Goal: Task Accomplishment & Management: Manage account settings

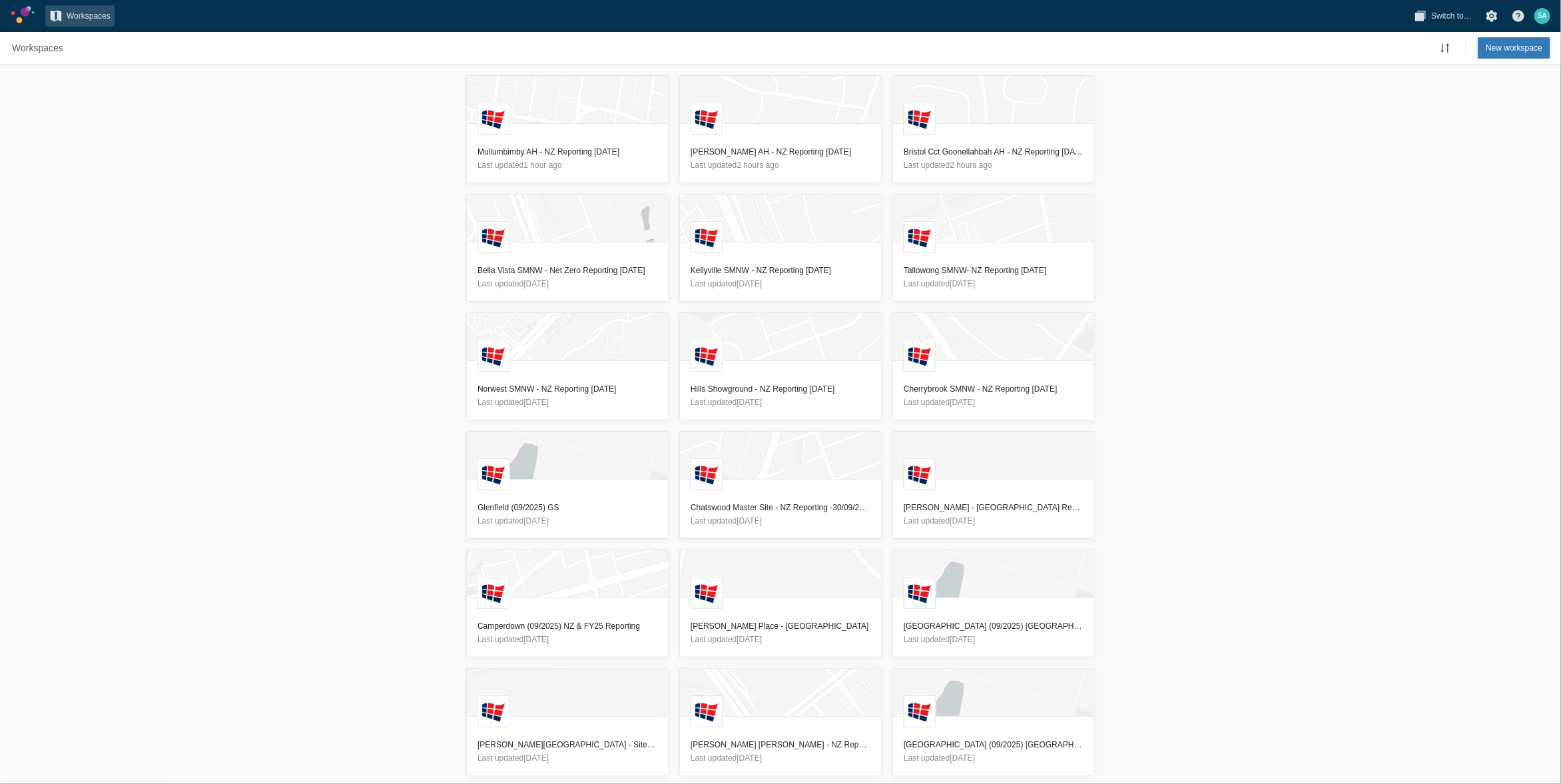
click at [249, 163] on div "L Mullumbimby AH - NZ Reporting [DATE] Last updated 1 hour ago L [PERSON_NAME] …" at bounding box center [780, 424] width 1561 height 719
click at [580, 618] on header "Camperdown (09/2025) NZ & FY25 Reporting Last updated [DATE]" at bounding box center [567, 632] width 201 height 48
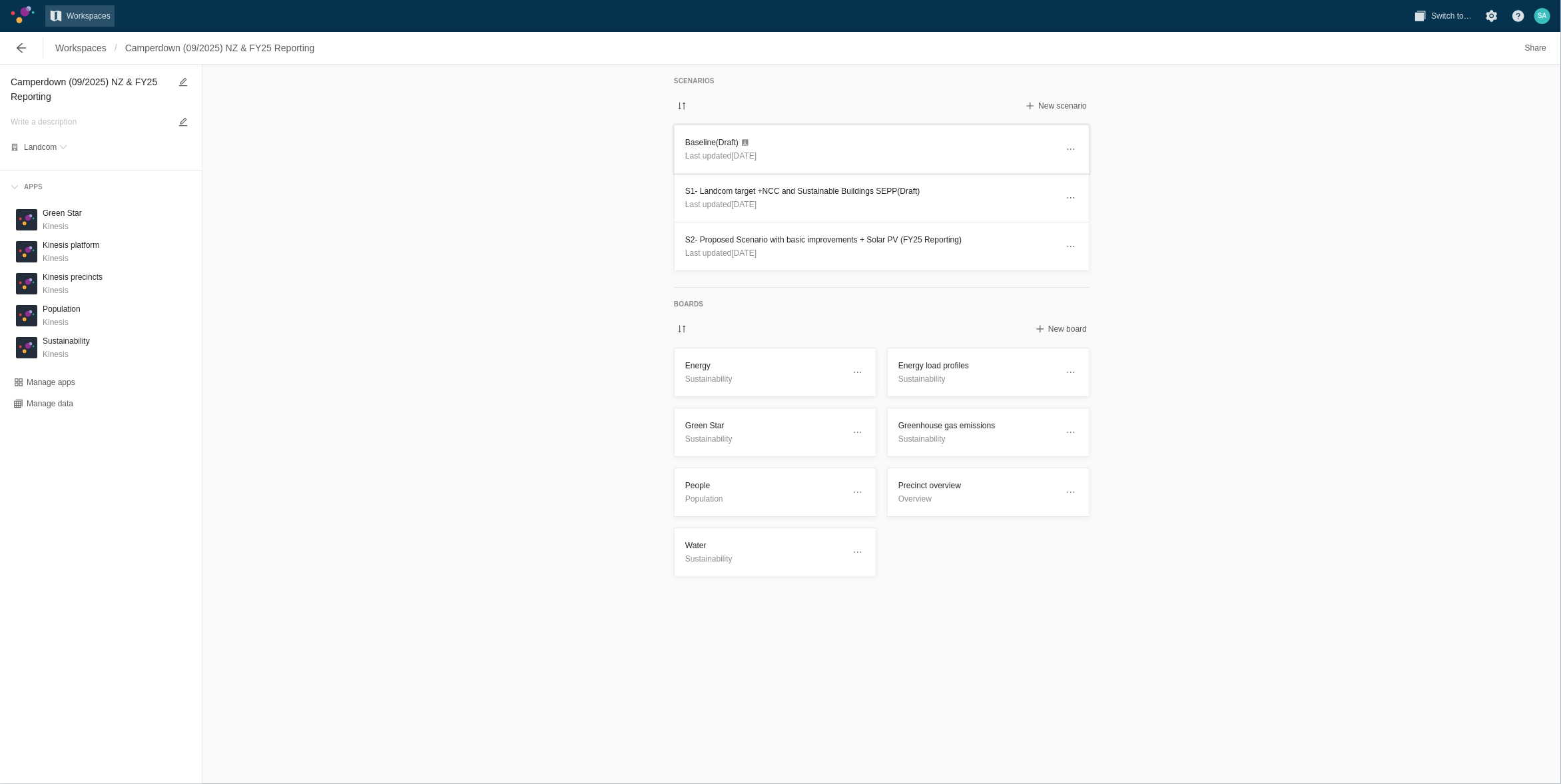
click at [703, 138] on h3 "Baseline (Draft)" at bounding box center [871, 143] width 372 height 14
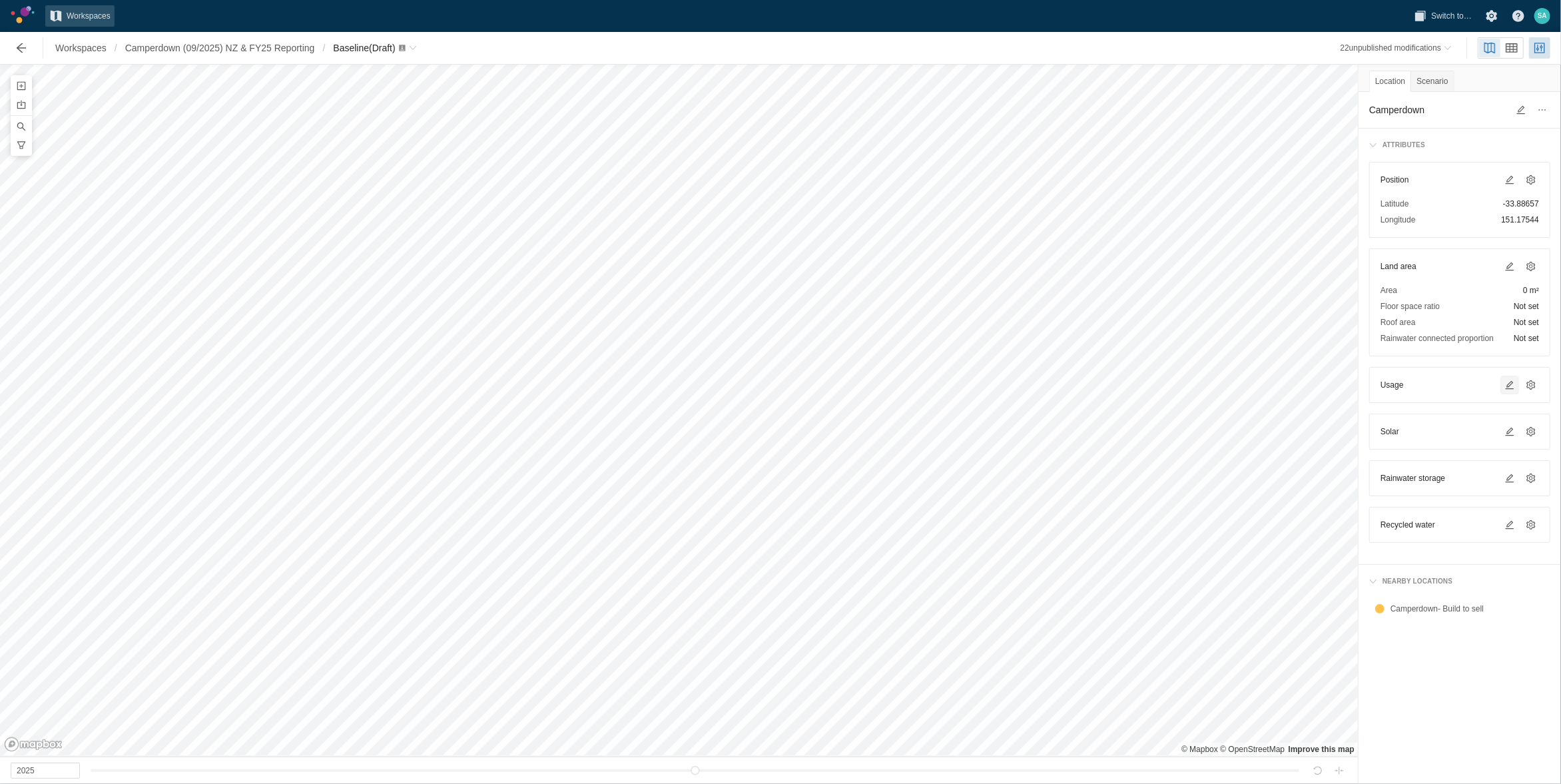
click at [1507, 387] on span at bounding box center [1510, 385] width 11 height 11
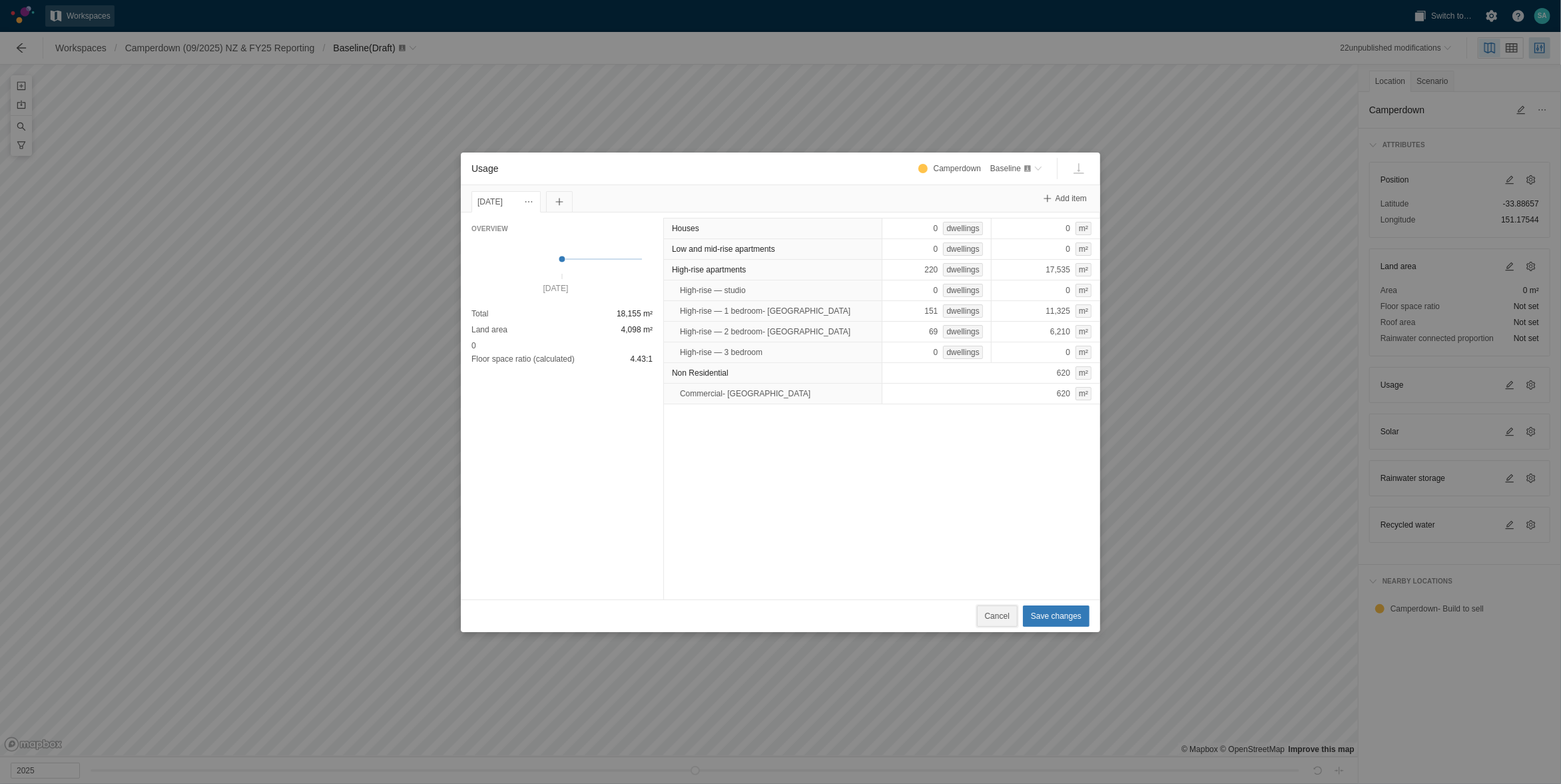
click at [1000, 619] on span "Cancel" at bounding box center [997, 616] width 24 height 14
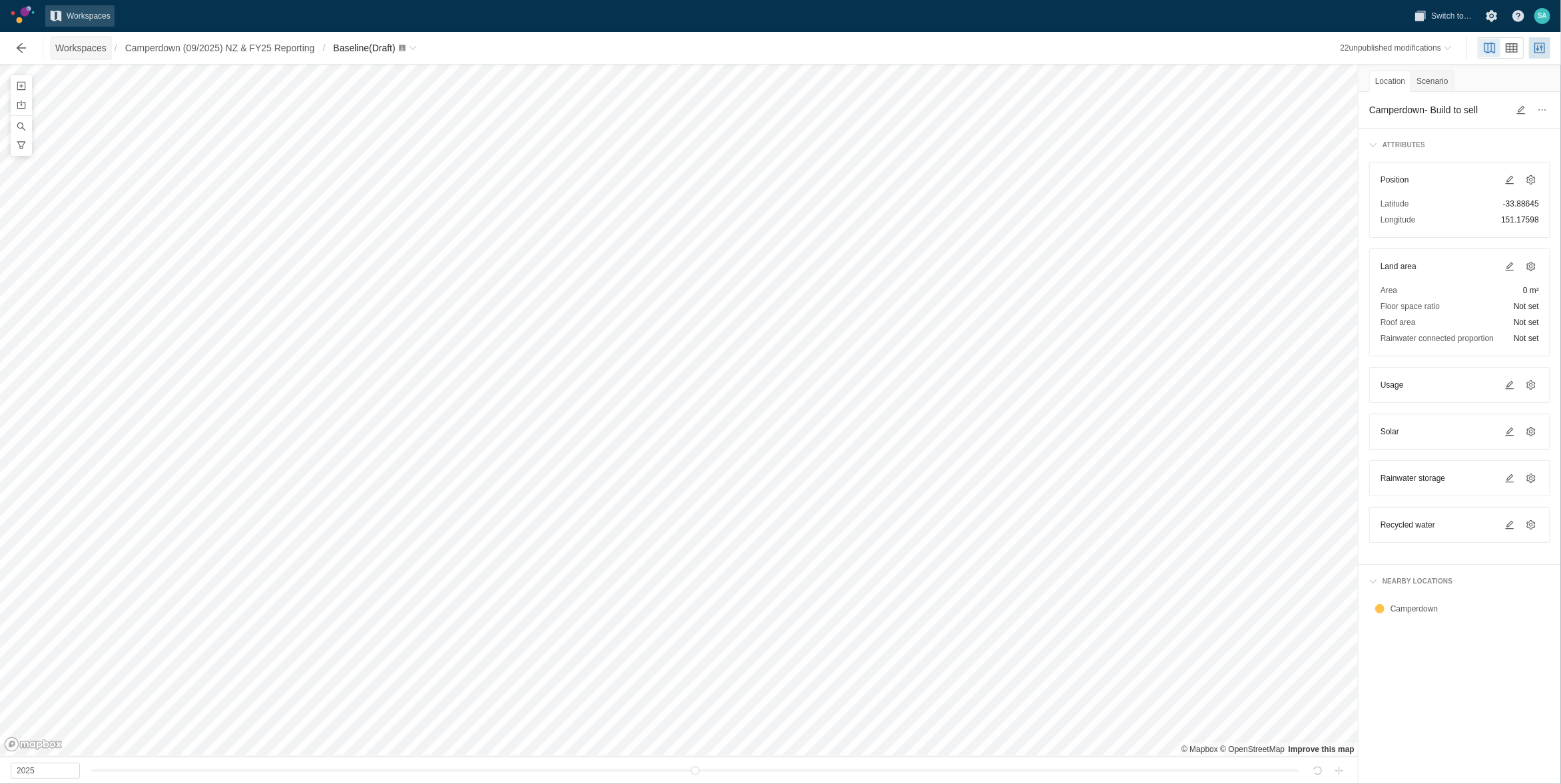
click at [64, 46] on span "Workspaces" at bounding box center [81, 48] width 51 height 14
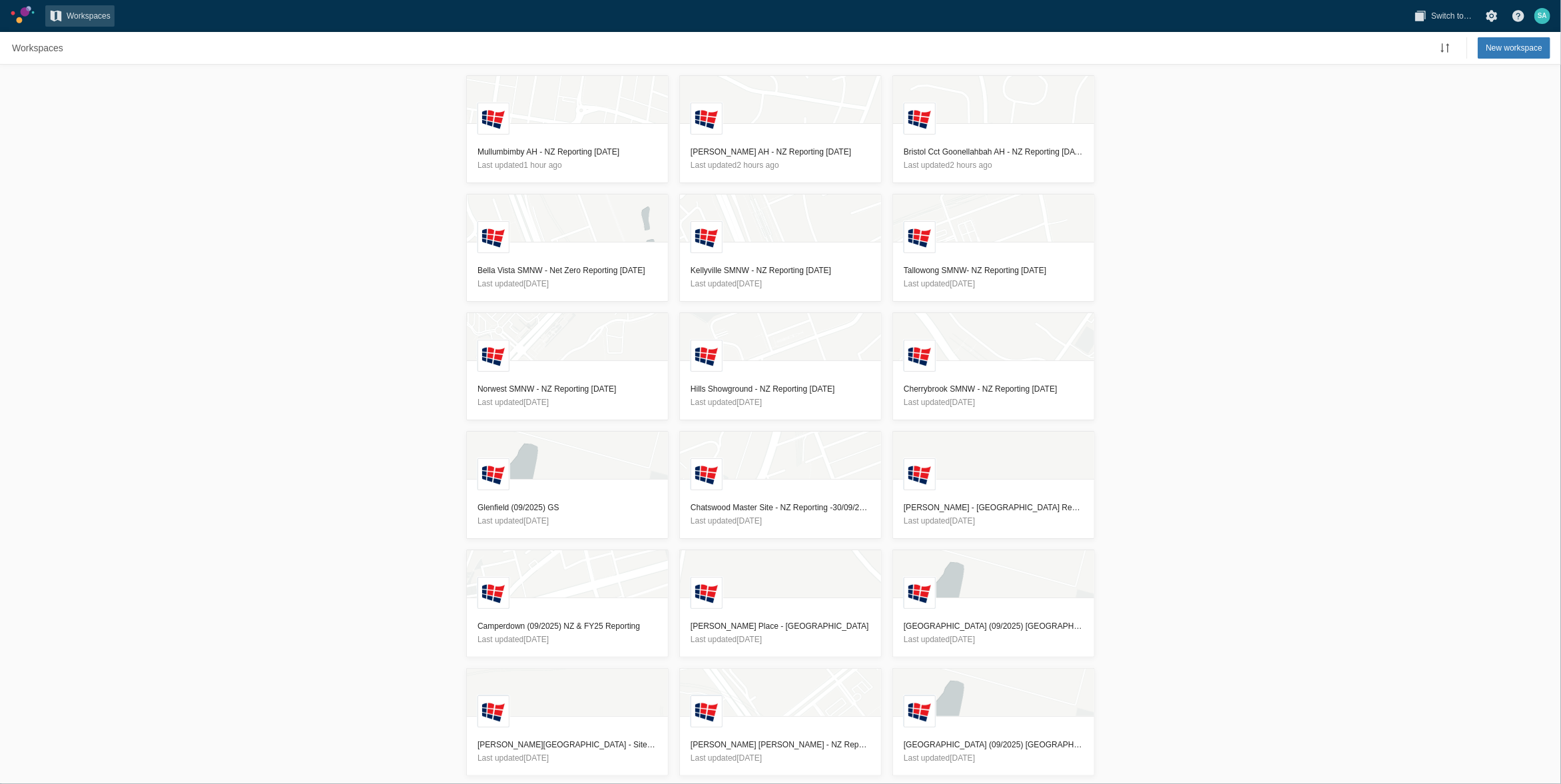
click at [201, 148] on div "L Mullumbimby AH - NZ Reporting 13/10/2025 Last updated 1 hour ago L Cynthia Wi…" at bounding box center [780, 424] width 1561 height 719
click at [1399, 481] on div "L Mullumbimby AH - NZ Reporting 13/10/2025 Last updated 1 hour ago L Cynthia Wi…" at bounding box center [780, 424] width 1561 height 719
click at [589, 625] on h3 "Camperdown (09/2025) NZ & FY25 Reporting" at bounding box center [567, 626] width 180 height 14
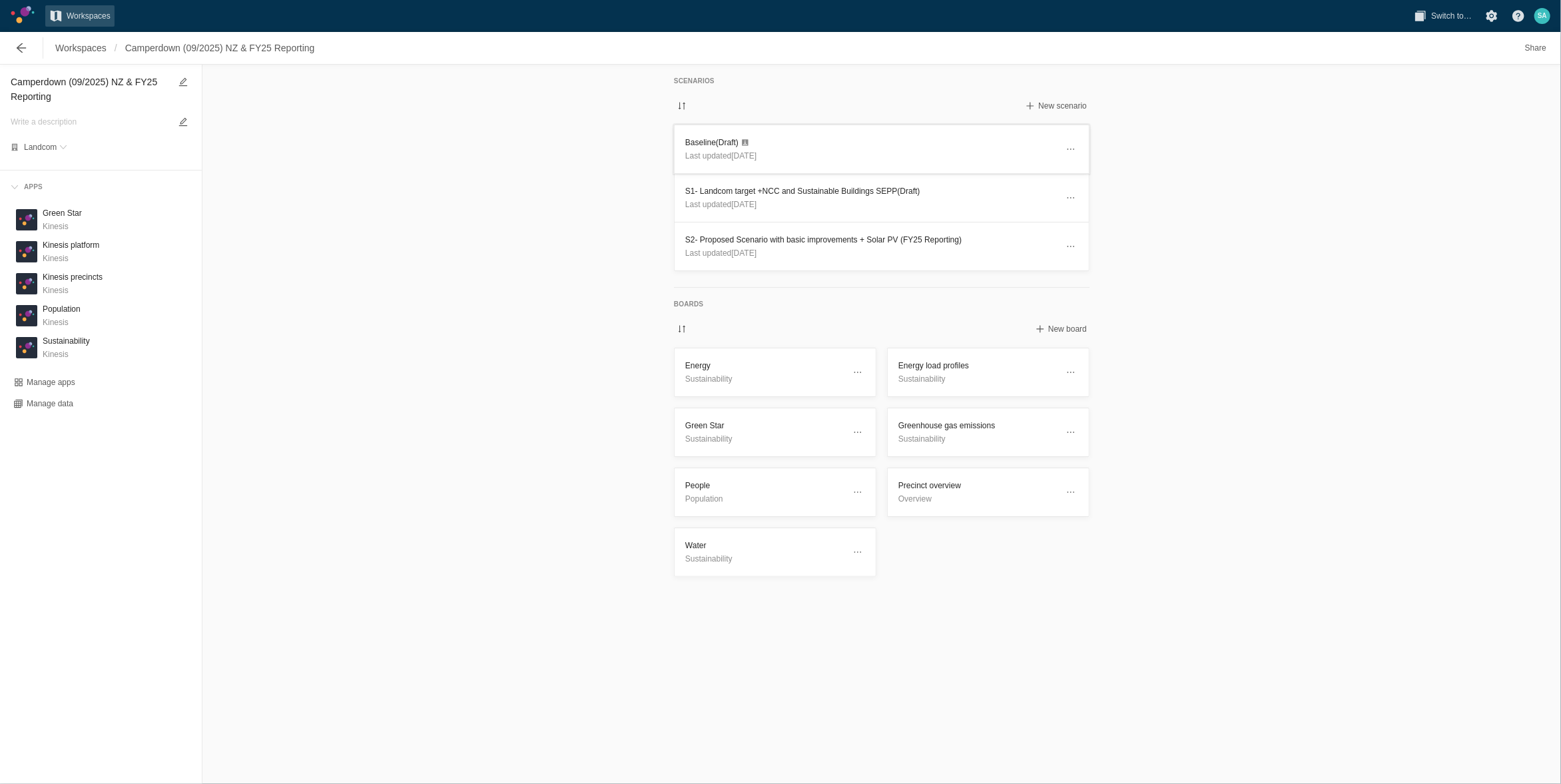
click at [713, 134] on header "Baseline (Draft) Last updated 4 months ago" at bounding box center [882, 149] width 414 height 48
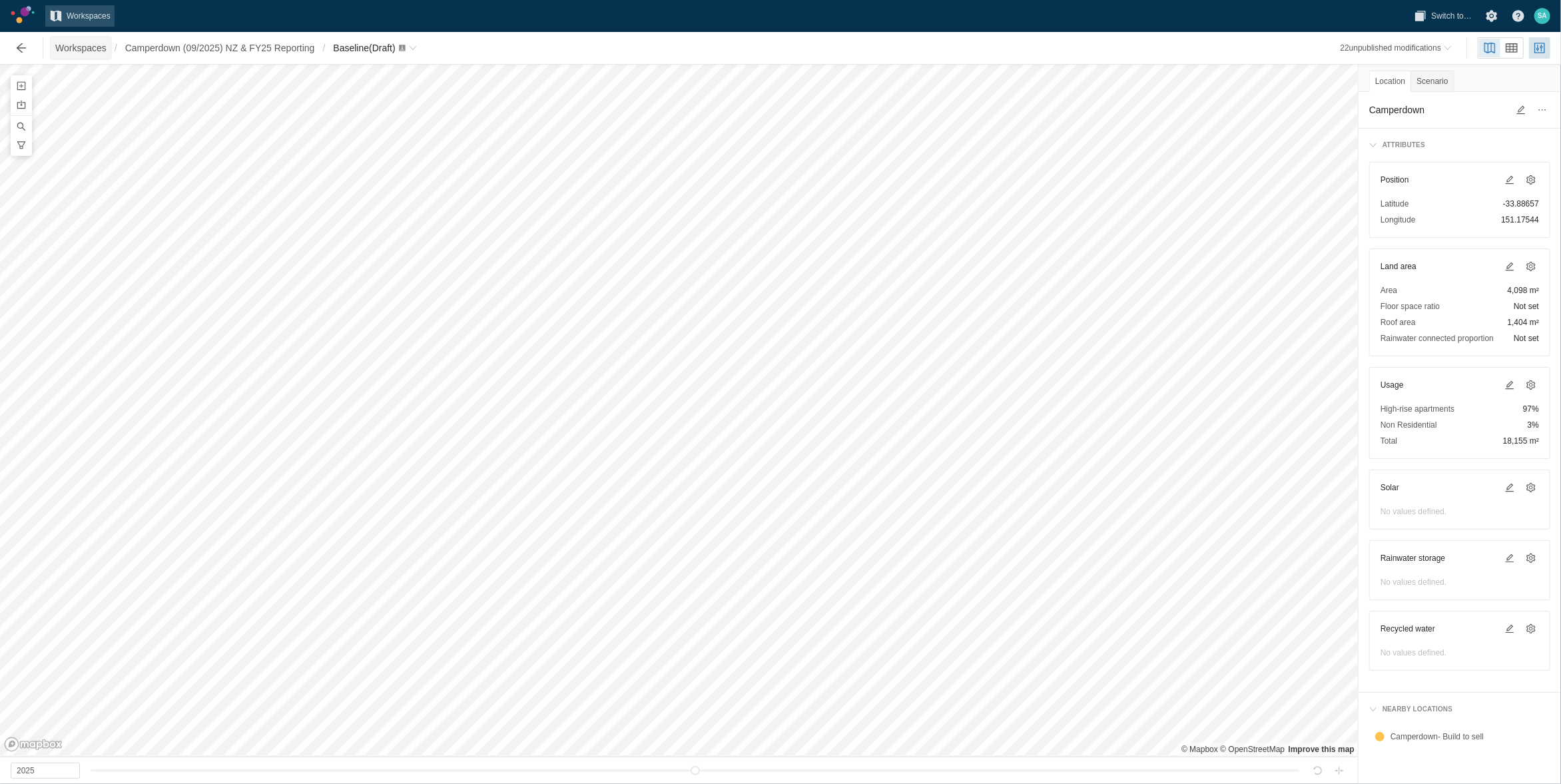
click at [75, 46] on span "Workspaces" at bounding box center [81, 48] width 51 height 14
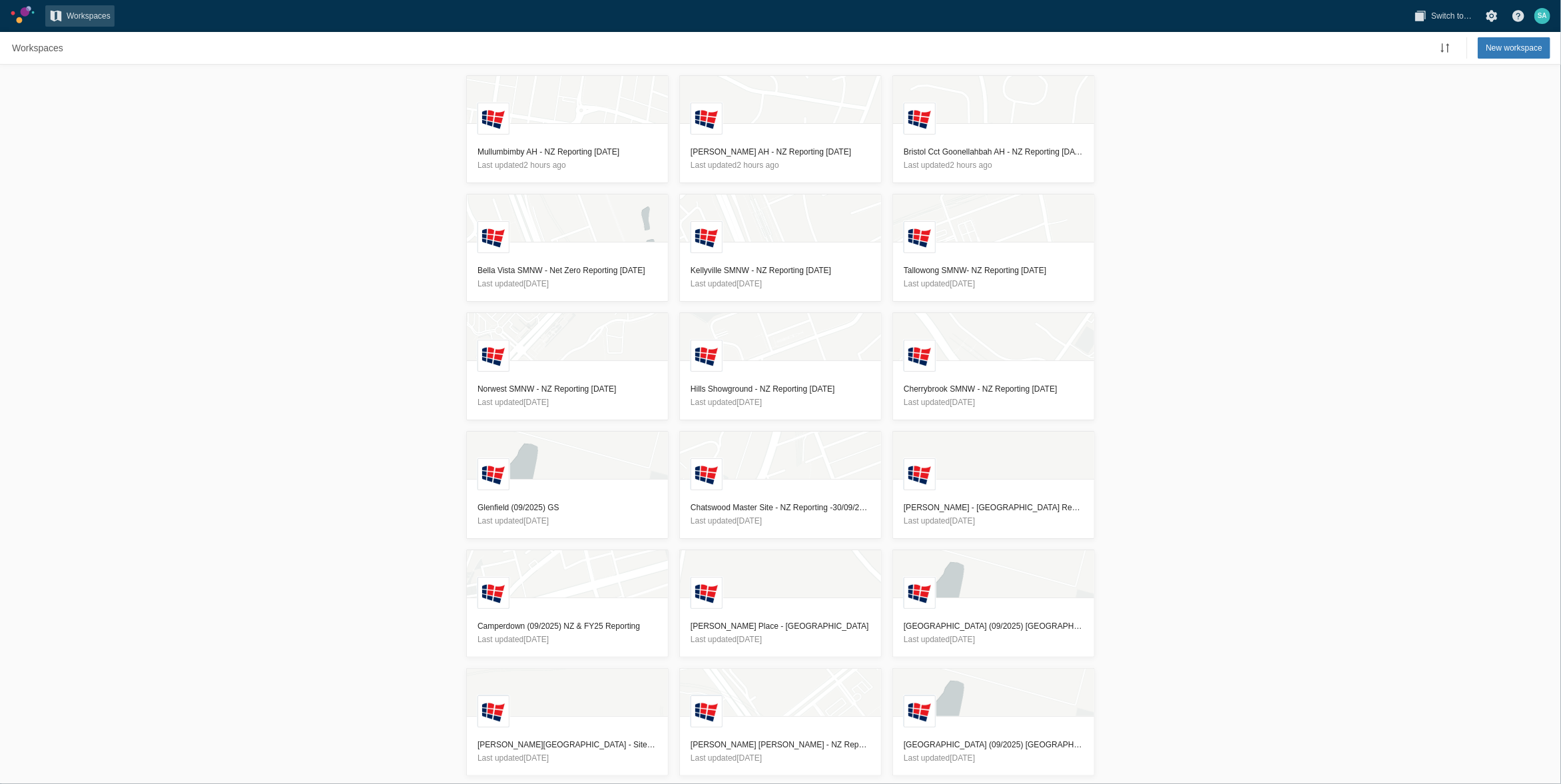
click at [370, 292] on div "L Mullumbimby AH - NZ Reporting 13/10/2025 Last updated 2 hours ago L Cynthia W…" at bounding box center [780, 424] width 1561 height 719
click at [936, 152] on h3 "Bristol Cct Goonellahbah AH - NZ Reporting [DATE]" at bounding box center [993, 152] width 180 height 14
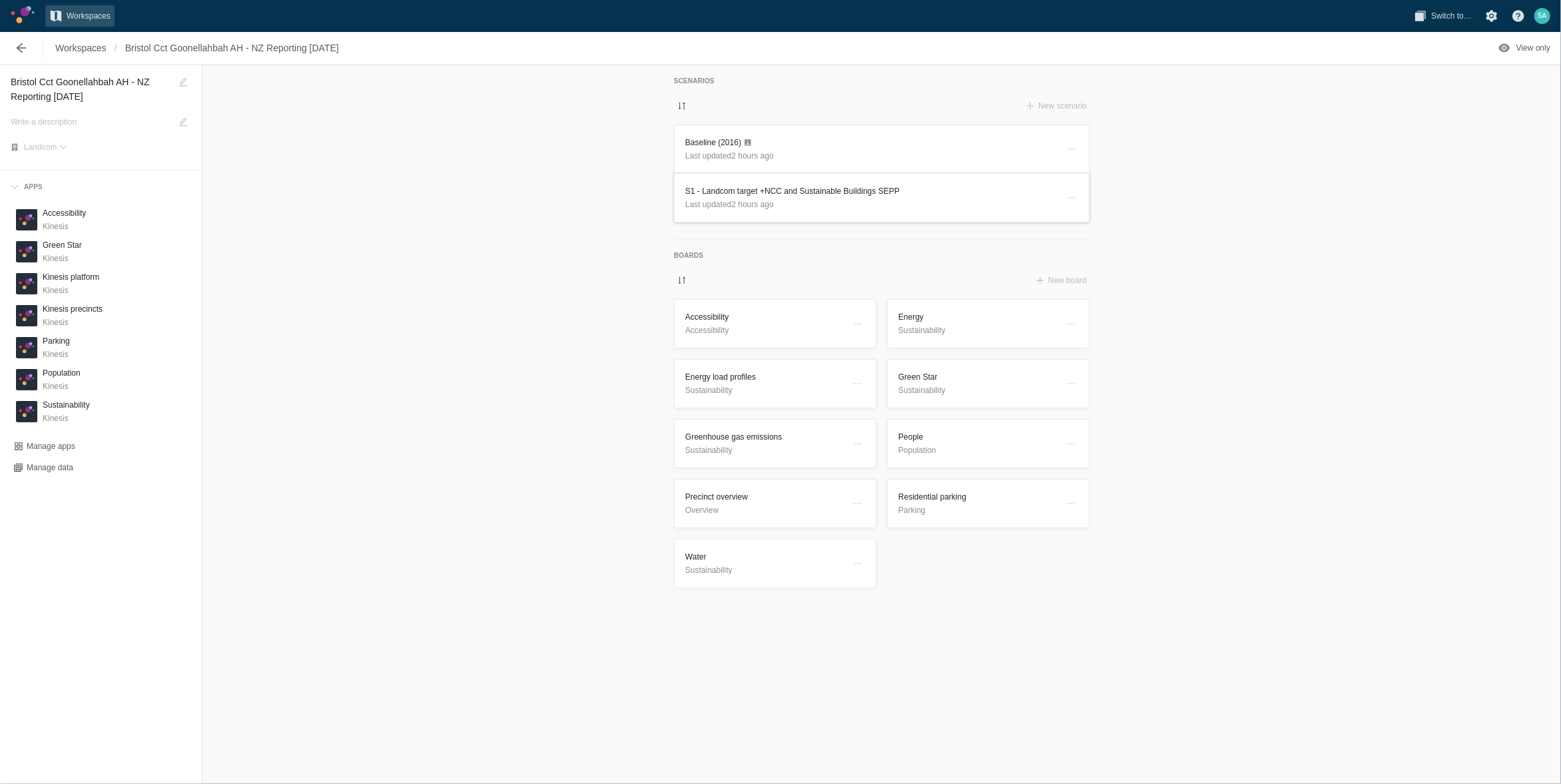
click at [711, 192] on h3 "S1 - Landcom target +NCC and Sustainable Buildings SEPP" at bounding box center [871, 191] width 372 height 14
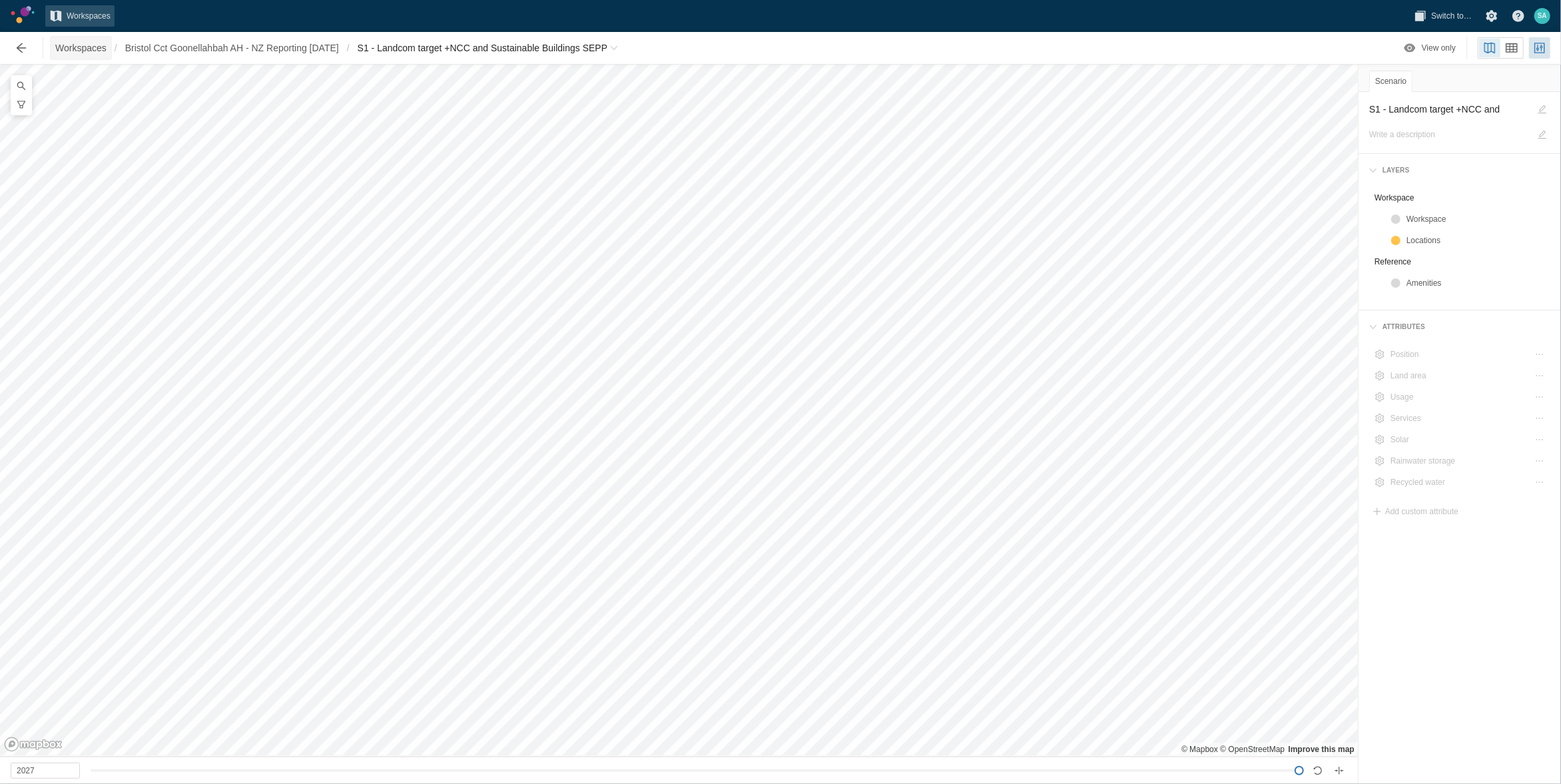
click at [63, 43] on span "Workspaces" at bounding box center [81, 48] width 51 height 14
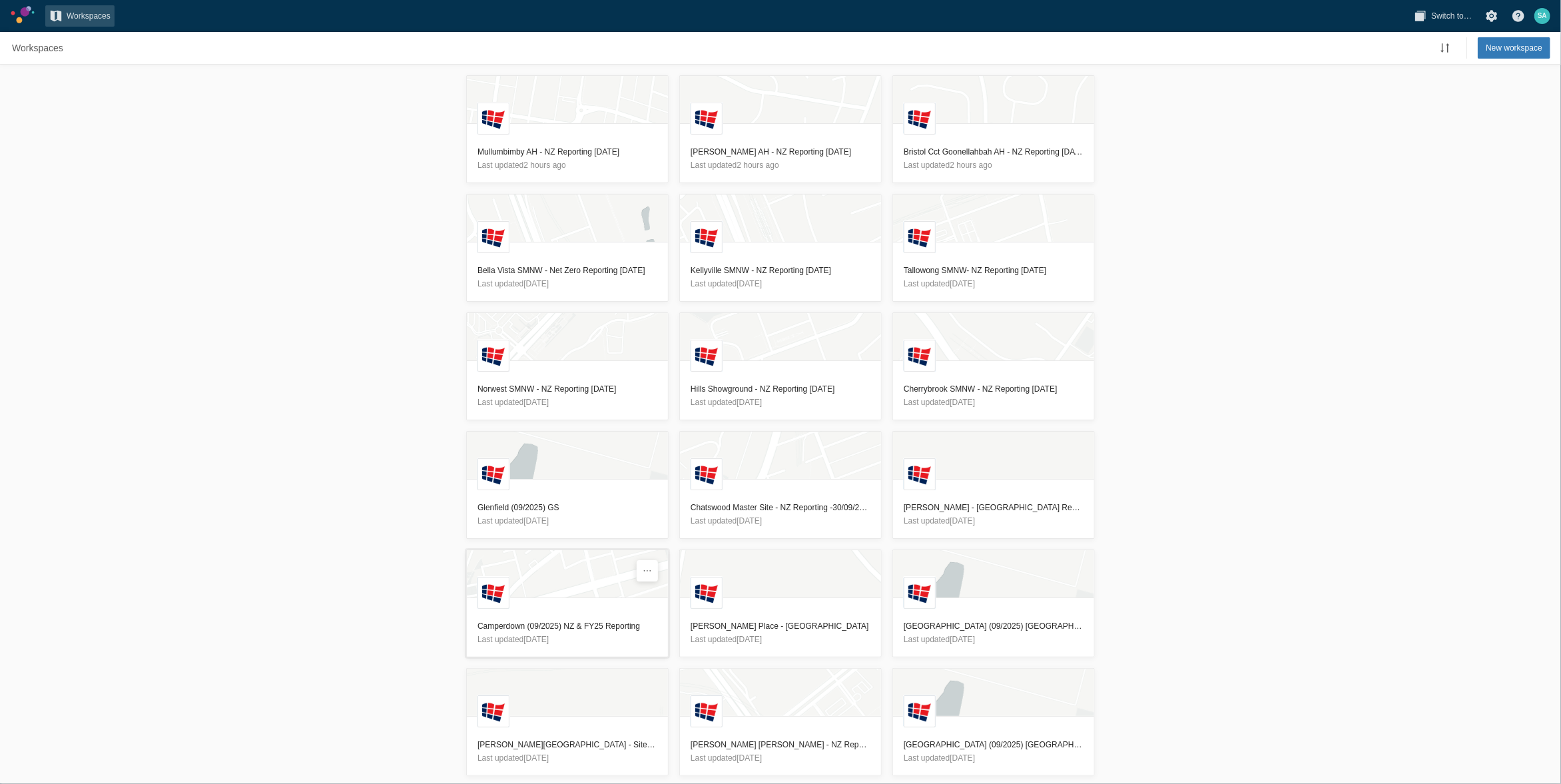
click at [533, 616] on header "Camperdown (09/2025) NZ & FY25 Reporting Last updated [DATE]" at bounding box center [567, 632] width 201 height 48
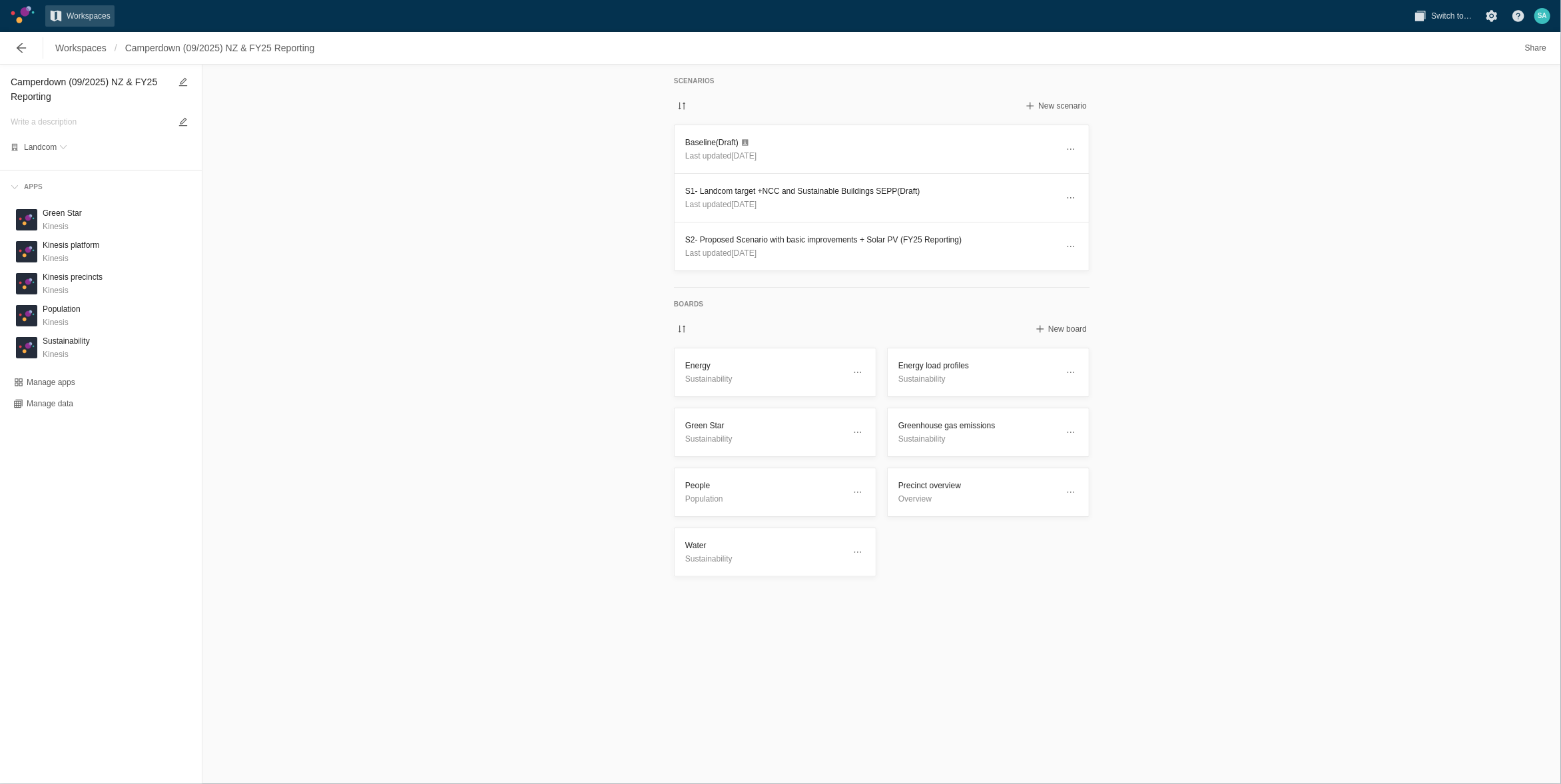
click at [72, 85] on textarea "Camperdown (09/2025) NZ & FY25 Reporting" at bounding box center [90, 89] width 159 height 30
click at [81, 82] on textarea "Camperdown (09/2025) NZ & FY25 Reporting" at bounding box center [90, 89] width 159 height 30
drag, startPoint x: 81, startPoint y: 84, endPoint x: 73, endPoint y: 84, distance: 8.0
click at [73, 84] on textarea "Camperdown (09/2025) NZ & FY25 Reporting" at bounding box center [90, 89] width 159 height 30
type textarea "Camperdown (10/2025) NZ & FY25 Reporting"
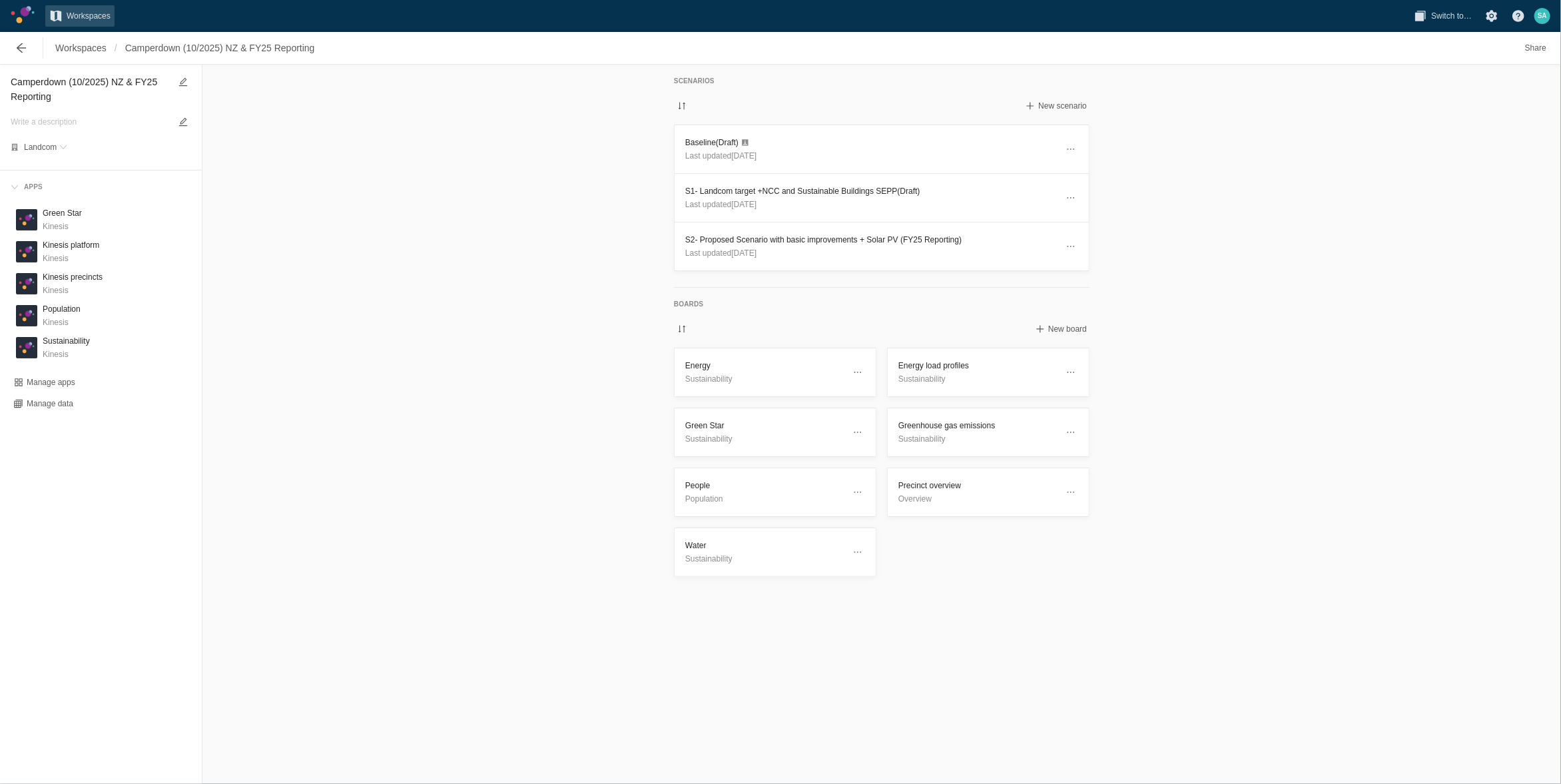
click at [353, 213] on div "Scenarios New scenario Baseline (Draft) Last updated 4 months ago S1- Landcom t…" at bounding box center [882, 424] width 1359 height 719
click at [700, 144] on h3 "Baseline (Draft)" at bounding box center [871, 143] width 372 height 14
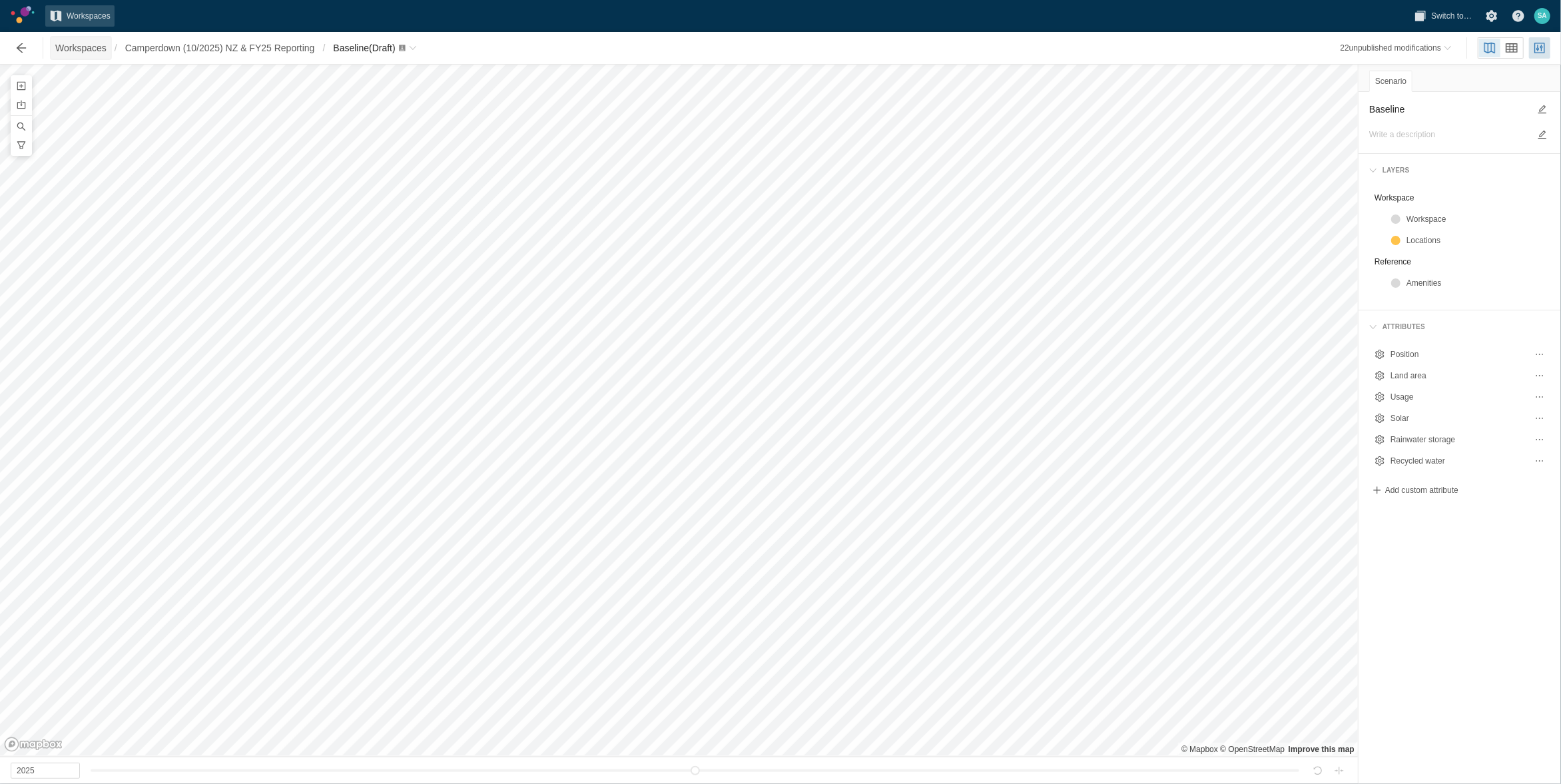
click at [93, 43] on span "Workspaces" at bounding box center [81, 48] width 51 height 14
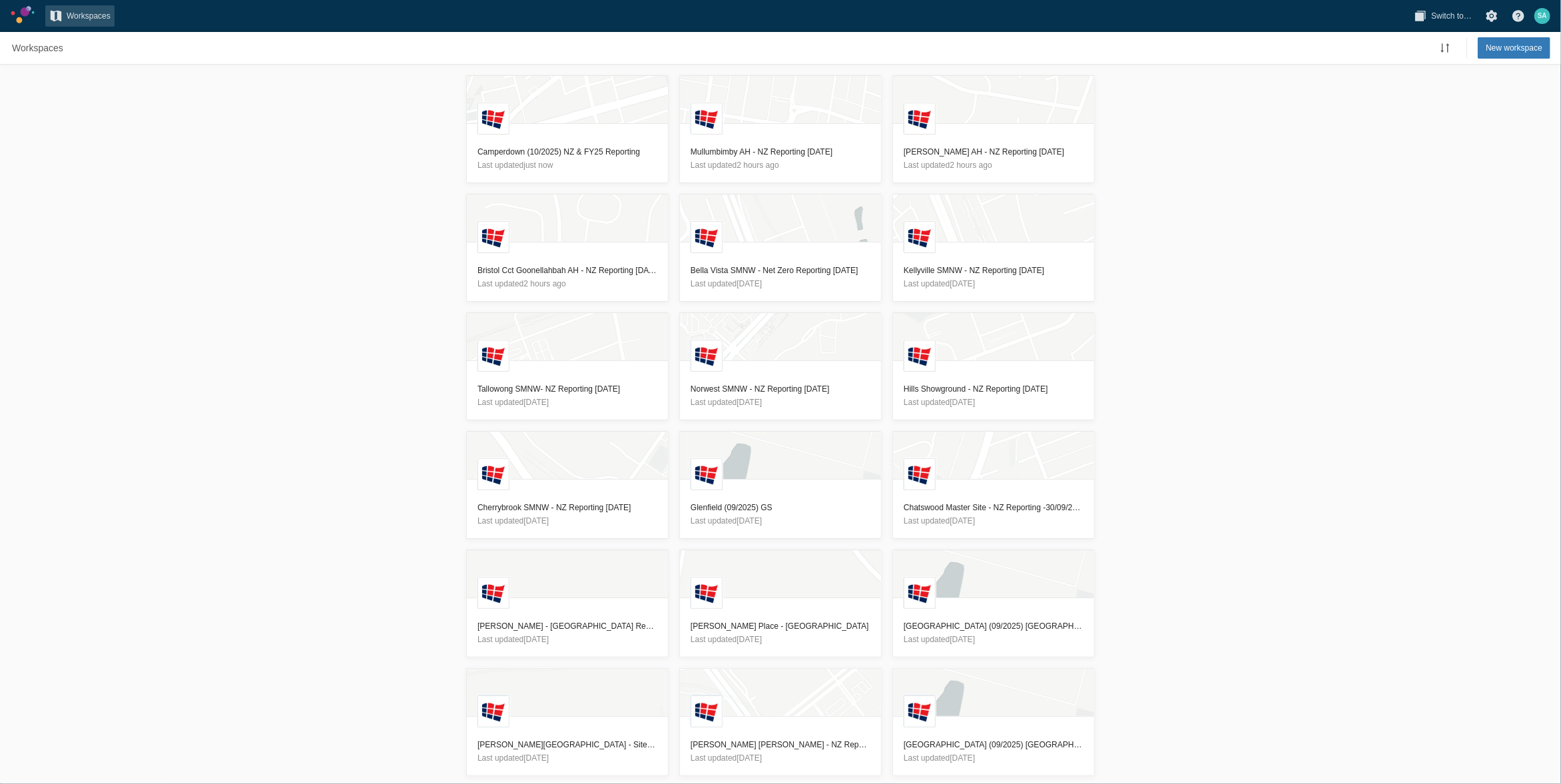
click at [388, 378] on div "L Camperdown (10/2025) NZ & FY25 Reporting Last updated just now L Mullumbimby …" at bounding box center [780, 424] width 1561 height 719
click at [774, 263] on header "Bella Vista SMNW - Net Zero Reporting 10/10/2025 Last updated 3 days ago" at bounding box center [780, 277] width 201 height 48
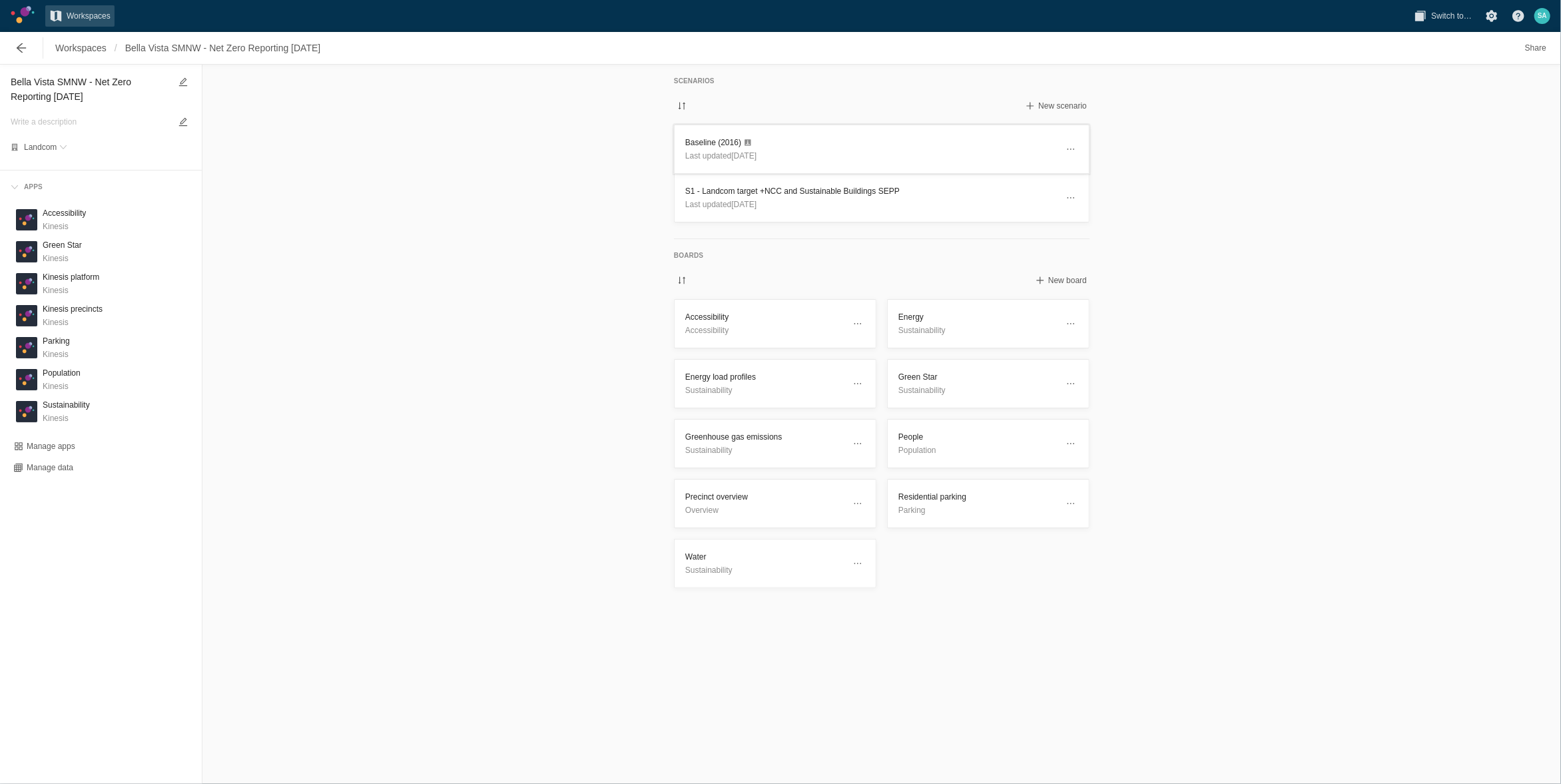
click at [714, 143] on h3 "Baseline (2016)" at bounding box center [871, 143] width 372 height 14
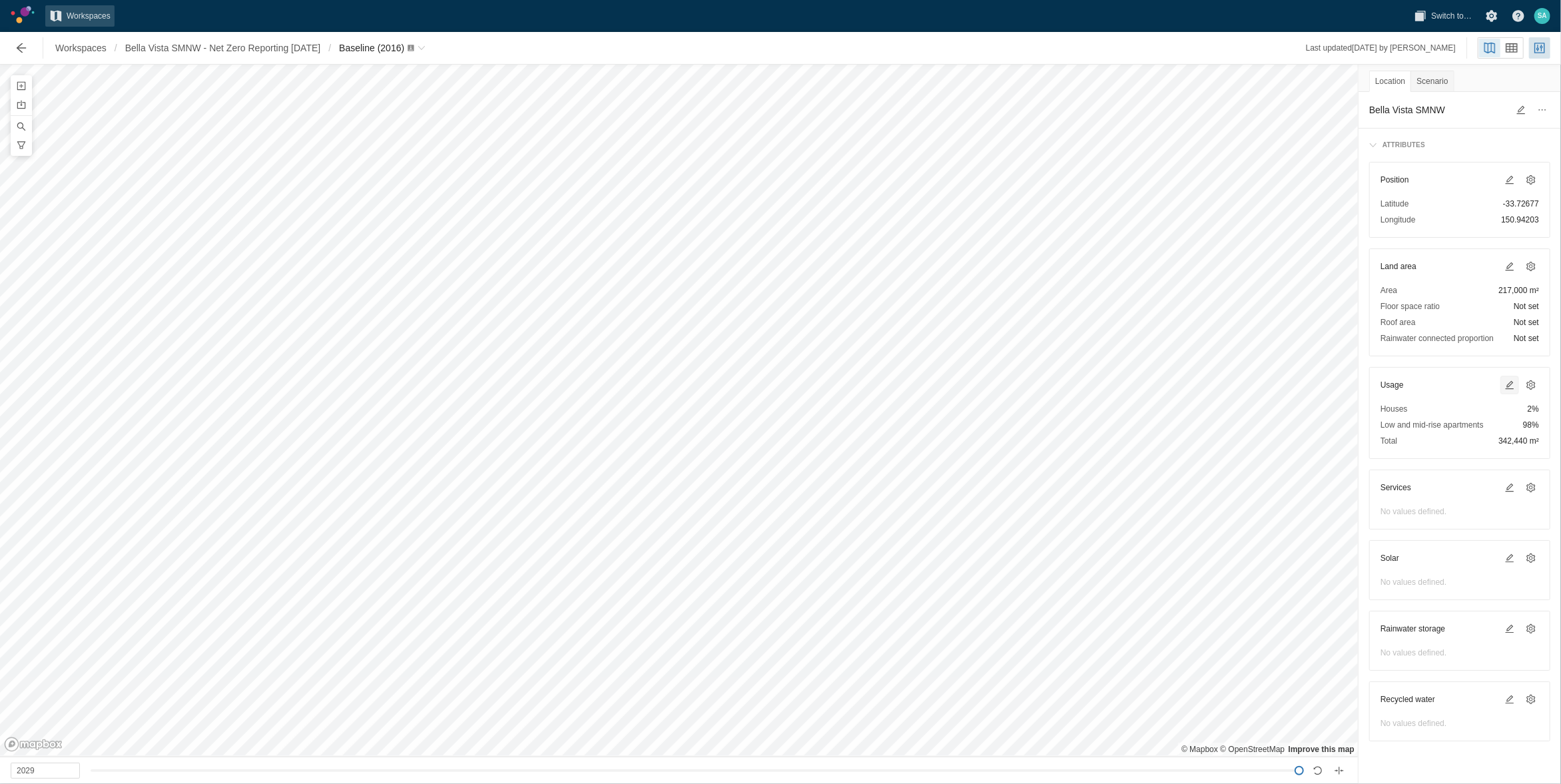
click at [1509, 387] on span at bounding box center [1510, 385] width 11 height 11
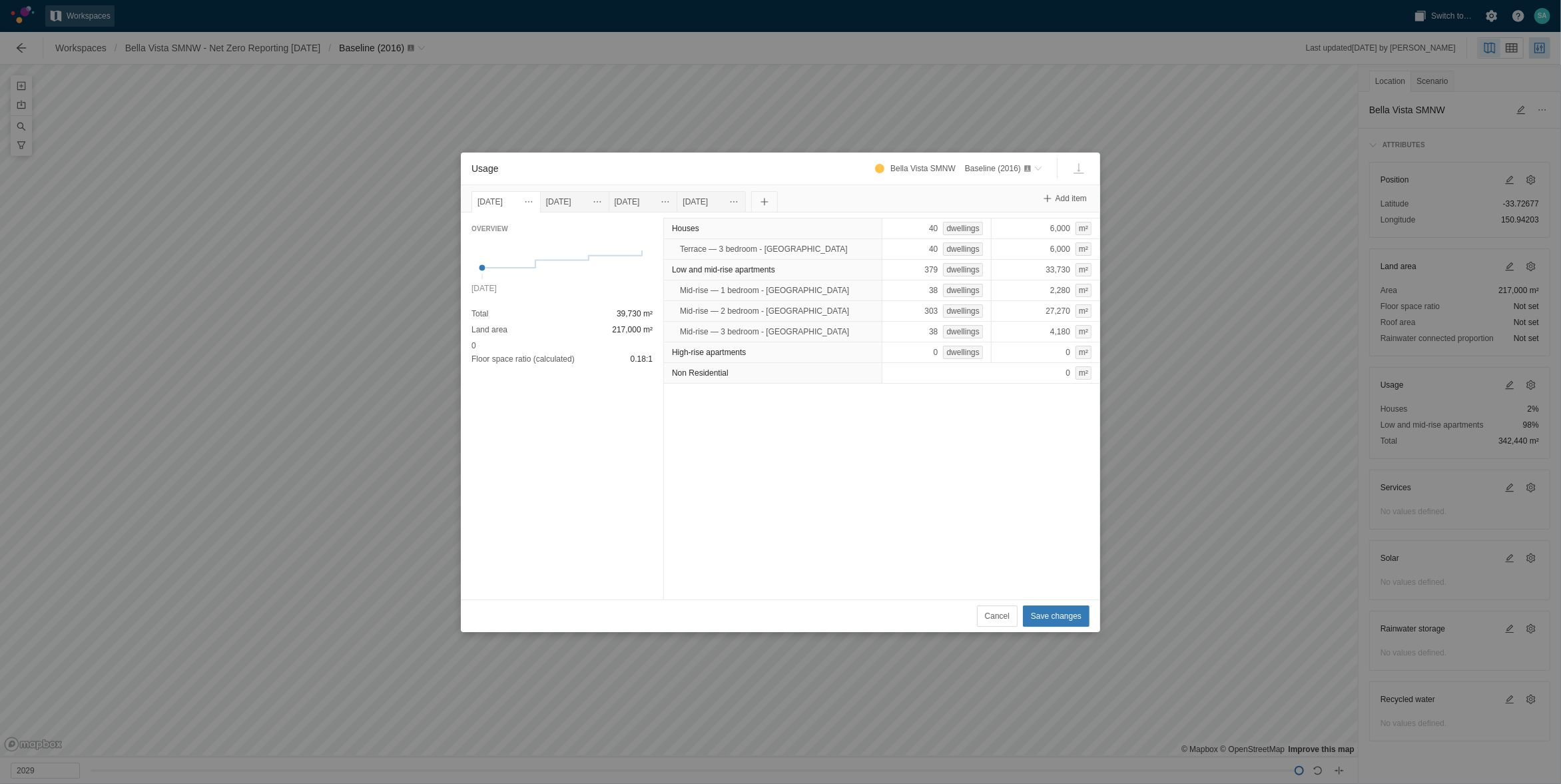
click at [530, 268] on div "1 Jan 2026" at bounding box center [562, 270] width 181 height 51
click at [537, 265] on div "1 Jan 2026" at bounding box center [562, 270] width 181 height 51
click at [589, 199] on div "1 Jan 2027" at bounding box center [575, 201] width 57 height 14
click at [665, 199] on div "1 Jan 2028" at bounding box center [643, 201] width 57 height 14
click at [505, 200] on div "1 Jan 2026" at bounding box center [505, 201] width 57 height 14
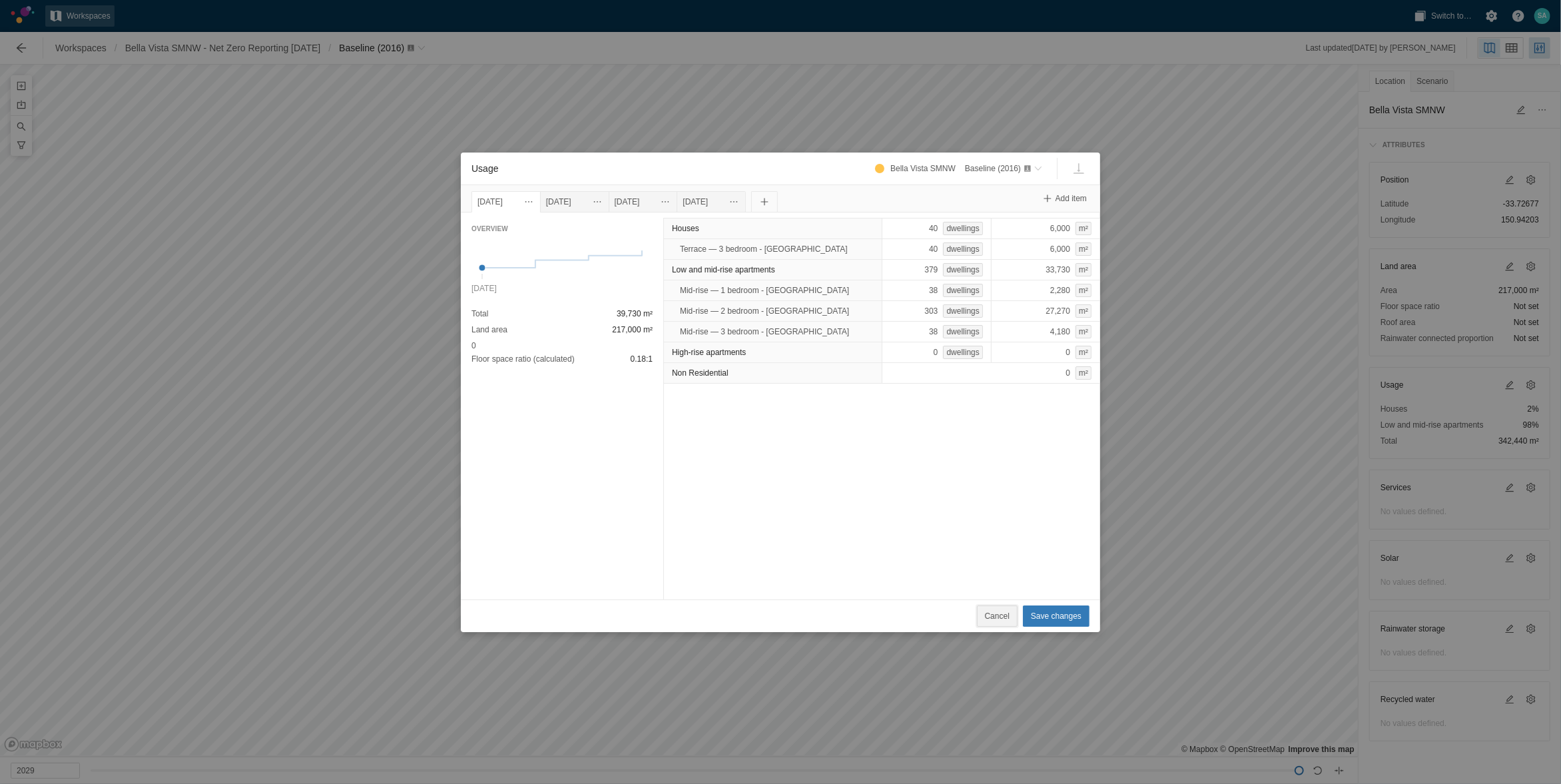
click at [1008, 615] on span "Cancel" at bounding box center [997, 616] width 24 height 14
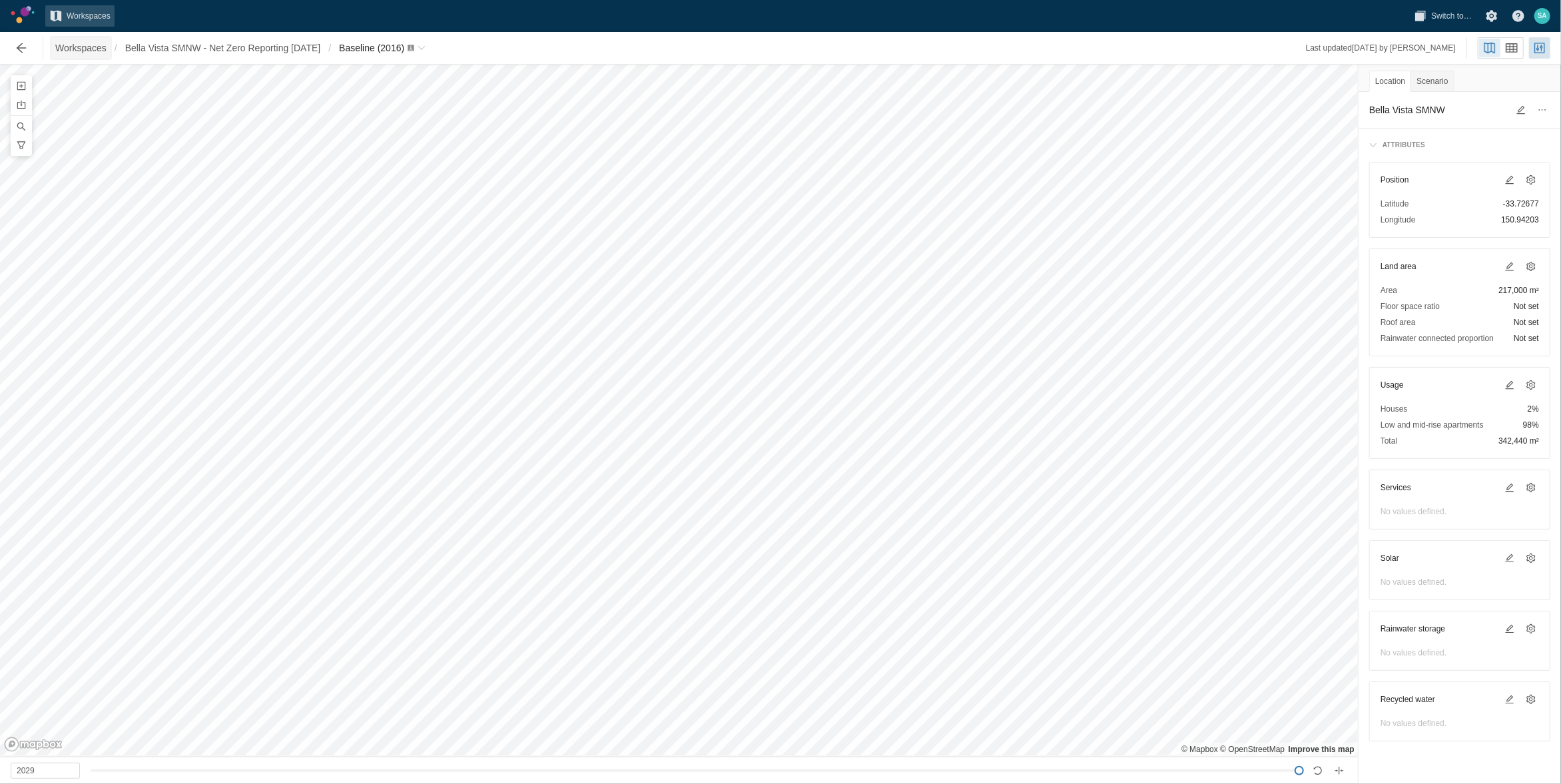
click at [61, 47] on span "Workspaces" at bounding box center [81, 48] width 51 height 14
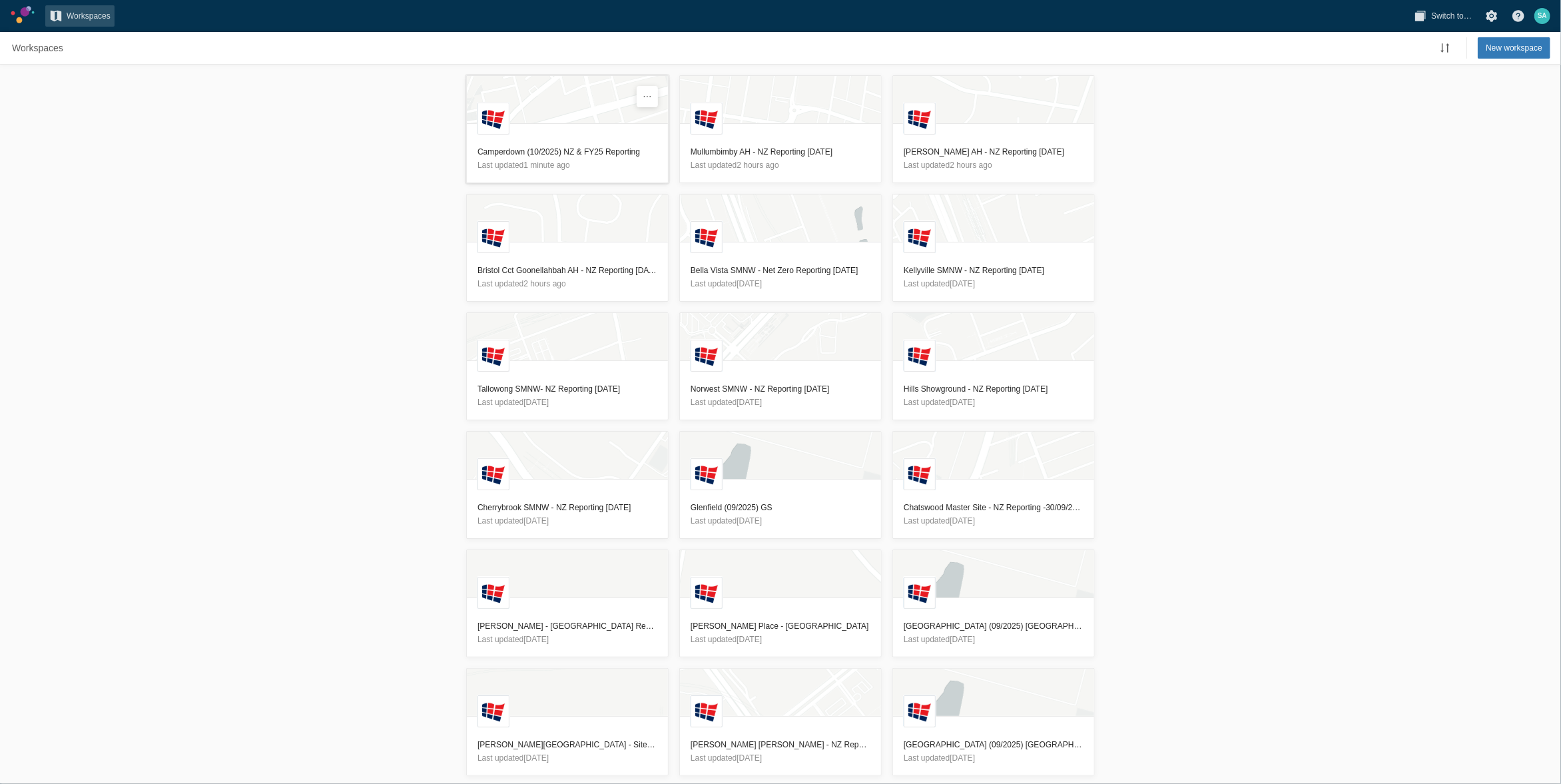
click at [509, 147] on h3 "Camperdown (10/2025) NZ & FY25 Reporting" at bounding box center [567, 152] width 180 height 14
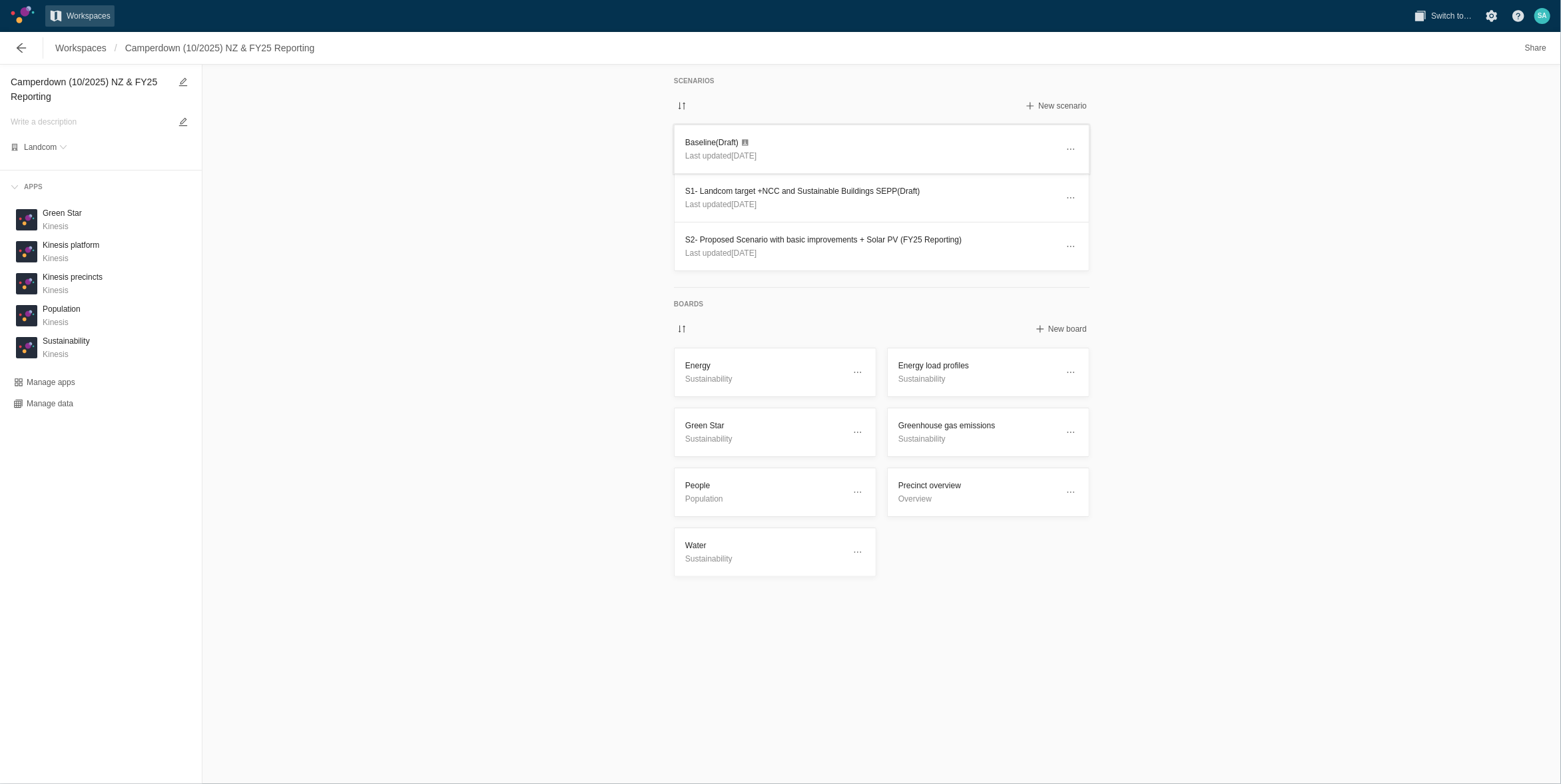
click at [709, 141] on h3 "Baseline (Draft)" at bounding box center [871, 143] width 372 height 14
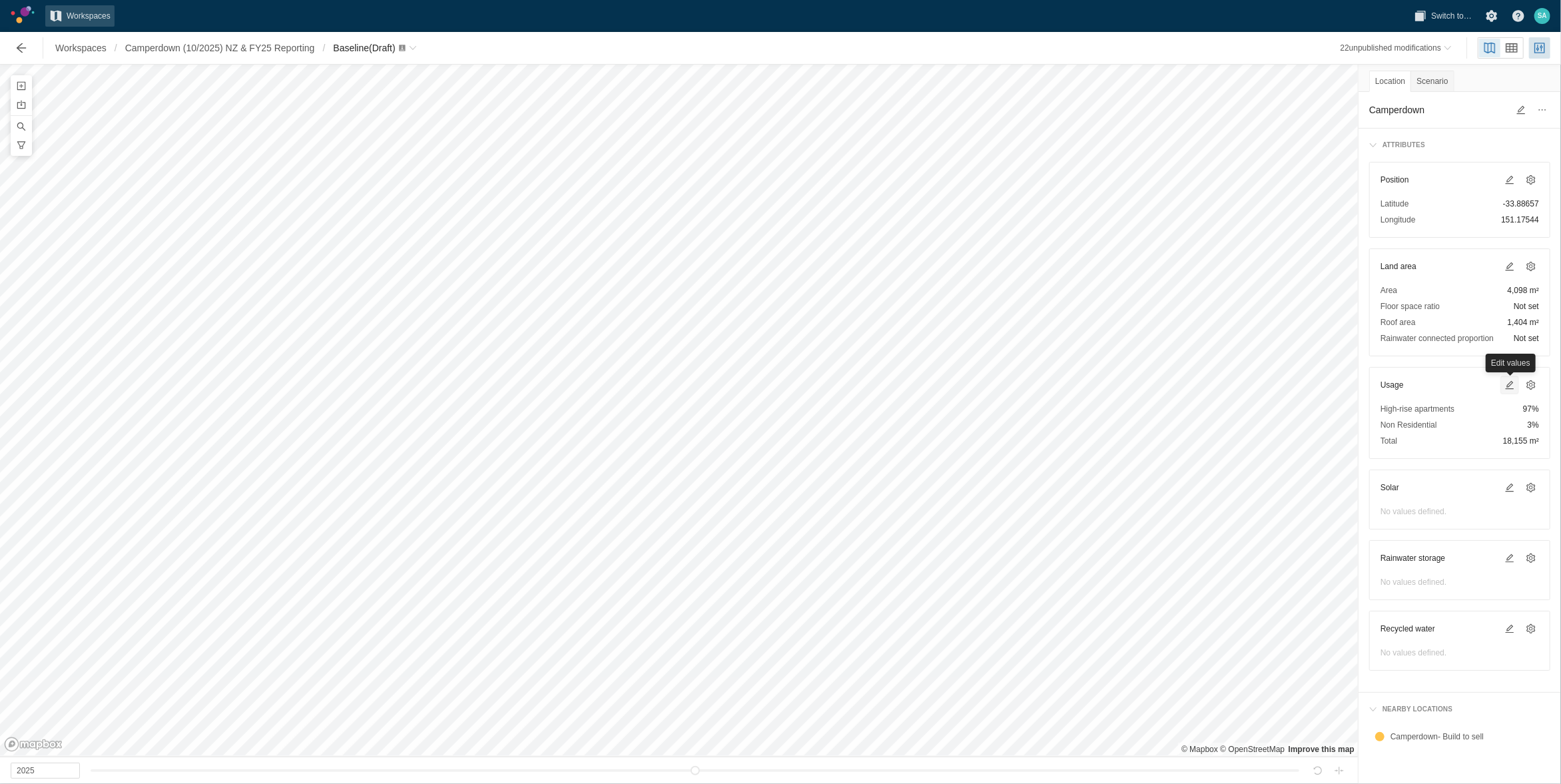
click at [1512, 384] on span at bounding box center [1510, 385] width 11 height 11
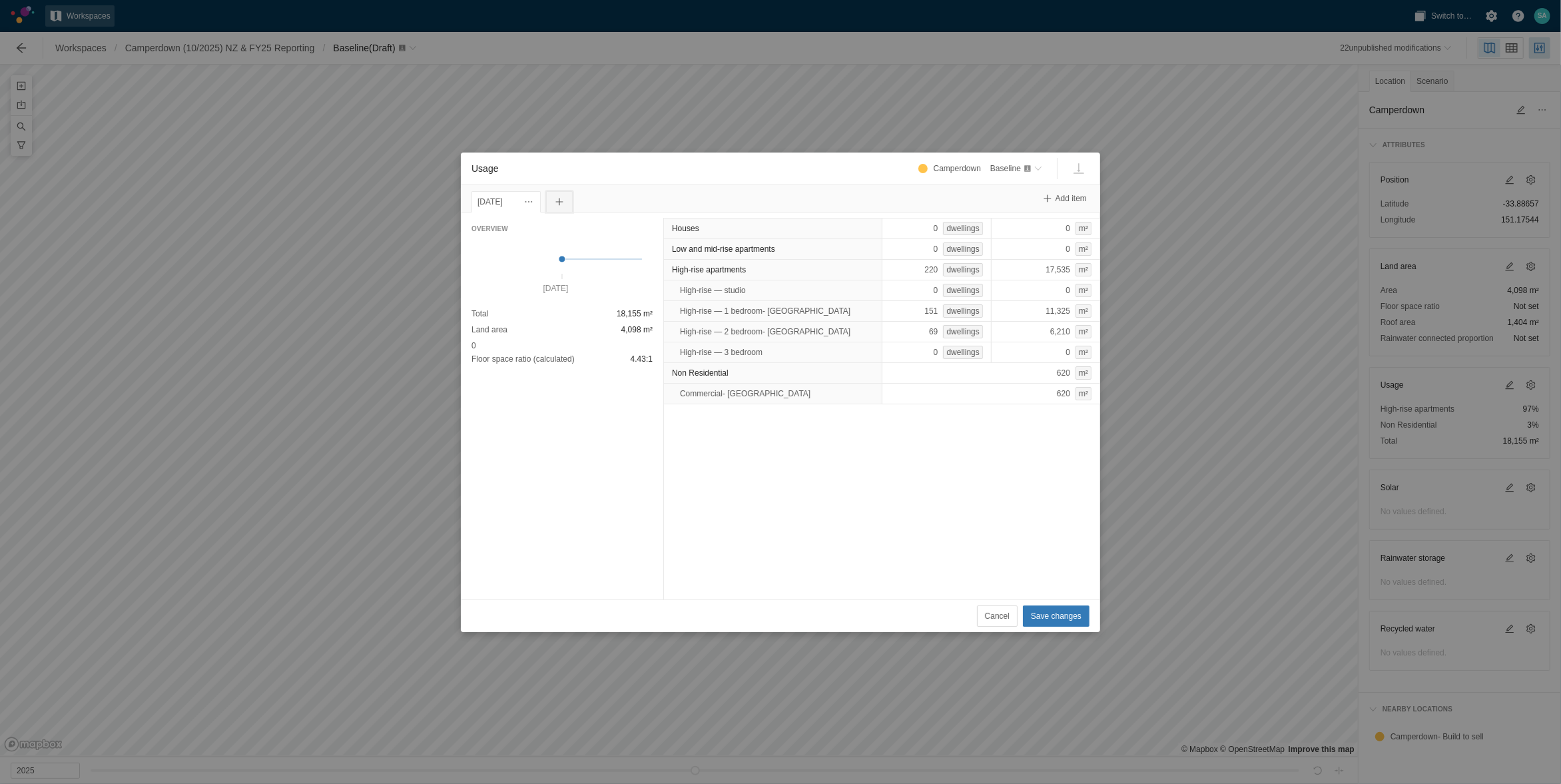
click at [565, 202] on span "Usage" at bounding box center [559, 202] width 11 height 11
click at [518, 201] on div "[DATE]" at bounding box center [505, 201] width 57 height 14
click at [996, 615] on span "Cancel" at bounding box center [997, 616] width 24 height 14
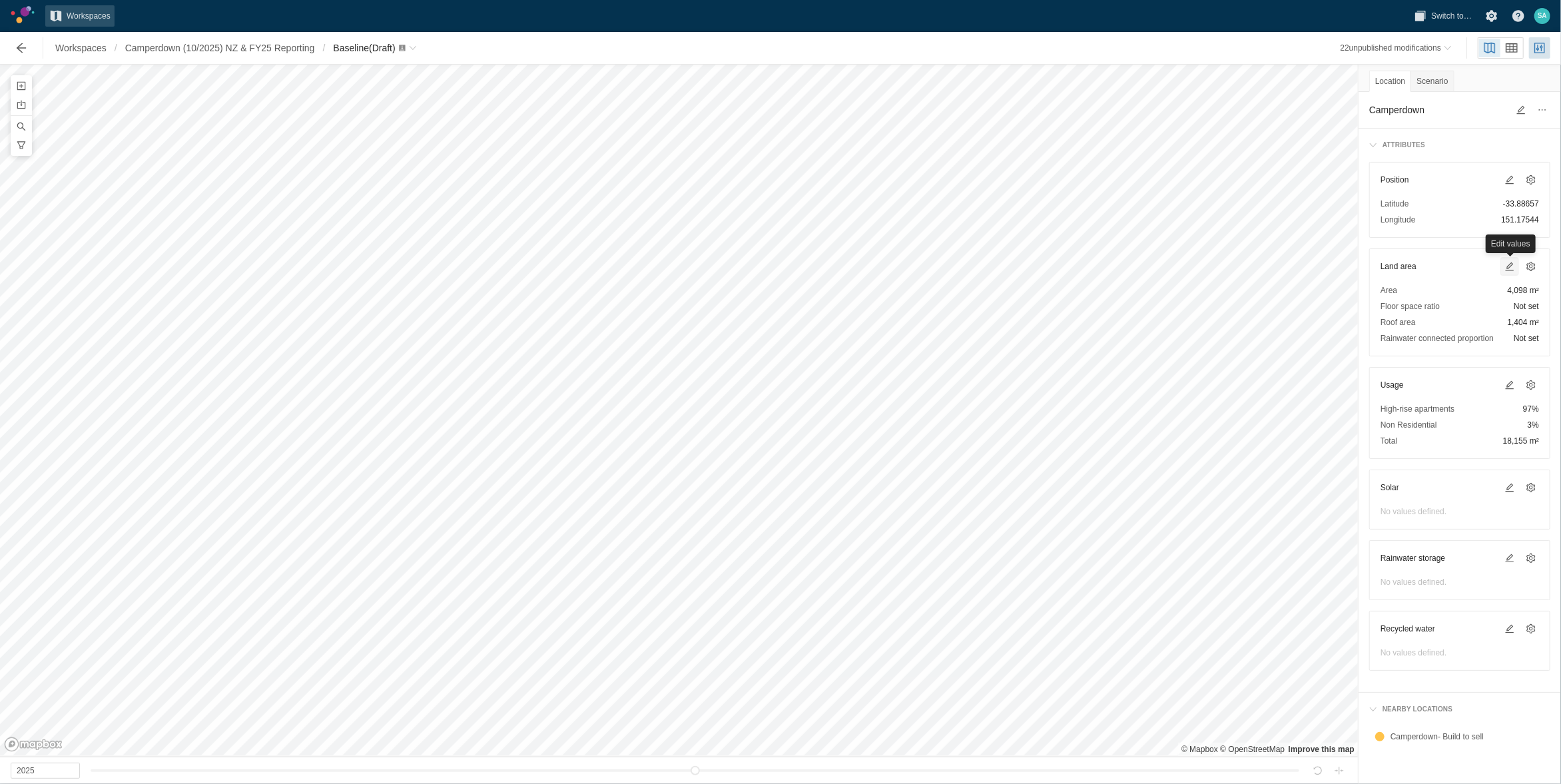
click at [1510, 267] on span at bounding box center [1510, 267] width 11 height 11
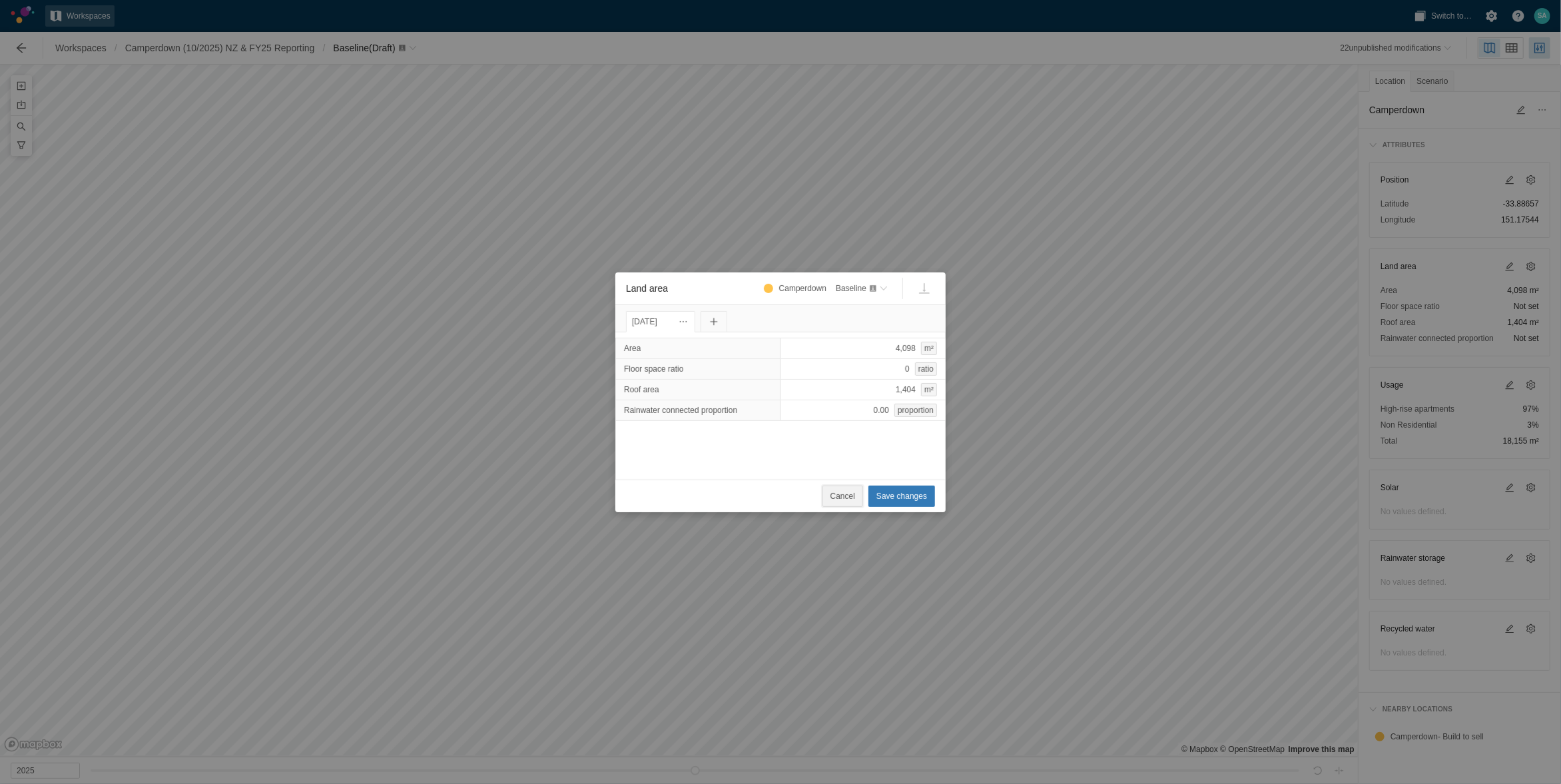
click at [845, 500] on span "Cancel" at bounding box center [843, 496] width 24 height 14
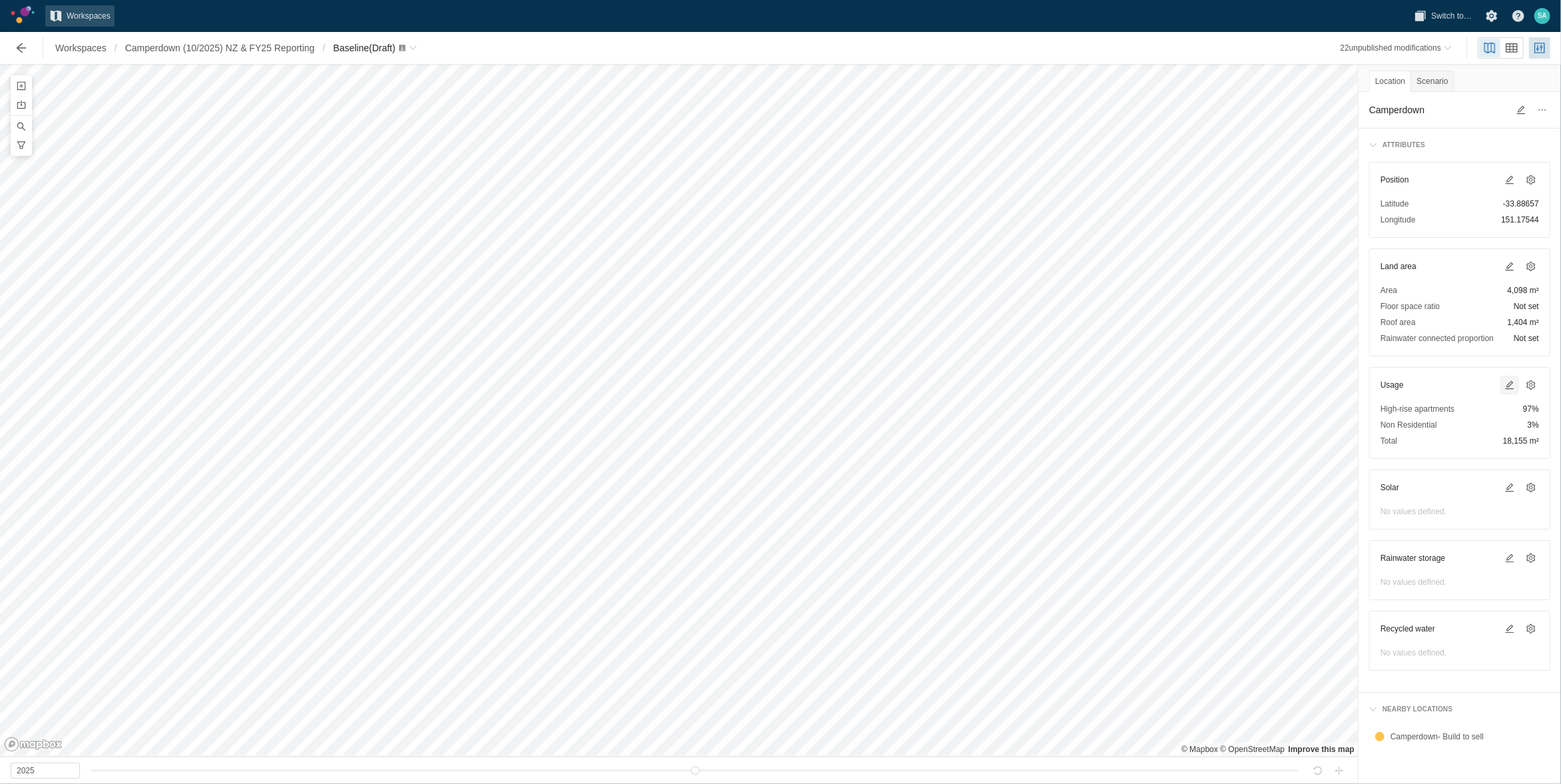
click at [1514, 383] on span at bounding box center [1510, 385] width 11 height 11
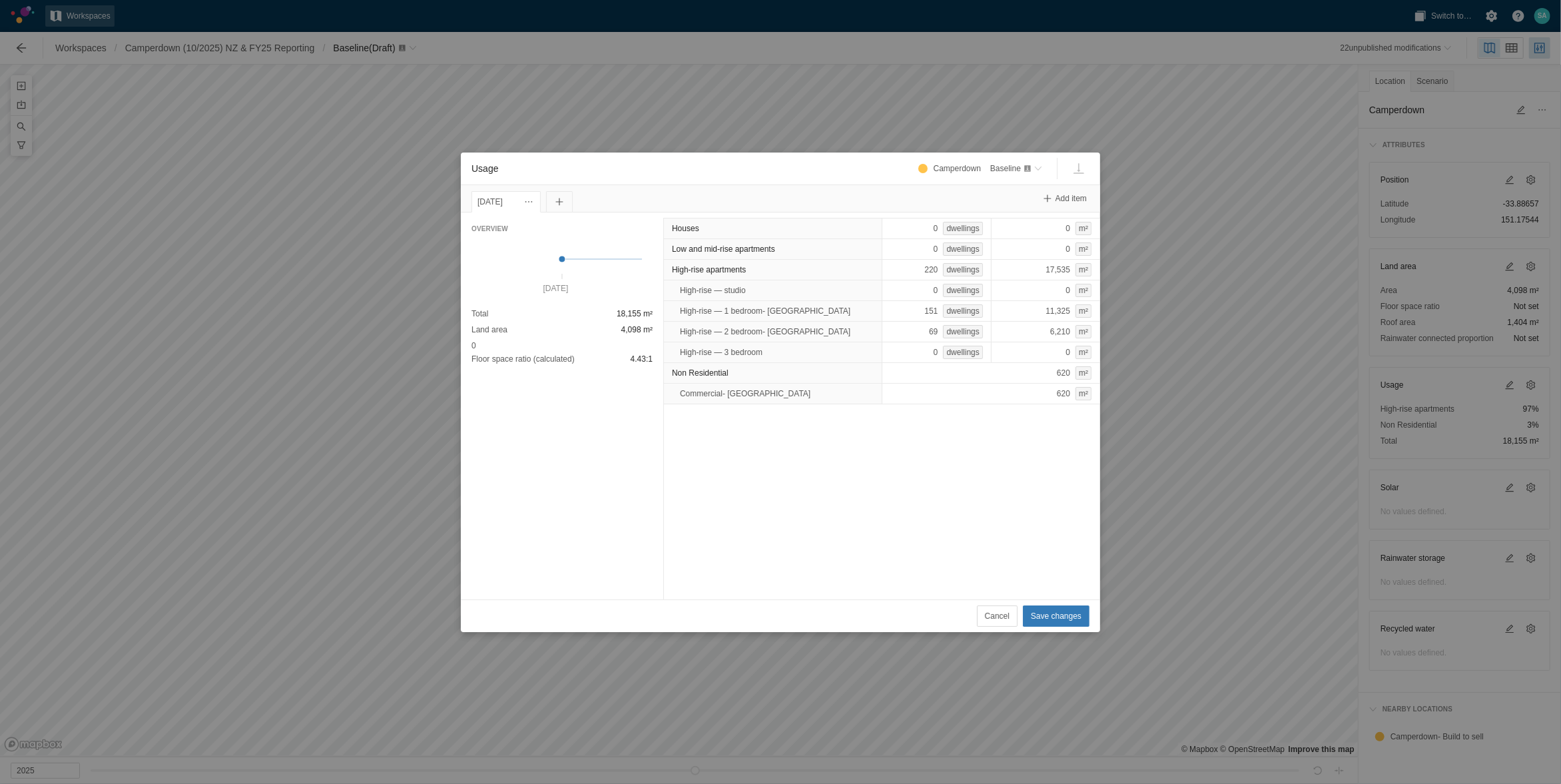
click at [515, 198] on div "[DATE]" at bounding box center [505, 201] width 57 height 14
click at [534, 202] on span "Usage" at bounding box center [529, 202] width 11 height 11
click at [556, 221] on div "Change date" at bounding box center [603, 224] width 133 height 19
click at [537, 194] on span "Usage" at bounding box center [528, 201] width 16 height 16
click at [571, 227] on div "Change date" at bounding box center [603, 224] width 133 height 19
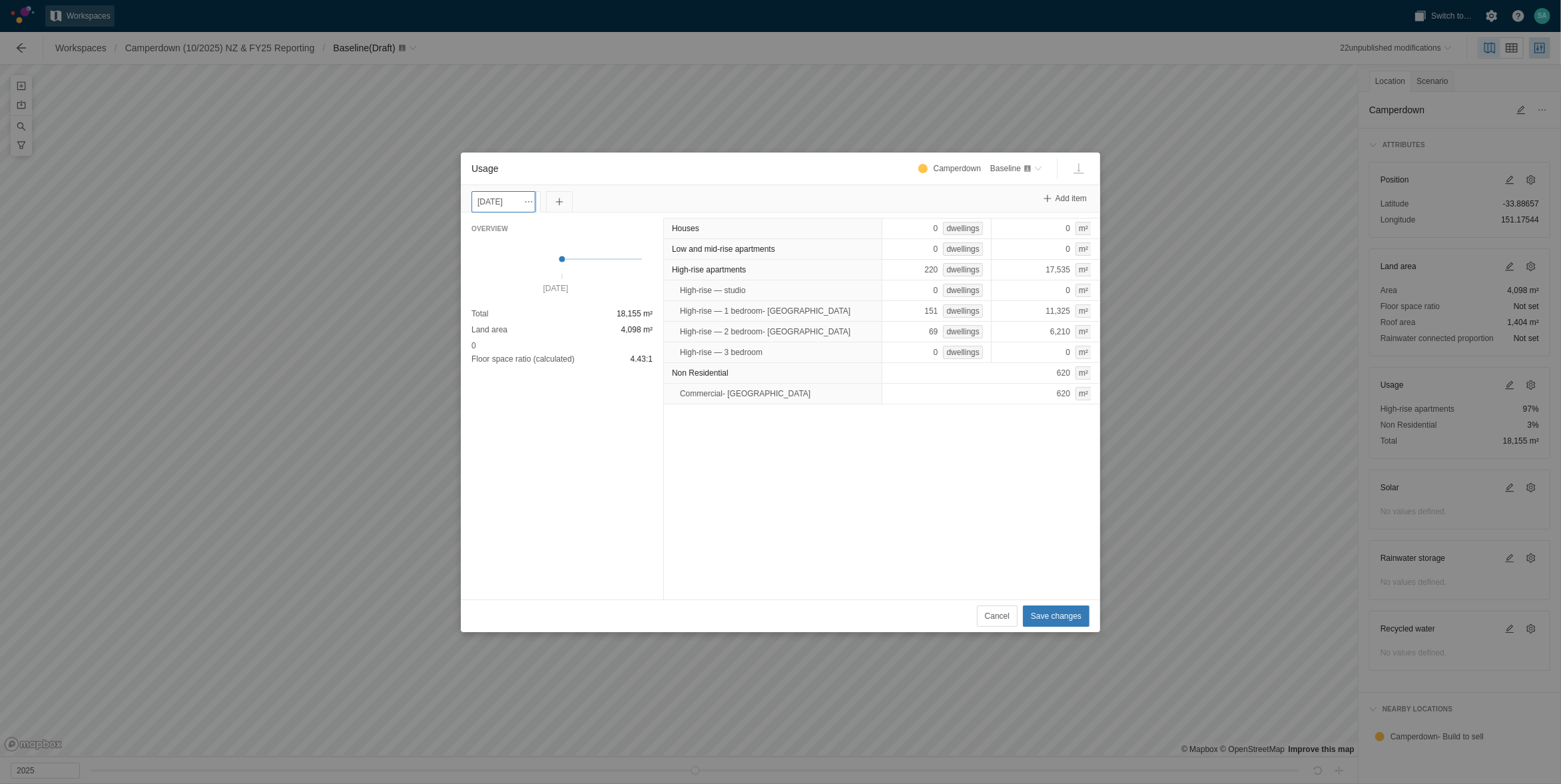
click at [512, 205] on input "[DATE]" at bounding box center [504, 202] width 64 height 21
click at [511, 204] on div "[DATE]" at bounding box center [505, 201] width 57 height 14
click at [505, 198] on div "[DATE]" at bounding box center [505, 201] width 57 height 14
click at [534, 198] on span "Usage" at bounding box center [529, 202] width 11 height 11
click at [565, 223] on div "Change date" at bounding box center [603, 224] width 133 height 19
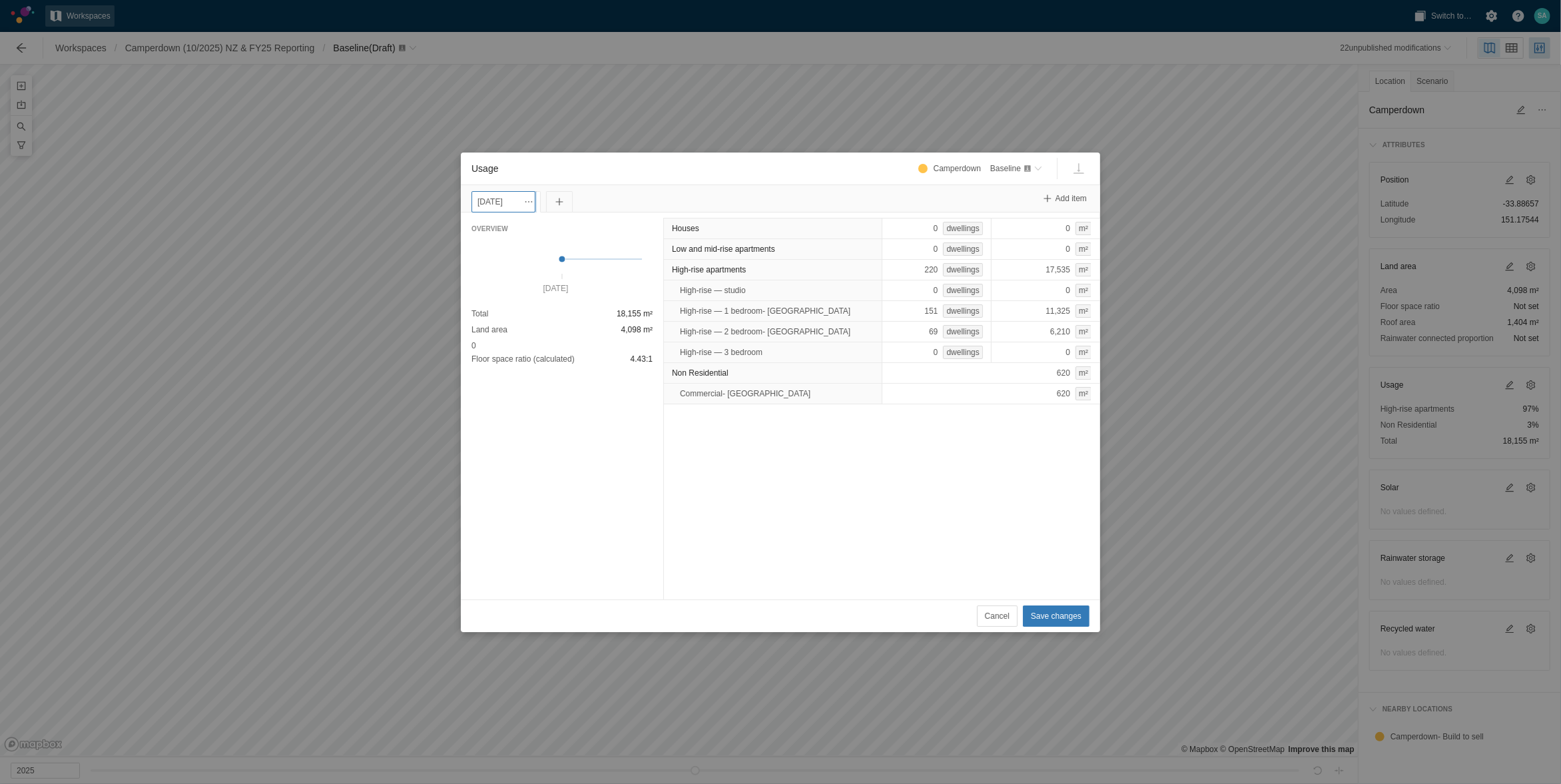
click at [508, 201] on input "[DATE]" at bounding box center [504, 202] width 64 height 21
click at [563, 223] on h1 "Jan 2025" at bounding box center [554, 229] width 74 height 14
click at [564, 230] on h1 "Jan 2025" at bounding box center [554, 229] width 74 height 14
click at [596, 216] on div "Jan 2025" at bounding box center [554, 229] width 165 height 27
click at [600, 223] on span at bounding box center [602, 229] width 11 height 11
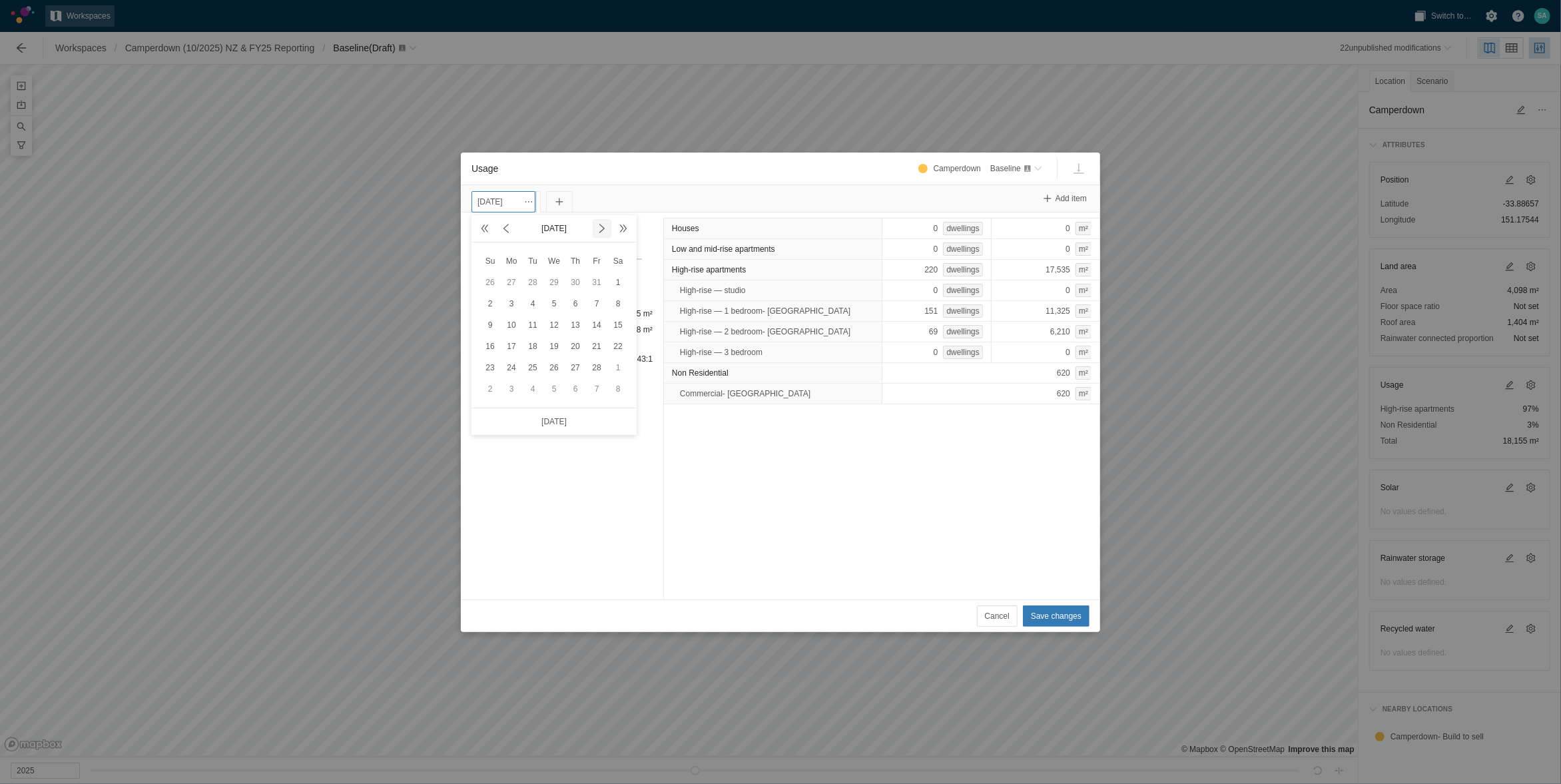
click at [600, 223] on span at bounding box center [602, 229] width 11 height 11
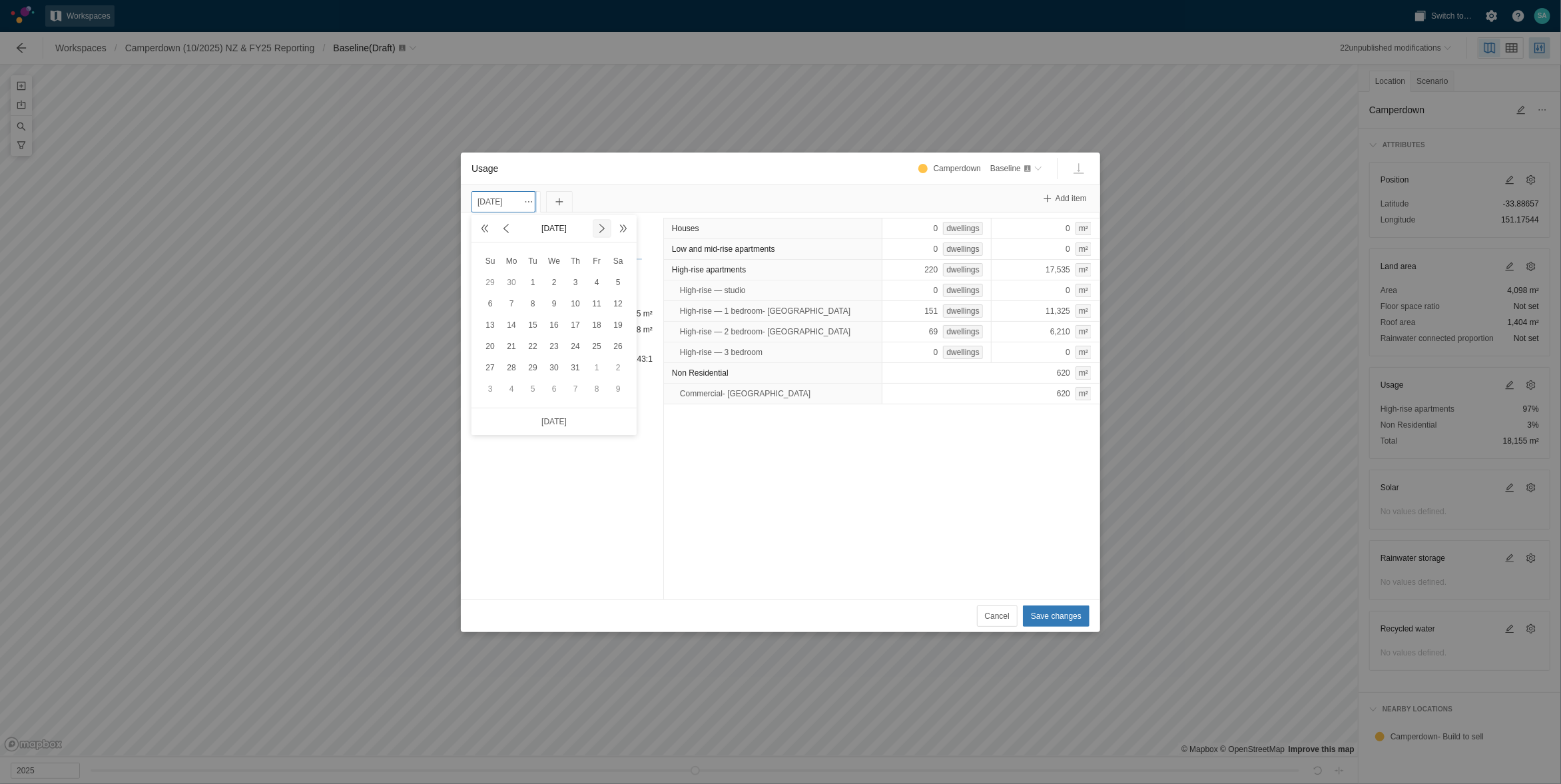
click at [600, 223] on span at bounding box center [602, 229] width 11 height 11
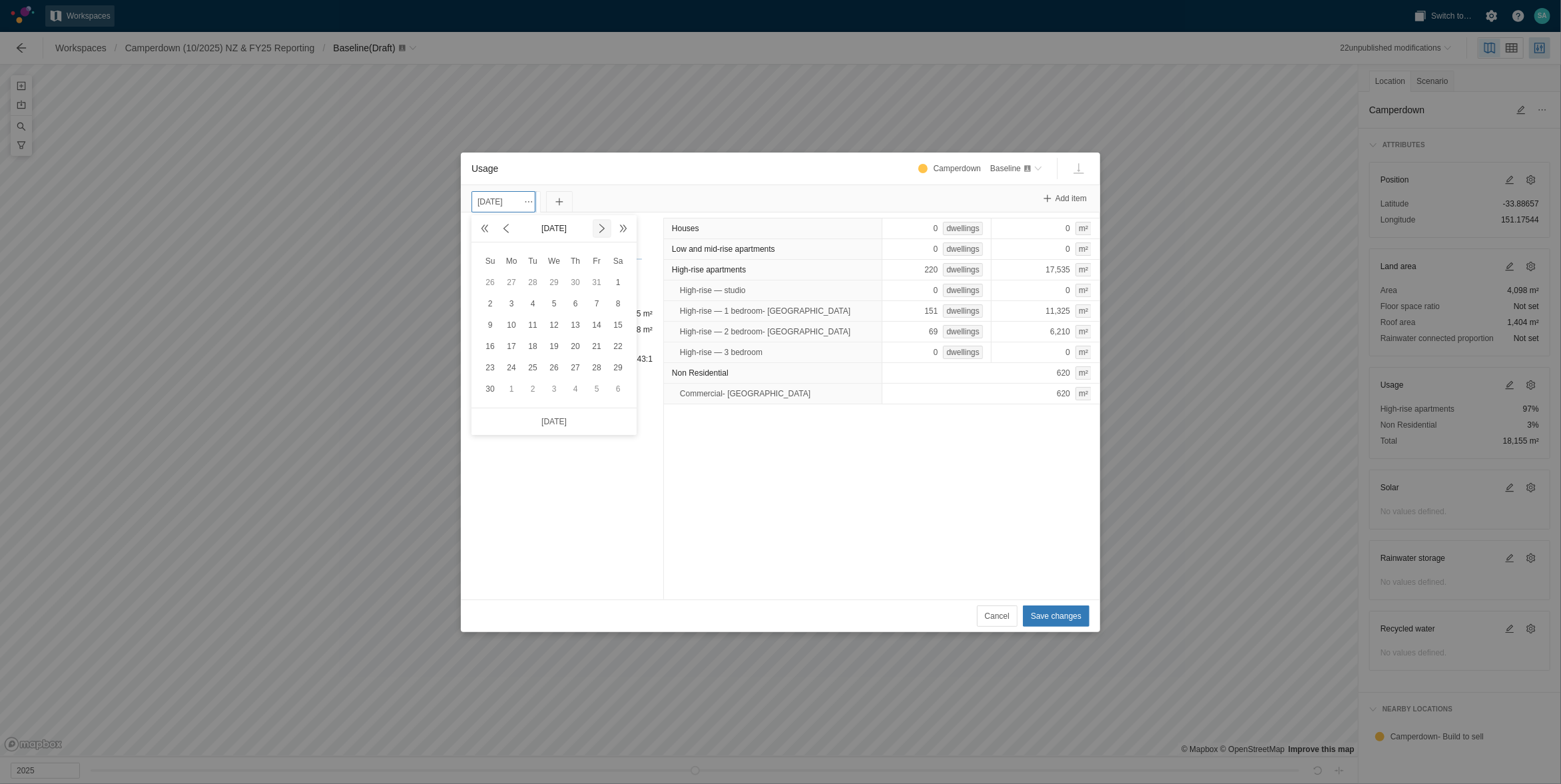
click at [600, 223] on span at bounding box center [602, 229] width 11 height 11
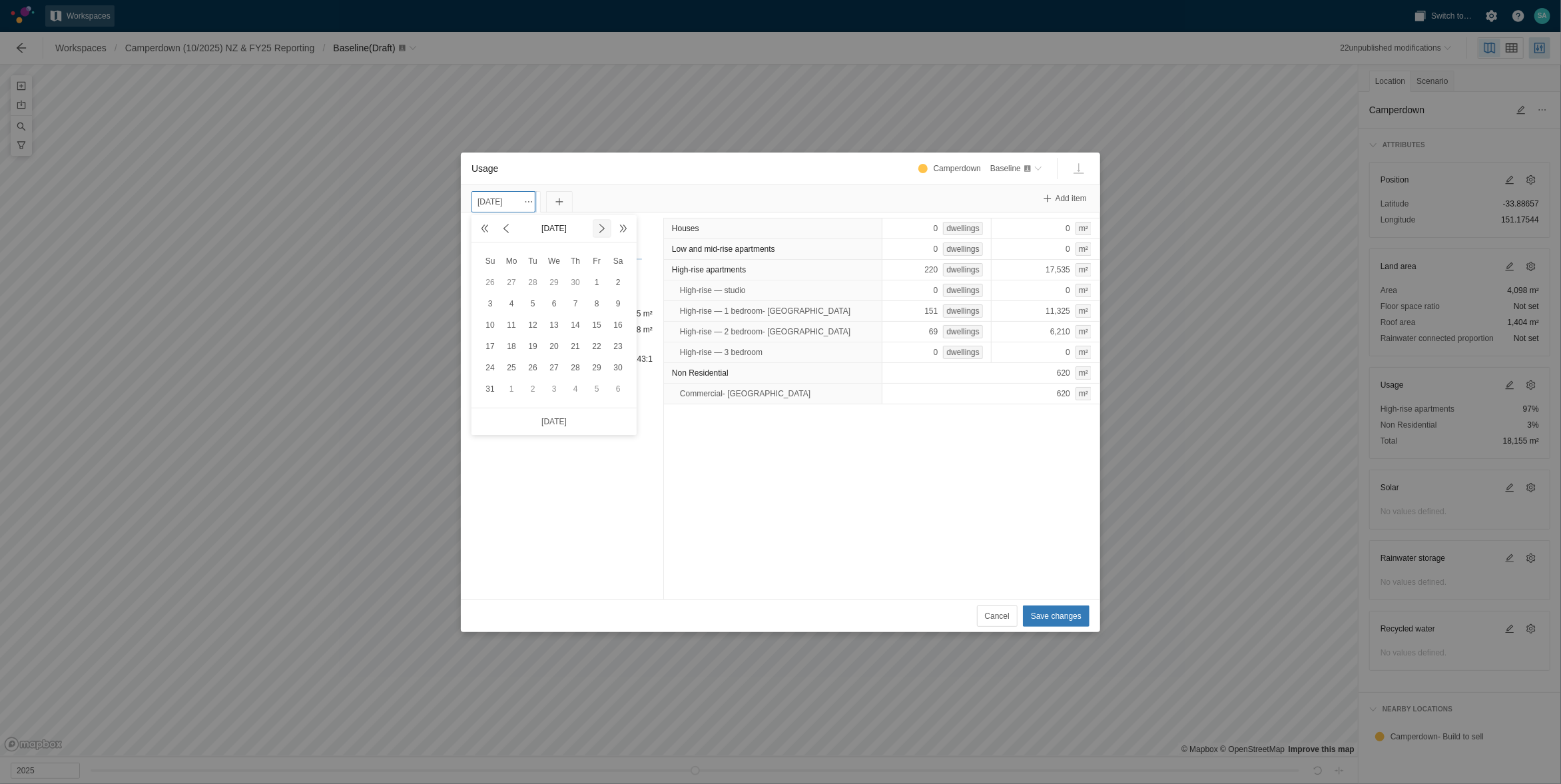
click at [600, 223] on span at bounding box center [602, 229] width 11 height 11
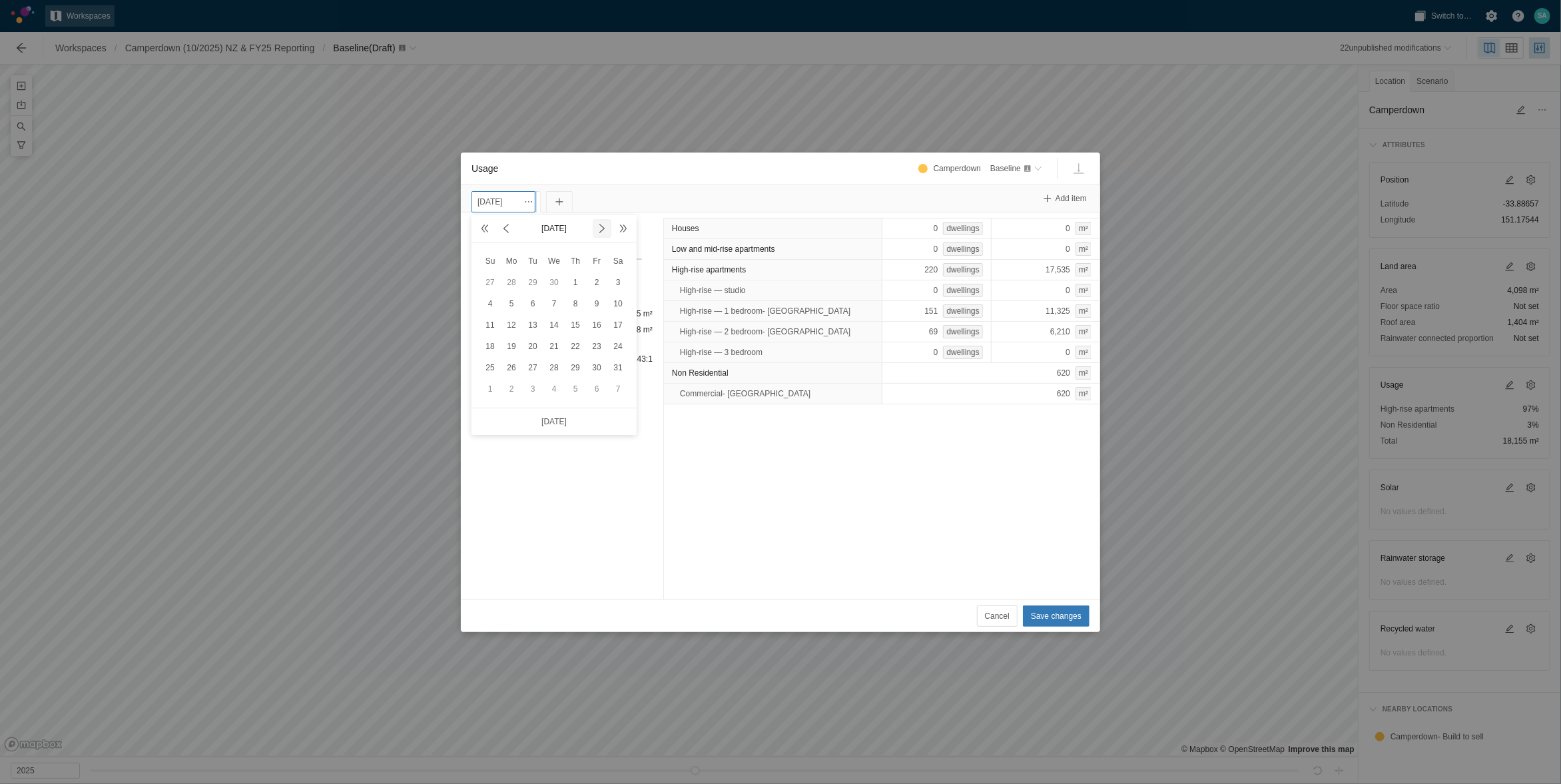
click at [600, 223] on span at bounding box center [602, 229] width 11 height 11
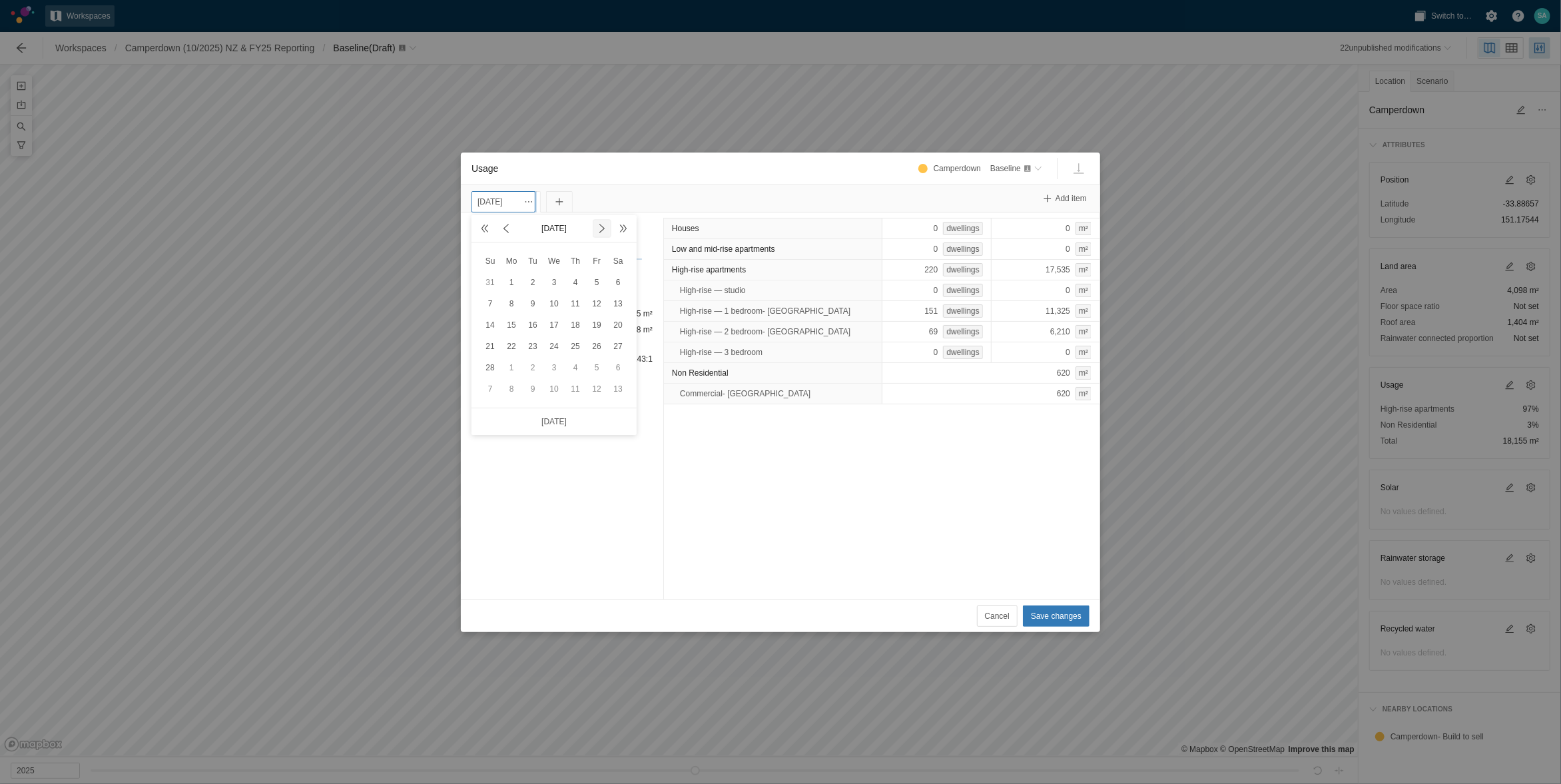
click at [600, 223] on span at bounding box center [602, 229] width 11 height 11
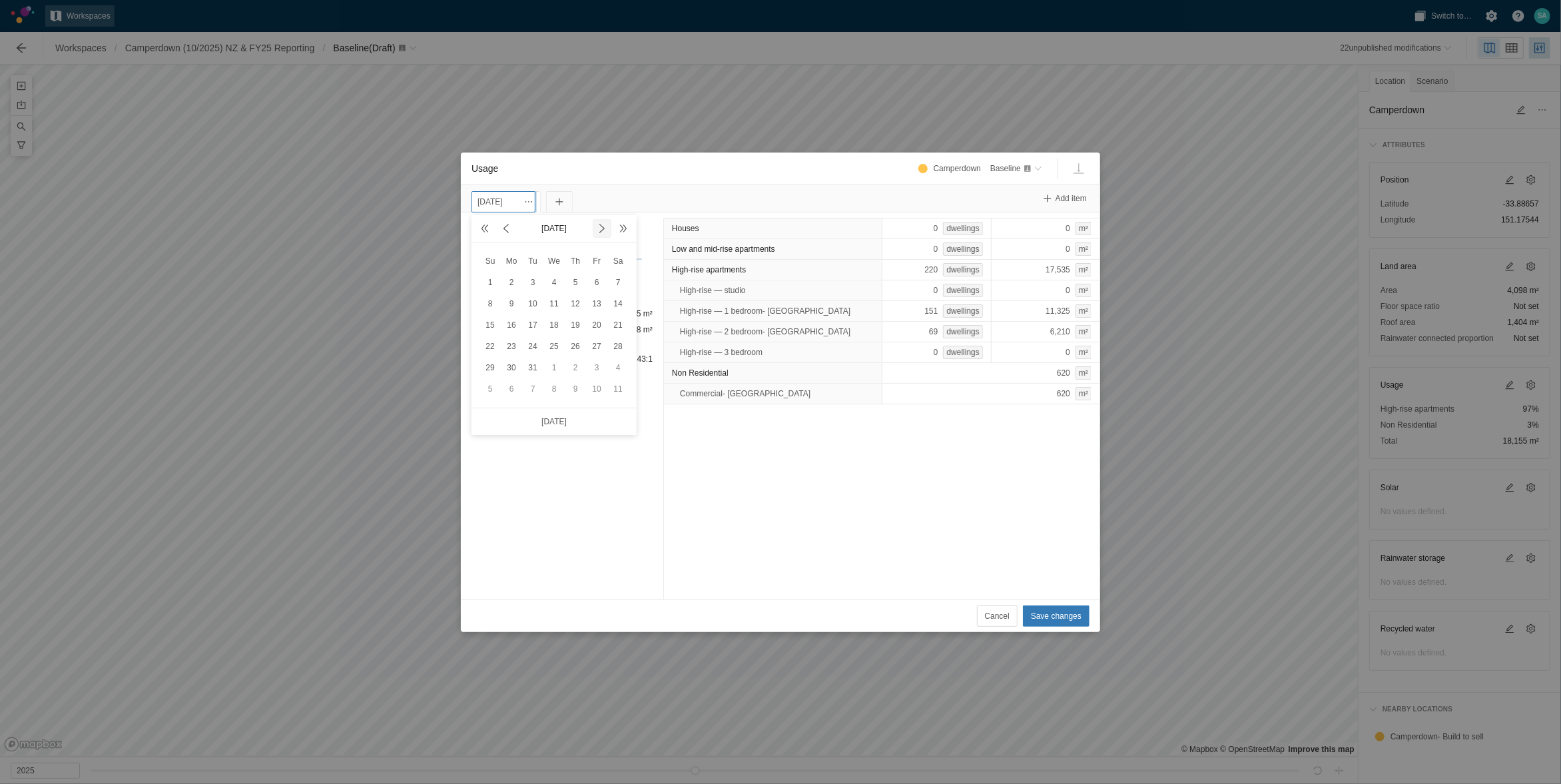
click at [600, 223] on span at bounding box center [602, 229] width 11 height 11
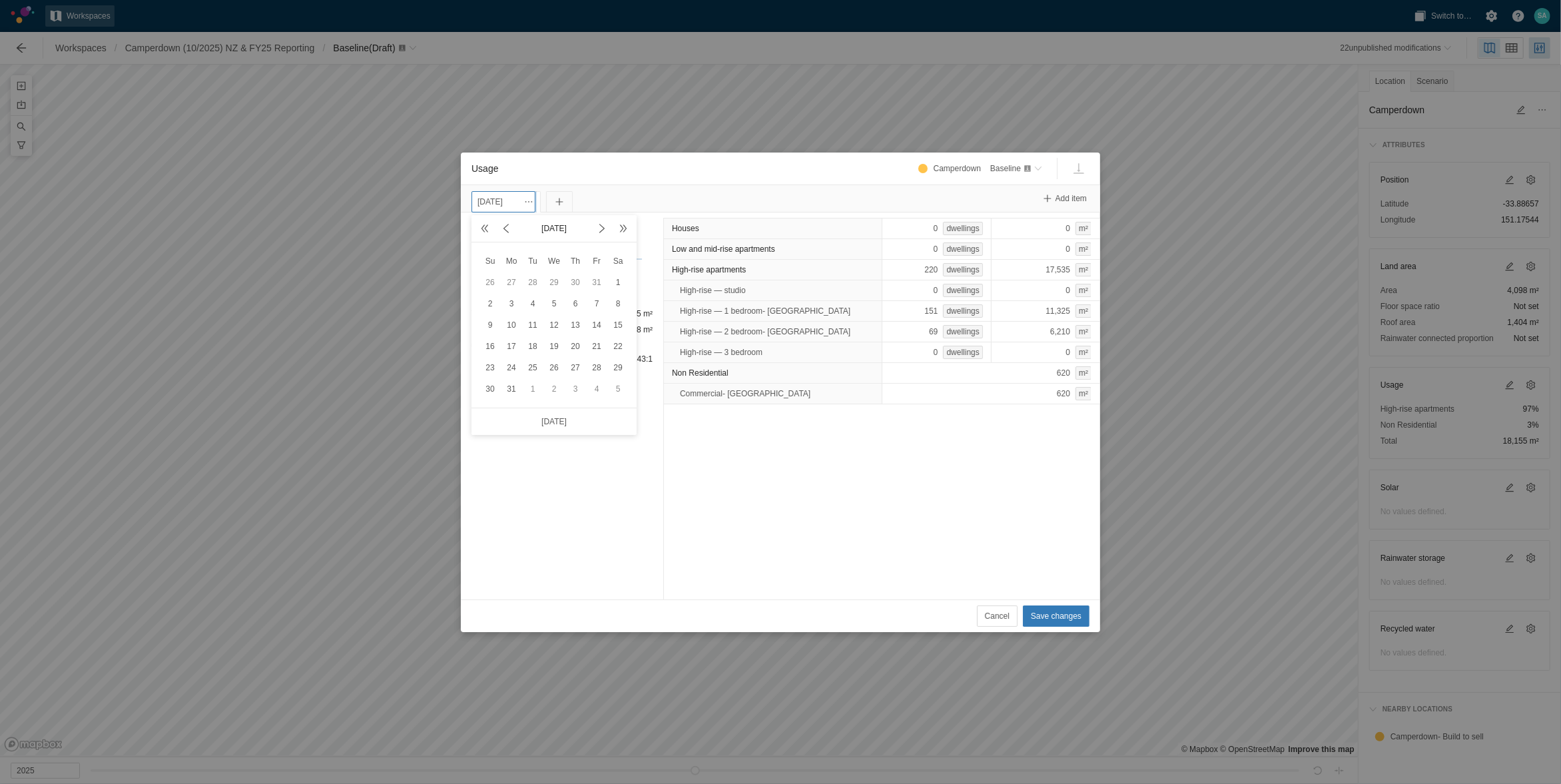
click at [553, 469] on div "Overview 1 Jan 2025 Total 18,155 m² Land area 4,098 m² 0 Floor space ratio (cal…" at bounding box center [562, 406] width 202 height 387
click at [534, 202] on span "Usage" at bounding box center [529, 202] width 11 height 11
click at [559, 223] on div "Change date" at bounding box center [603, 224] width 133 height 19
click at [519, 202] on input "1 Jan 2025" at bounding box center [504, 202] width 64 height 21
click at [603, 224] on span at bounding box center [602, 229] width 11 height 11
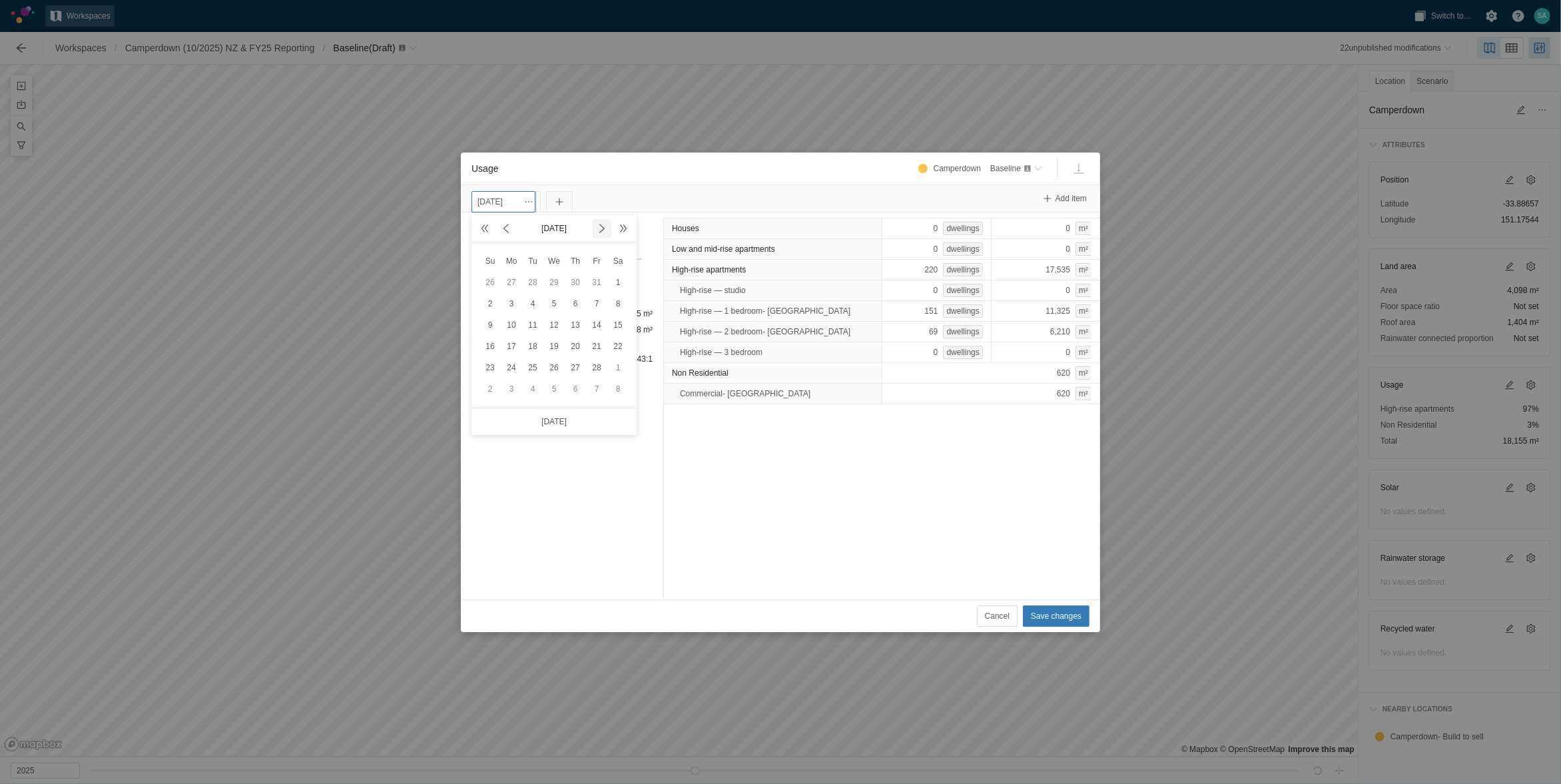
click at [603, 224] on span at bounding box center [602, 229] width 11 height 11
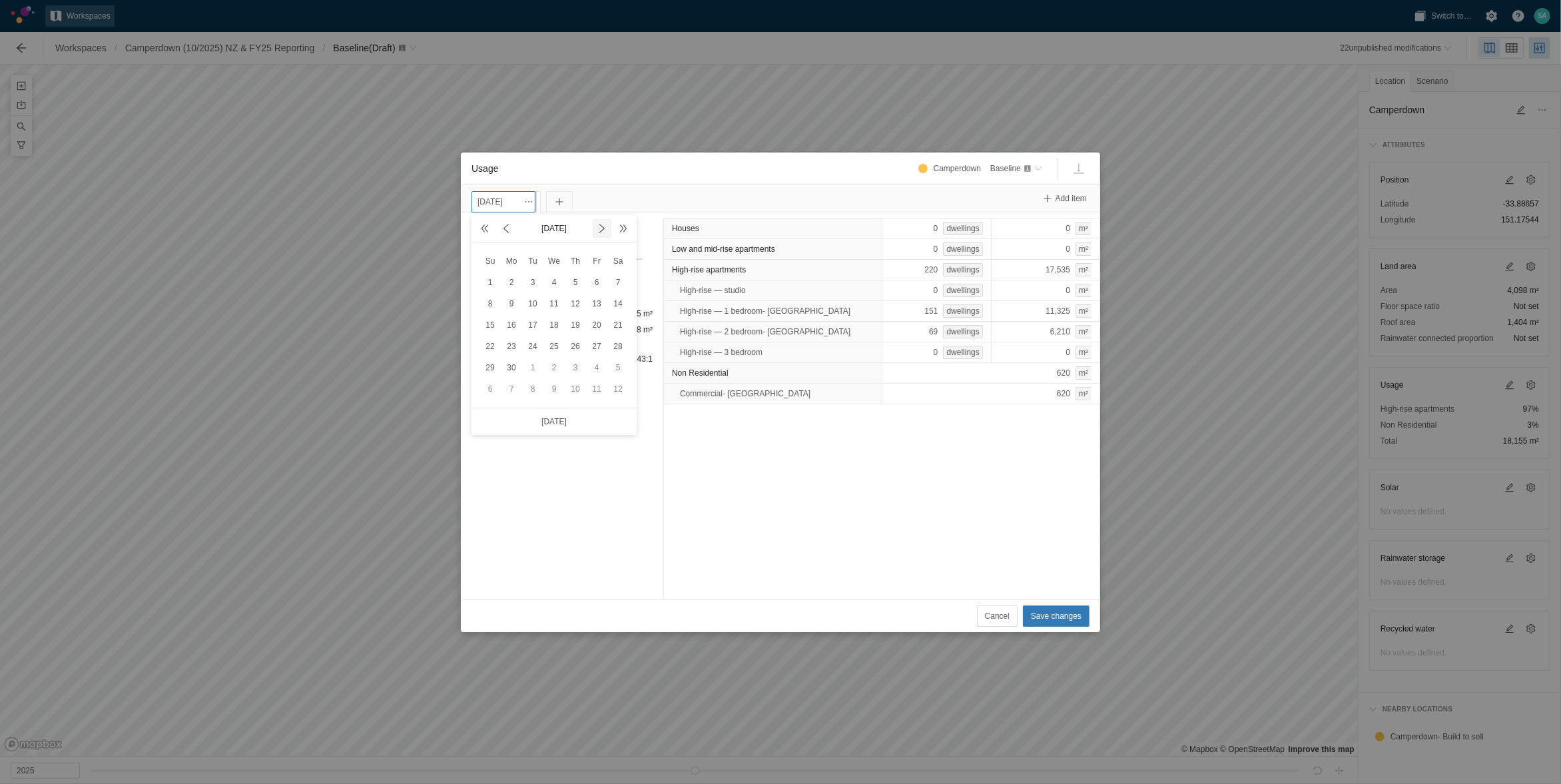
click at [604, 224] on span at bounding box center [602, 229] width 11 height 11
click at [606, 224] on span at bounding box center [602, 229] width 11 height 11
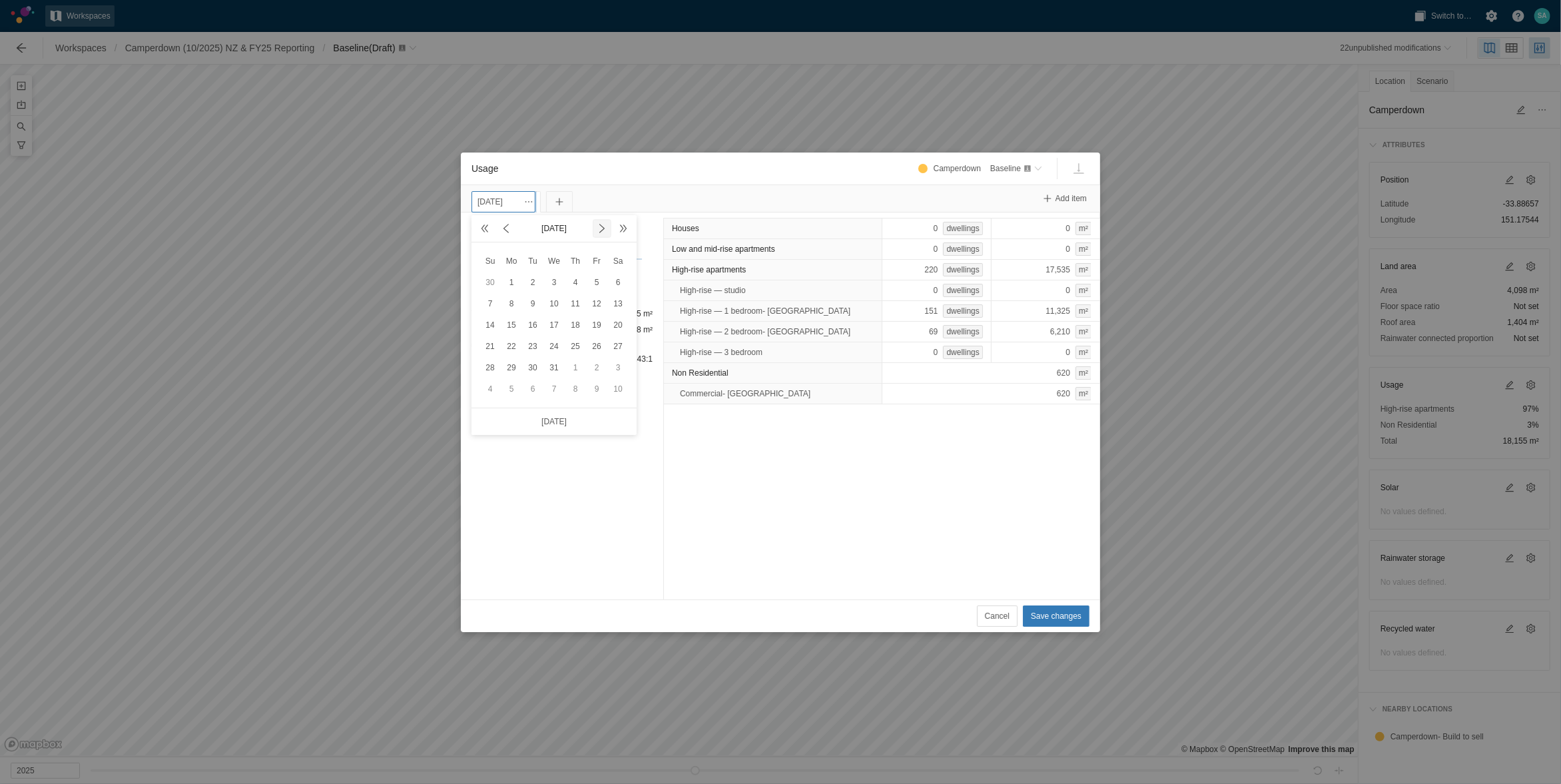
click at [606, 224] on span at bounding box center [602, 229] width 11 height 11
click at [609, 223] on span at bounding box center [602, 228] width 16 height 16
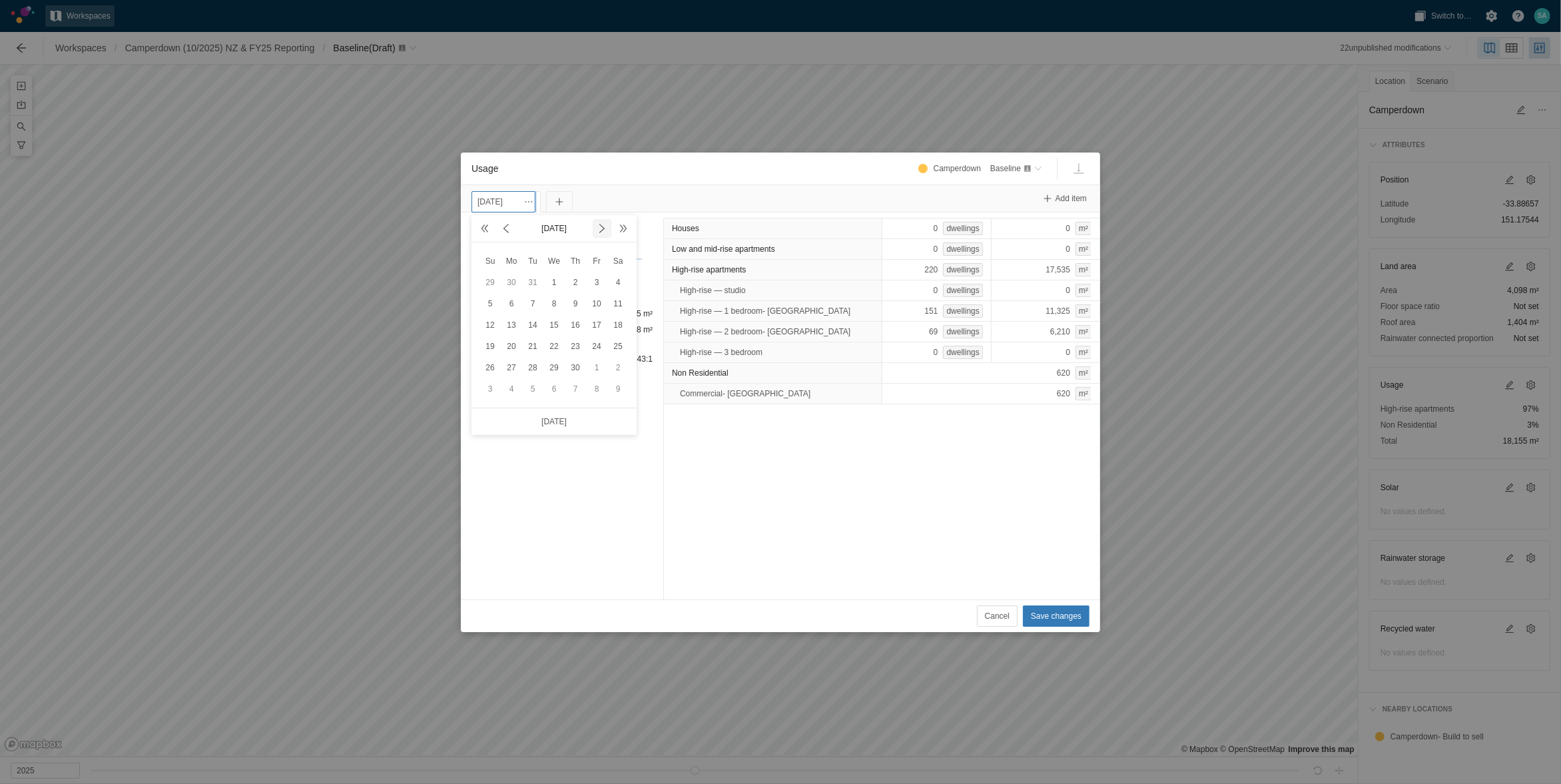
click at [610, 223] on span at bounding box center [602, 228] width 16 height 16
click at [603, 223] on span at bounding box center [602, 229] width 11 height 11
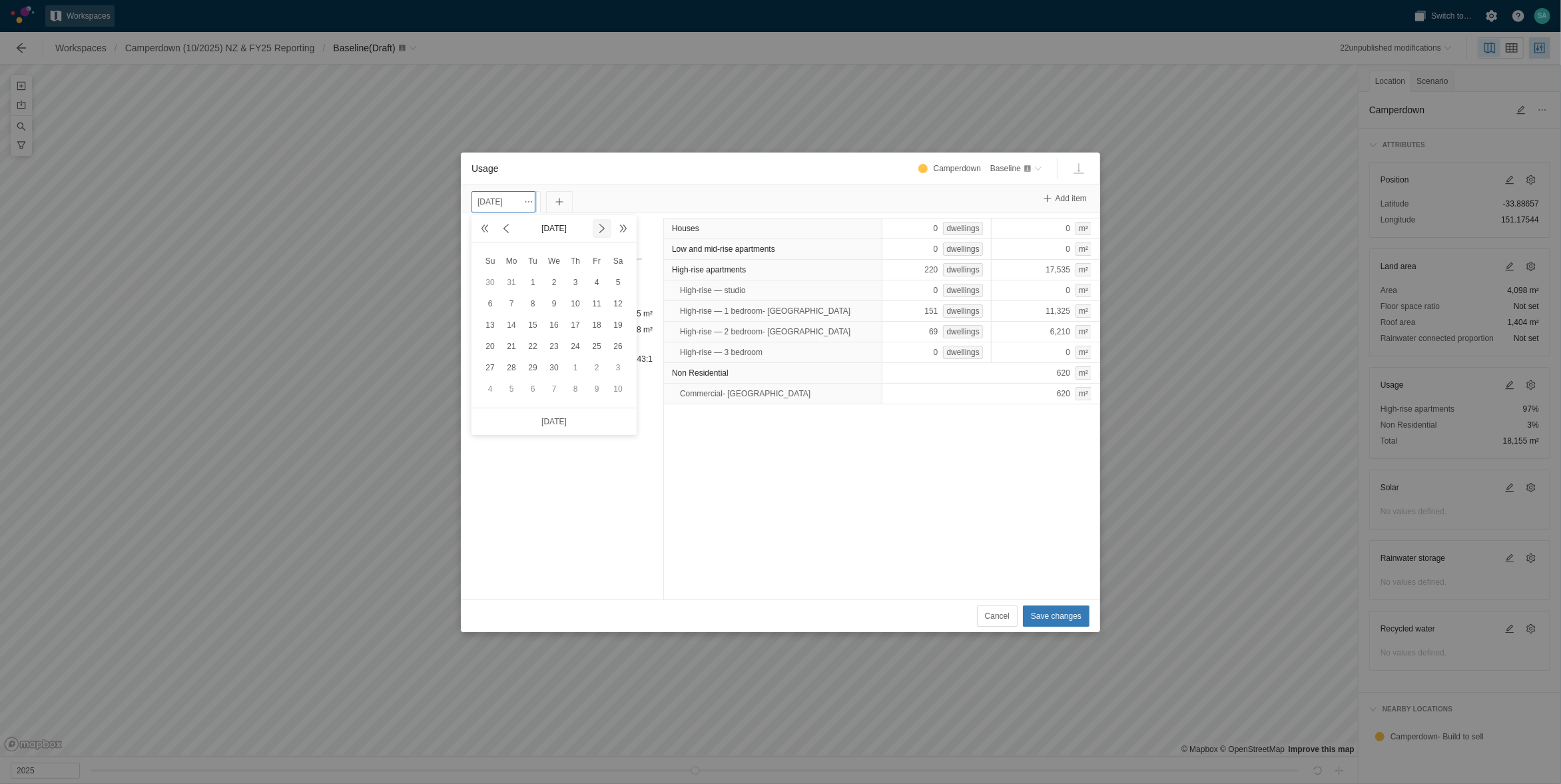
click at [603, 223] on span at bounding box center [602, 229] width 11 height 11
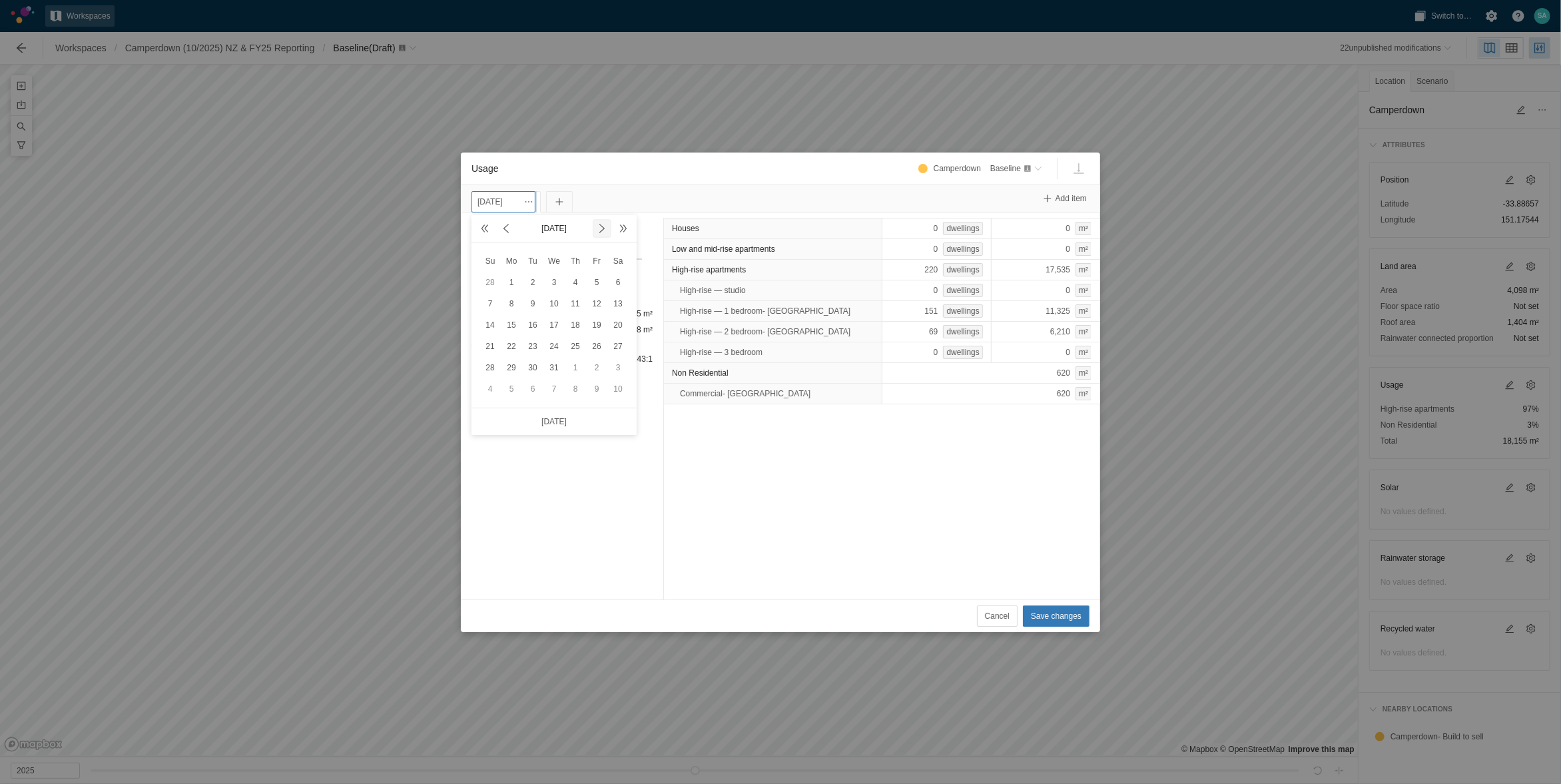
click at [603, 223] on span at bounding box center [602, 229] width 11 height 11
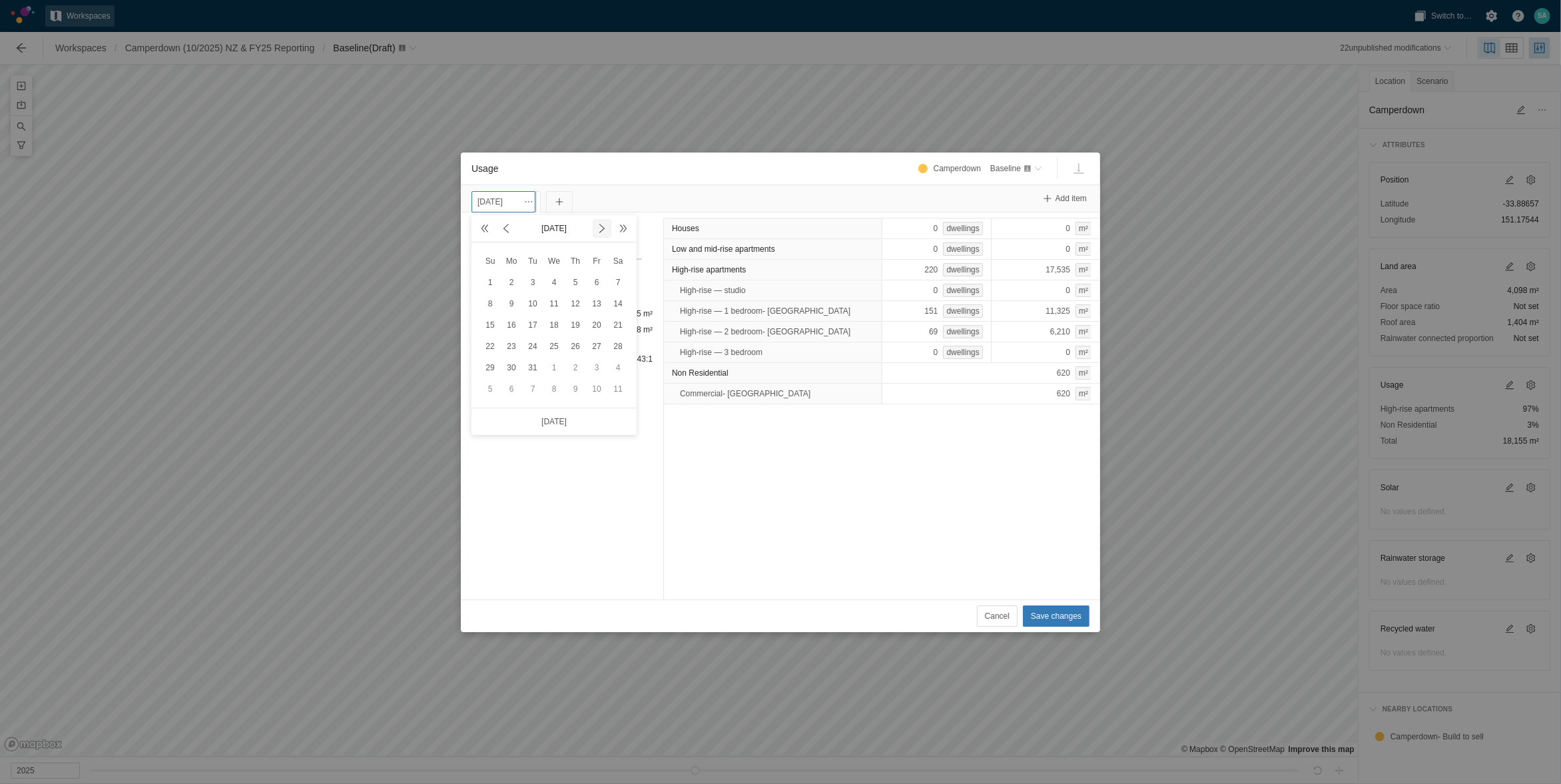
click at [603, 223] on span at bounding box center [602, 229] width 11 height 11
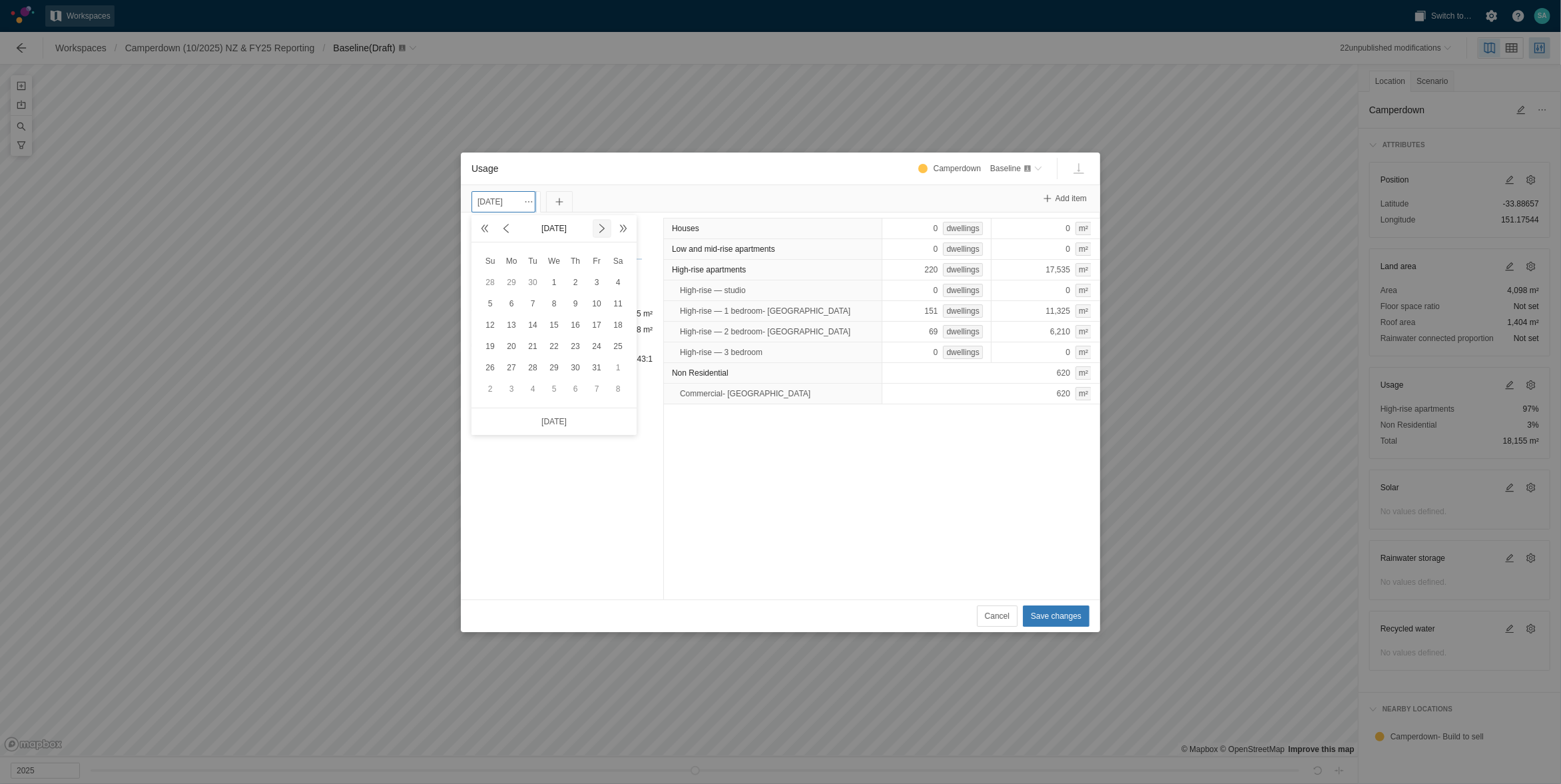
click at [603, 223] on span at bounding box center [602, 229] width 11 height 11
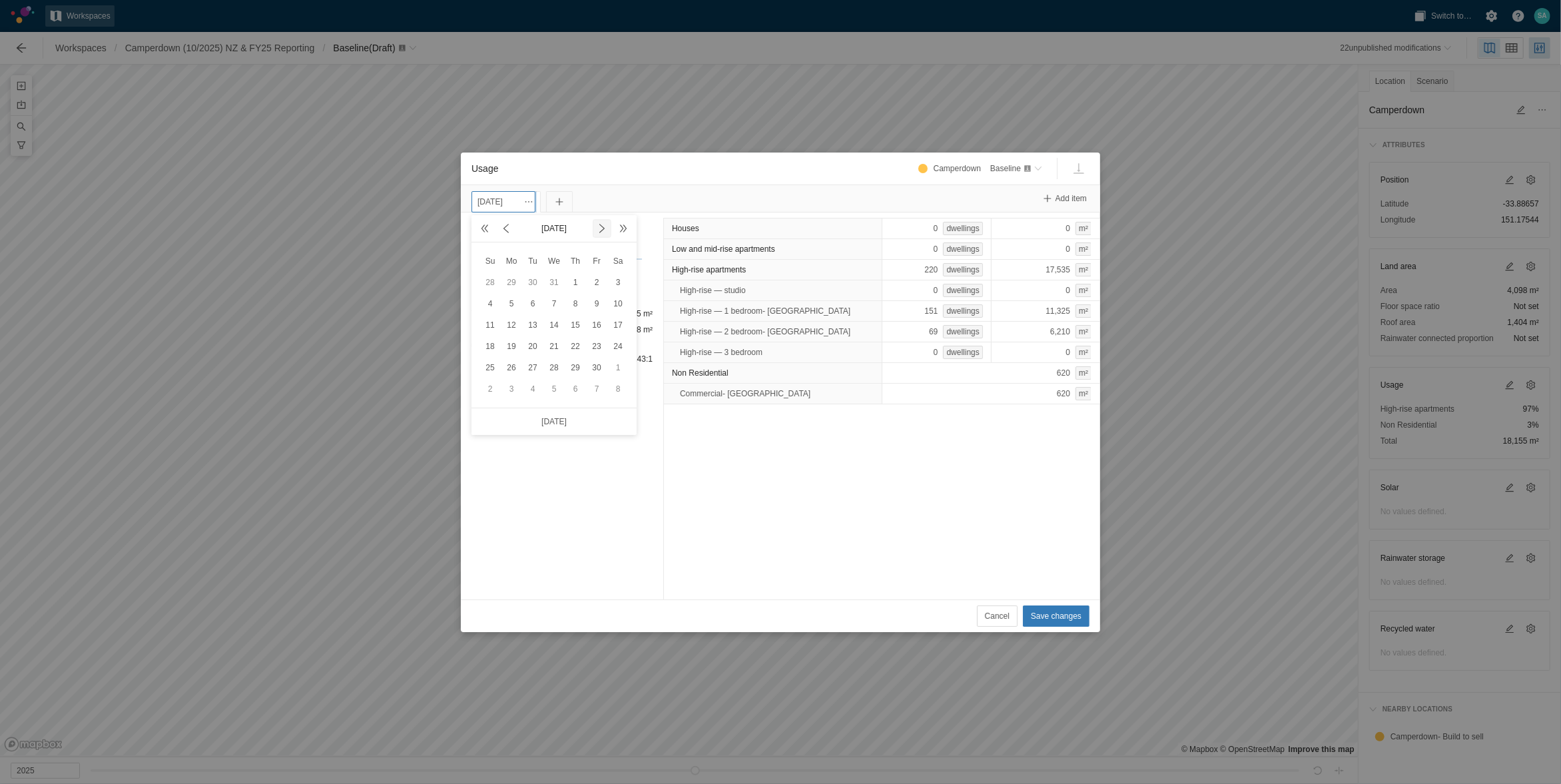
click at [603, 223] on span at bounding box center [602, 229] width 11 height 11
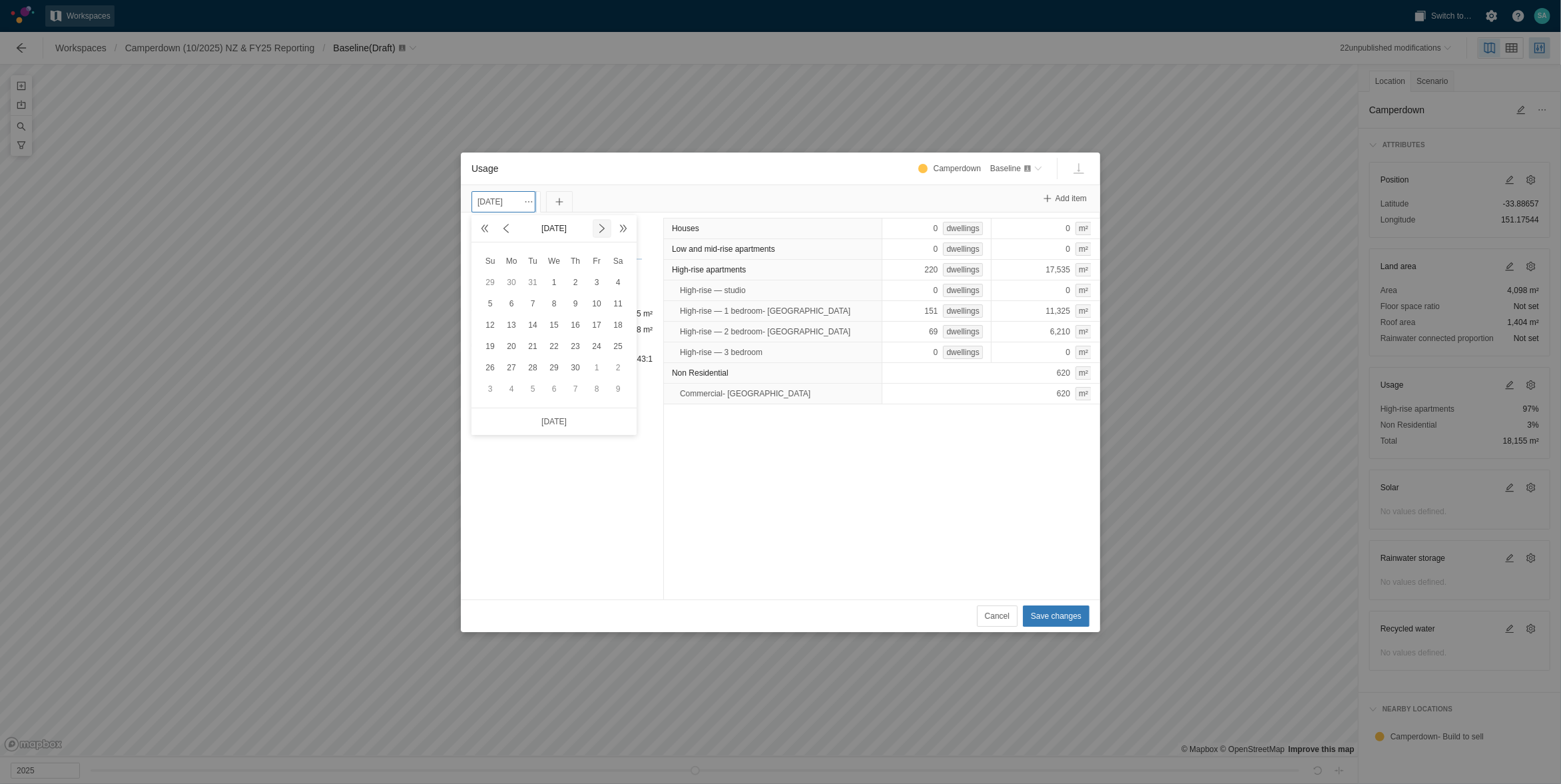
click at [603, 223] on span at bounding box center [602, 229] width 11 height 11
click at [616, 359] on div "30" at bounding box center [618, 367] width 16 height 16
click at [991, 609] on span "Cancel" at bounding box center [997, 616] width 24 height 14
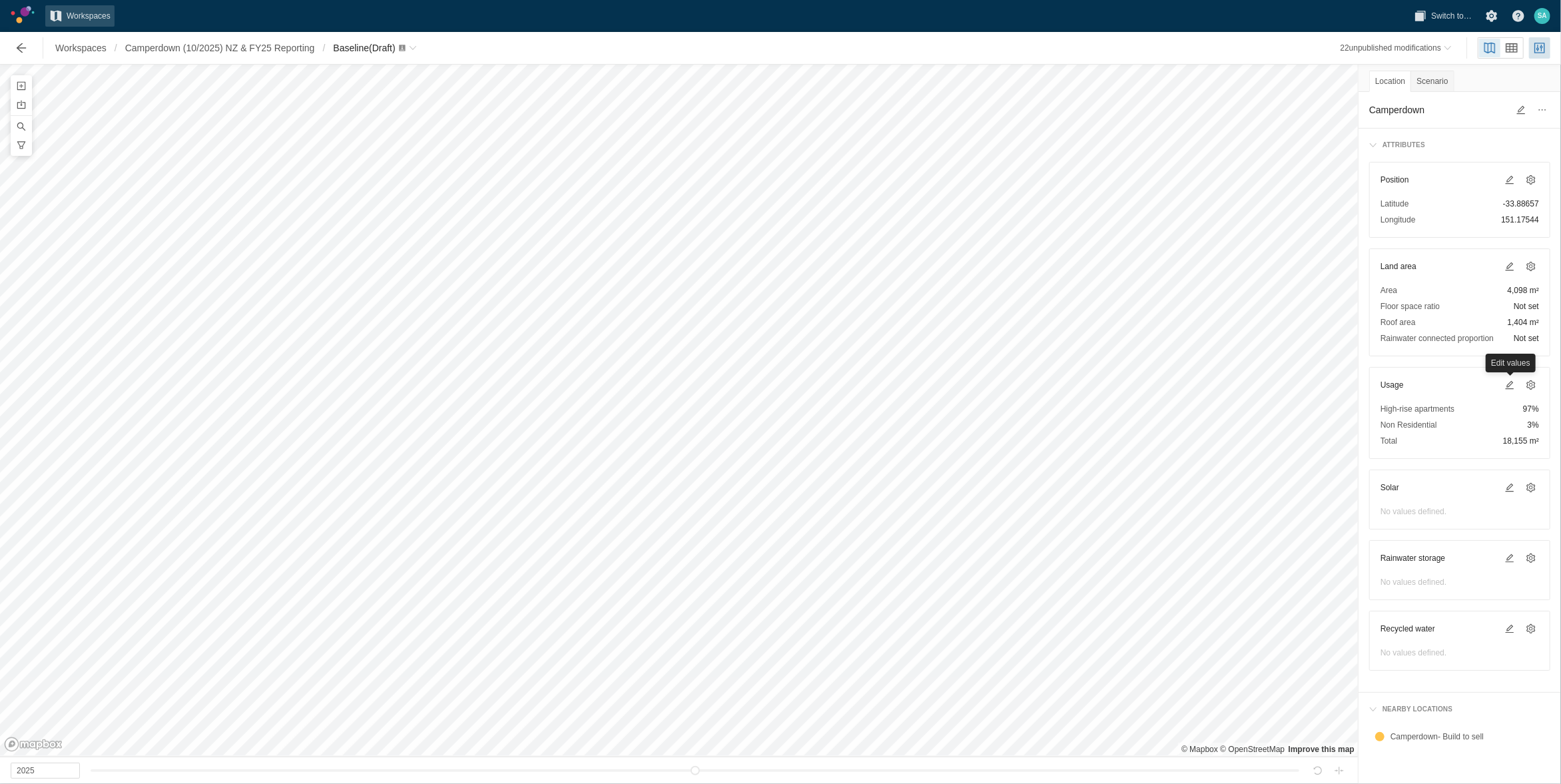
click at [1514, 298] on div "Area 4,098 m² Floor space ratio Not set Roof area 1,404 m² Rainwater connected …" at bounding box center [1460, 314] width 159 height 62
click at [1509, 272] on span at bounding box center [1509, 266] width 16 height 16
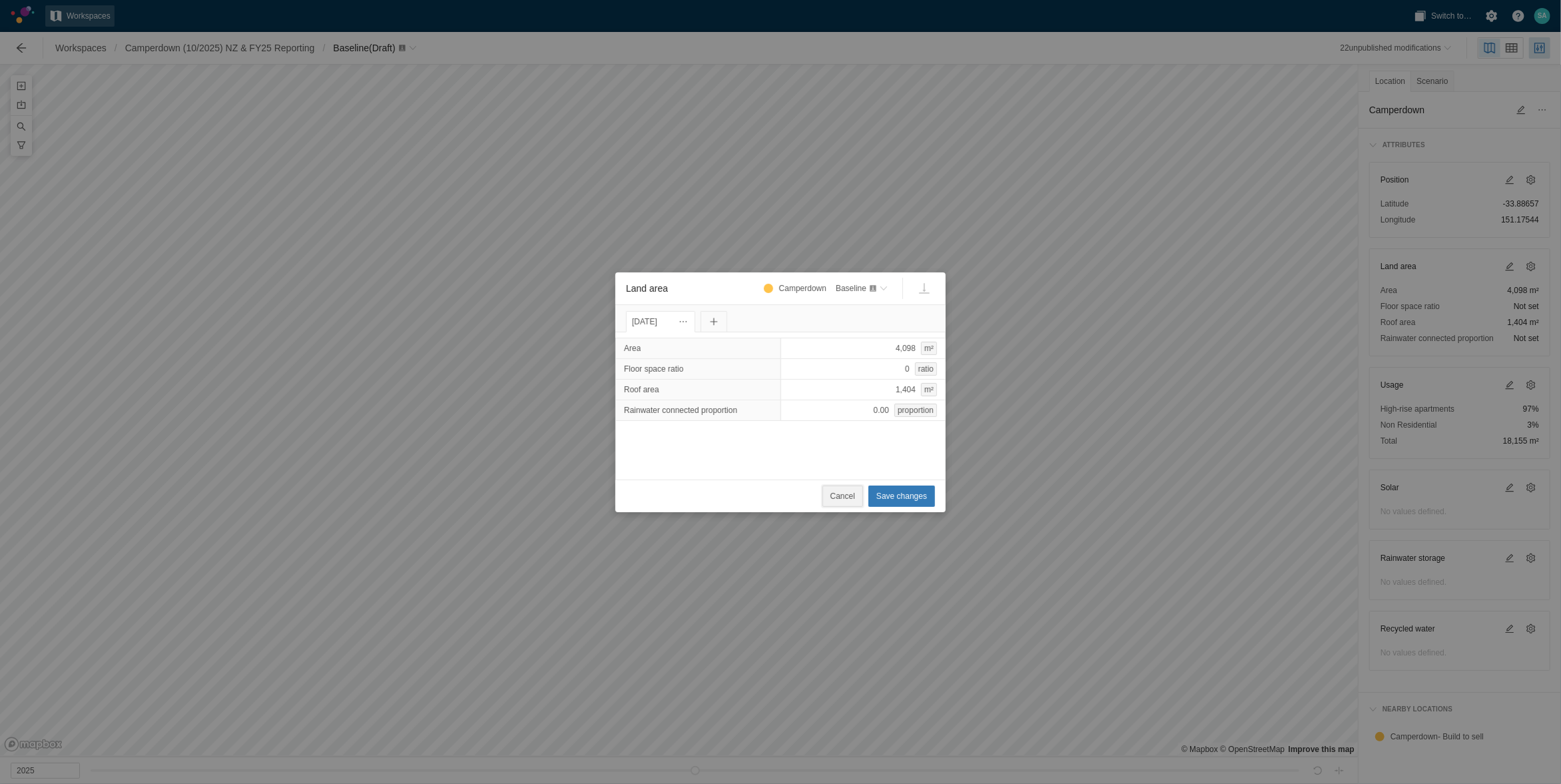
click at [846, 494] on span "Cancel" at bounding box center [843, 496] width 24 height 14
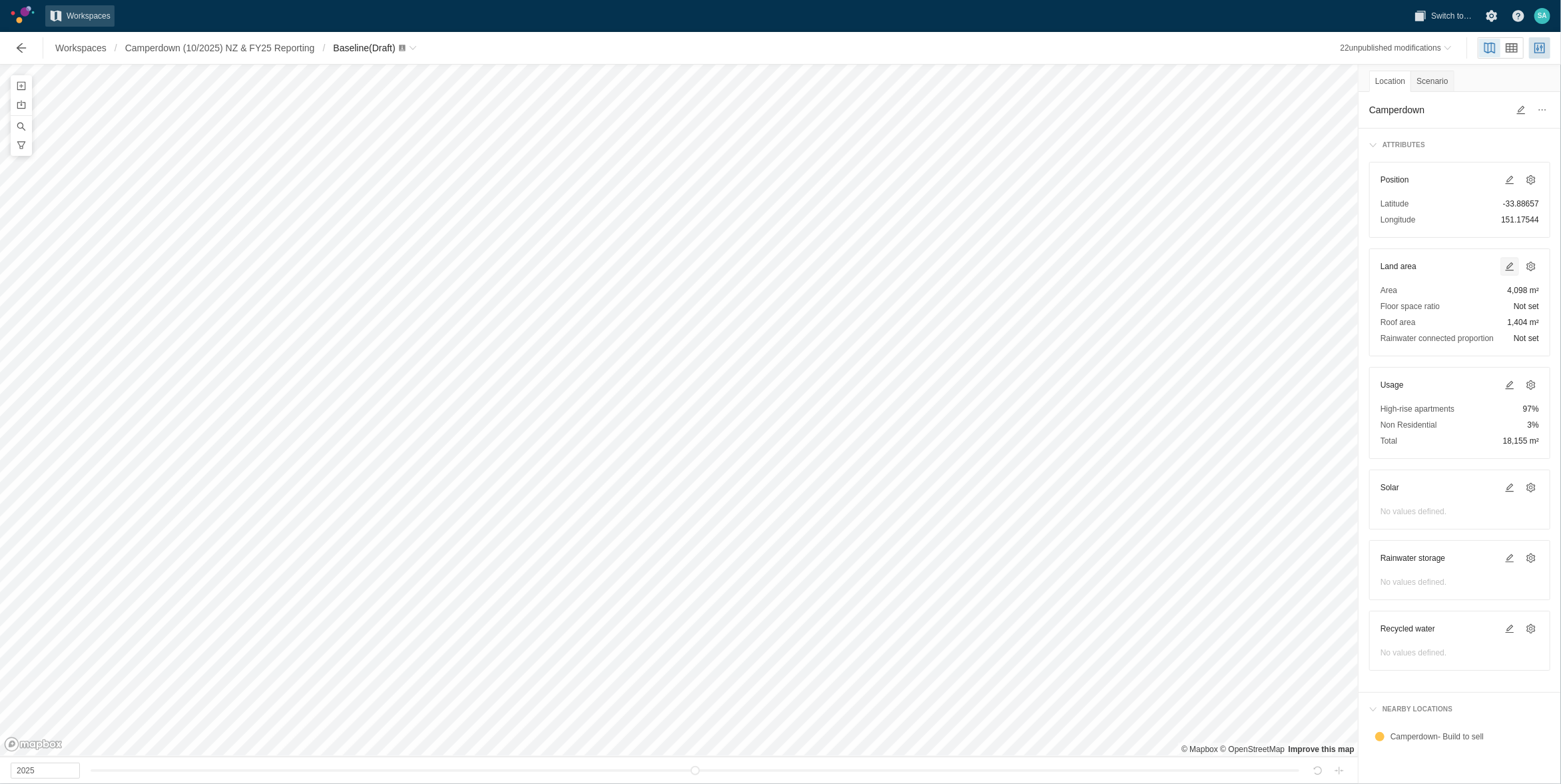
click at [1512, 267] on span at bounding box center [1510, 267] width 11 height 11
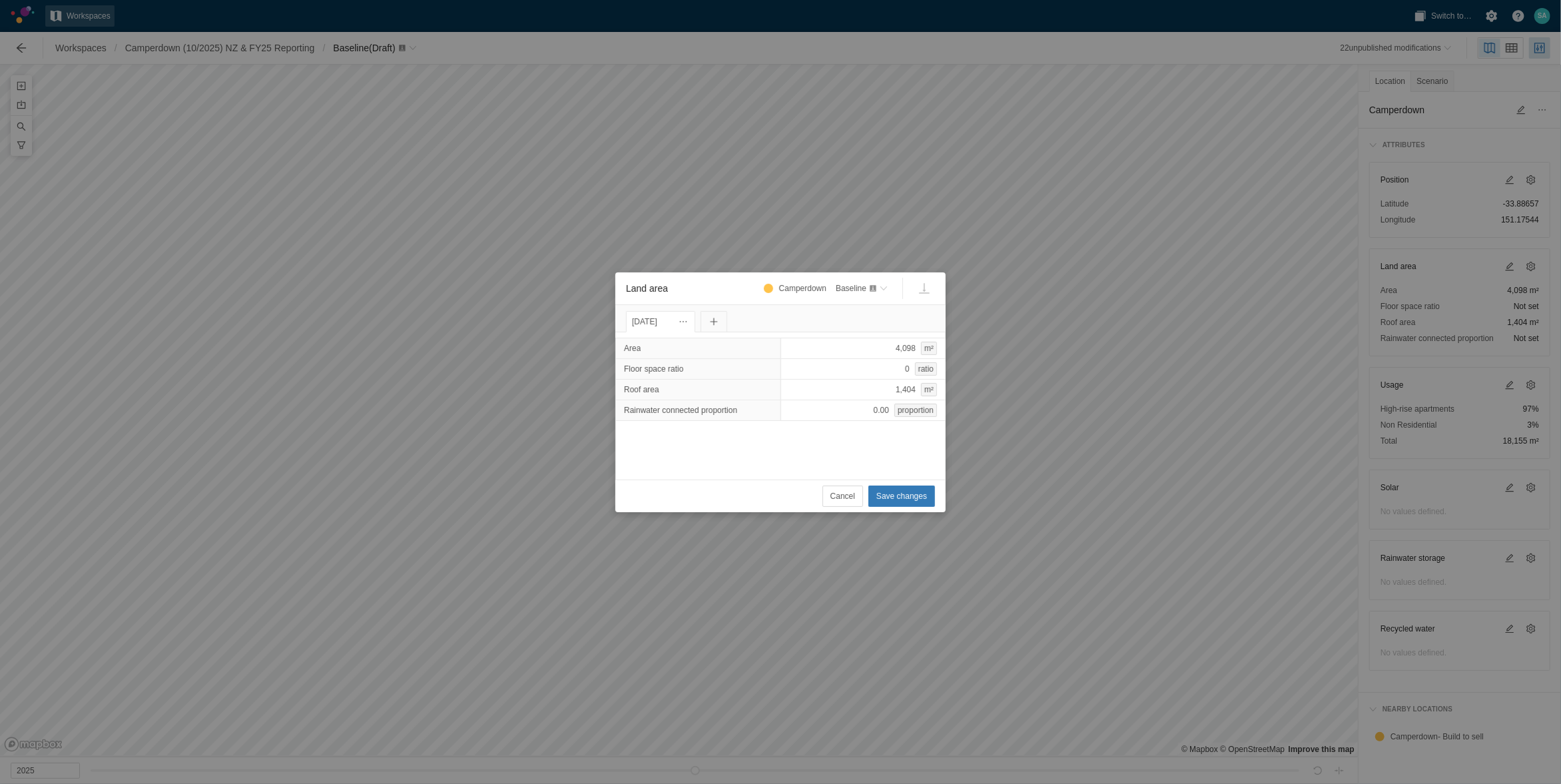
click at [820, 500] on div "Cancel Save changes" at bounding box center [780, 496] width 309 height 21
click at [838, 495] on span "Cancel" at bounding box center [843, 496] width 24 height 14
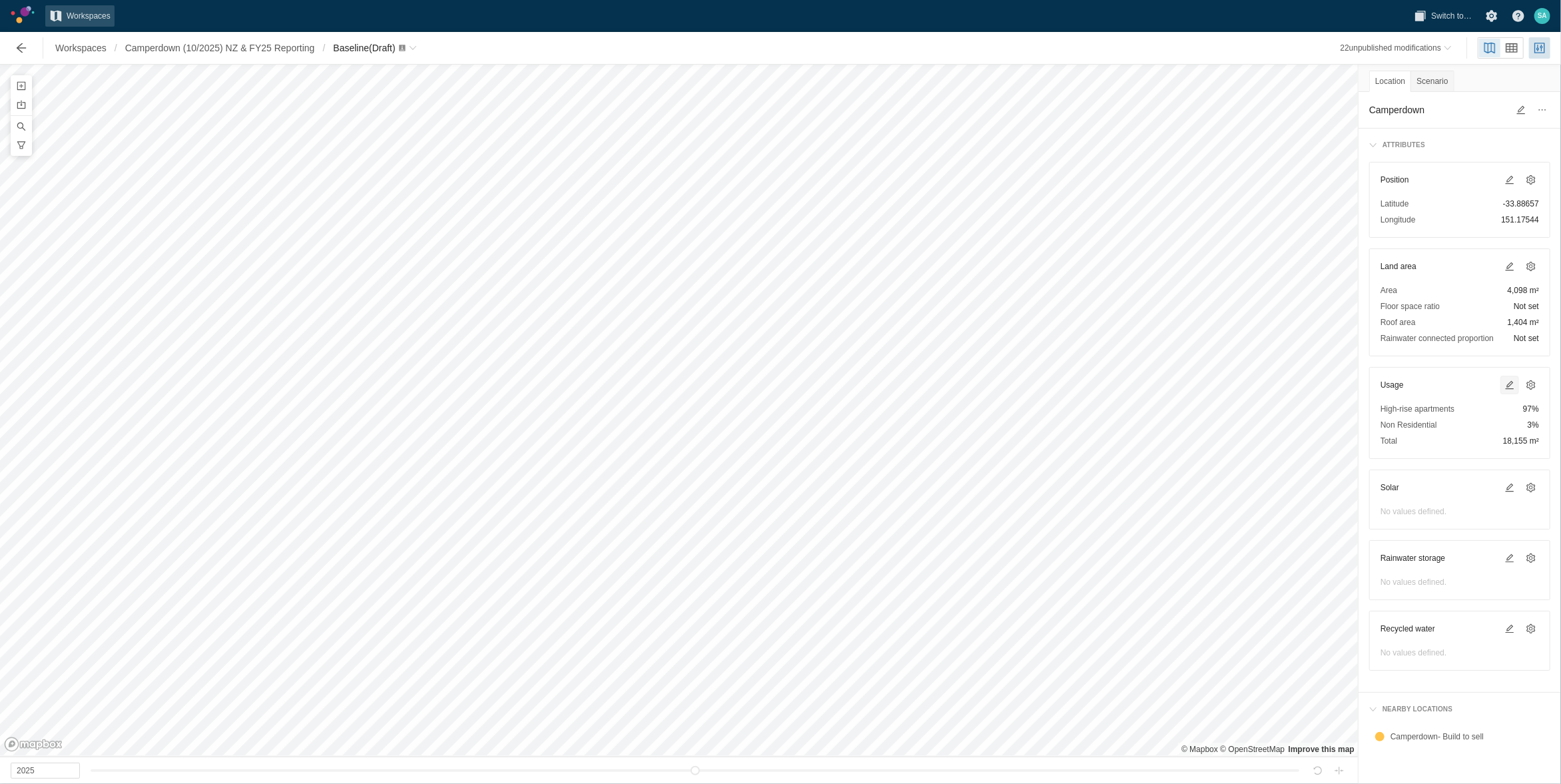
click at [1507, 385] on span at bounding box center [1510, 385] width 11 height 11
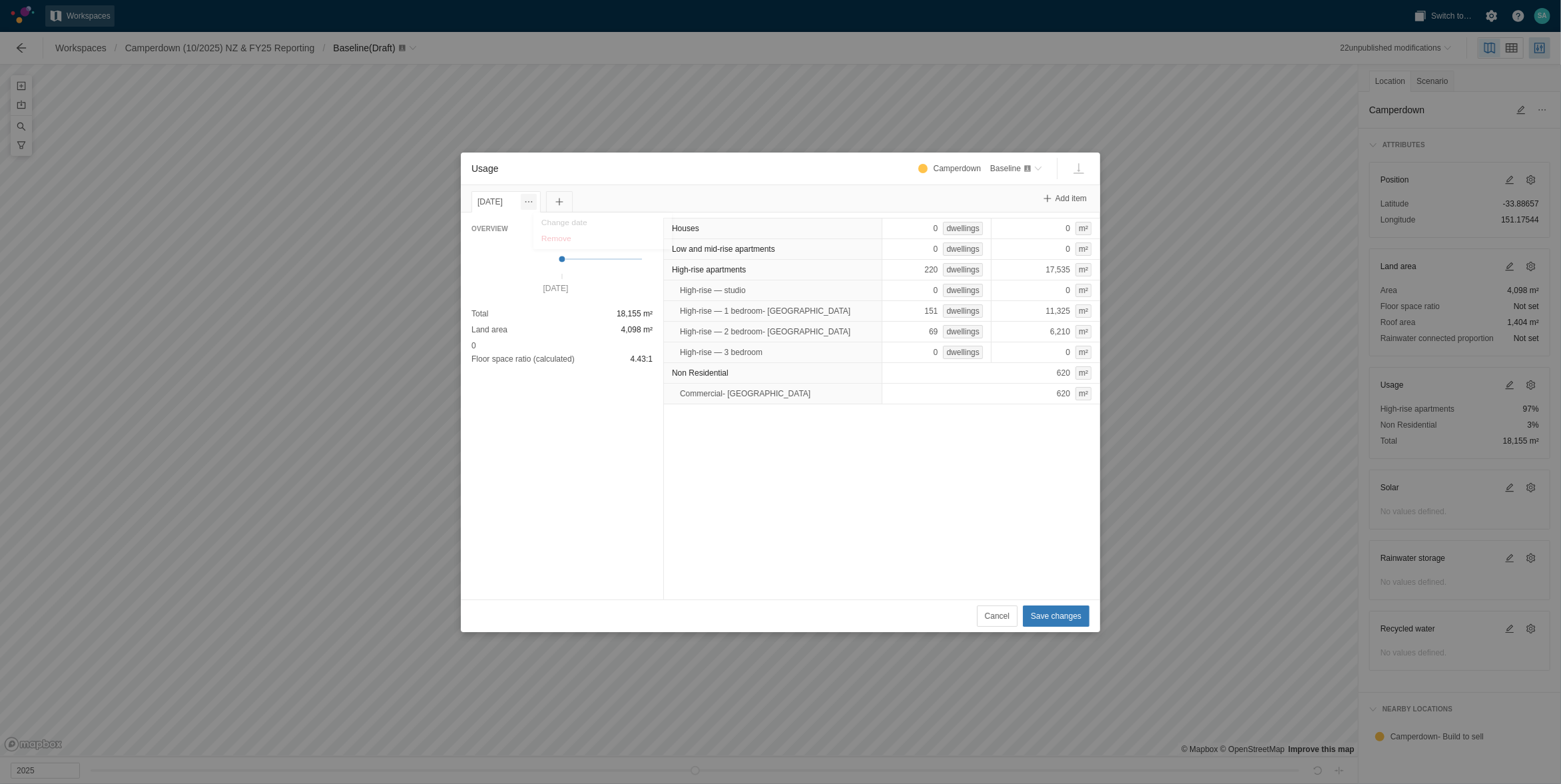
click at [534, 200] on span "Usage" at bounding box center [529, 202] width 11 height 11
click at [567, 225] on div "Change date" at bounding box center [603, 224] width 133 height 19
click at [520, 202] on input "[DATE]" at bounding box center [504, 202] width 64 height 21
click at [600, 226] on span at bounding box center [602, 229] width 11 height 11
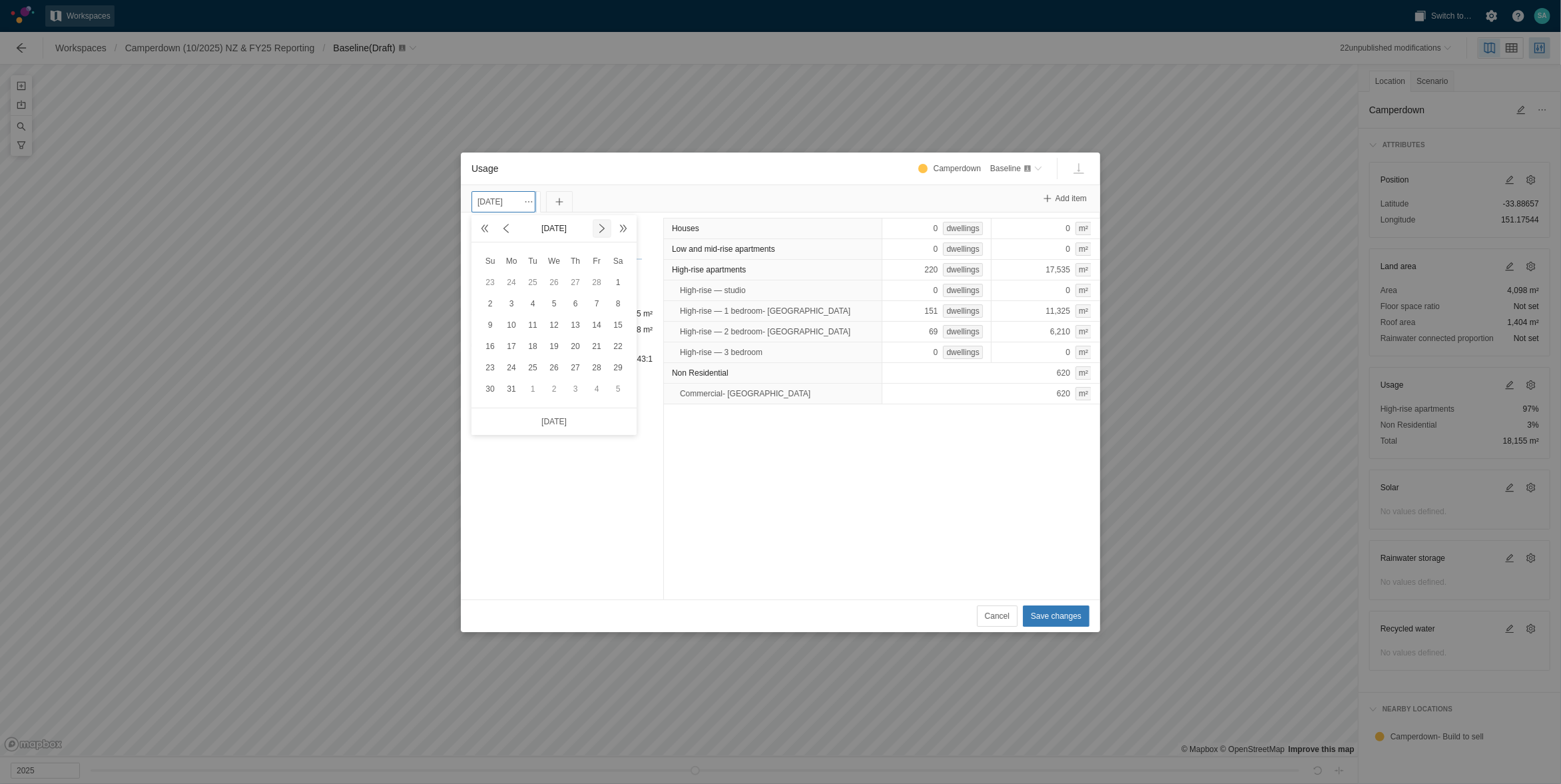
click at [600, 226] on span at bounding box center [602, 229] width 11 height 11
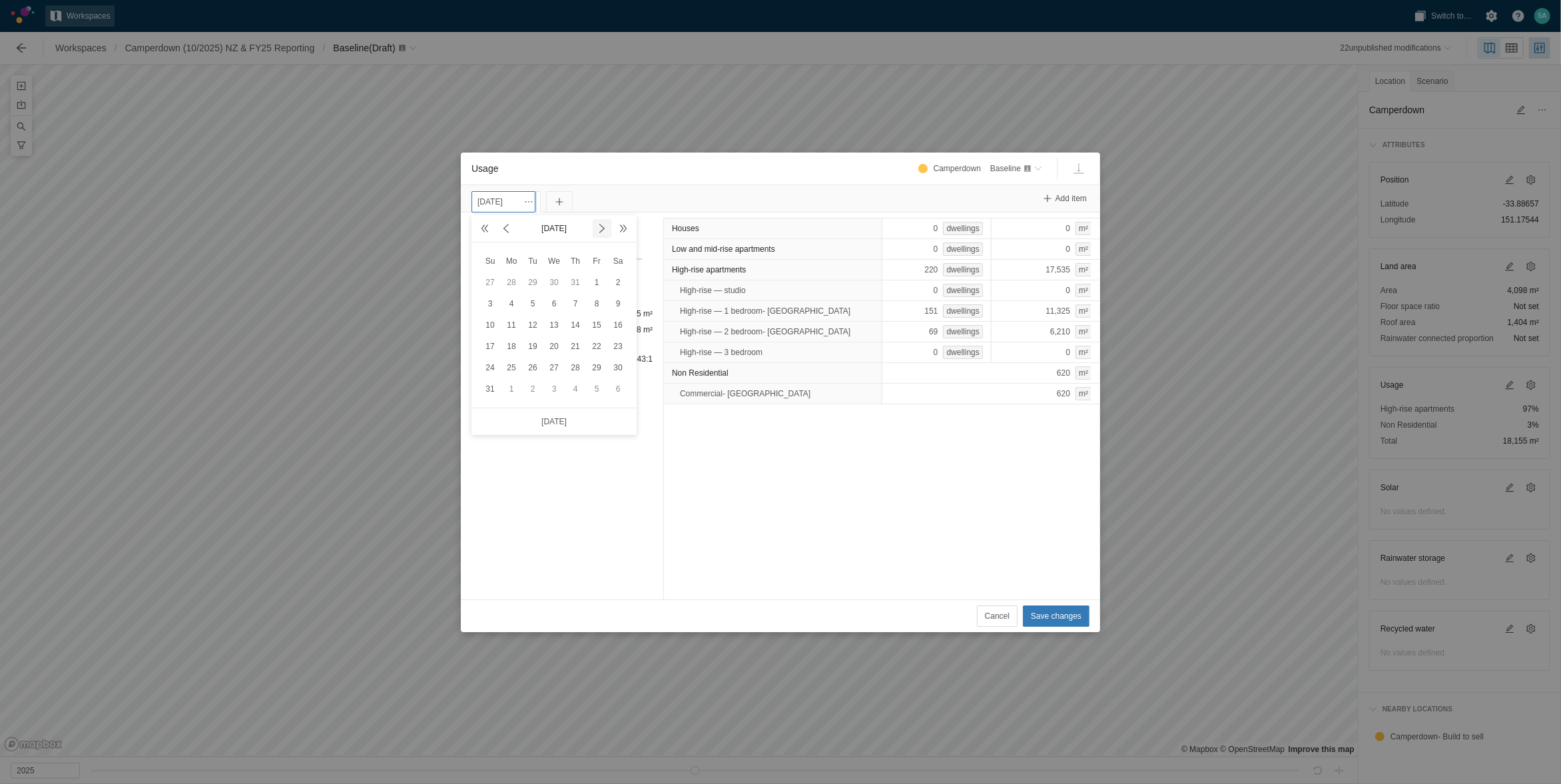
click at [600, 226] on span at bounding box center [602, 229] width 11 height 11
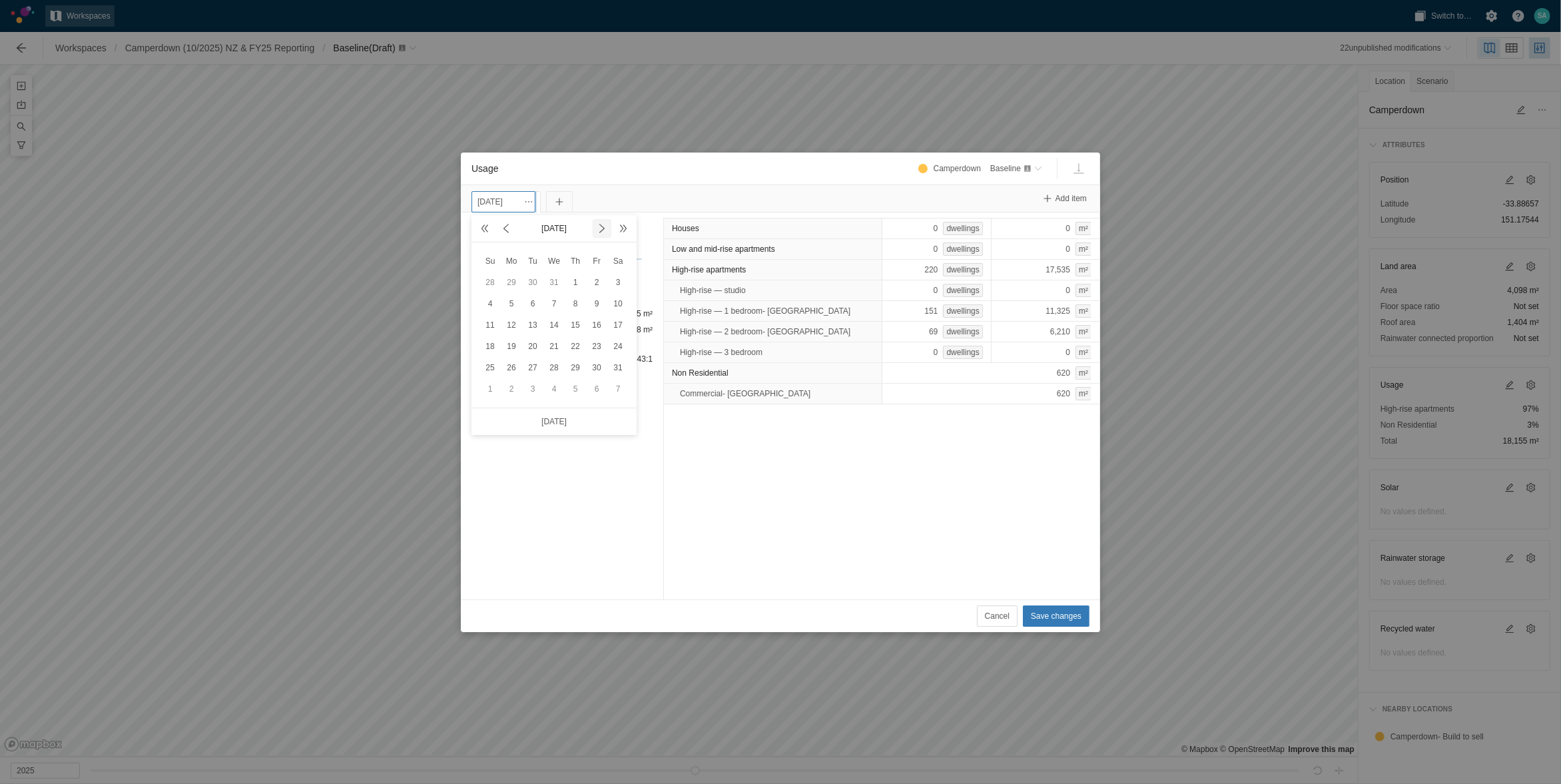
click at [600, 226] on span at bounding box center [602, 229] width 11 height 11
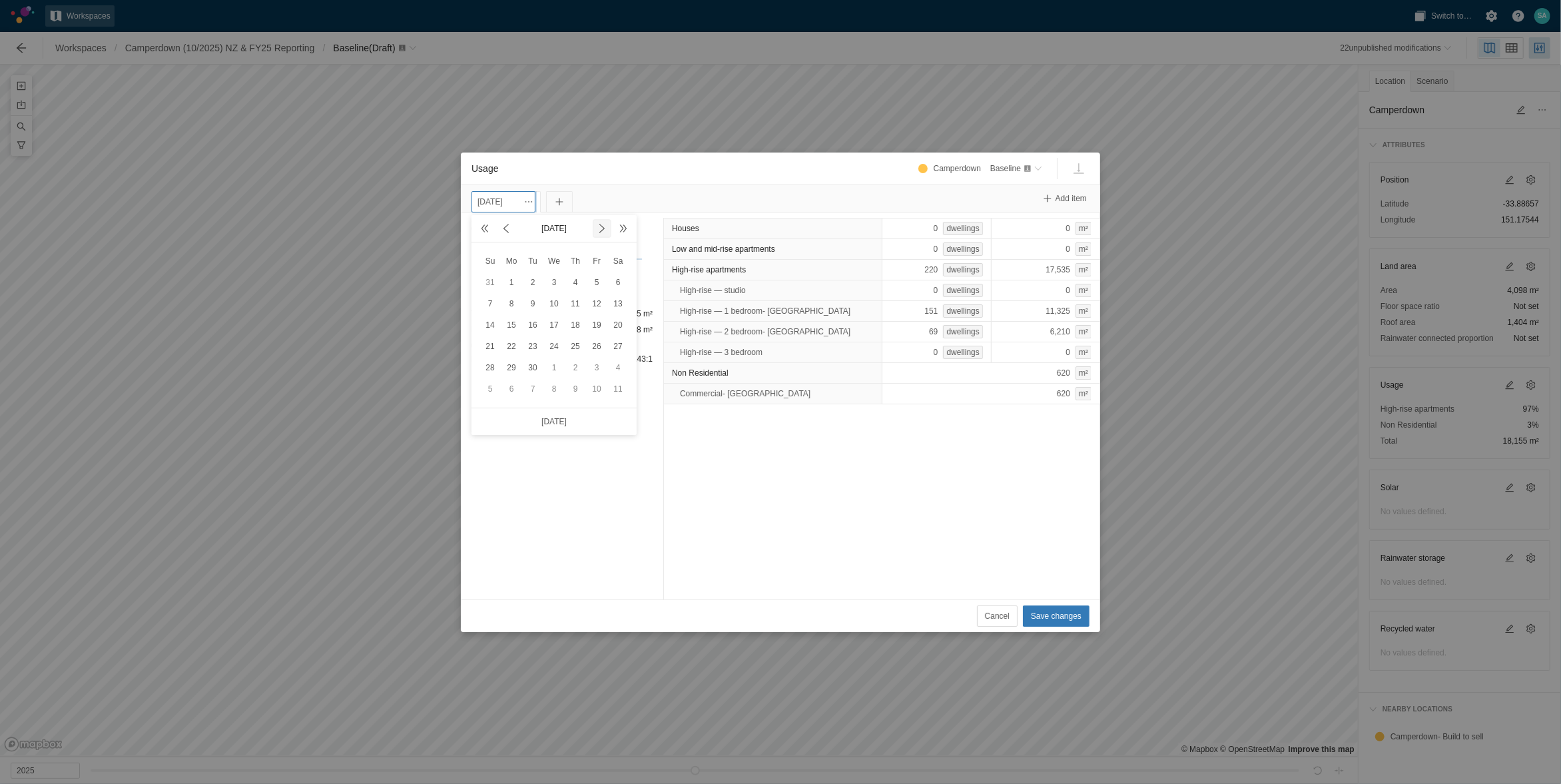
click at [600, 226] on span at bounding box center [602, 229] width 11 height 11
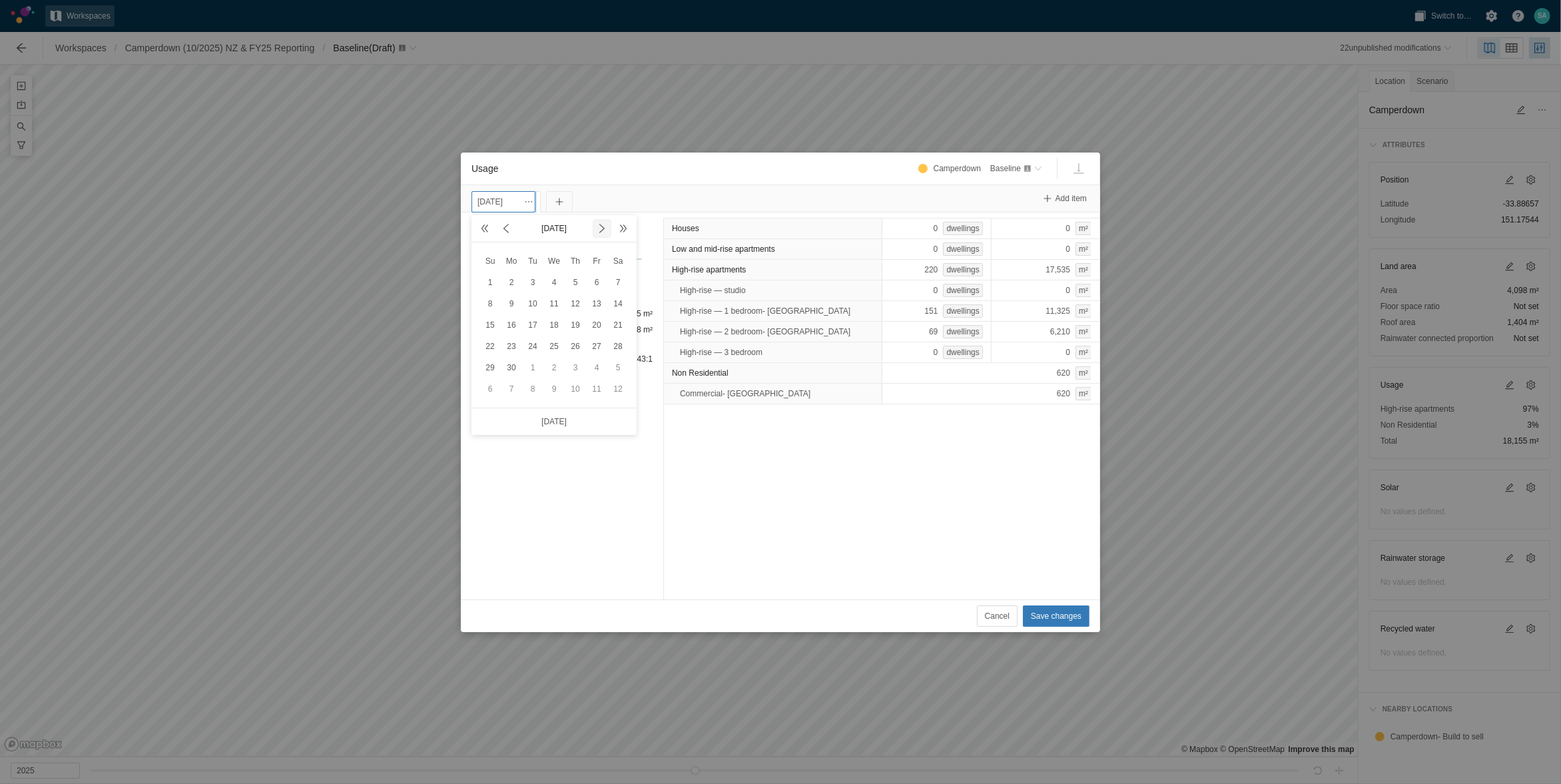
click at [600, 226] on span at bounding box center [602, 229] width 11 height 11
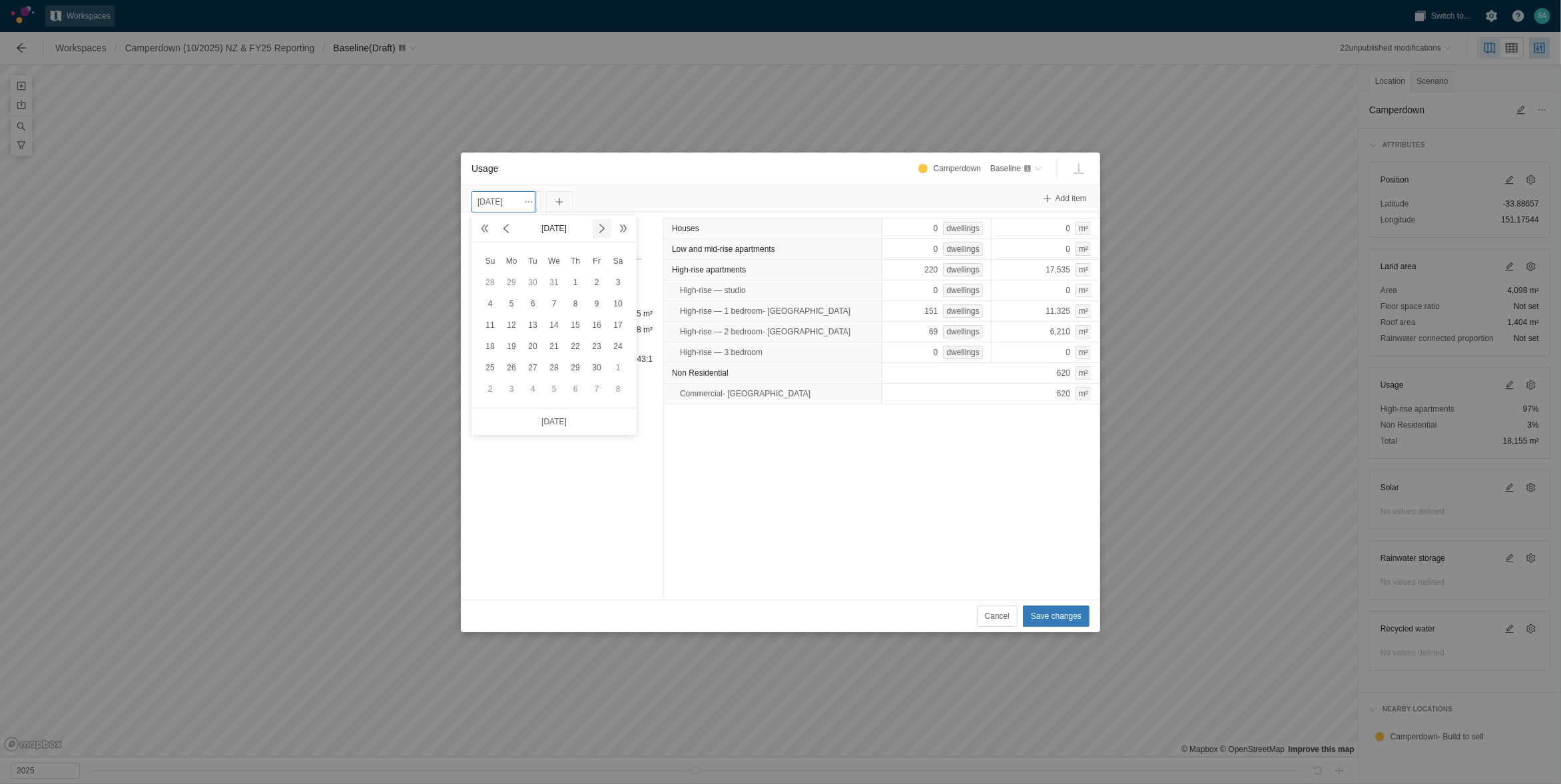
click at [600, 226] on span at bounding box center [602, 229] width 11 height 11
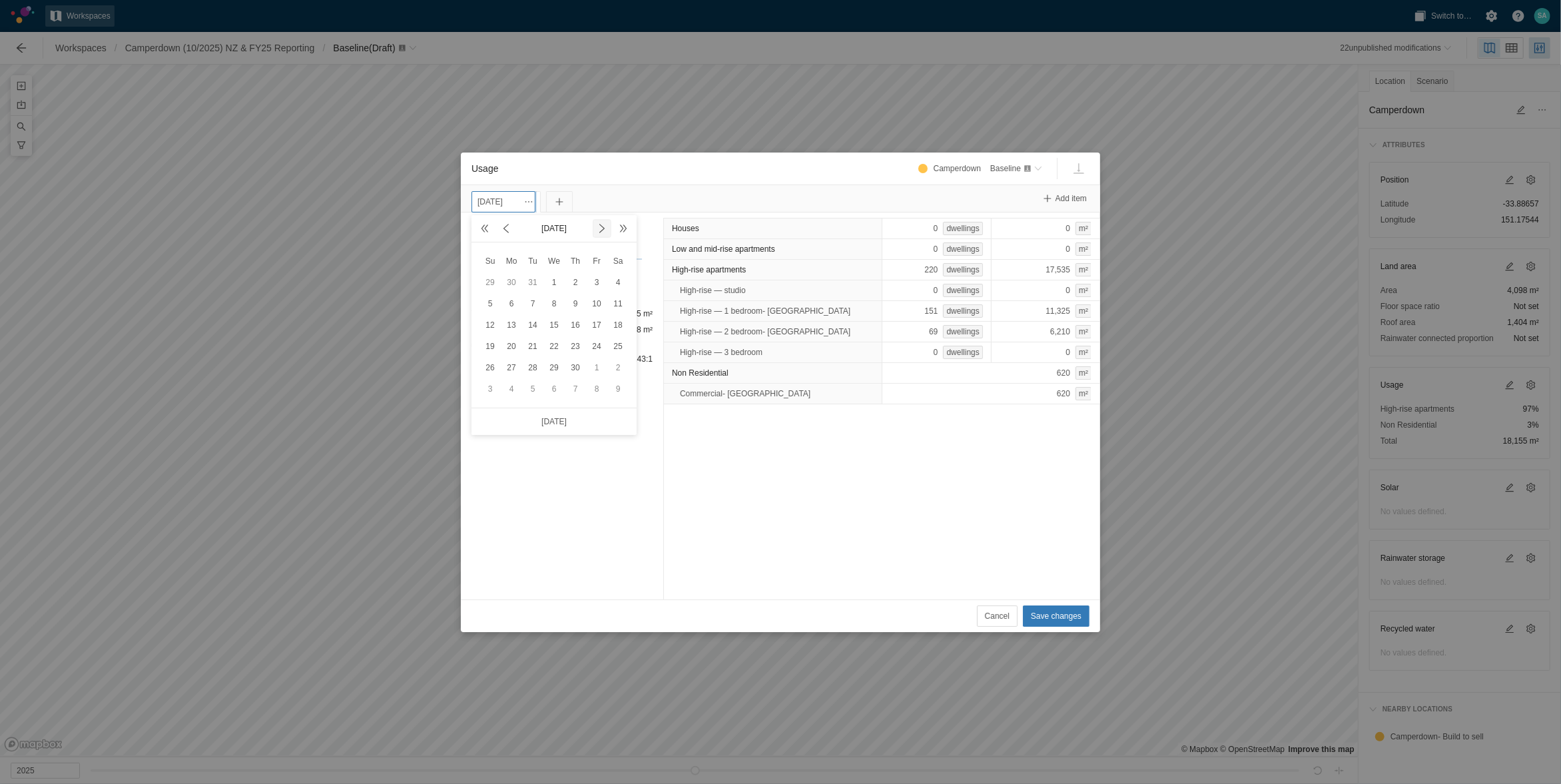
click at [600, 226] on span at bounding box center [602, 229] width 11 height 11
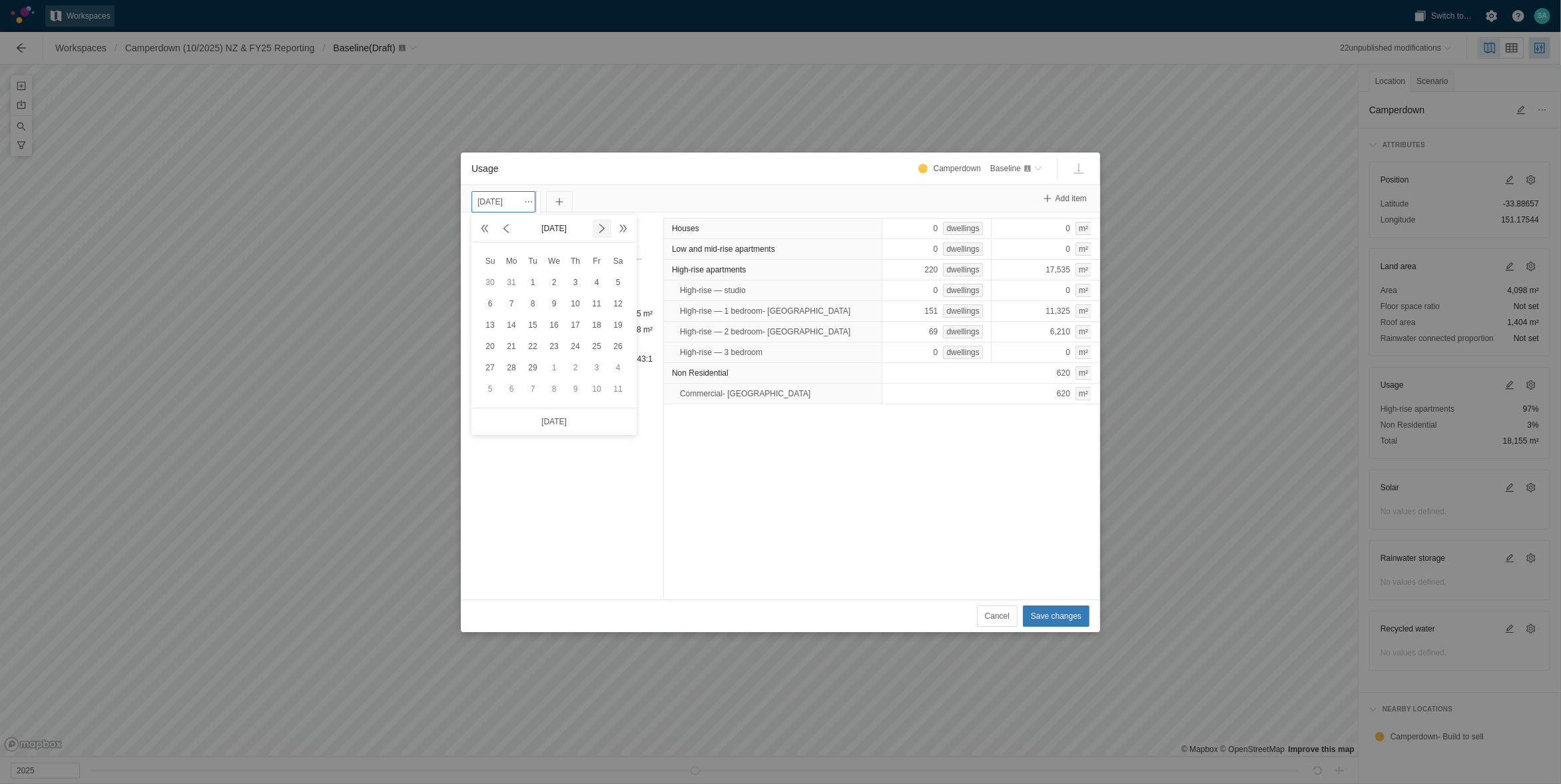
click at [600, 226] on span at bounding box center [602, 229] width 11 height 11
click at [600, 227] on span at bounding box center [602, 229] width 11 height 11
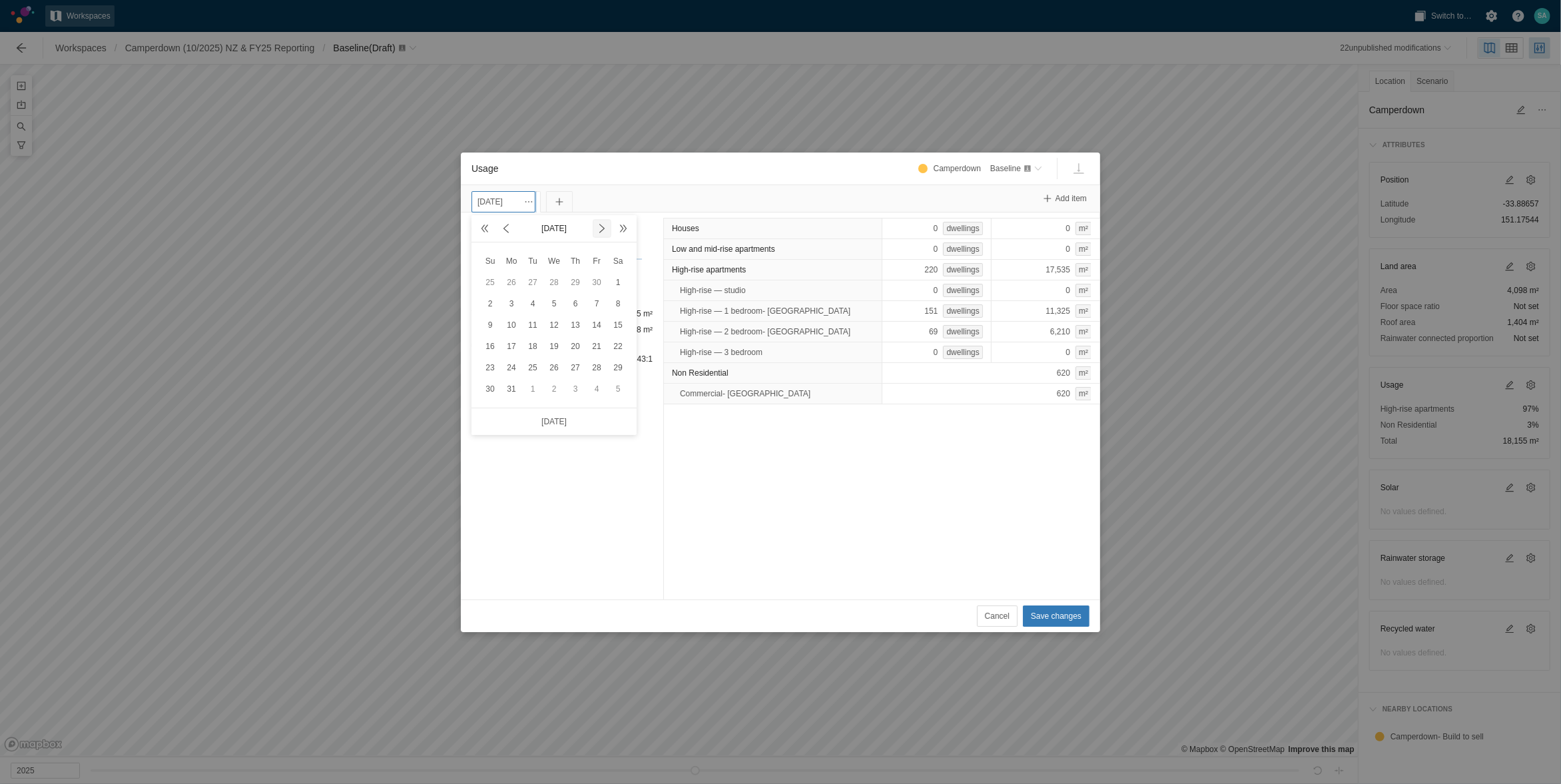
click at [600, 227] on span at bounding box center [602, 229] width 11 height 11
click at [574, 365] on div "30" at bounding box center [575, 367] width 16 height 16
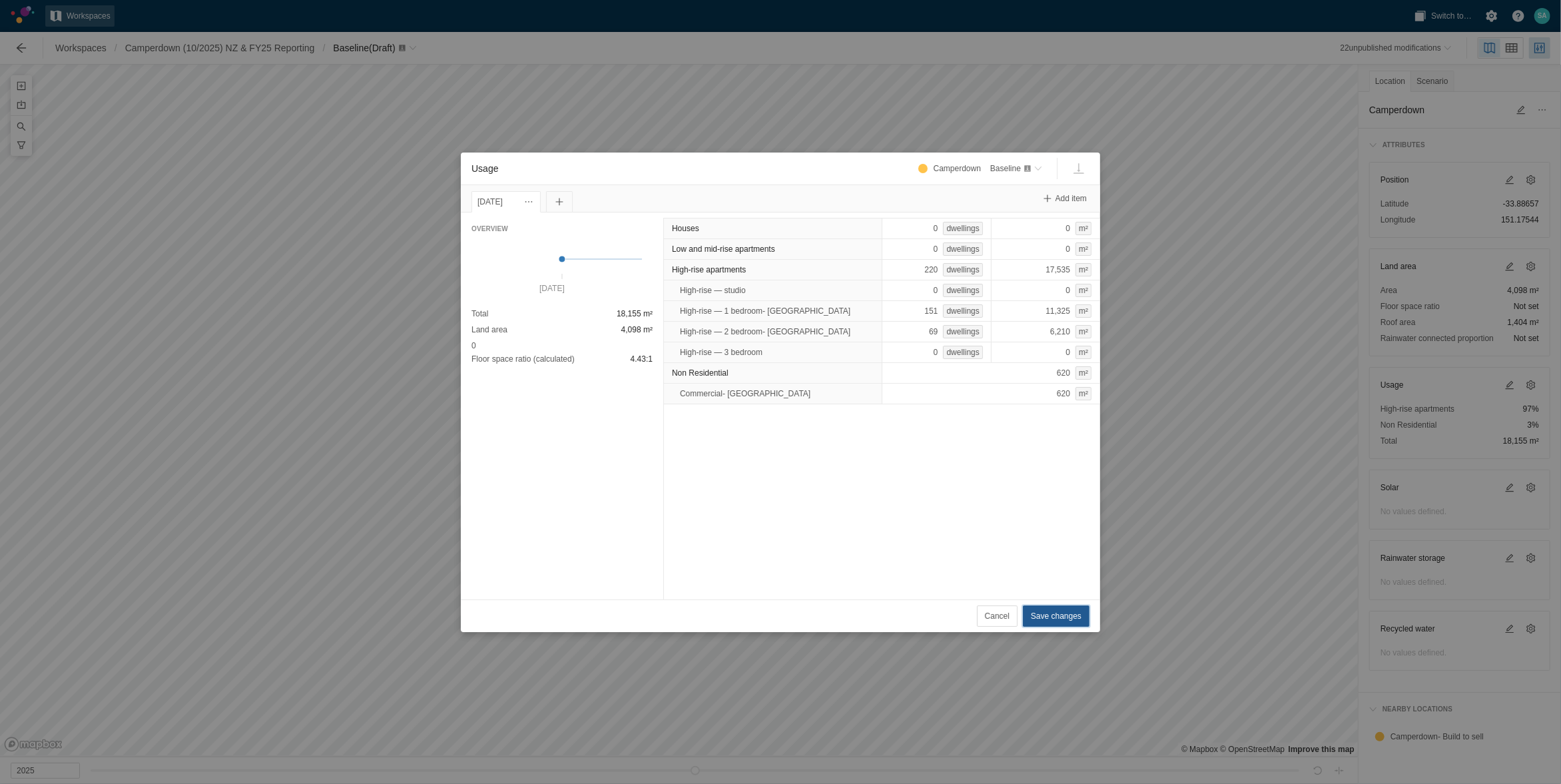
click at [1059, 618] on span "Save changes" at bounding box center [1056, 616] width 51 height 14
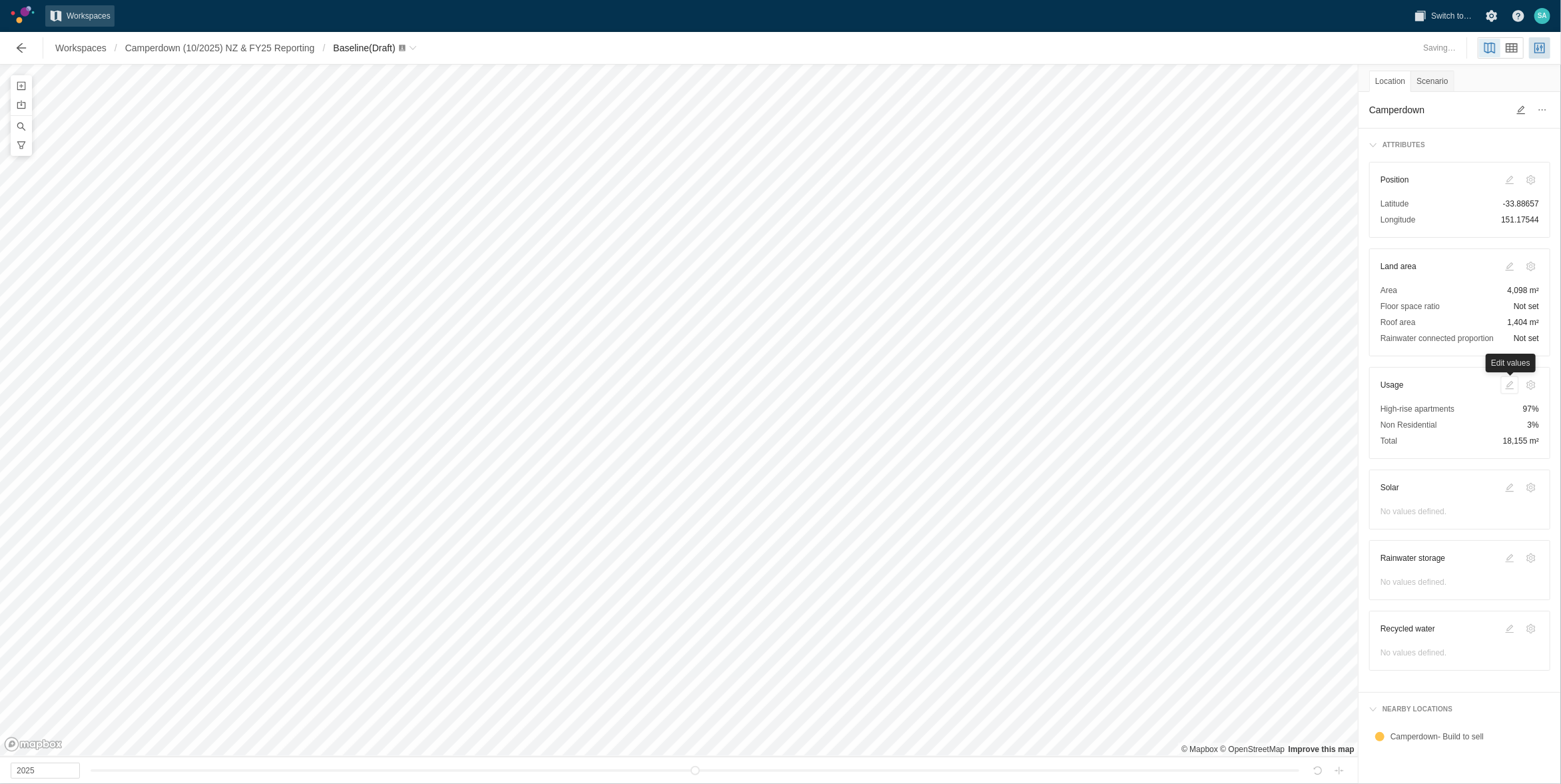
type input "2028"
click at [1509, 390] on span at bounding box center [1510, 385] width 11 height 11
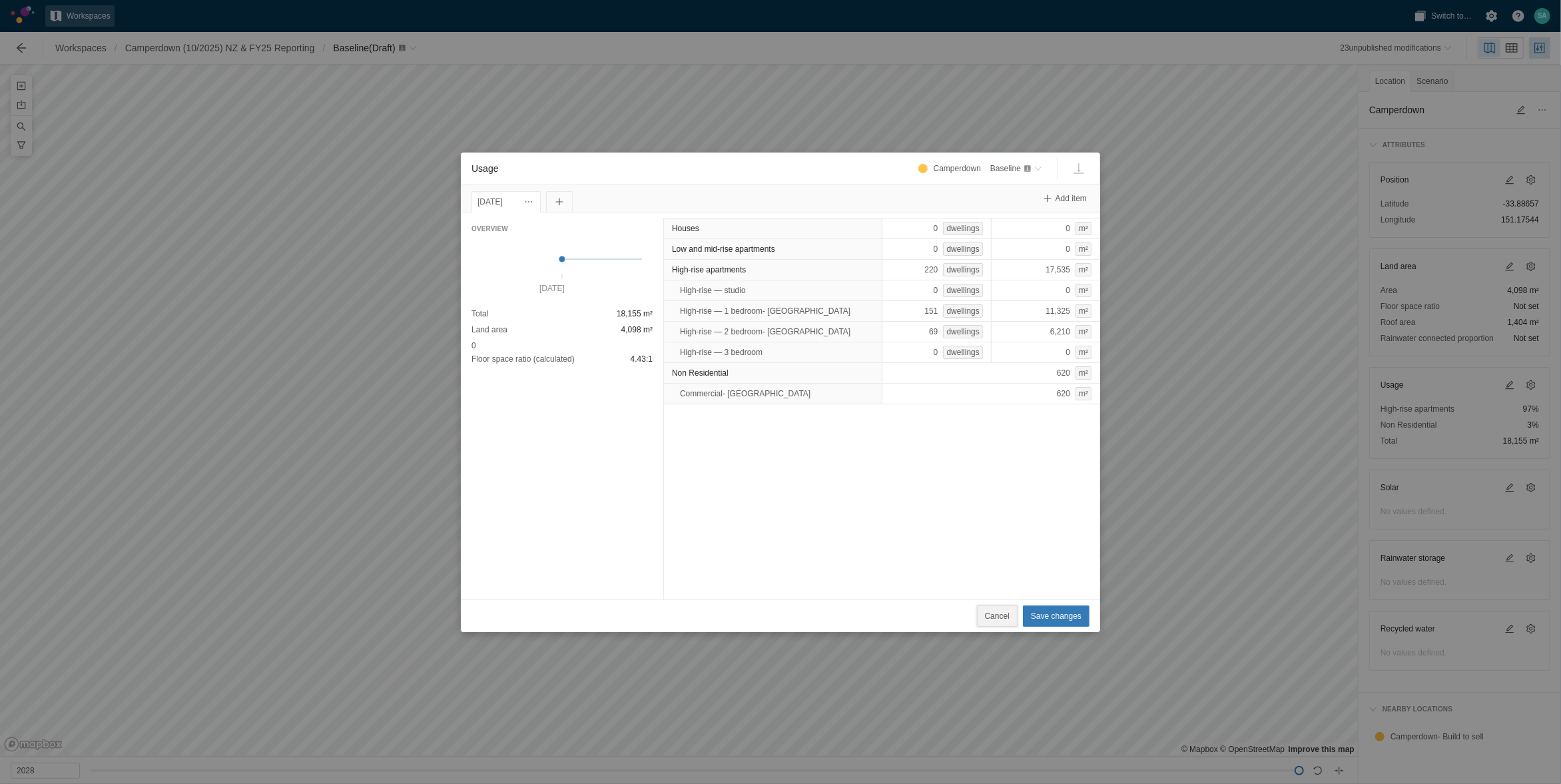
click at [986, 610] on button "Cancel" at bounding box center [997, 616] width 40 height 21
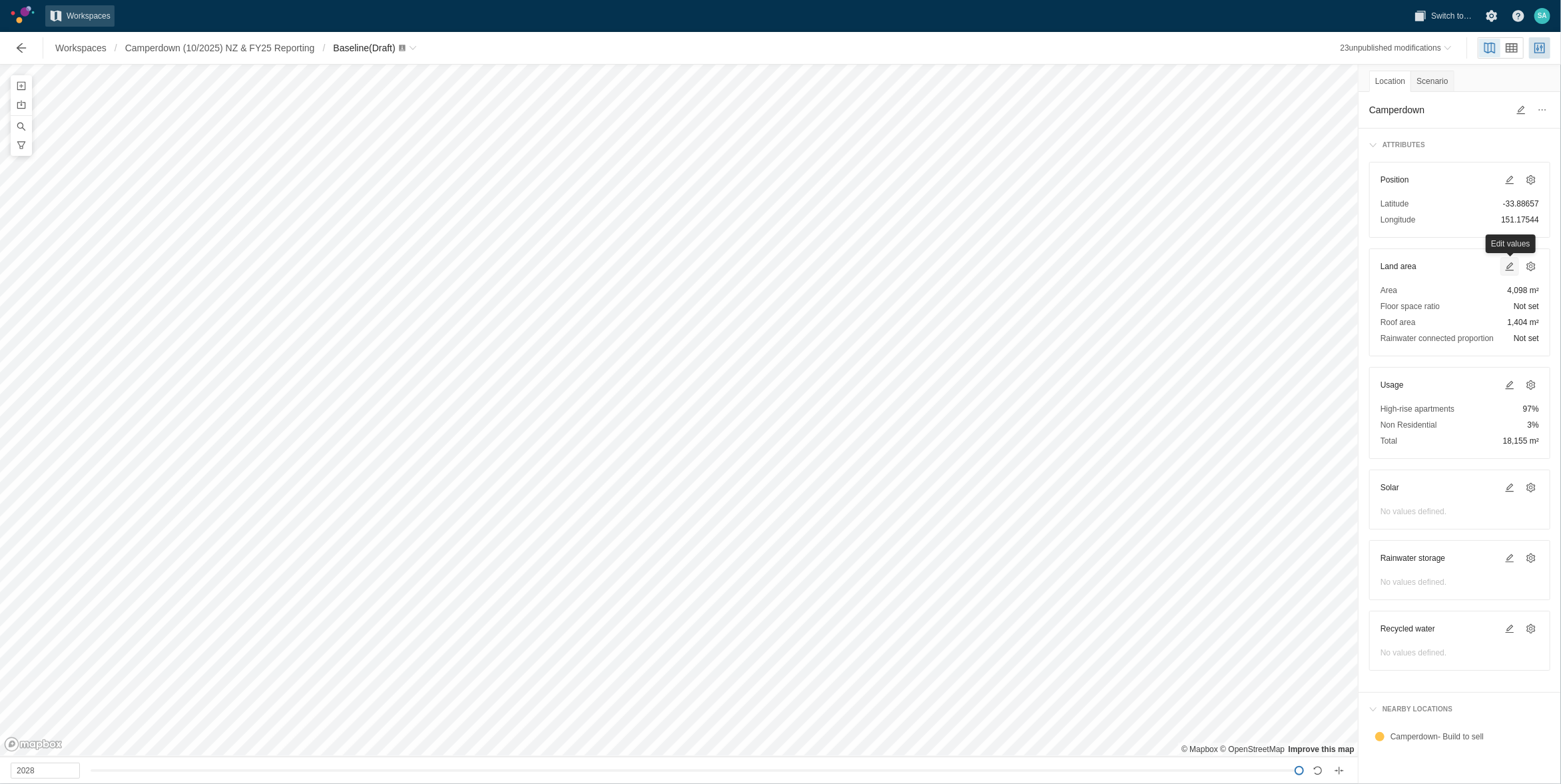
click at [1515, 267] on span at bounding box center [1510, 267] width 11 height 11
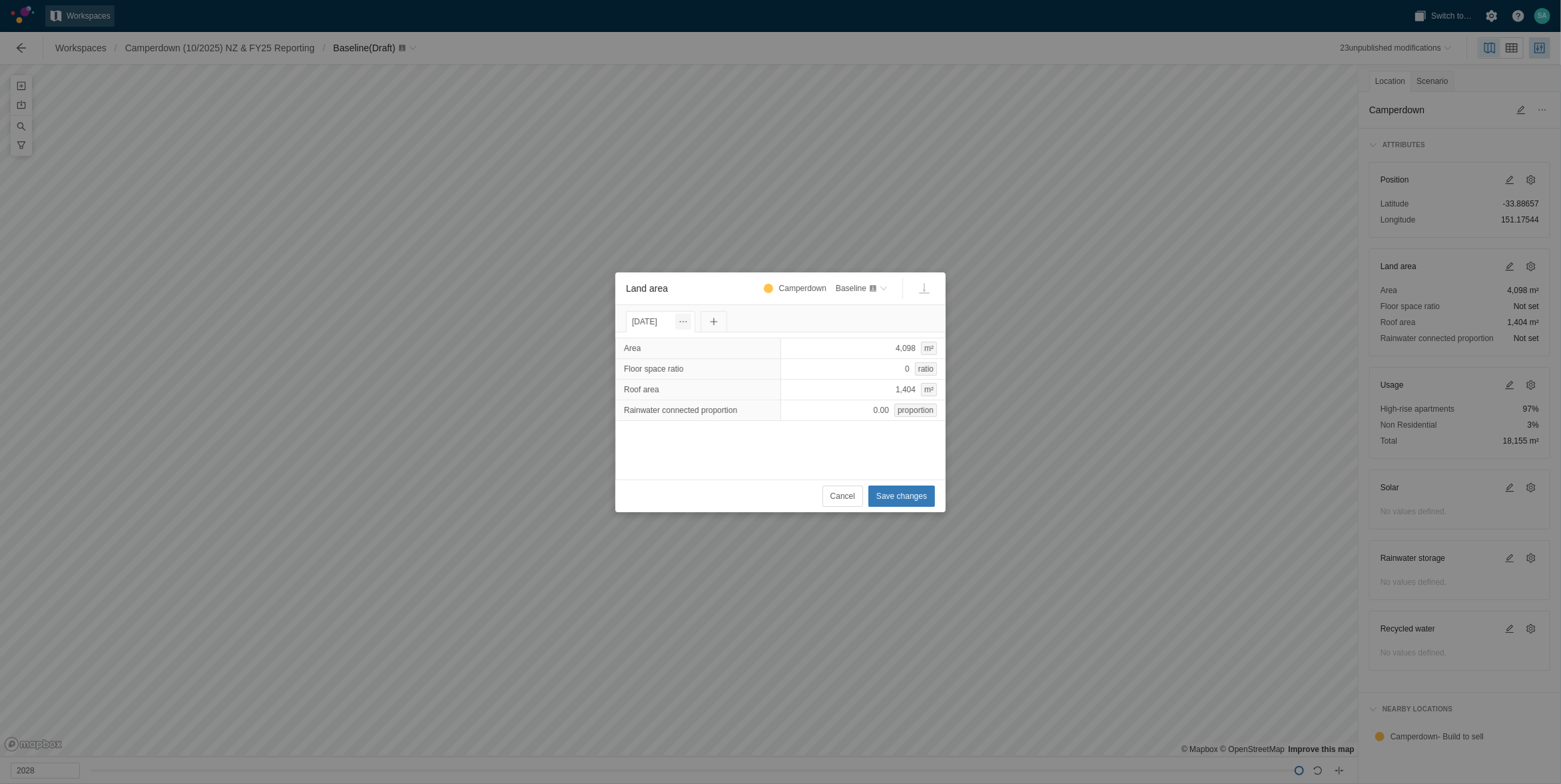
click at [689, 321] on span "Land area" at bounding box center [683, 321] width 11 height 11
click at [708, 340] on div "Change date" at bounding box center [757, 344] width 133 height 19
click at [658, 322] on input "[DATE]" at bounding box center [658, 321] width 64 height 21
click at [754, 351] on span at bounding box center [757, 348] width 11 height 11
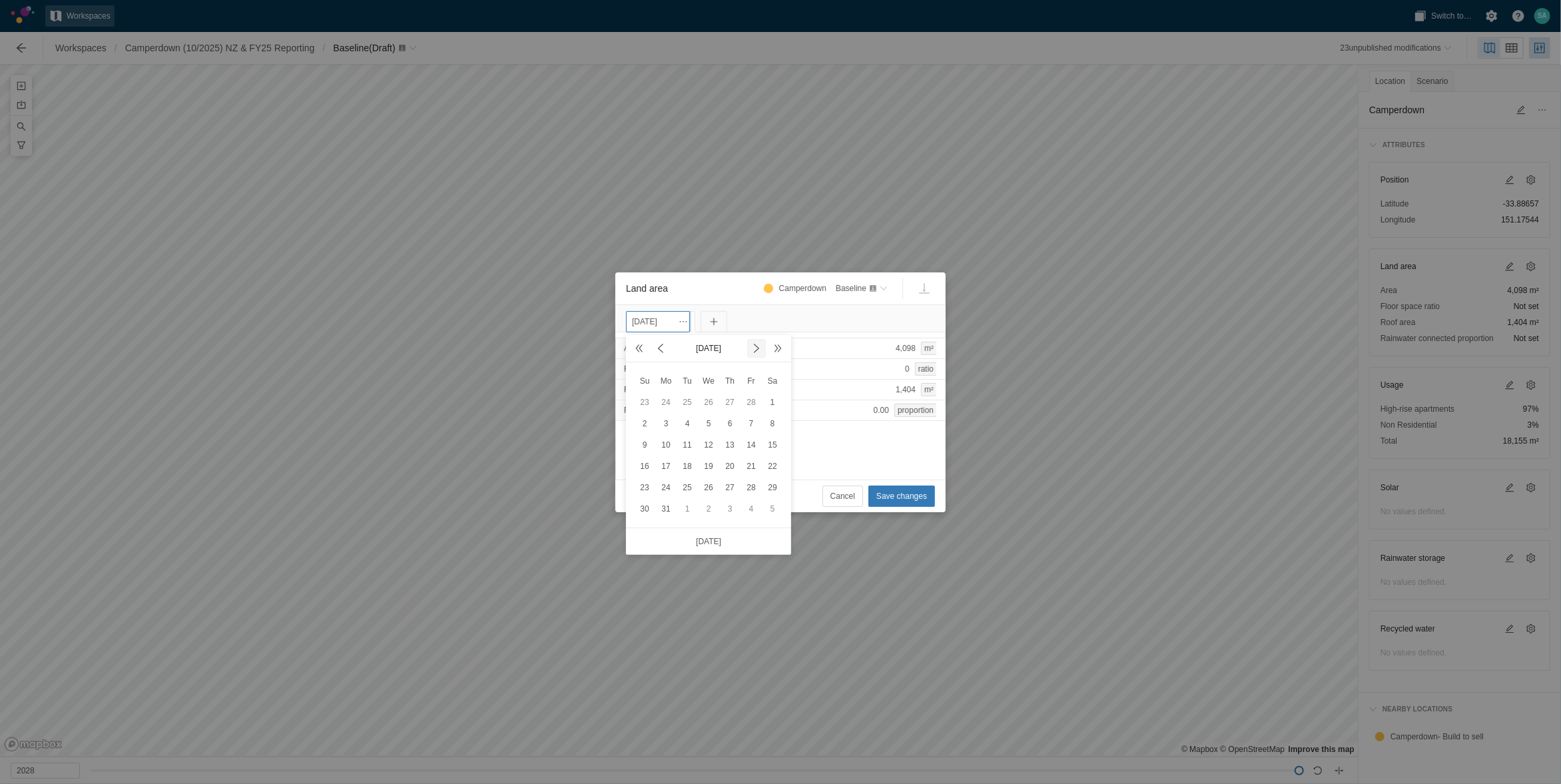
click at [754, 351] on span at bounding box center [757, 348] width 11 height 11
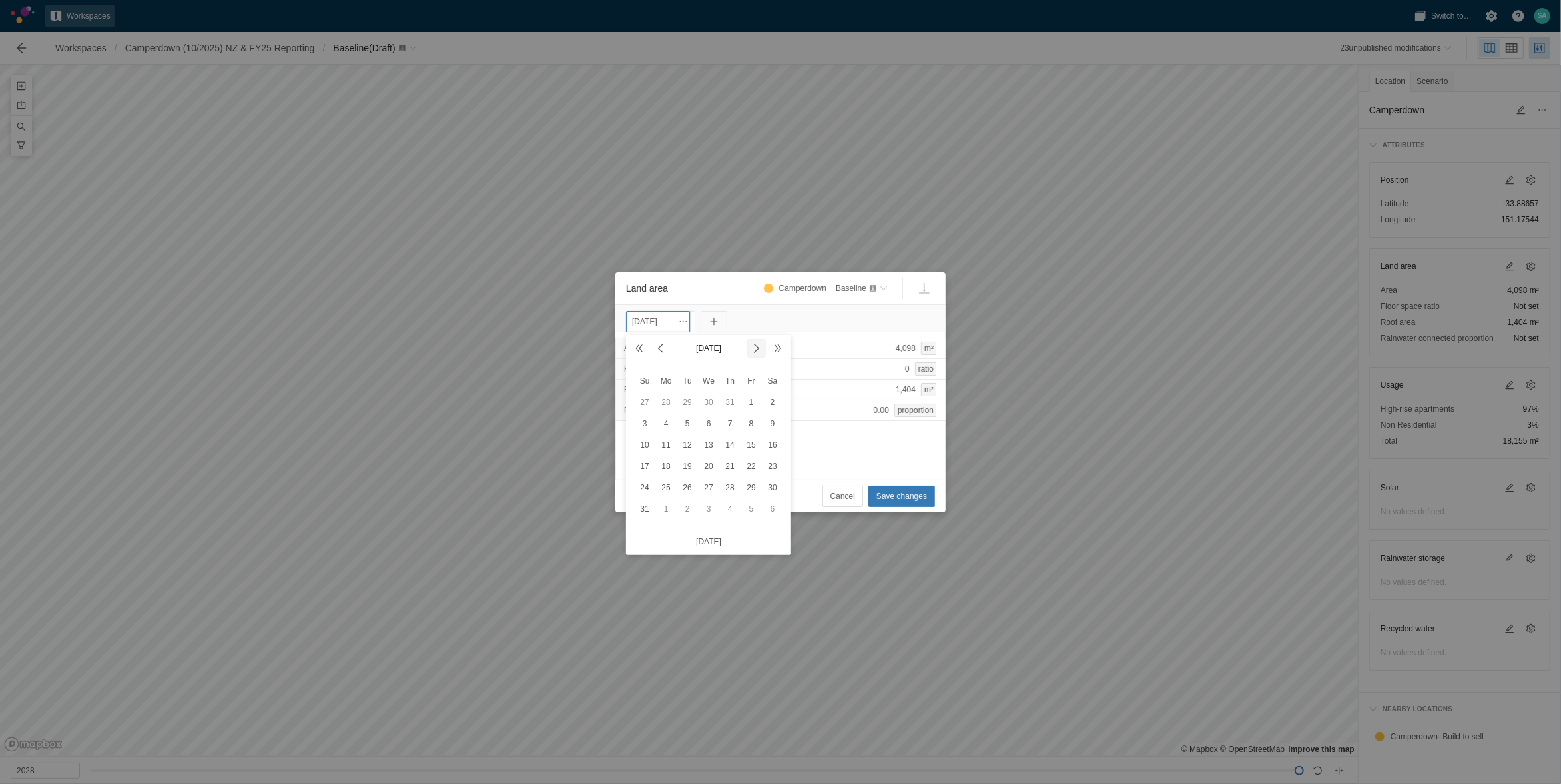
click at [754, 351] on span at bounding box center [757, 348] width 11 height 11
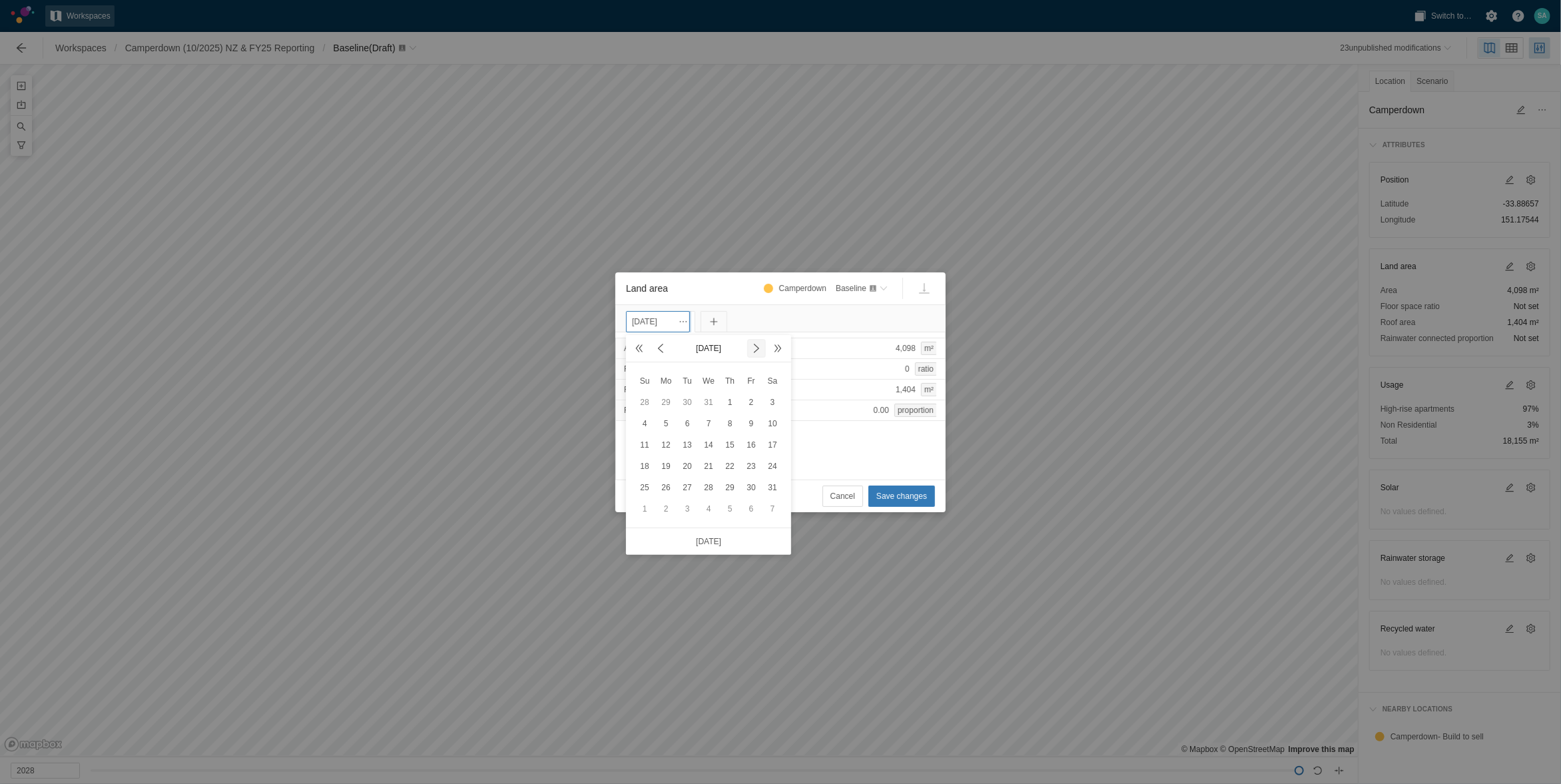
click at [754, 351] on span at bounding box center [757, 348] width 11 height 11
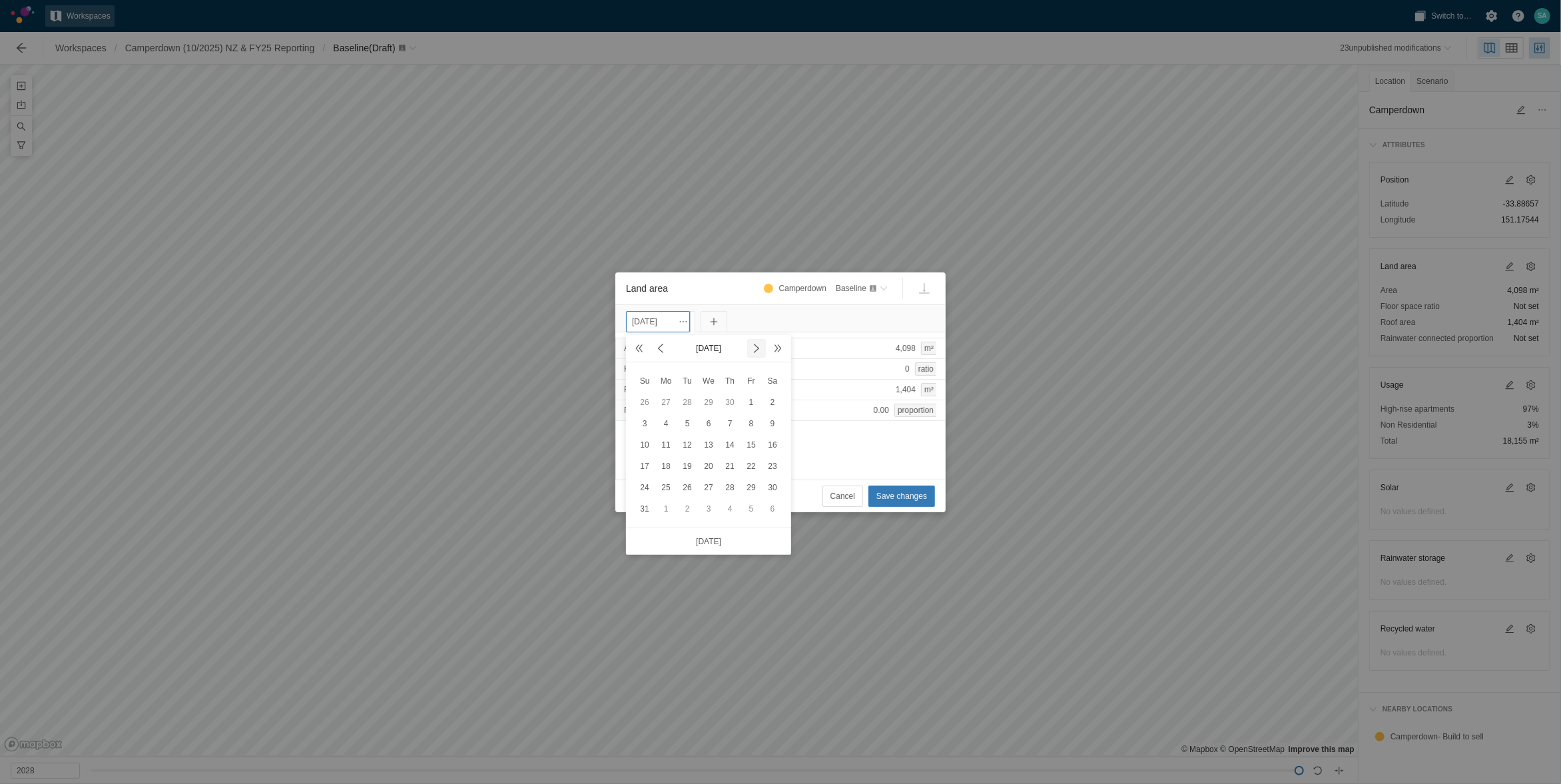
click at [754, 351] on span at bounding box center [757, 348] width 11 height 11
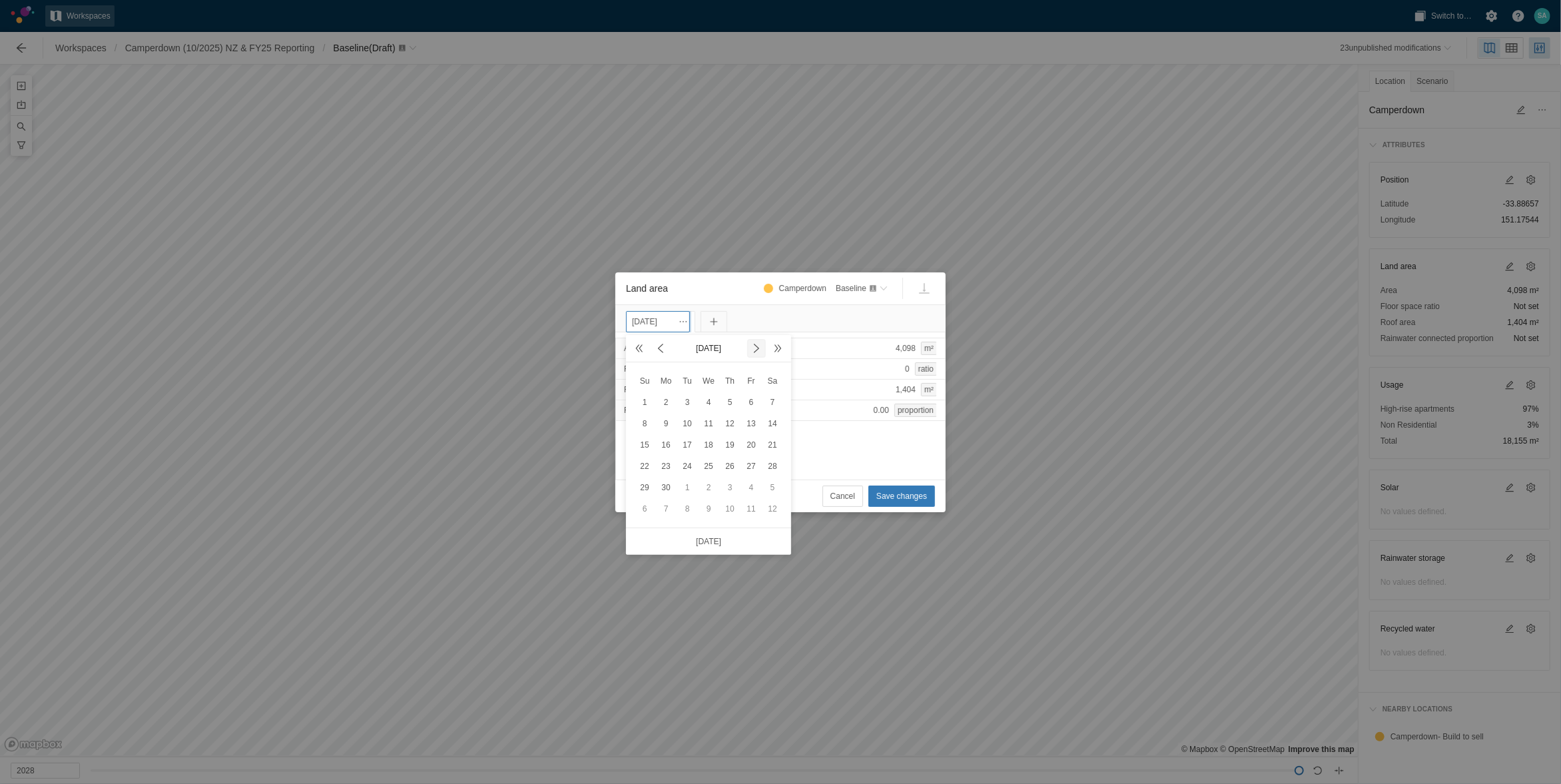
click at [754, 351] on span at bounding box center [757, 348] width 11 height 11
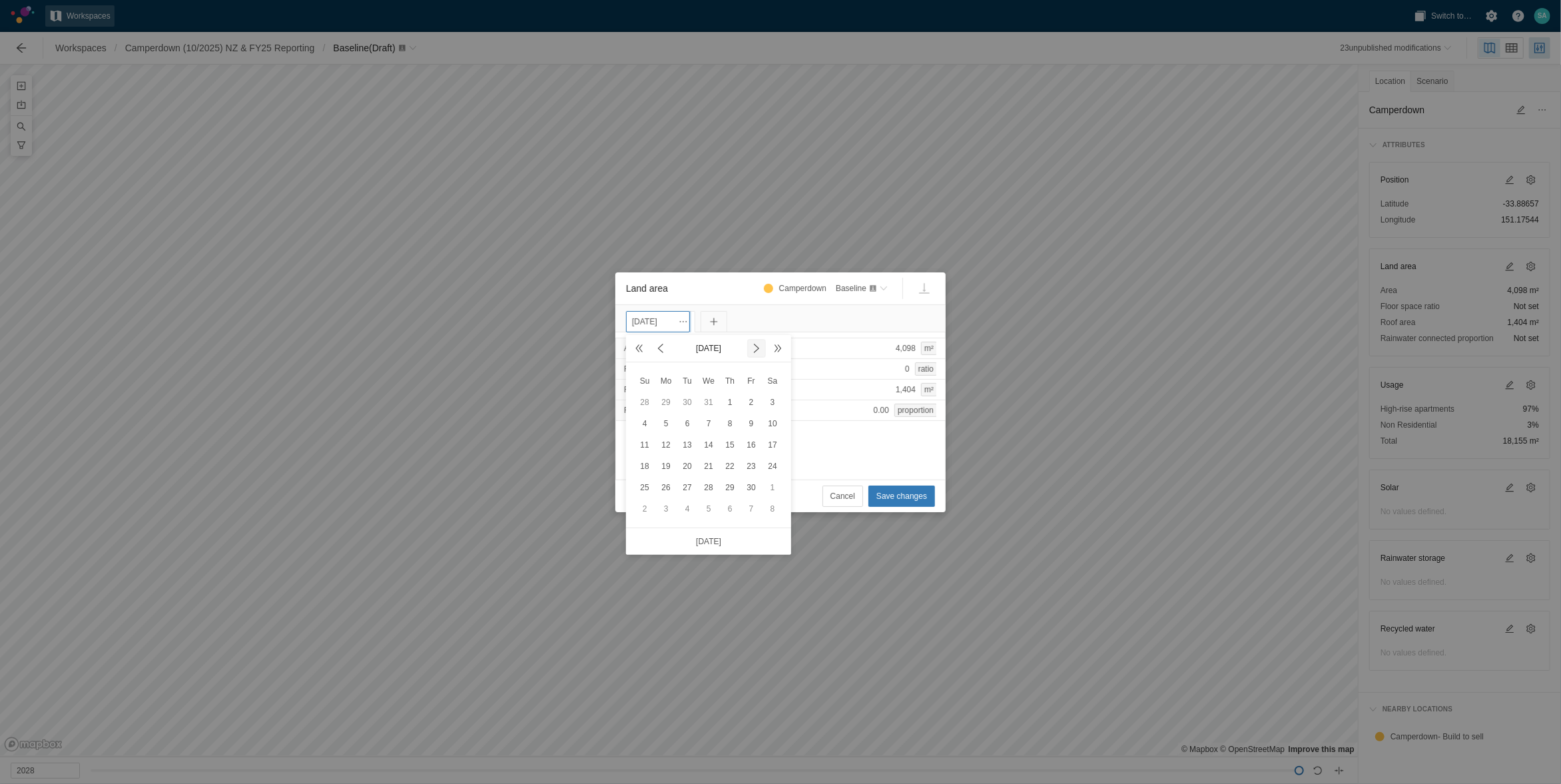
click at [754, 351] on span at bounding box center [757, 348] width 11 height 11
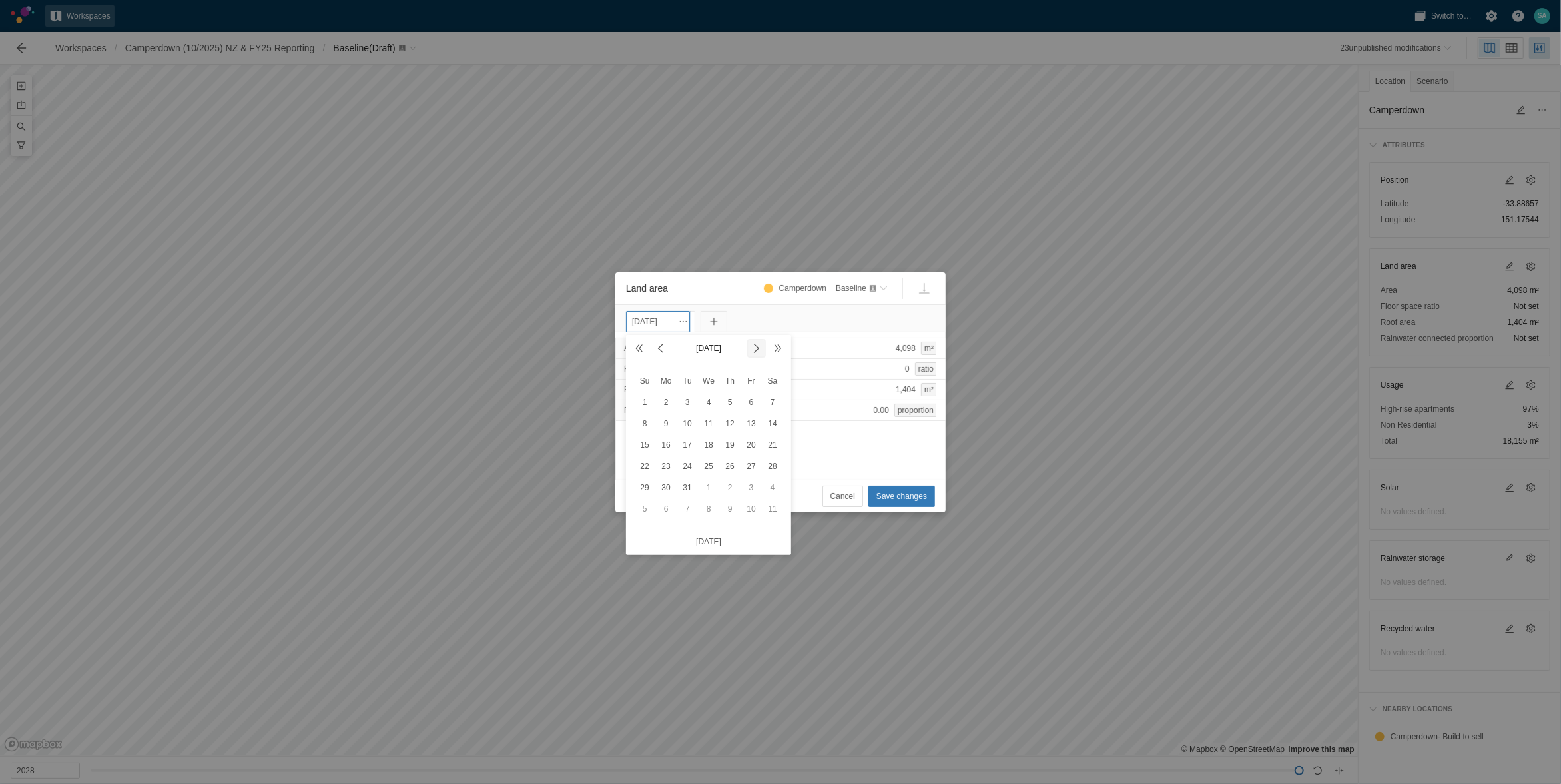
click at [754, 351] on span at bounding box center [757, 348] width 11 height 11
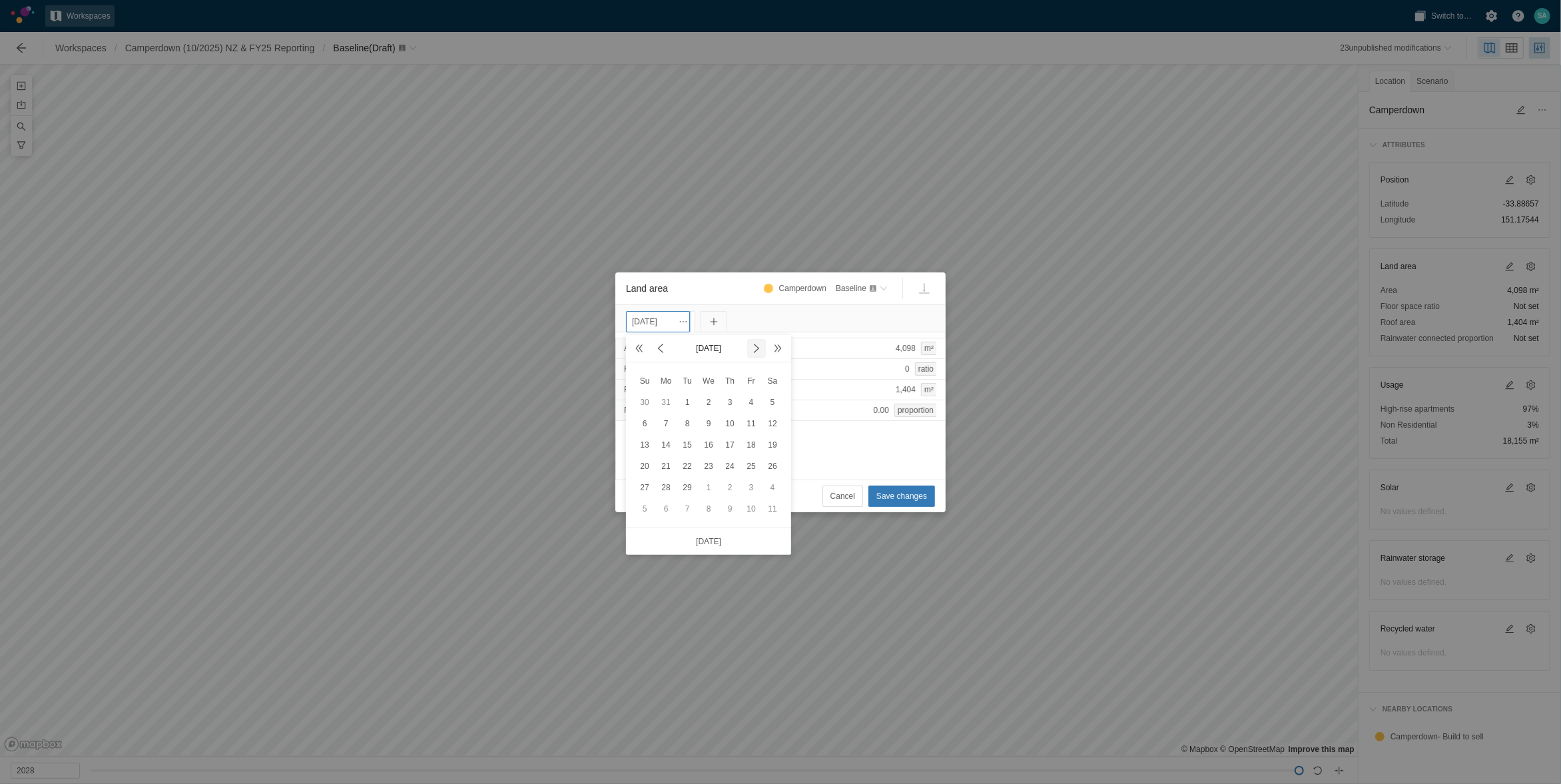
click at [754, 351] on span at bounding box center [757, 348] width 11 height 11
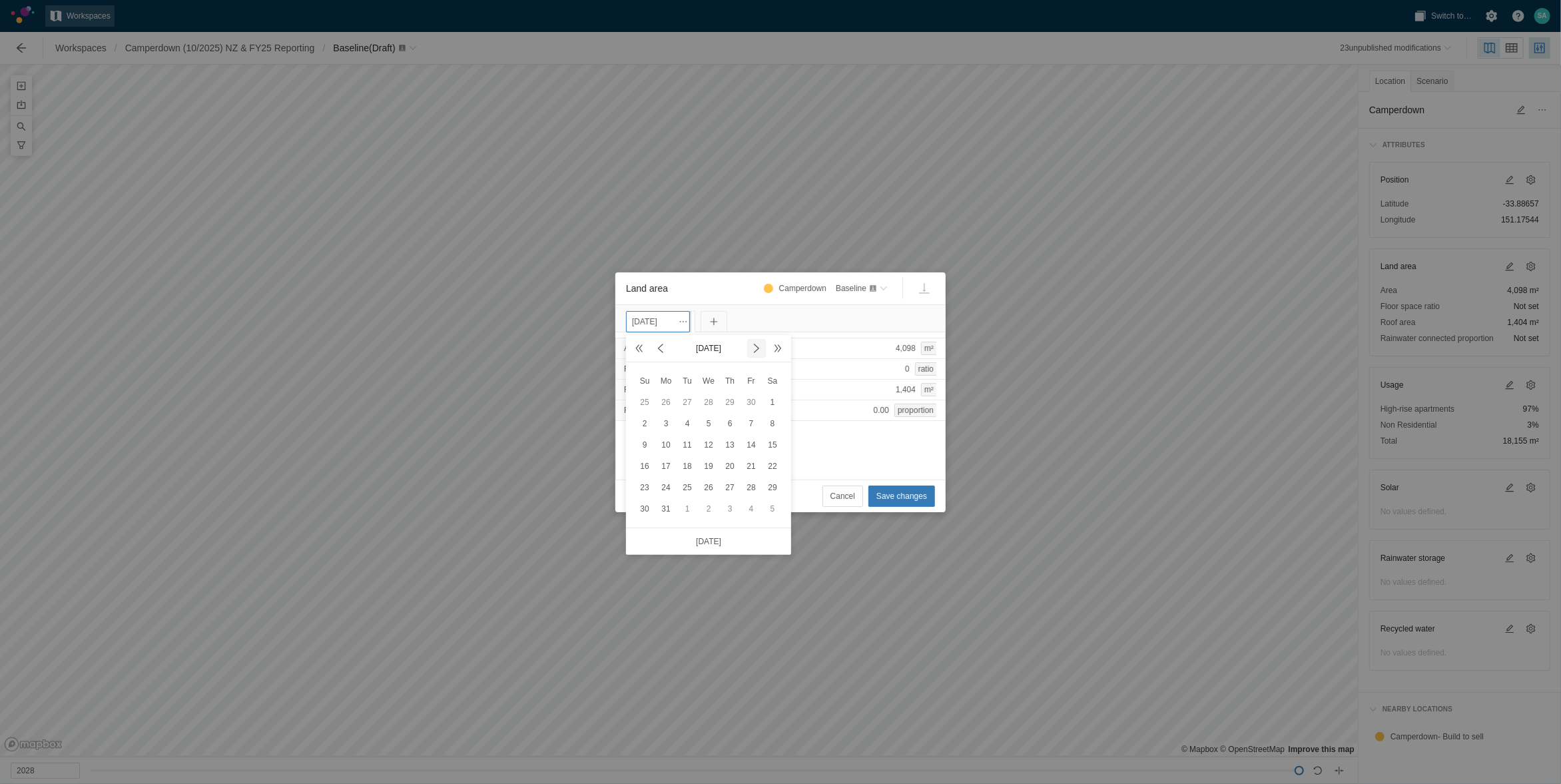
click at [754, 351] on span at bounding box center [757, 348] width 11 height 11
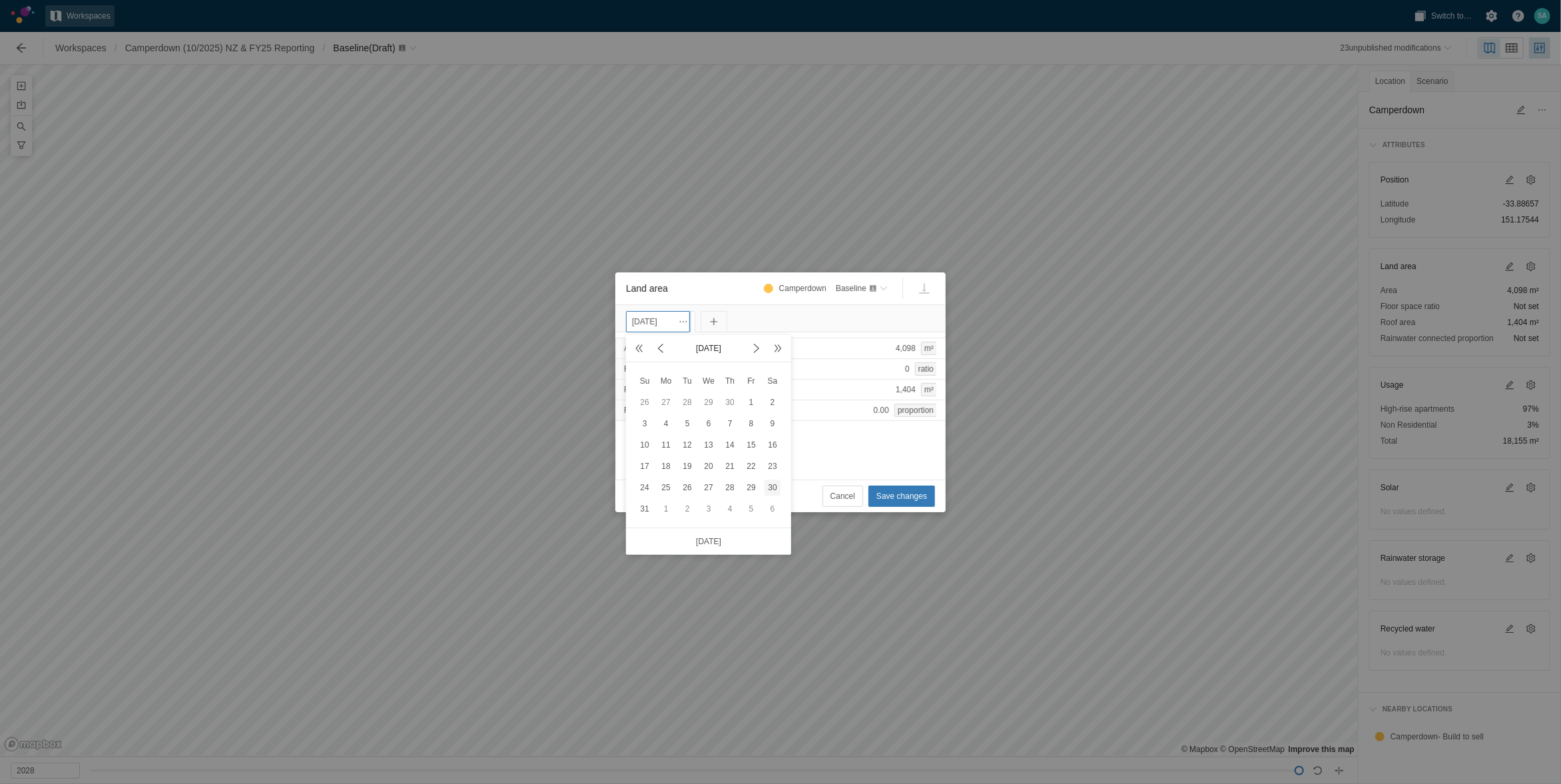
click at [768, 489] on div "30" at bounding box center [772, 487] width 16 height 16
click at [900, 492] on span "Save changes" at bounding box center [901, 496] width 51 height 14
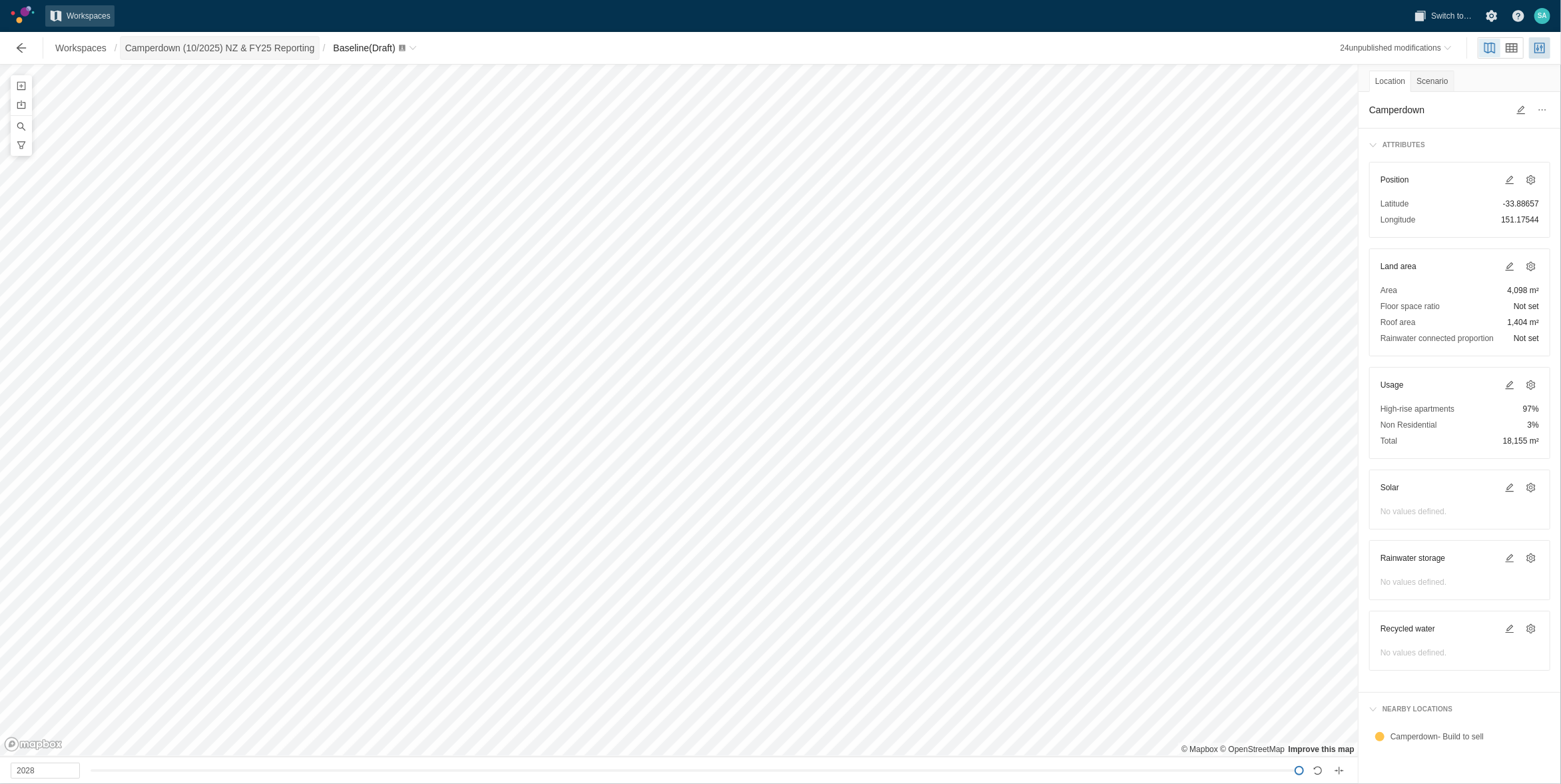
click at [284, 50] on span "Camperdown (10/2025) NZ & FY25 Reporting" at bounding box center [220, 48] width 190 height 14
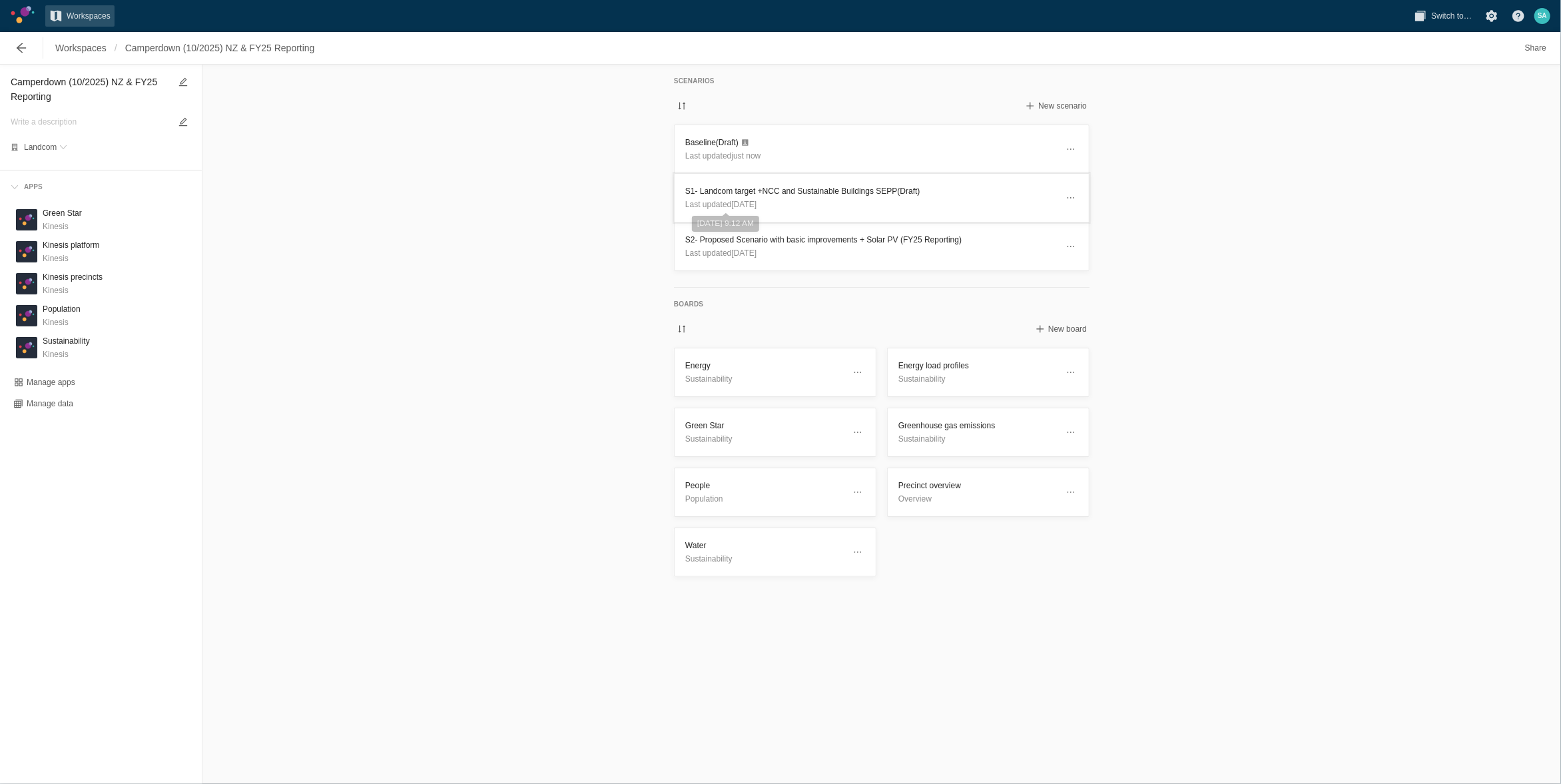
click at [732, 195] on h3 "S1- Landcom target +NCC and Sustainable Buildings SEPP (Draft)" at bounding box center [871, 191] width 372 height 14
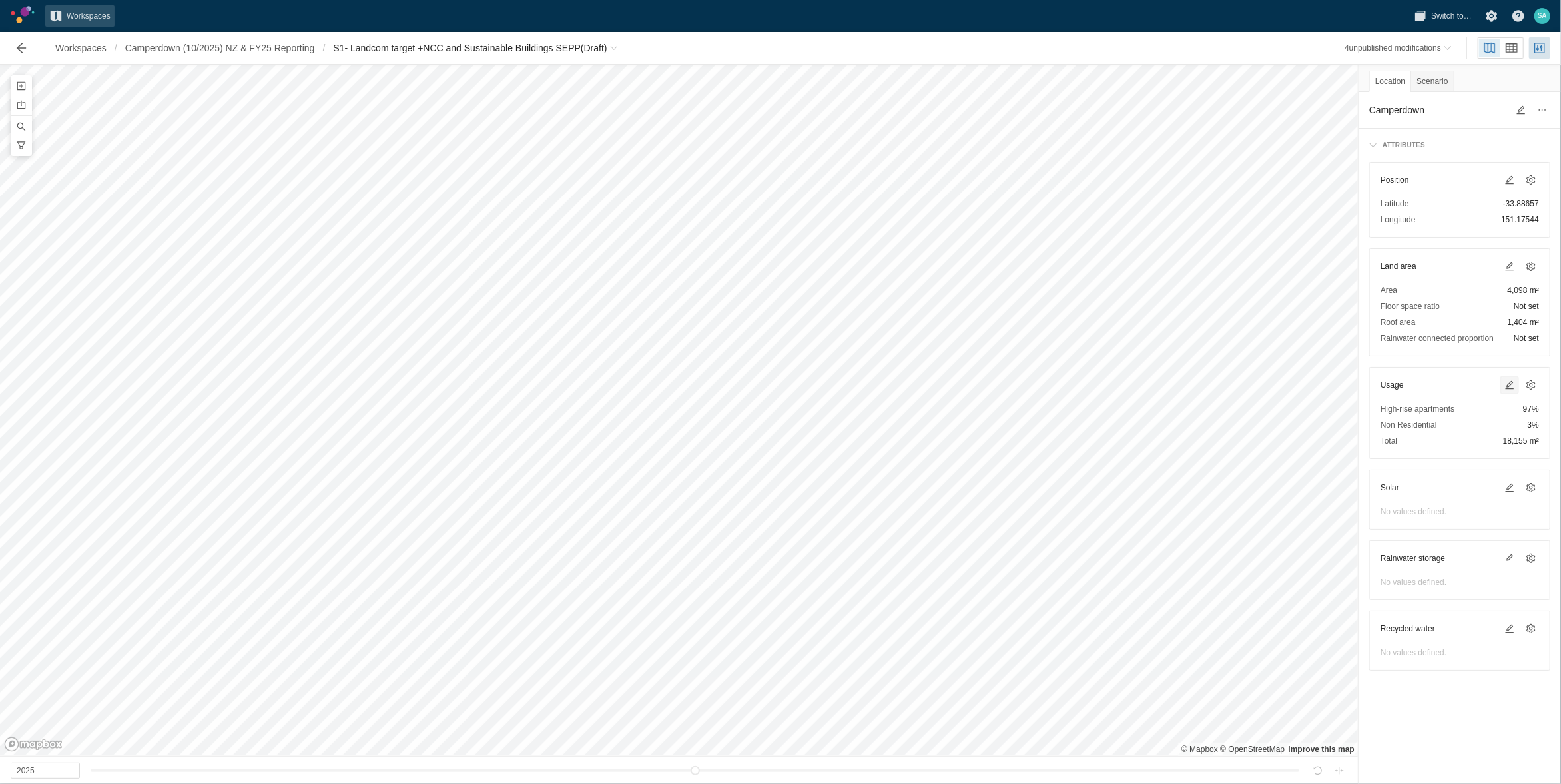
click at [1508, 390] on span at bounding box center [1510, 385] width 11 height 11
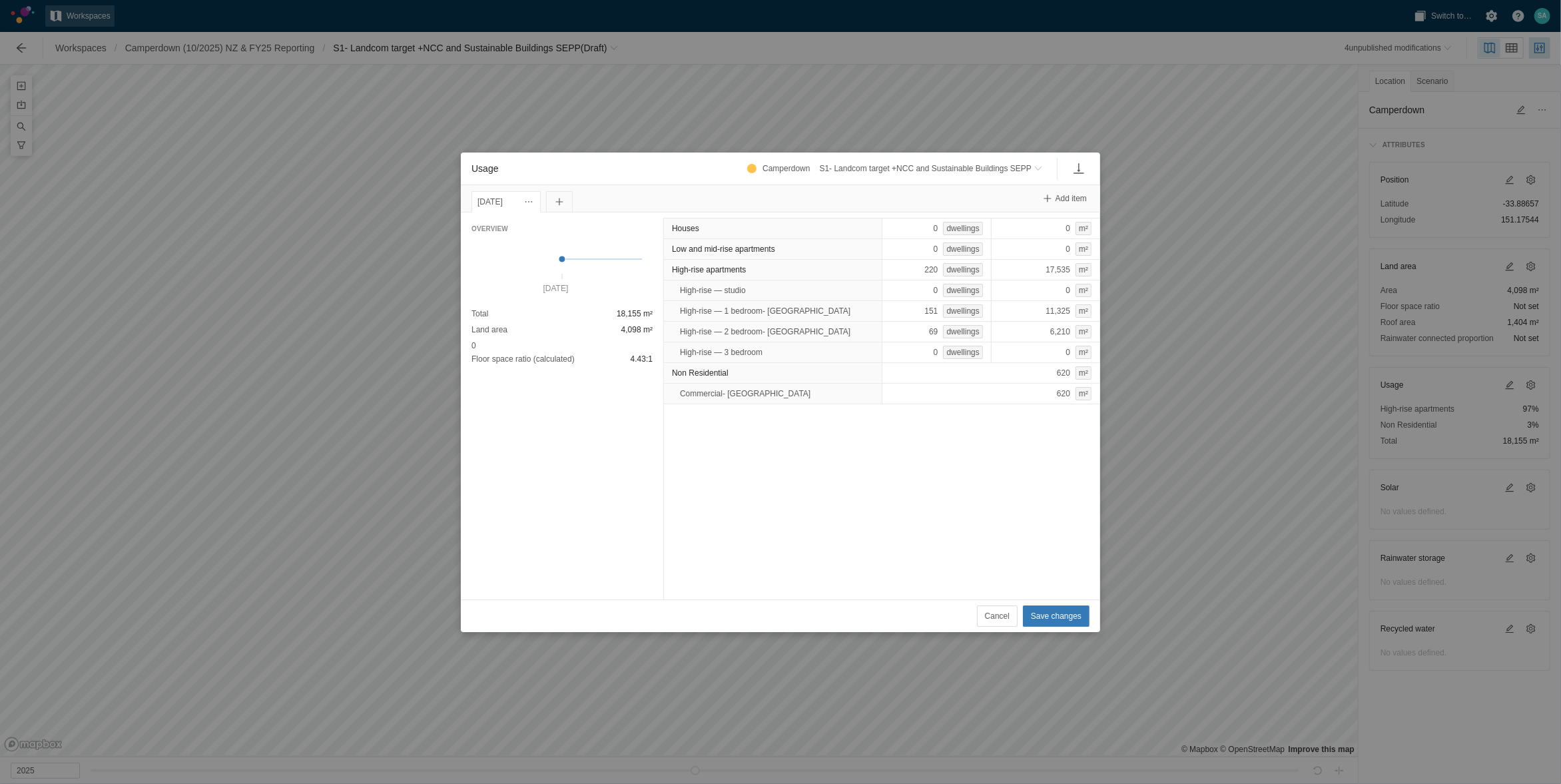
click at [488, 202] on div "[DATE]" at bounding box center [505, 201] width 57 height 14
drag, startPoint x: 534, startPoint y: 198, endPoint x: 540, endPoint y: 199, distance: 6.1
click at [537, 198] on span "Usage" at bounding box center [528, 201] width 16 height 16
click at [556, 232] on div "Change date" at bounding box center [603, 224] width 133 height 19
click at [510, 207] on input "[DATE]" at bounding box center [504, 202] width 64 height 21
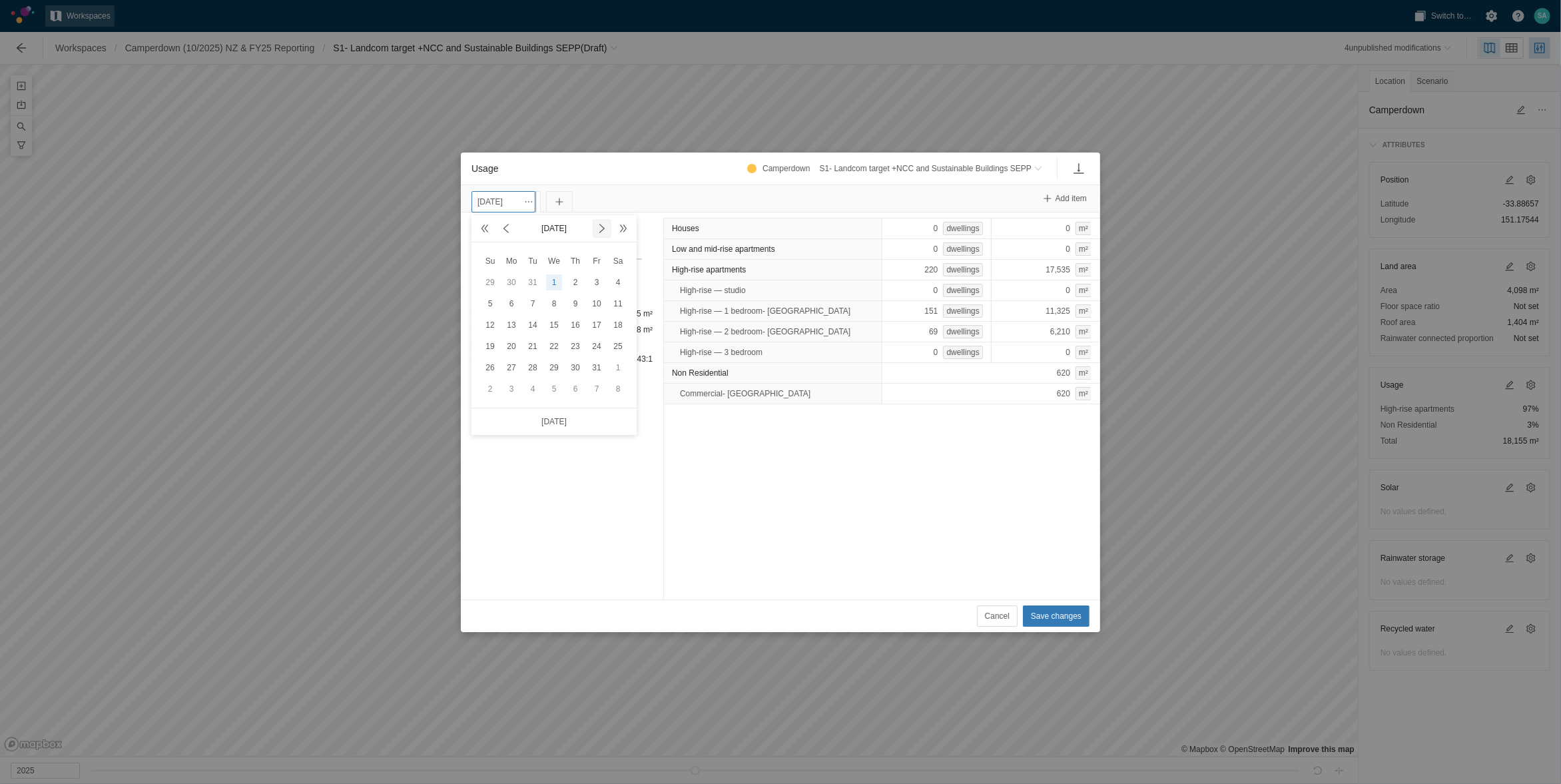
click at [604, 230] on span at bounding box center [602, 229] width 11 height 11
click at [604, 229] on span at bounding box center [602, 229] width 11 height 11
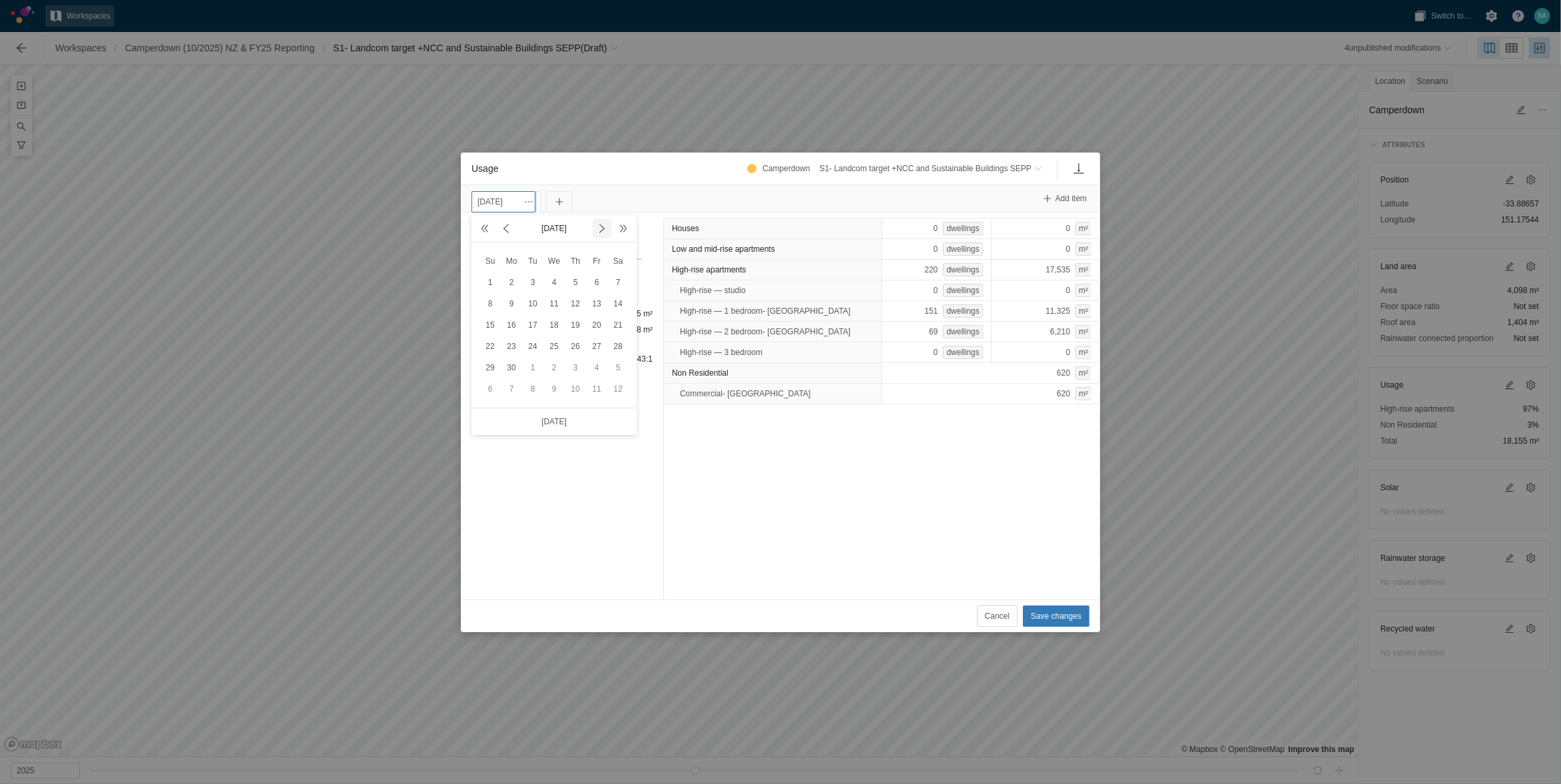
click at [604, 229] on span at bounding box center [602, 229] width 11 height 11
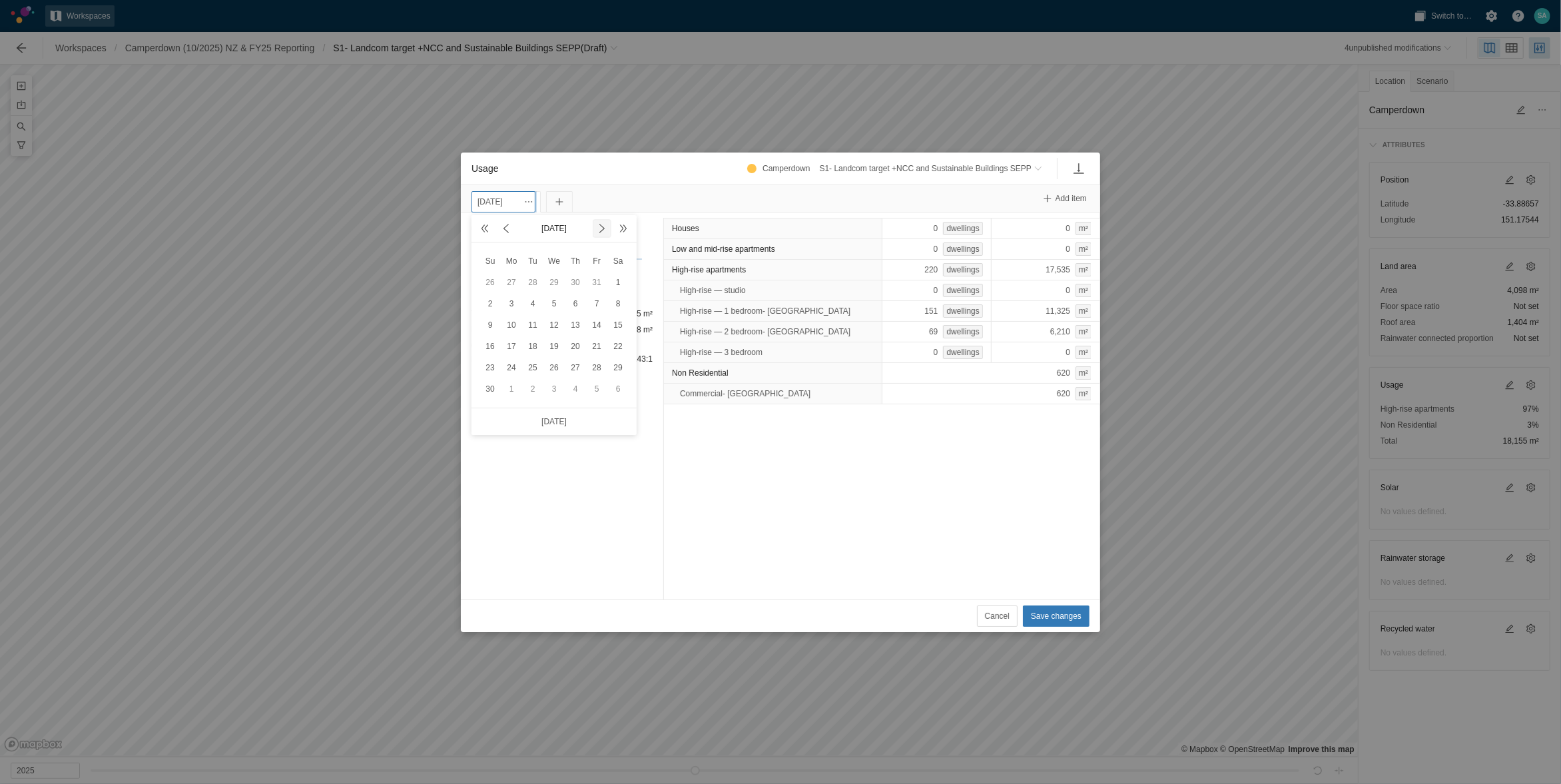
click at [604, 229] on span at bounding box center [602, 229] width 11 height 11
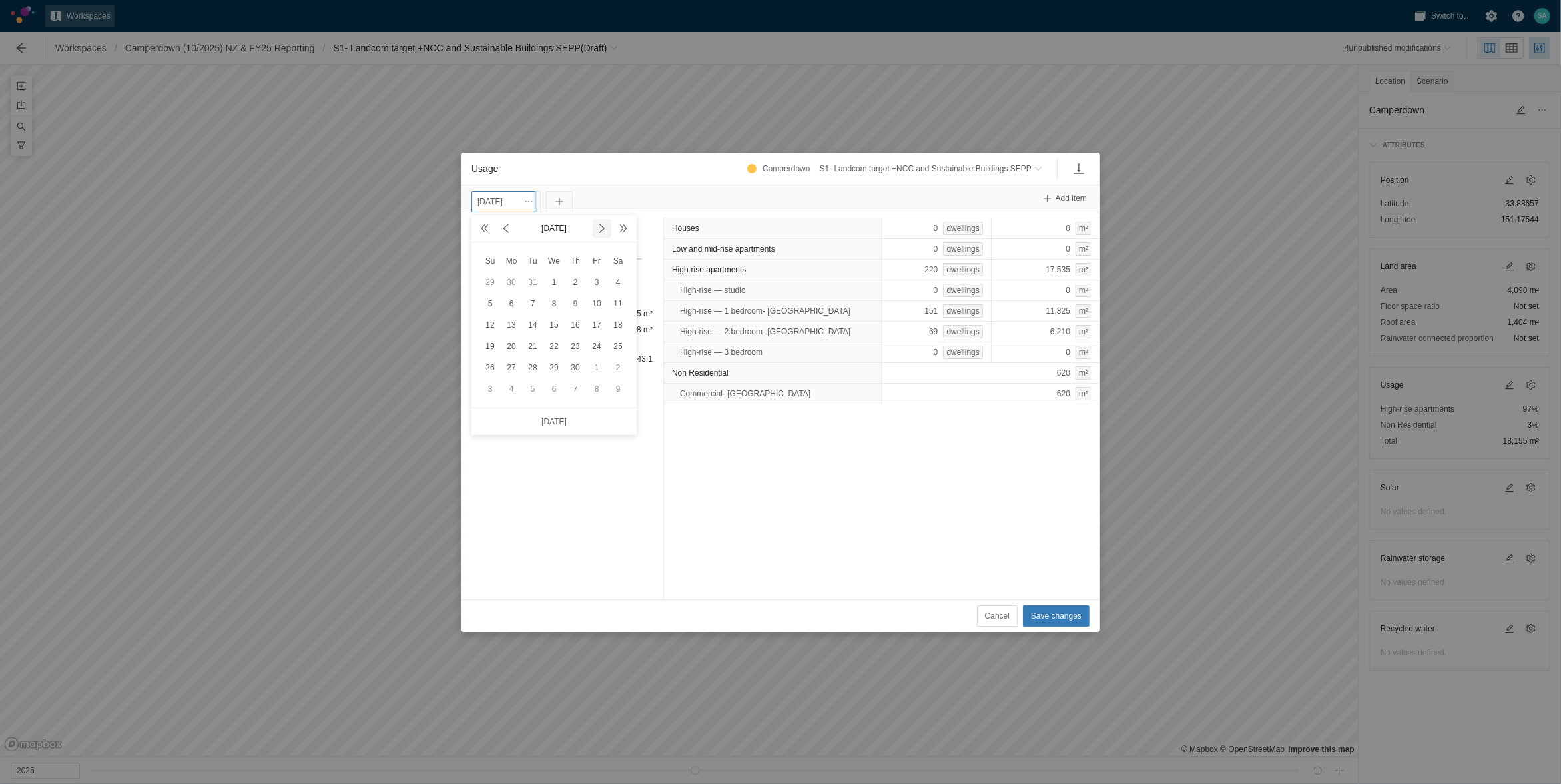
click at [604, 229] on span at bounding box center [602, 229] width 11 height 11
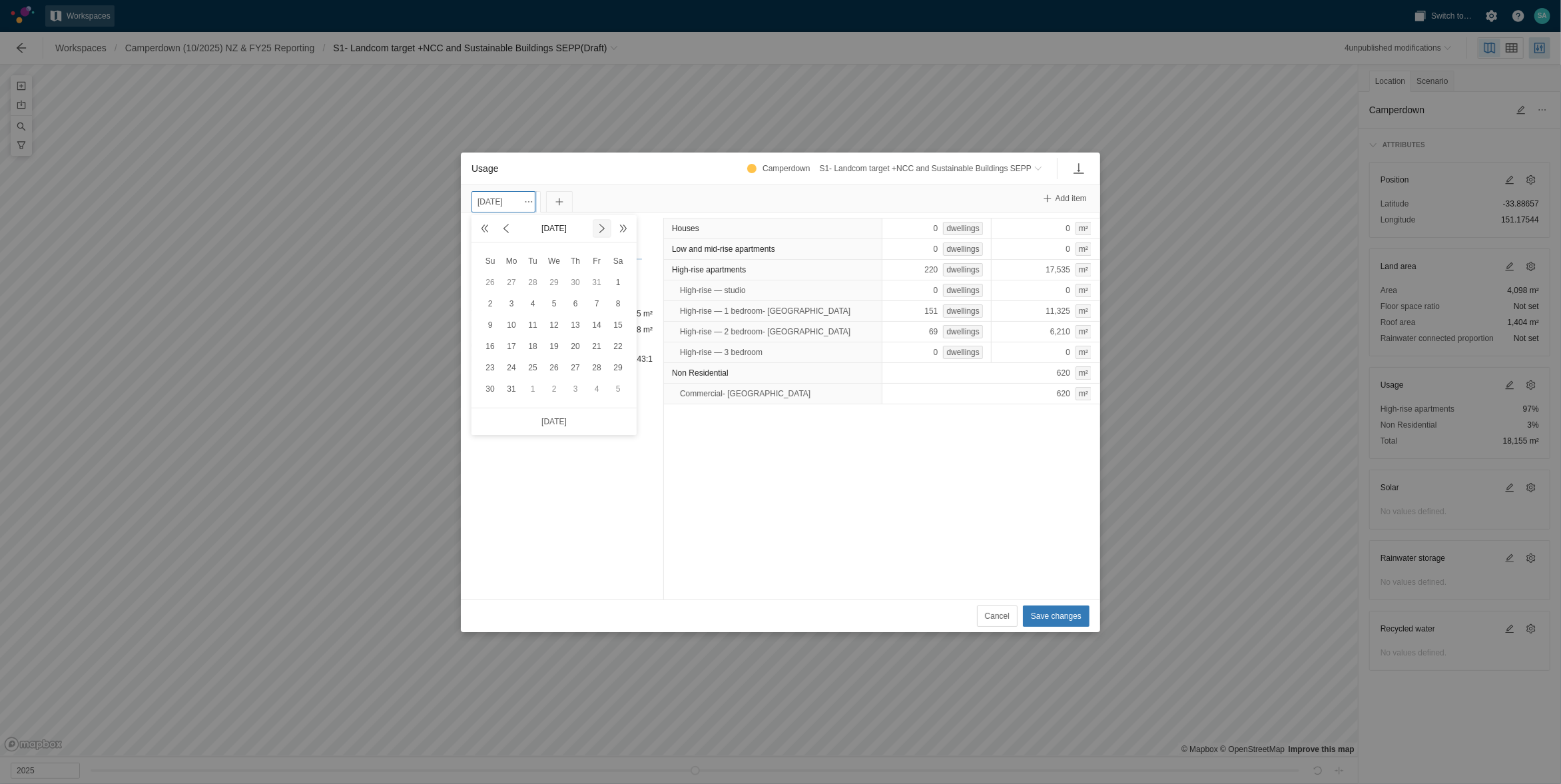
click at [604, 229] on span at bounding box center [602, 229] width 11 height 11
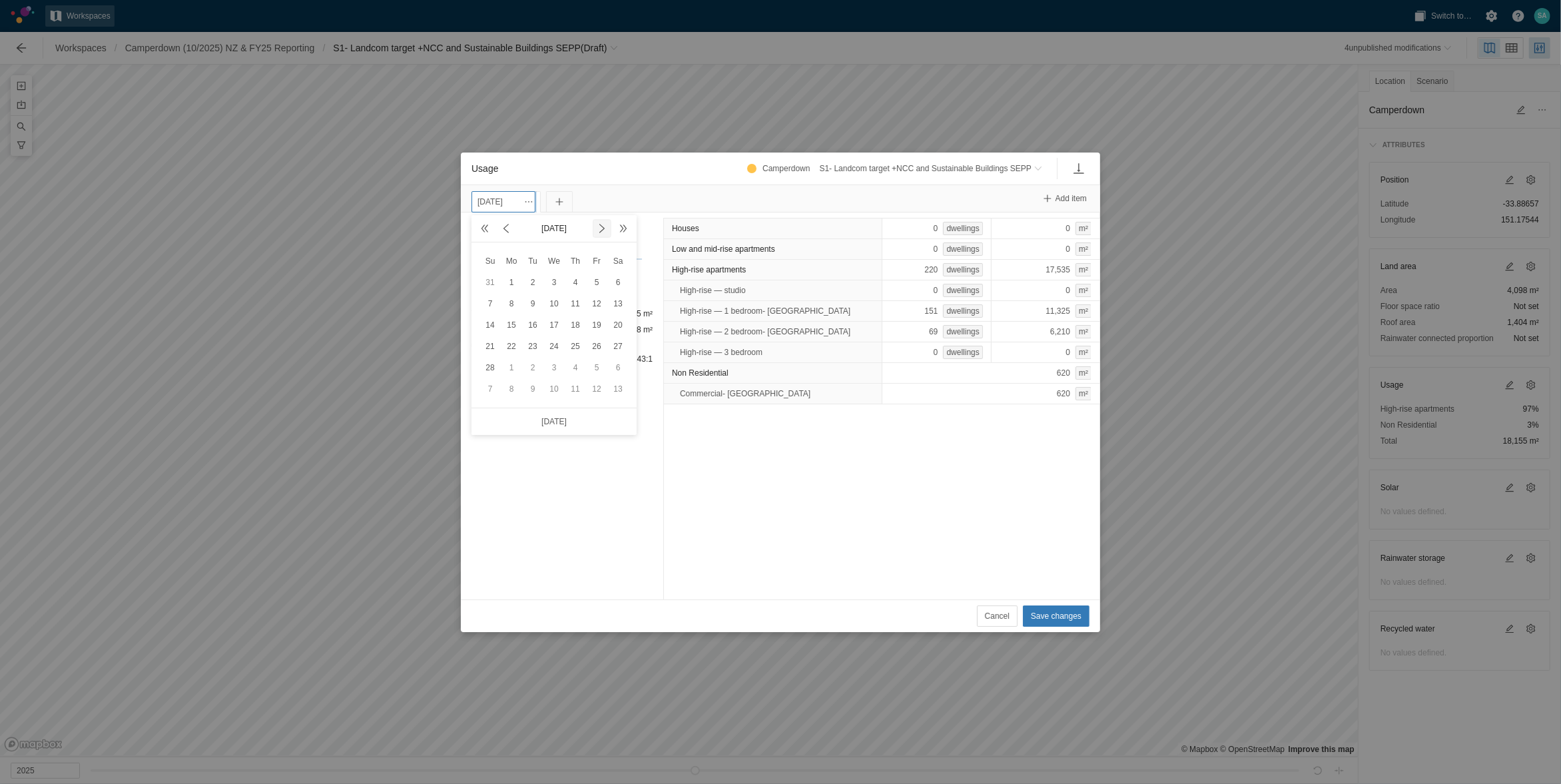
click at [604, 229] on span at bounding box center [602, 229] width 11 height 11
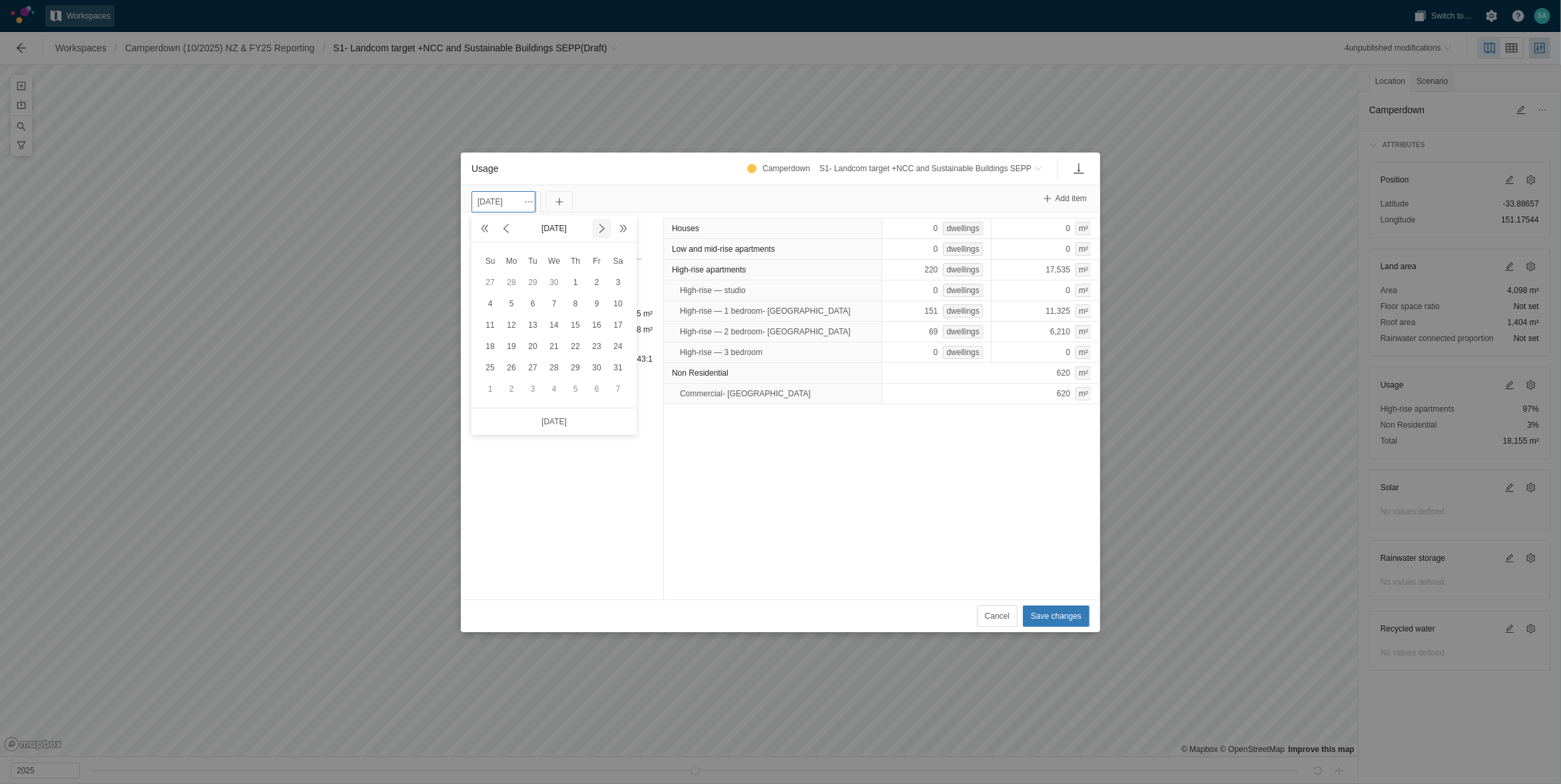
click at [604, 229] on span at bounding box center [602, 229] width 11 height 11
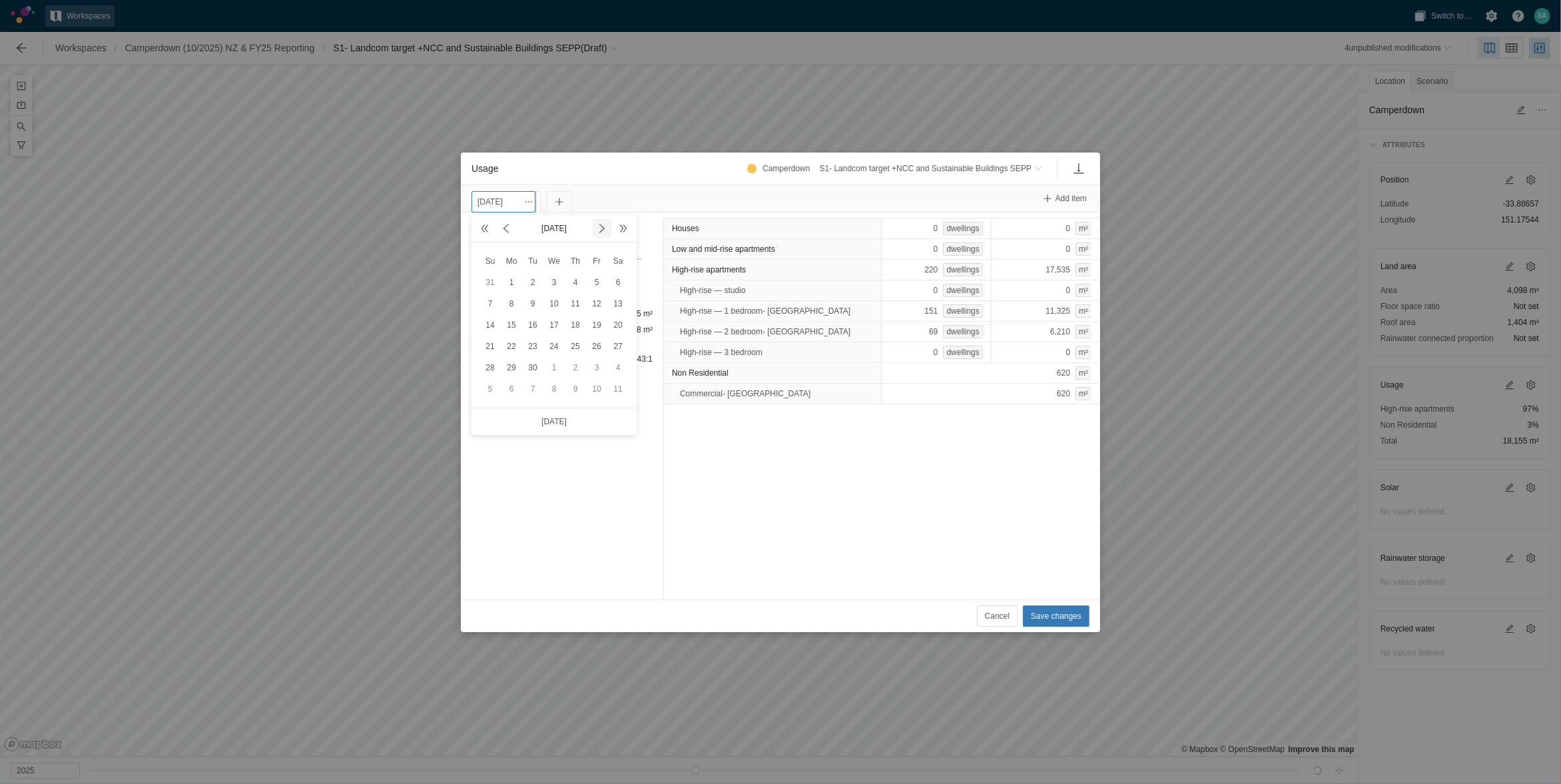
click at [604, 229] on span at bounding box center [602, 229] width 11 height 11
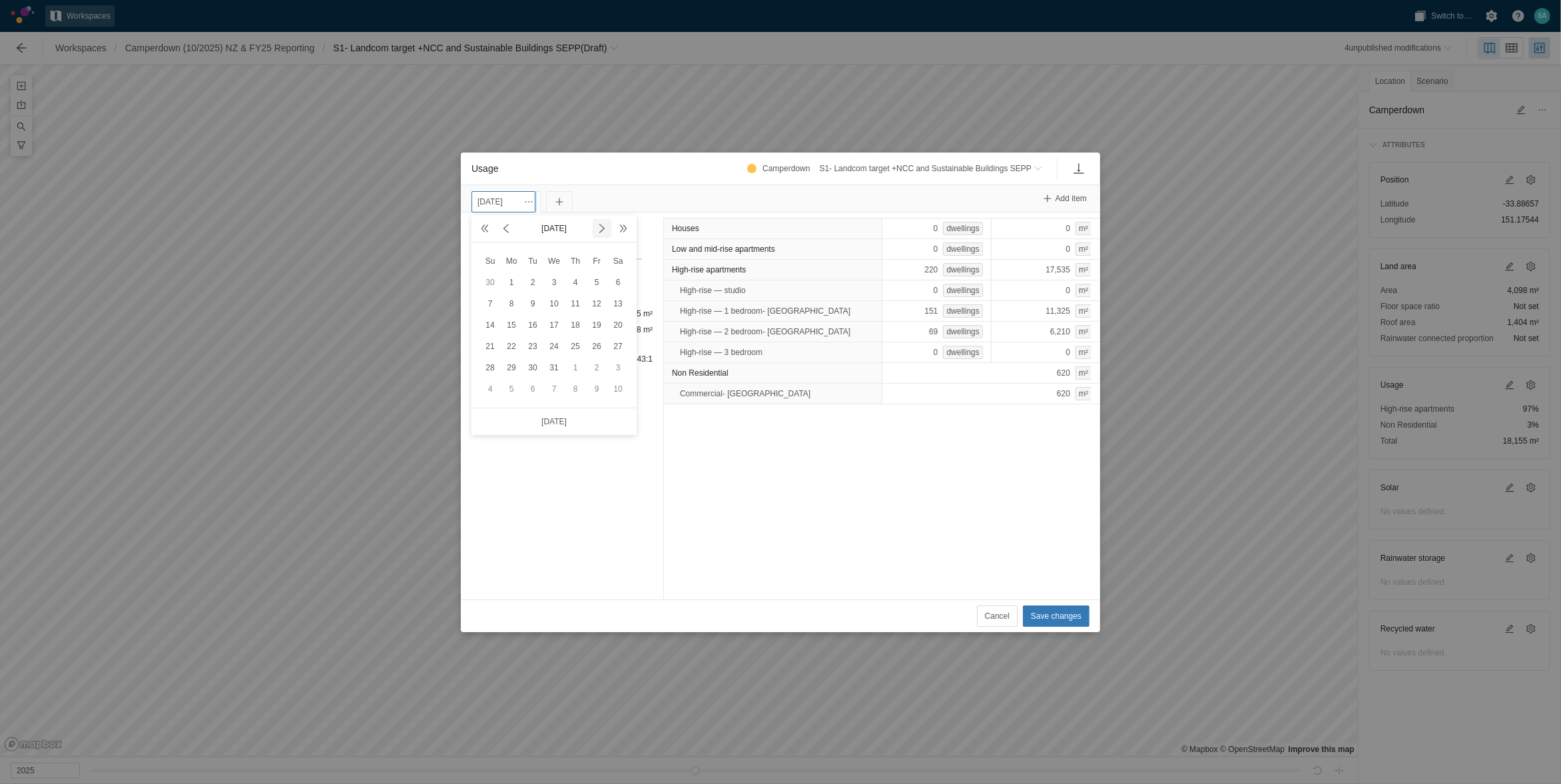
click at [604, 229] on span at bounding box center [602, 229] width 11 height 11
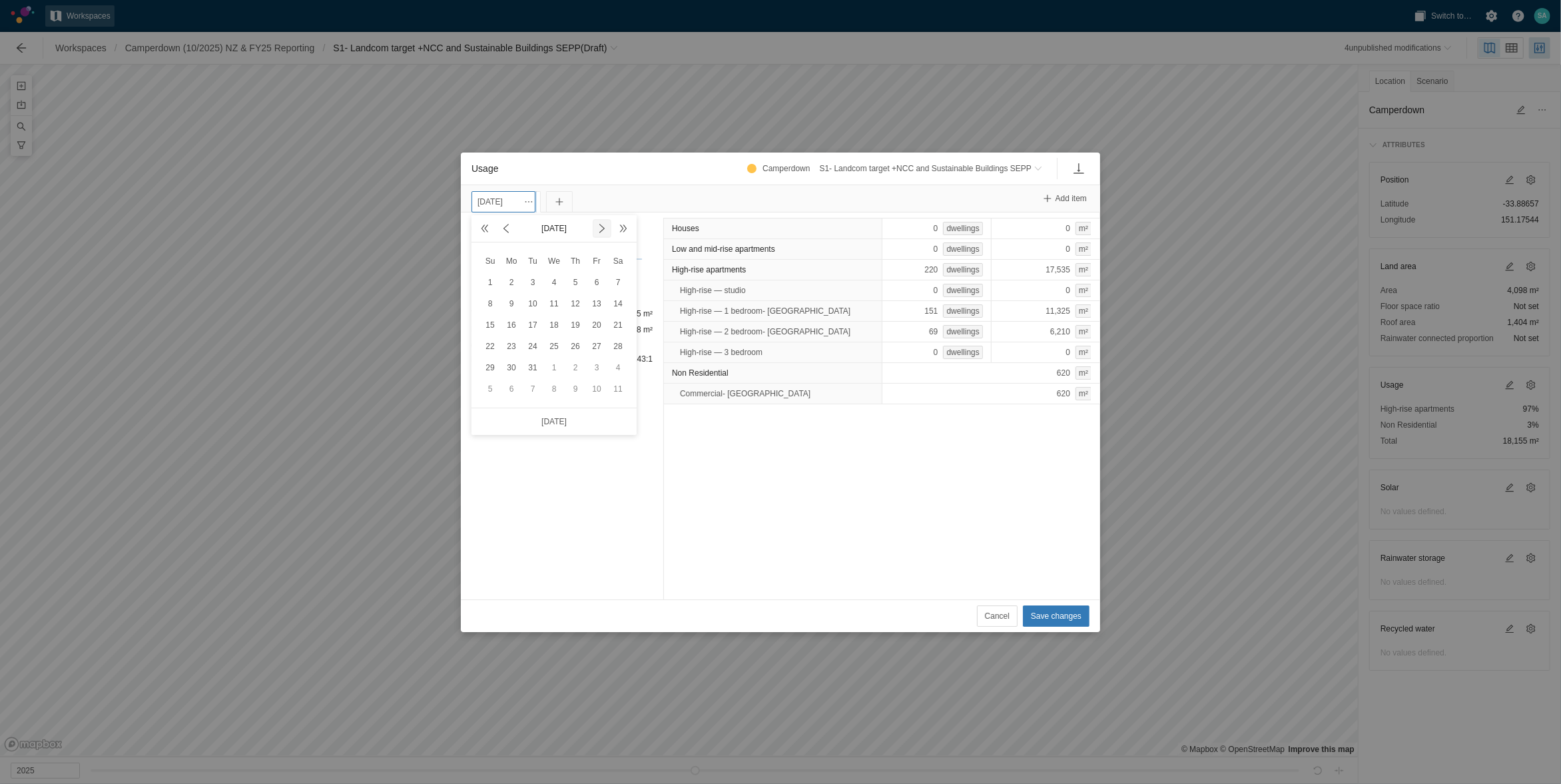
click at [604, 229] on span at bounding box center [602, 229] width 11 height 11
click at [603, 234] on span at bounding box center [602, 228] width 16 height 16
click at [625, 369] on div "30" at bounding box center [618, 367] width 16 height 16
click at [1062, 615] on span "Save changes" at bounding box center [1056, 616] width 51 height 14
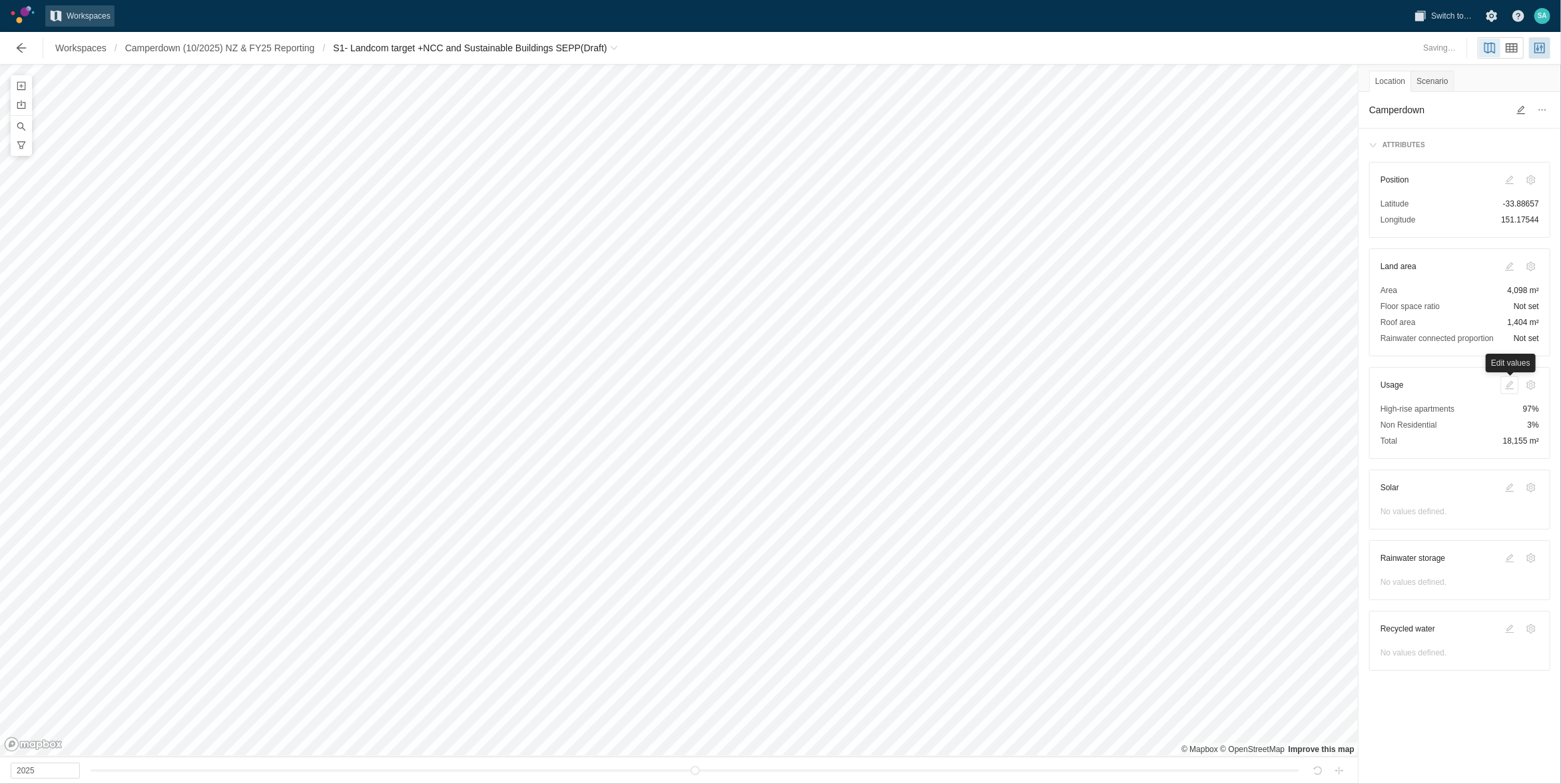
type input "2028"
click at [1515, 387] on span at bounding box center [1510, 385] width 11 height 11
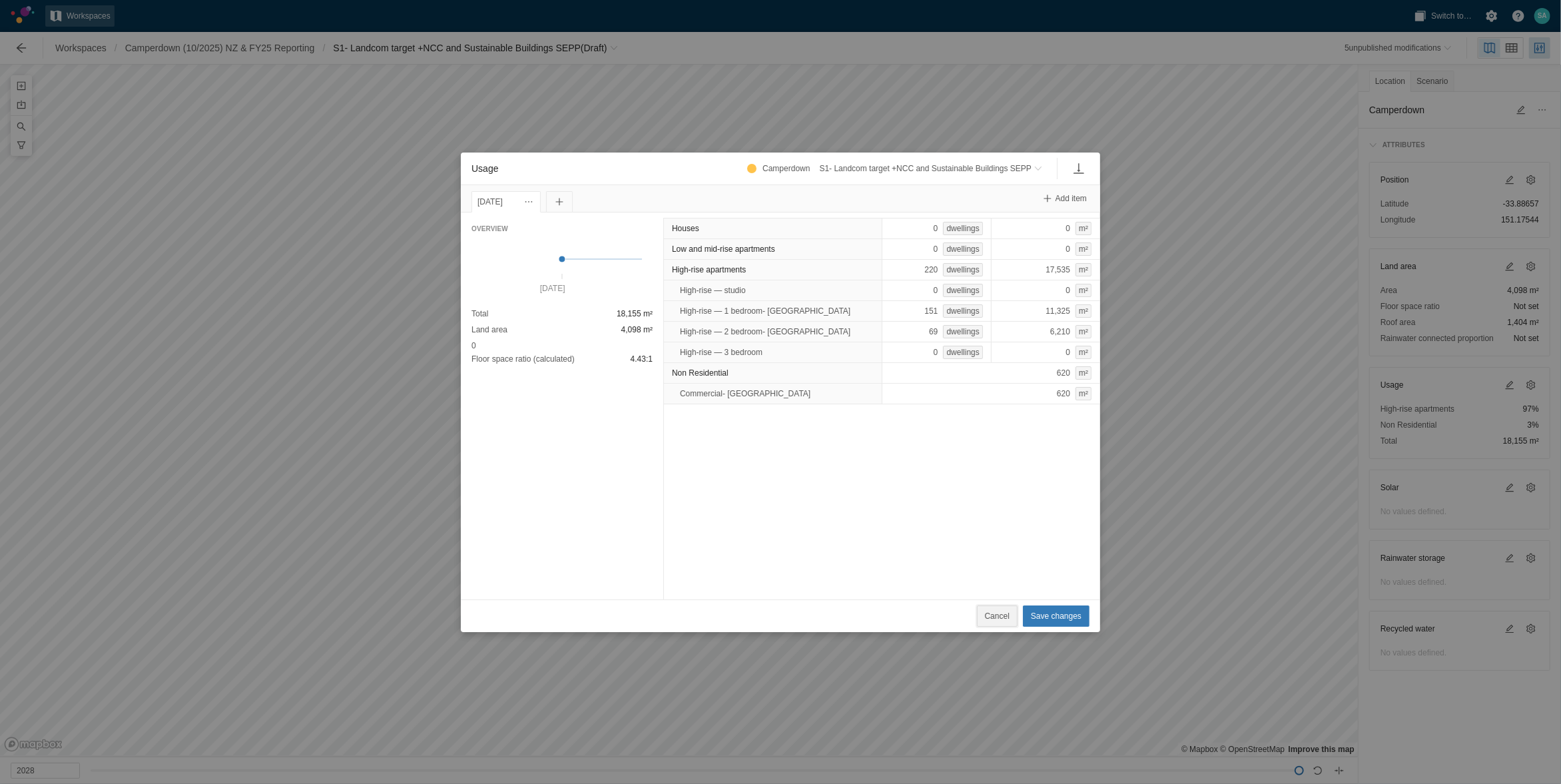
click at [984, 615] on button "Cancel" at bounding box center [997, 616] width 40 height 21
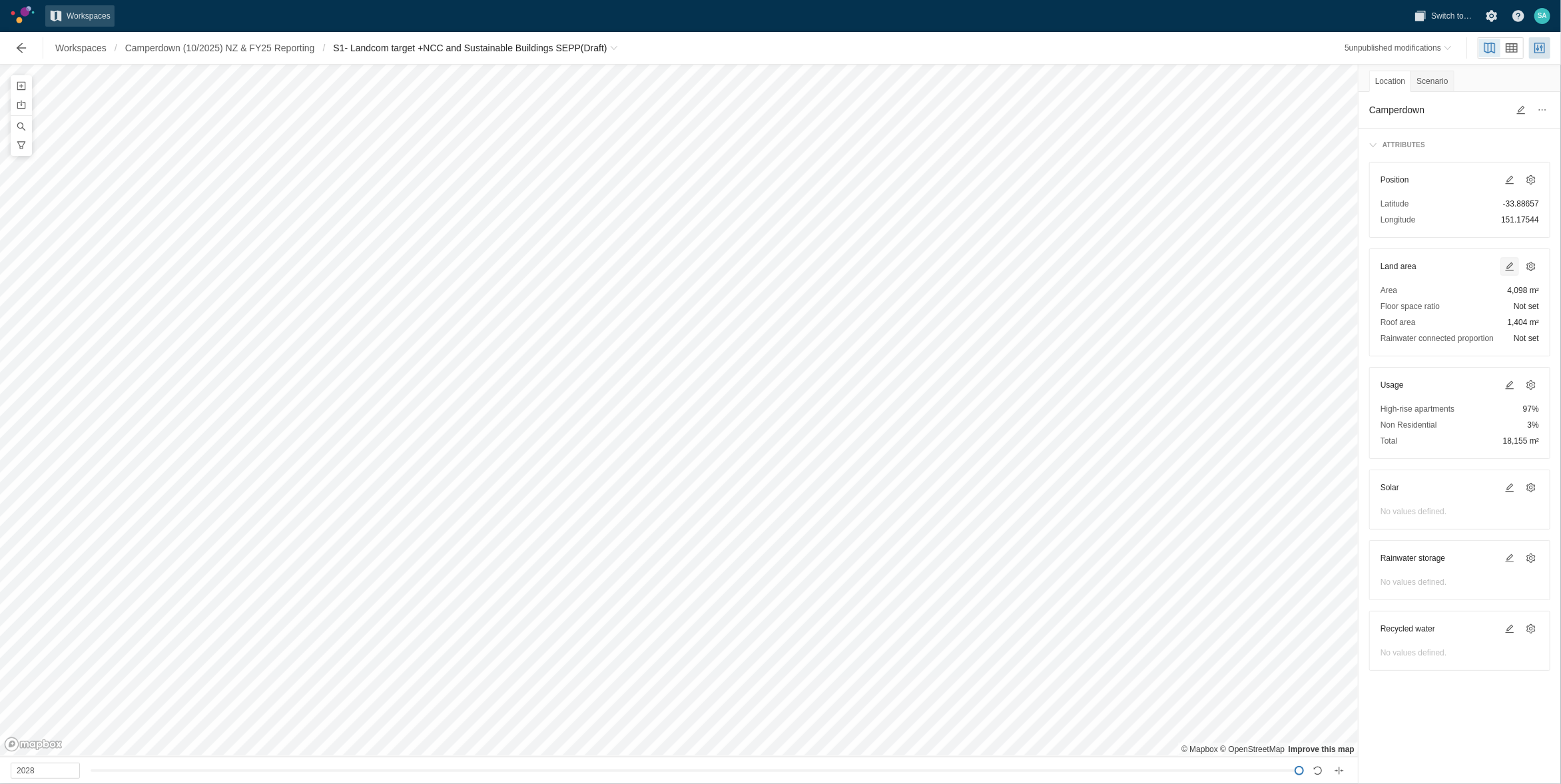
click at [1515, 261] on span at bounding box center [1509, 266] width 16 height 16
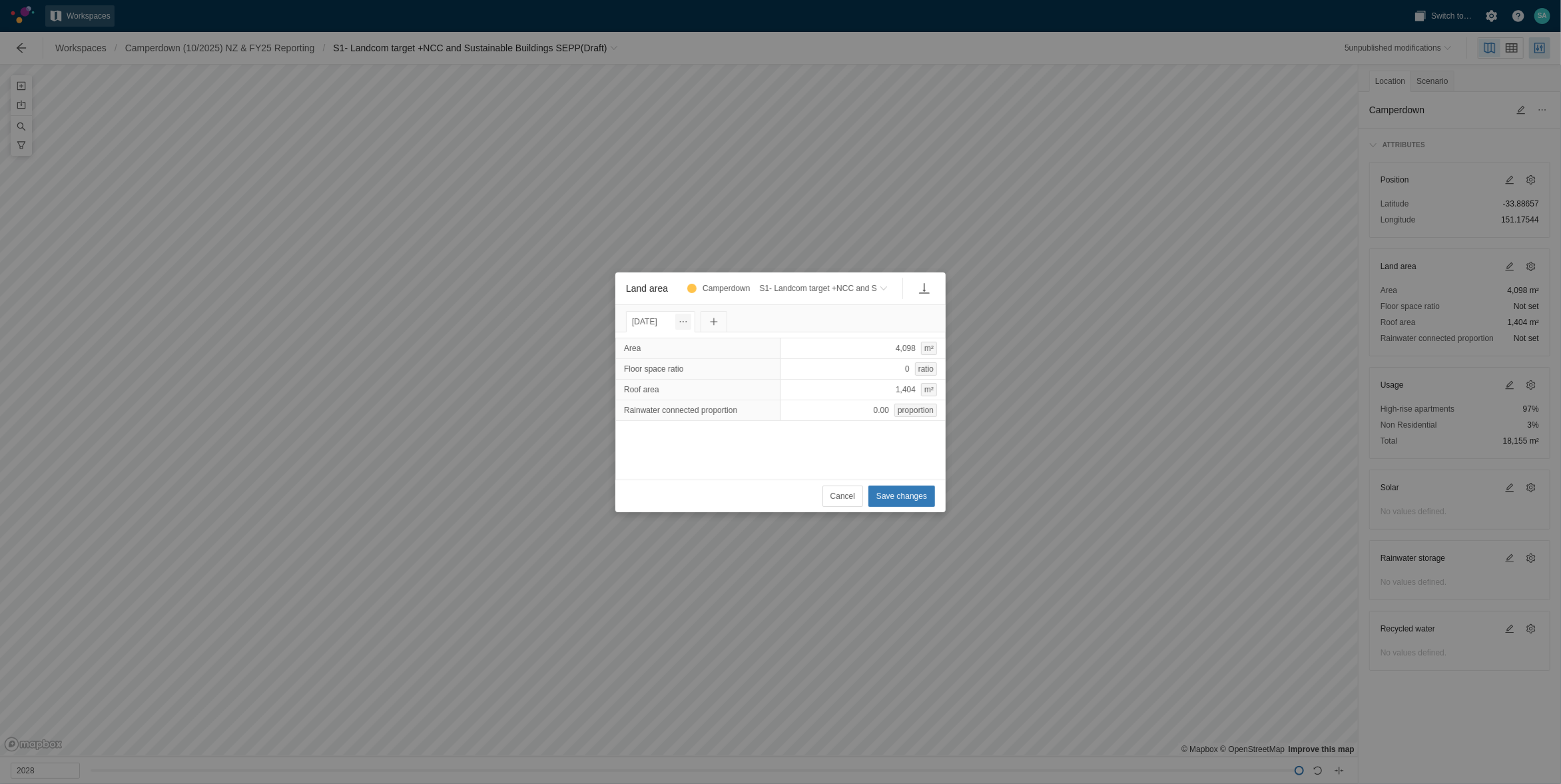
click at [689, 318] on span "Land area" at bounding box center [683, 321] width 11 height 11
click at [721, 348] on div "Change date" at bounding box center [757, 344] width 133 height 19
click at [665, 322] on input "[DATE]" at bounding box center [658, 321] width 64 height 21
click at [711, 343] on h1 "Jan 2025" at bounding box center [708, 349] width 74 height 14
click at [779, 351] on span at bounding box center [778, 348] width 11 height 11
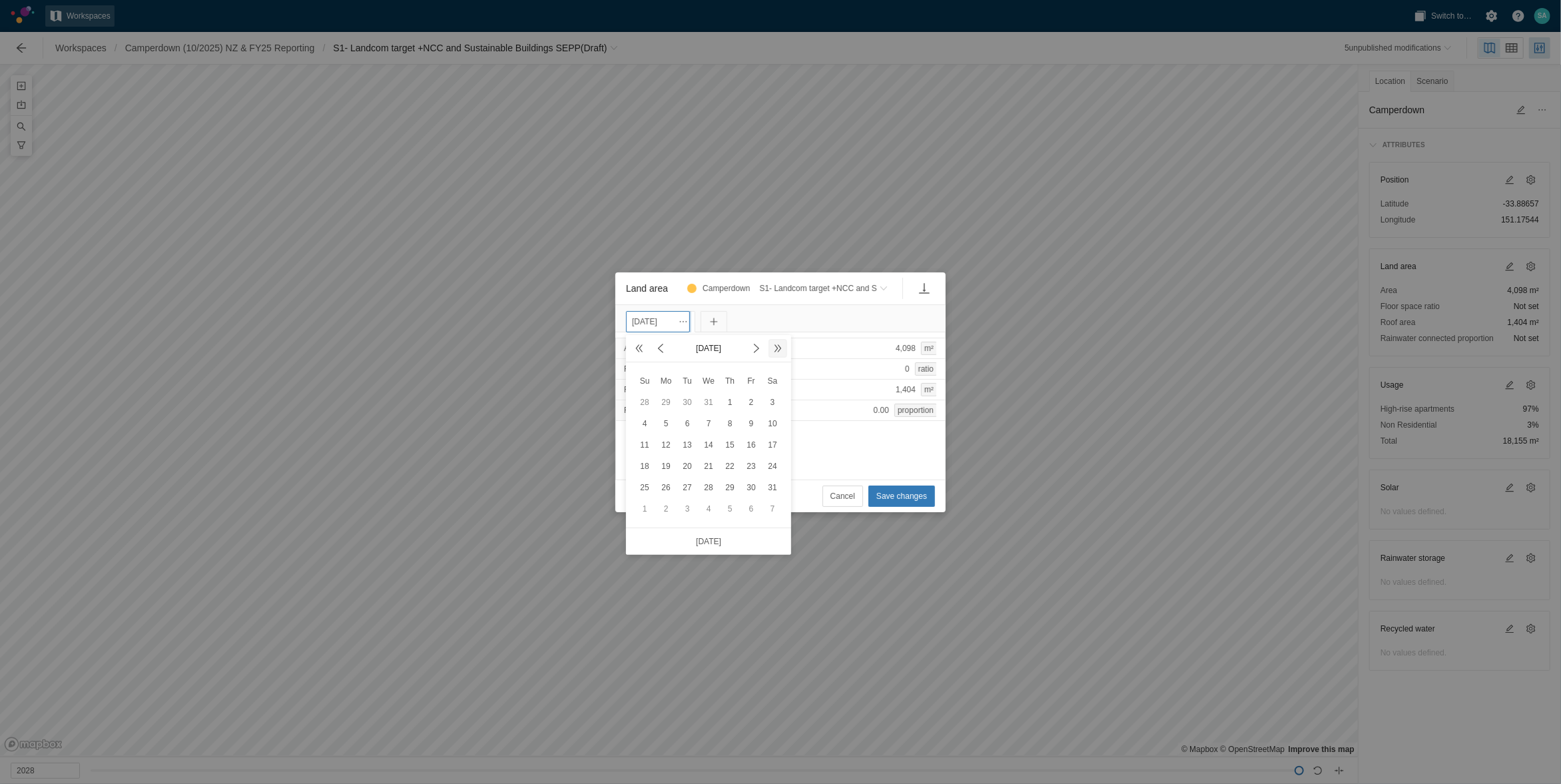
click at [779, 351] on span at bounding box center [778, 348] width 11 height 11
click at [758, 348] on span at bounding box center [757, 348] width 11 height 11
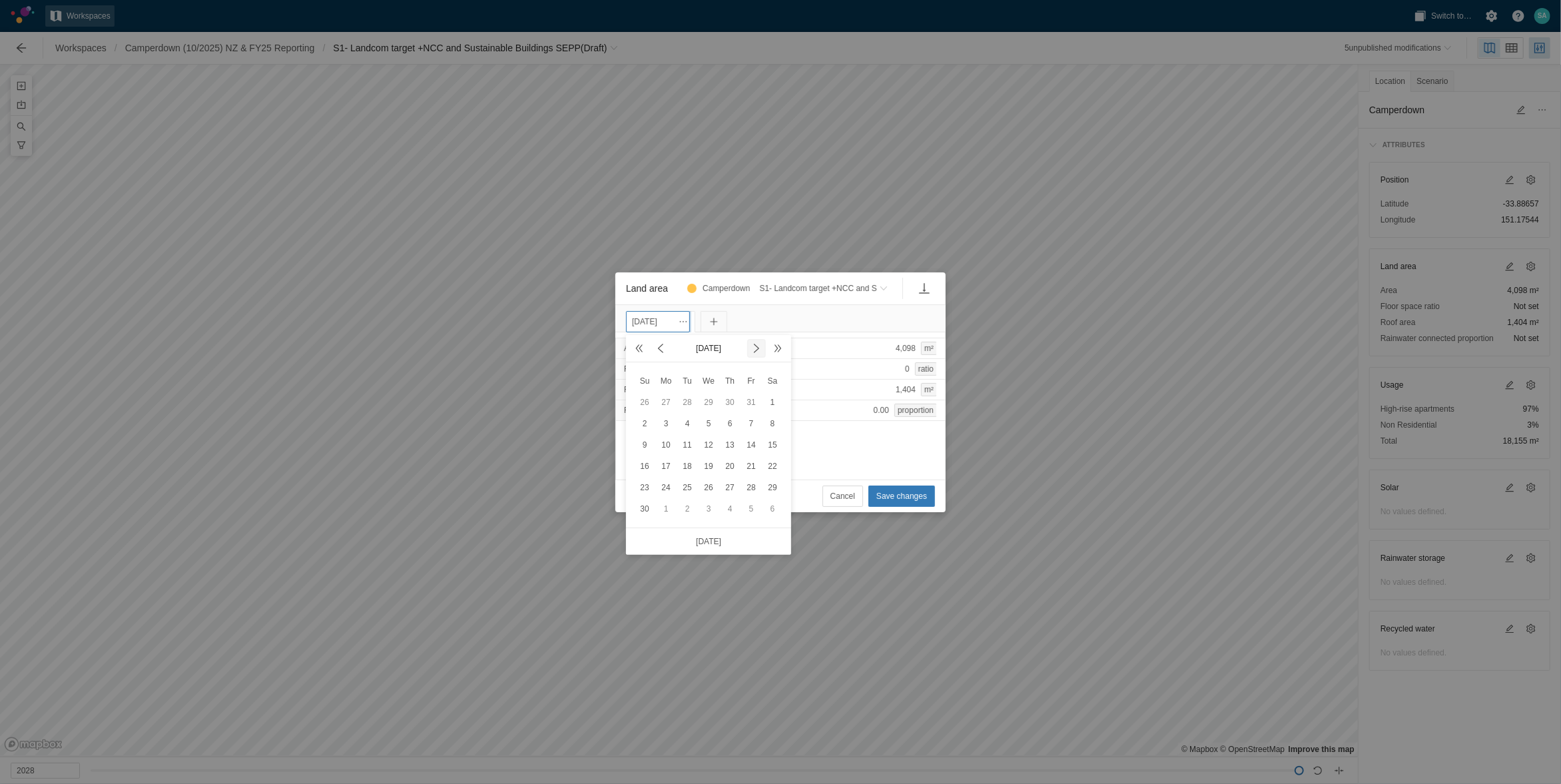
click at [758, 348] on span at bounding box center [757, 348] width 11 height 11
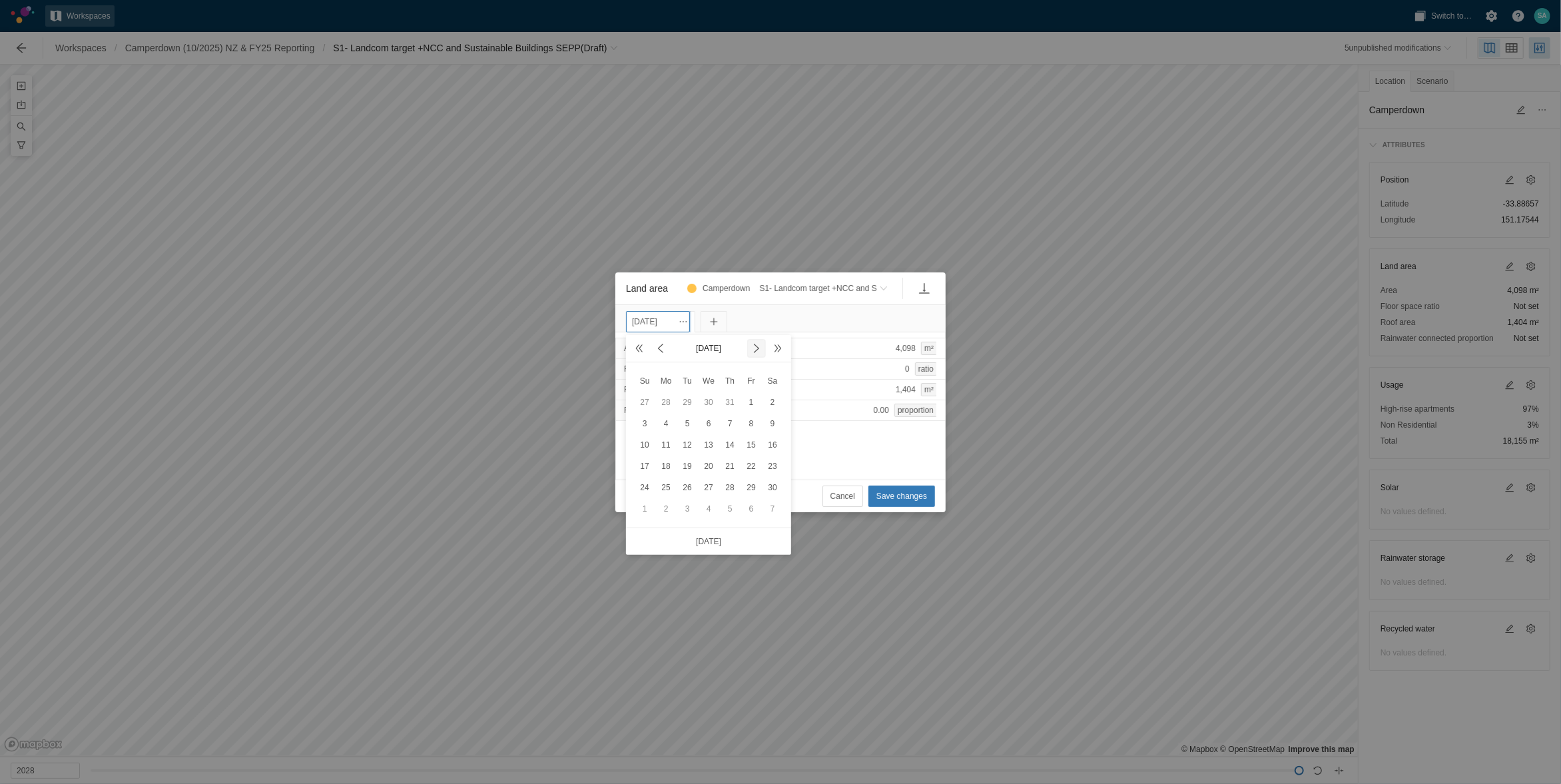
click at [758, 348] on span at bounding box center [757, 348] width 11 height 11
click at [657, 348] on span at bounding box center [660, 348] width 11 height 11
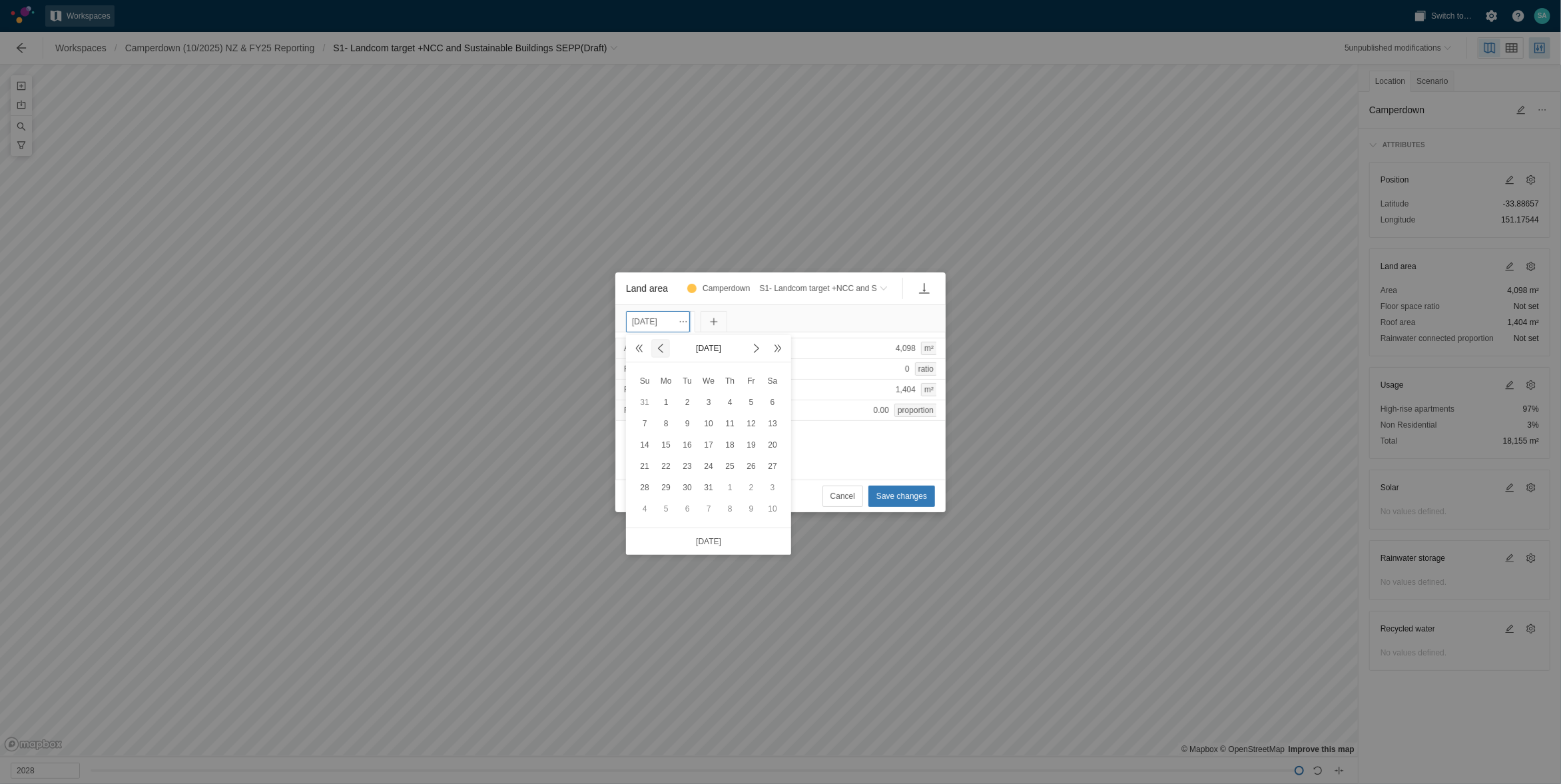
click at [657, 348] on span at bounding box center [660, 348] width 11 height 11
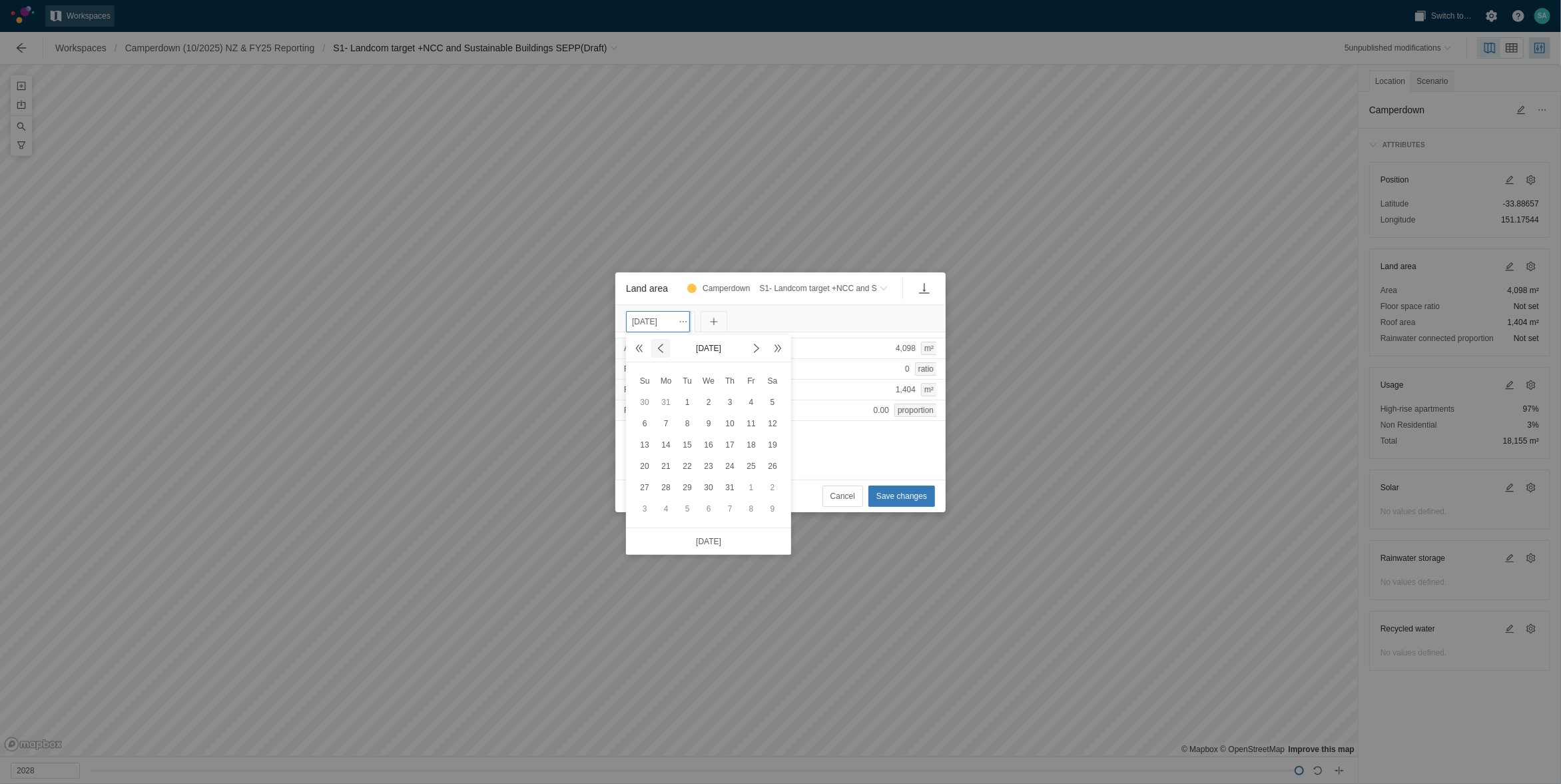
click at [657, 348] on span at bounding box center [660, 348] width 11 height 11
click at [758, 353] on span at bounding box center [756, 348] width 16 height 16
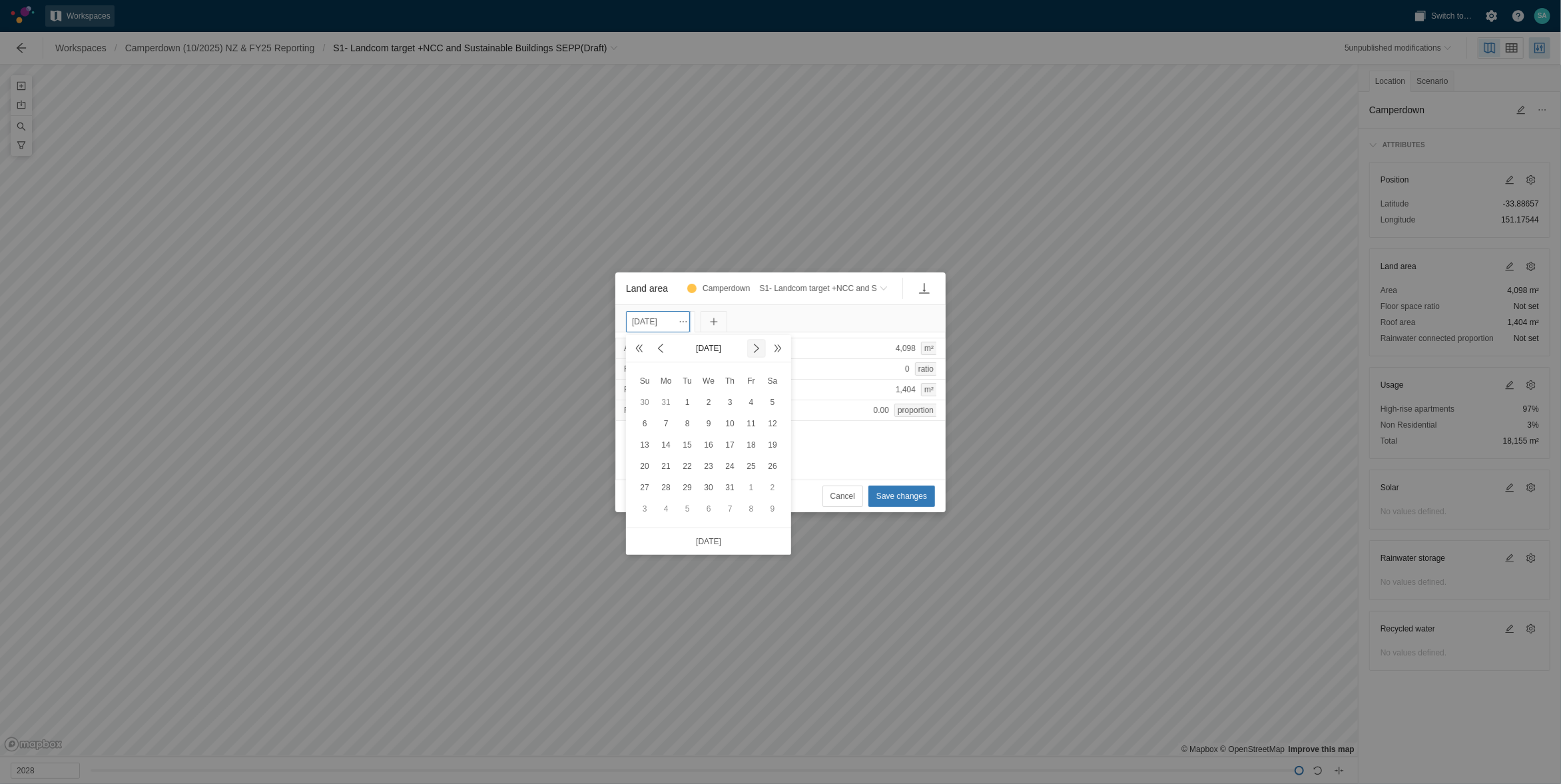
click at [758, 353] on span at bounding box center [756, 348] width 16 height 16
click at [768, 483] on div "30" at bounding box center [772, 487] width 16 height 16
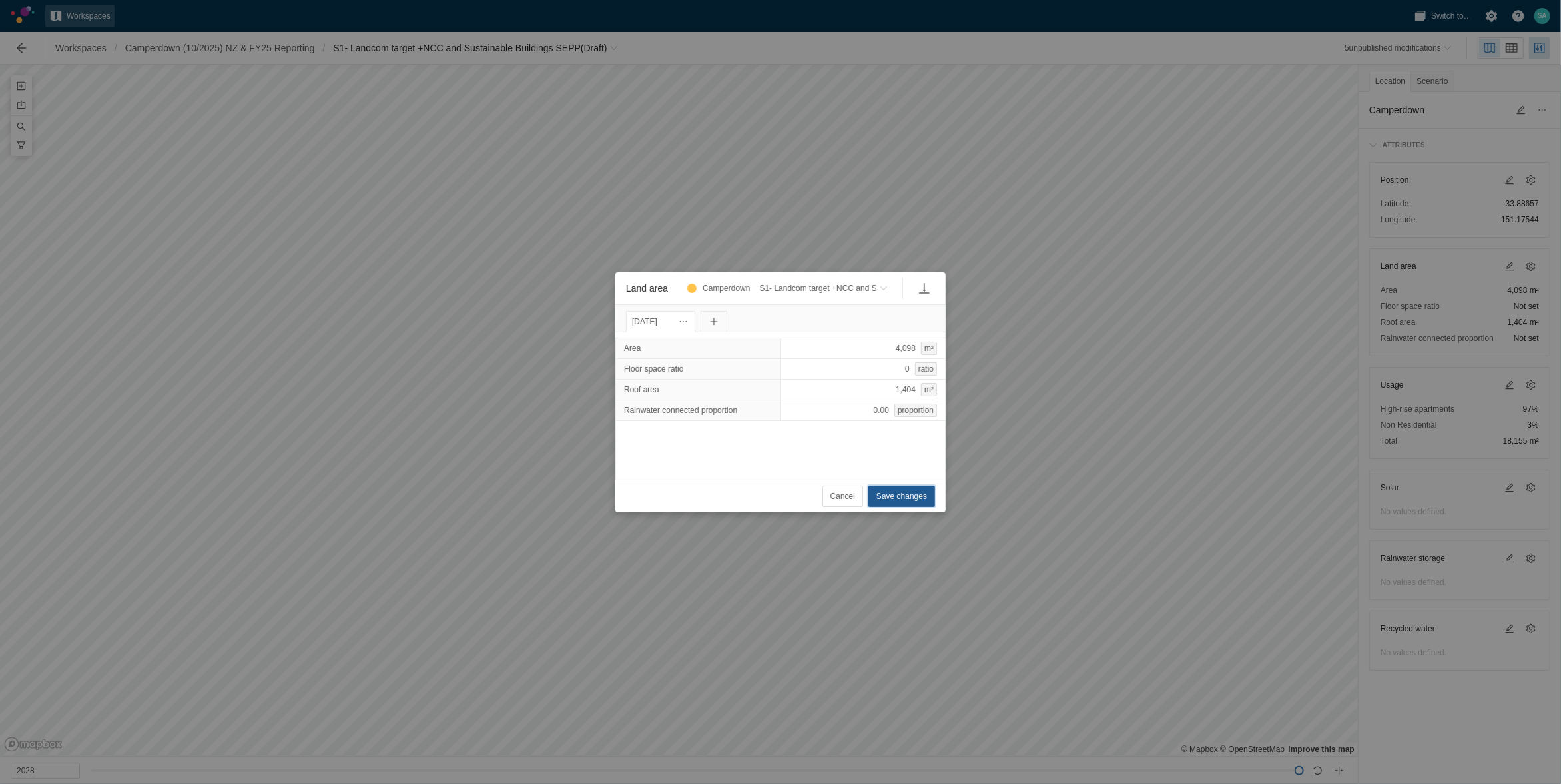
click at [903, 498] on span "Save changes" at bounding box center [901, 496] width 51 height 14
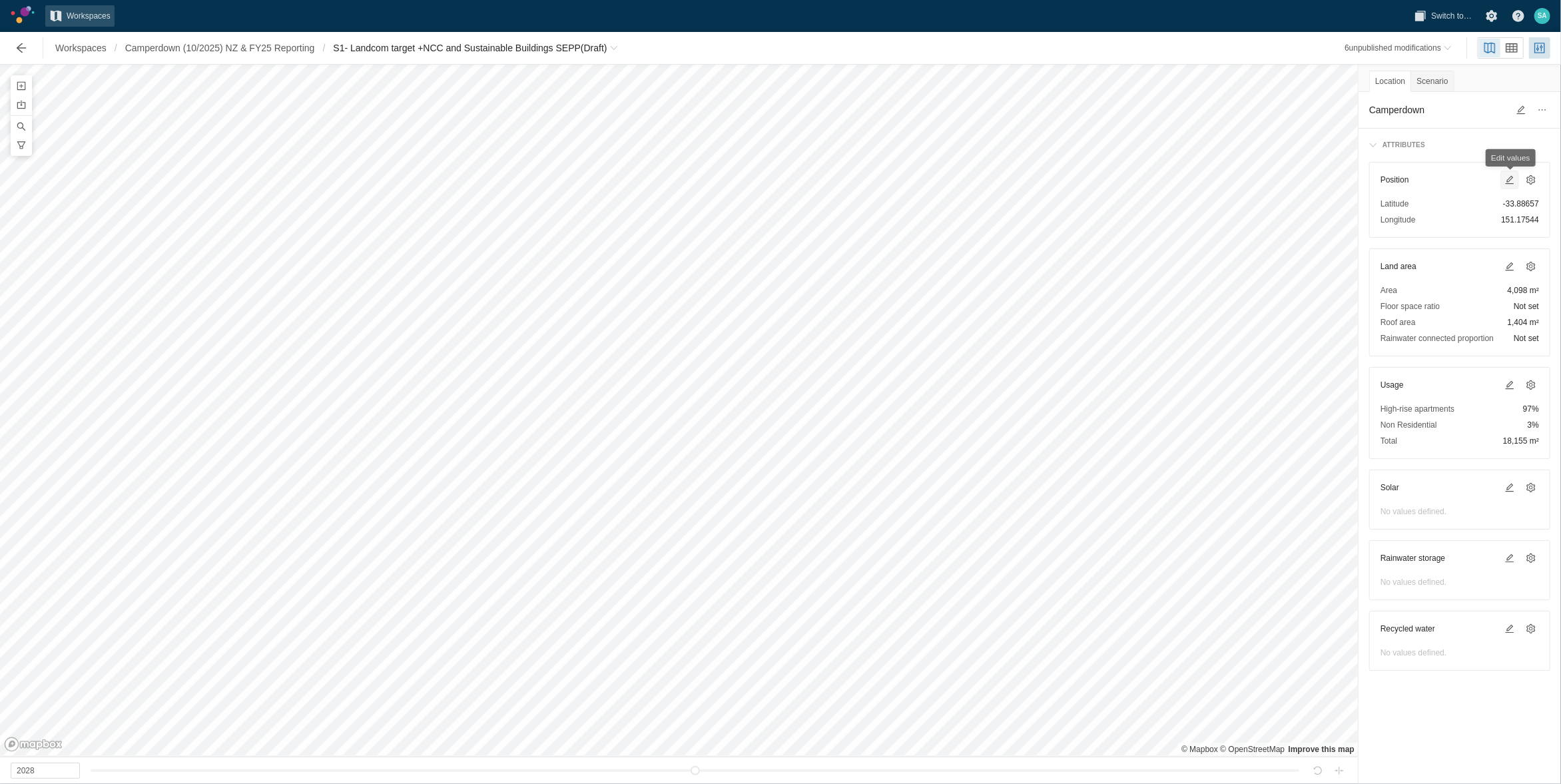
click at [1512, 181] on span at bounding box center [1510, 180] width 11 height 11
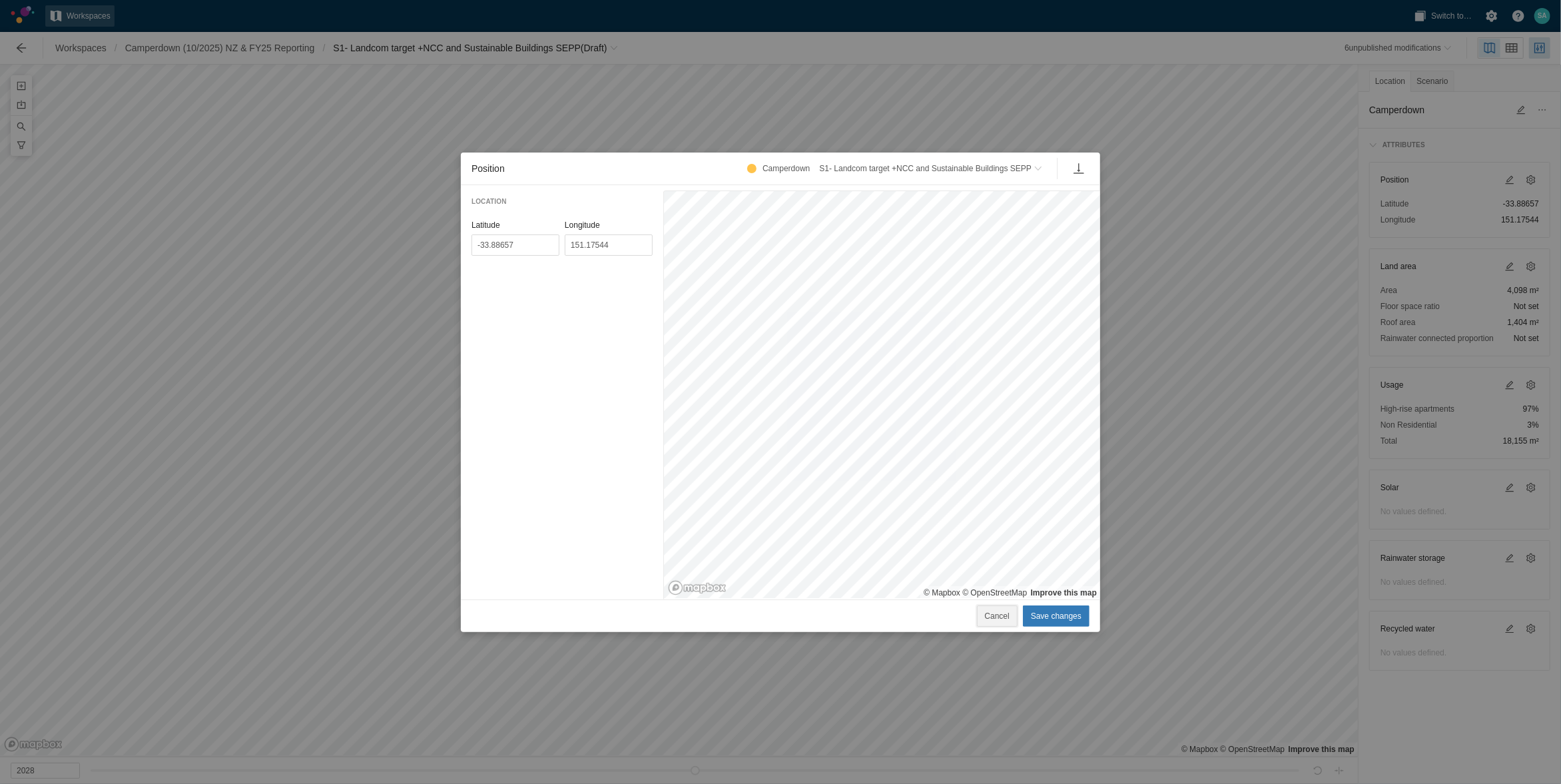
click at [995, 617] on span "Cancel" at bounding box center [997, 616] width 24 height 14
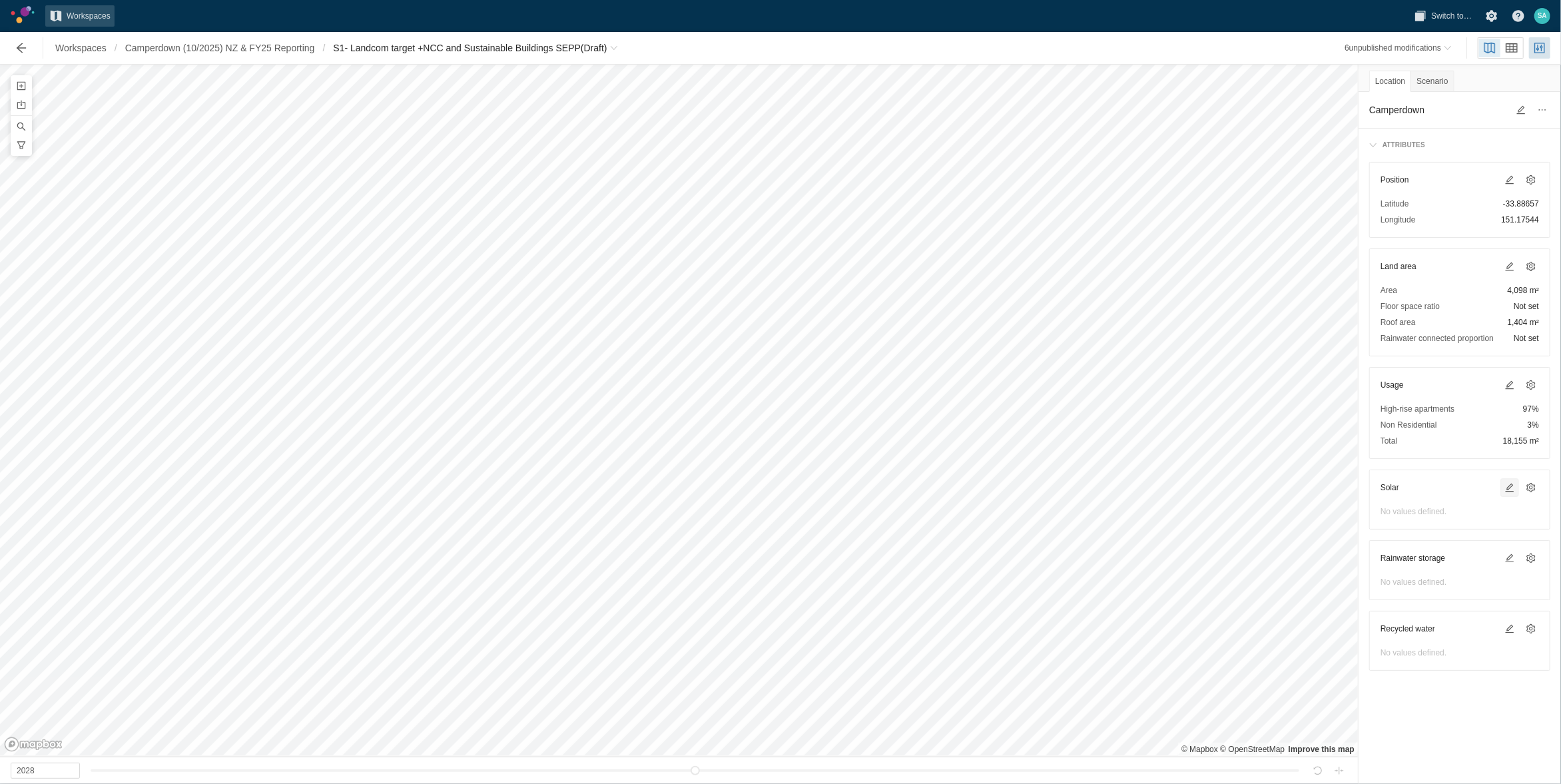
click at [1507, 485] on span at bounding box center [1510, 488] width 11 height 11
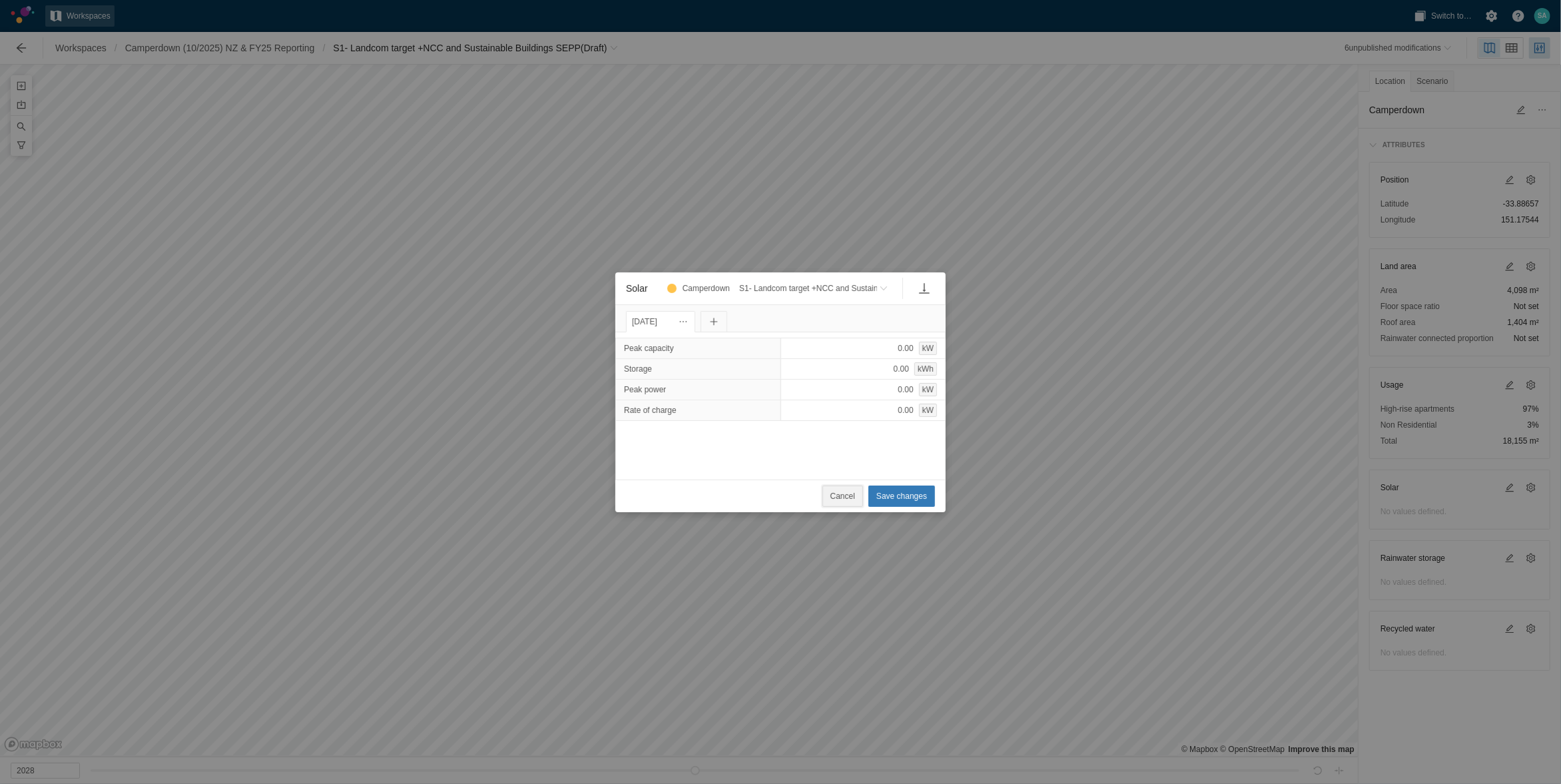
click at [842, 498] on span "Cancel" at bounding box center [843, 496] width 24 height 14
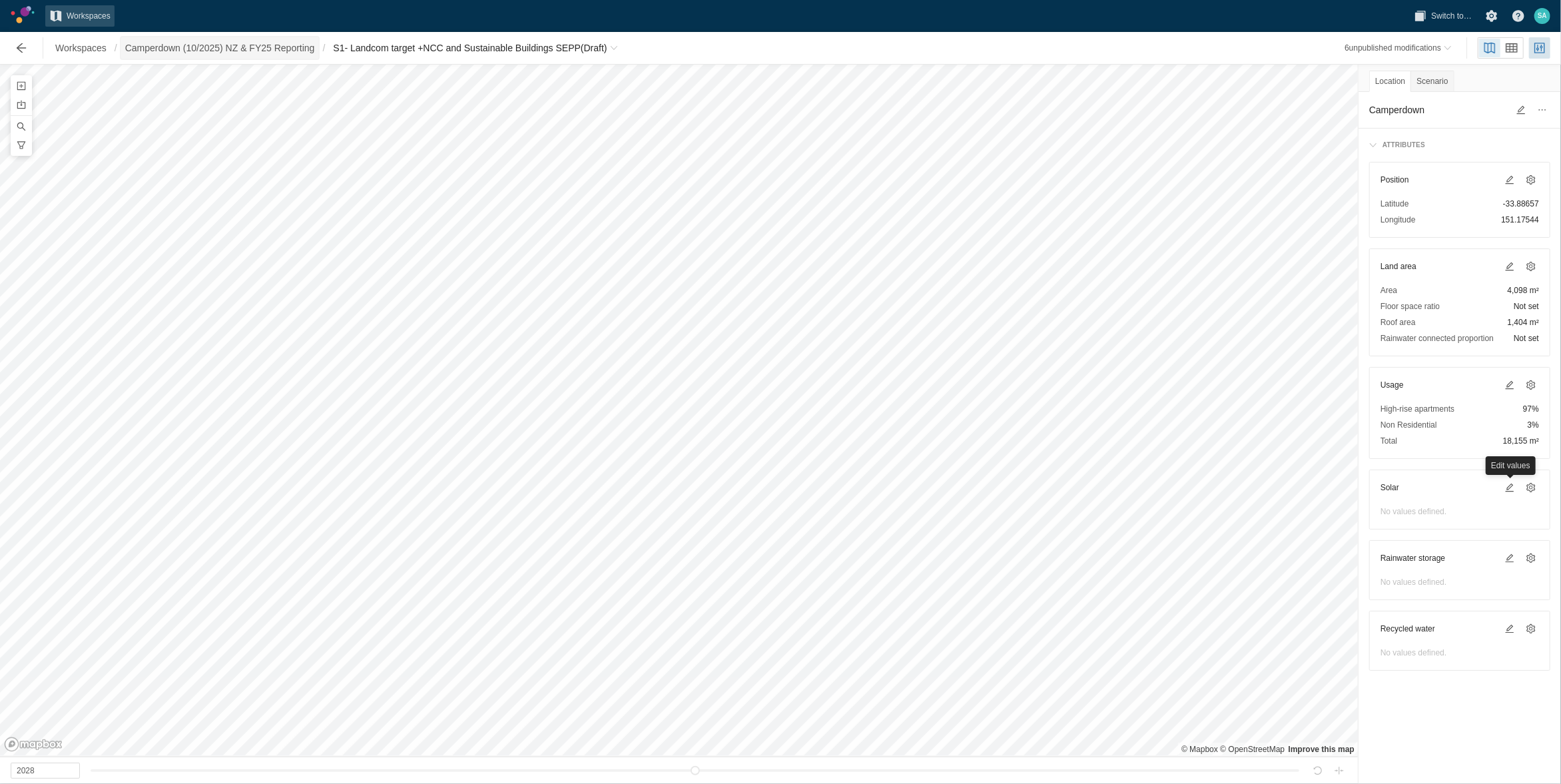
click at [289, 43] on span "Camperdown (10/2025) NZ & FY25 Reporting" at bounding box center [220, 48] width 190 height 14
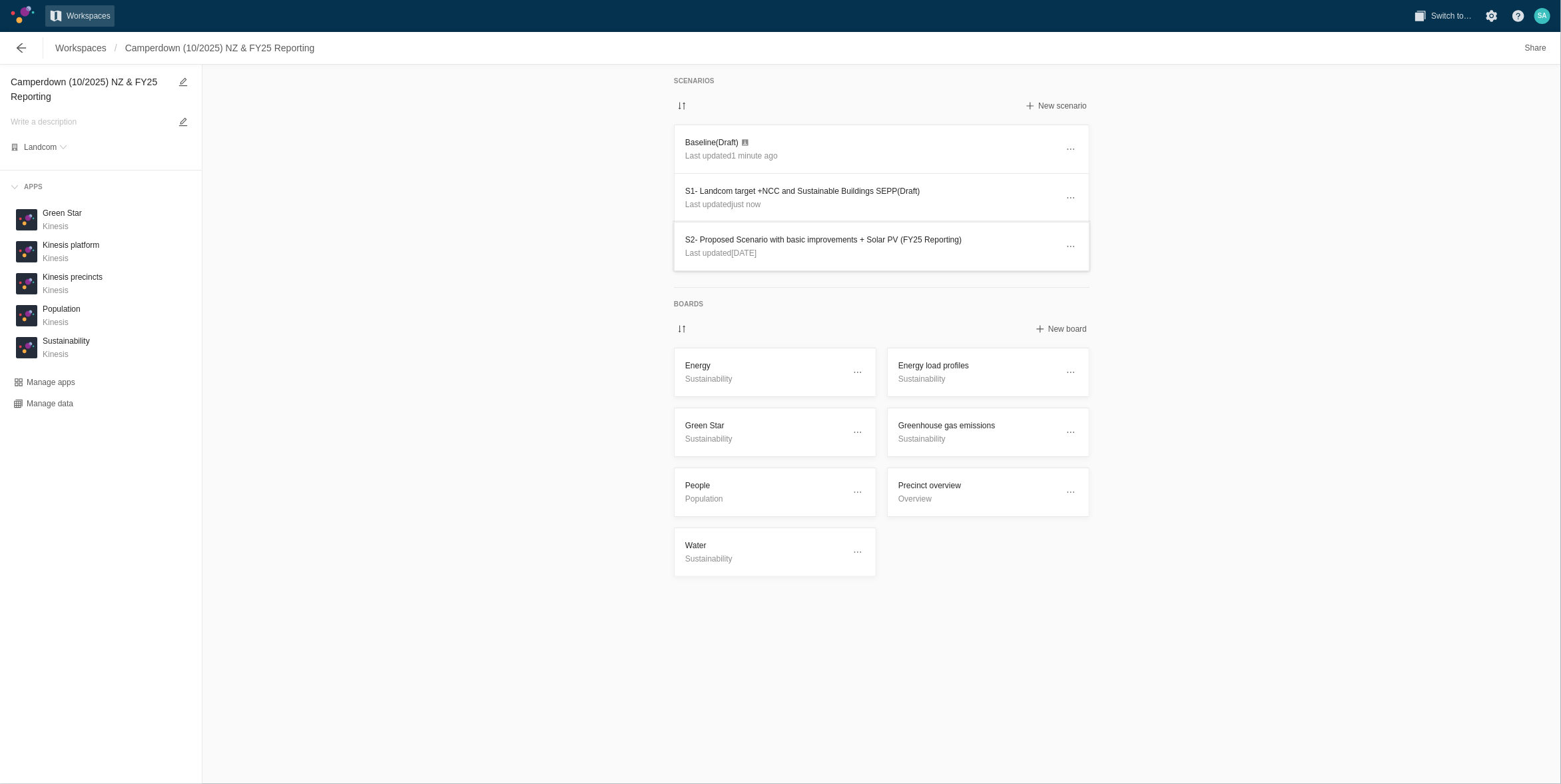
click at [741, 239] on h3 "S2- Proposed Scenario with basic improvements + Solar PV (FY25 Reporting)" at bounding box center [871, 240] width 372 height 14
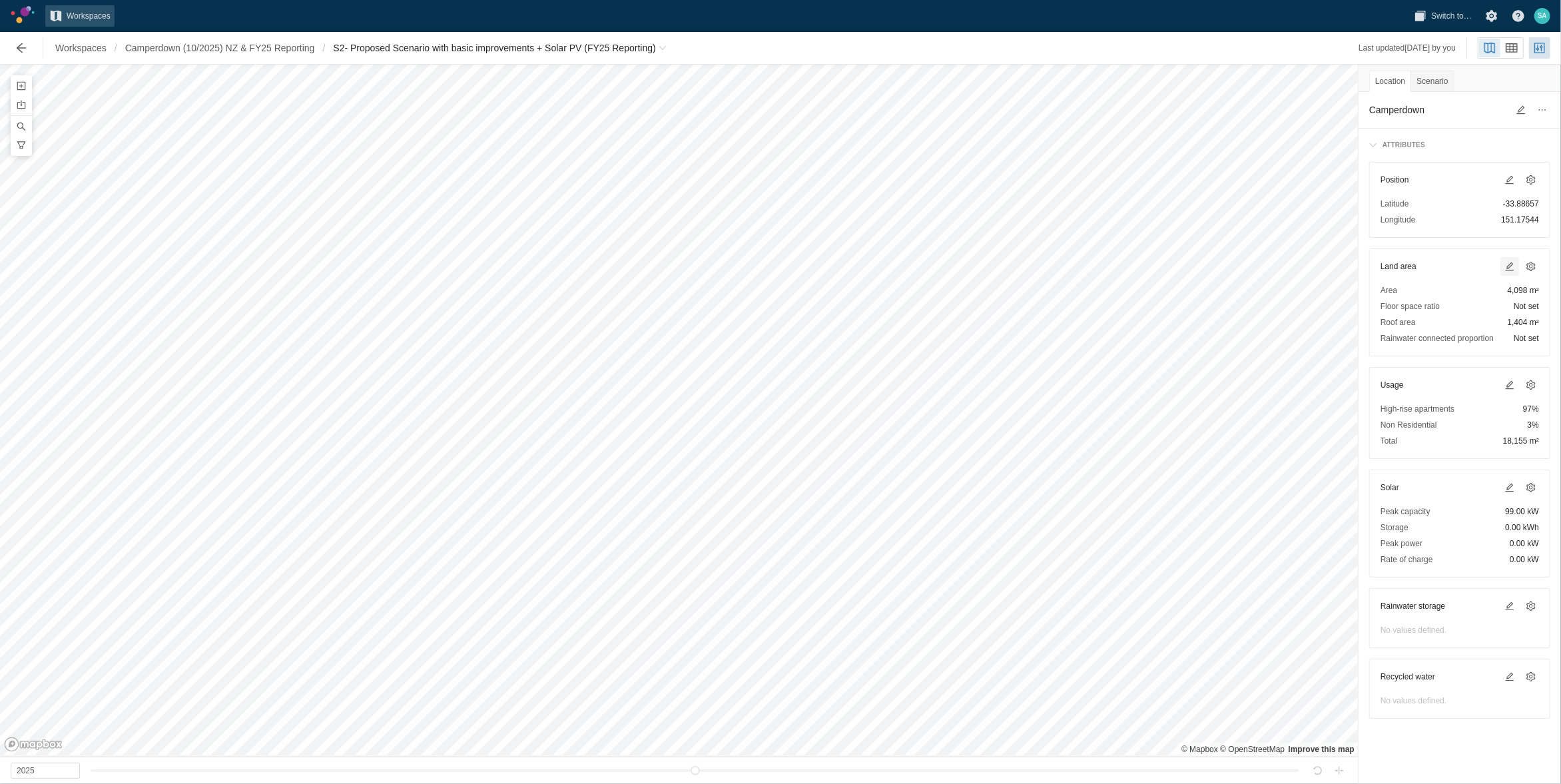
click at [1503, 268] on span at bounding box center [1509, 266] width 16 height 16
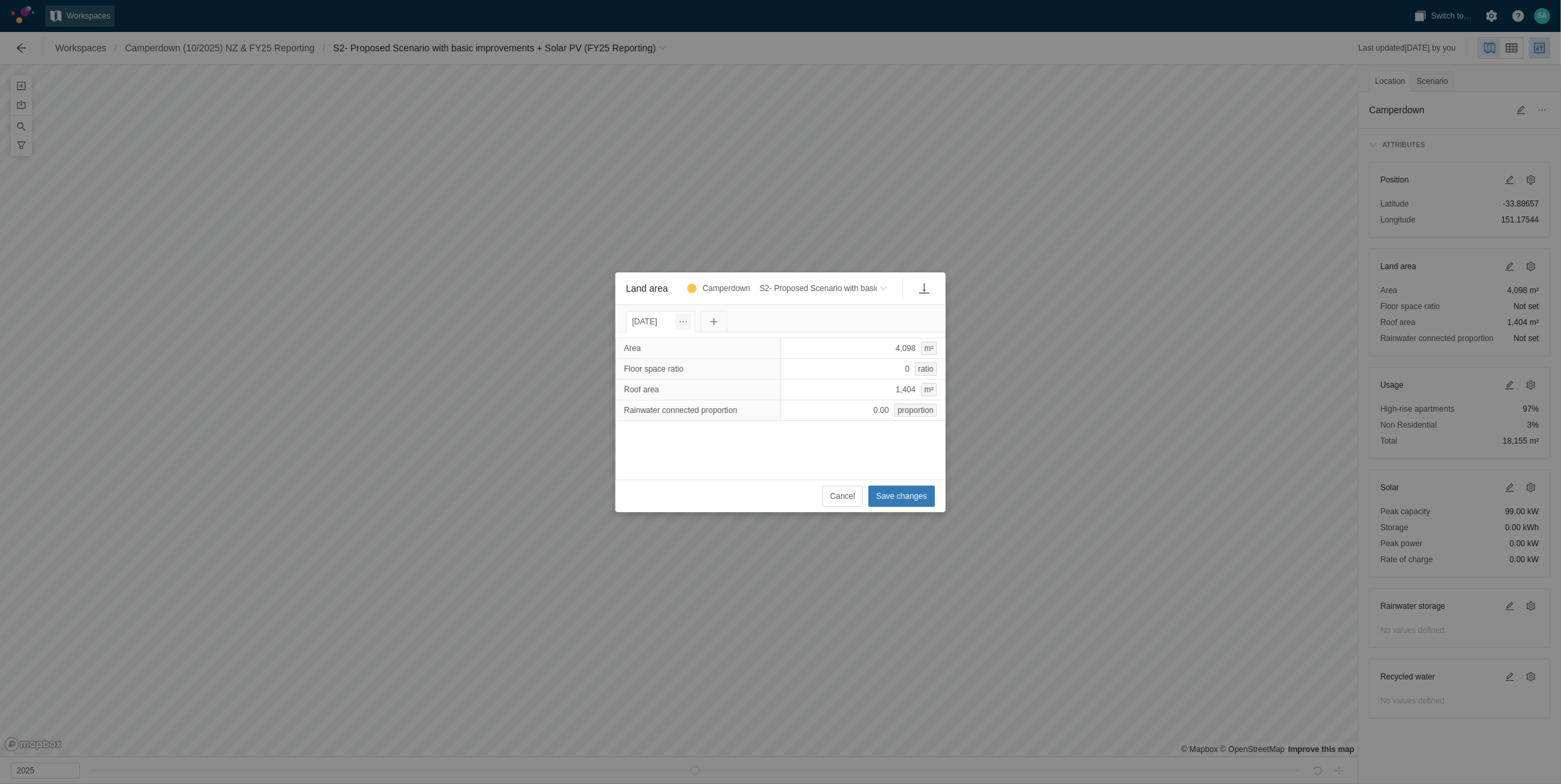
click at [689, 318] on span "Land area" at bounding box center [683, 321] width 11 height 11
click at [711, 339] on div "Change date" at bounding box center [757, 344] width 133 height 19
click at [658, 315] on input "[DATE]" at bounding box center [658, 321] width 64 height 21
click at [777, 344] on span at bounding box center [778, 348] width 11 height 11
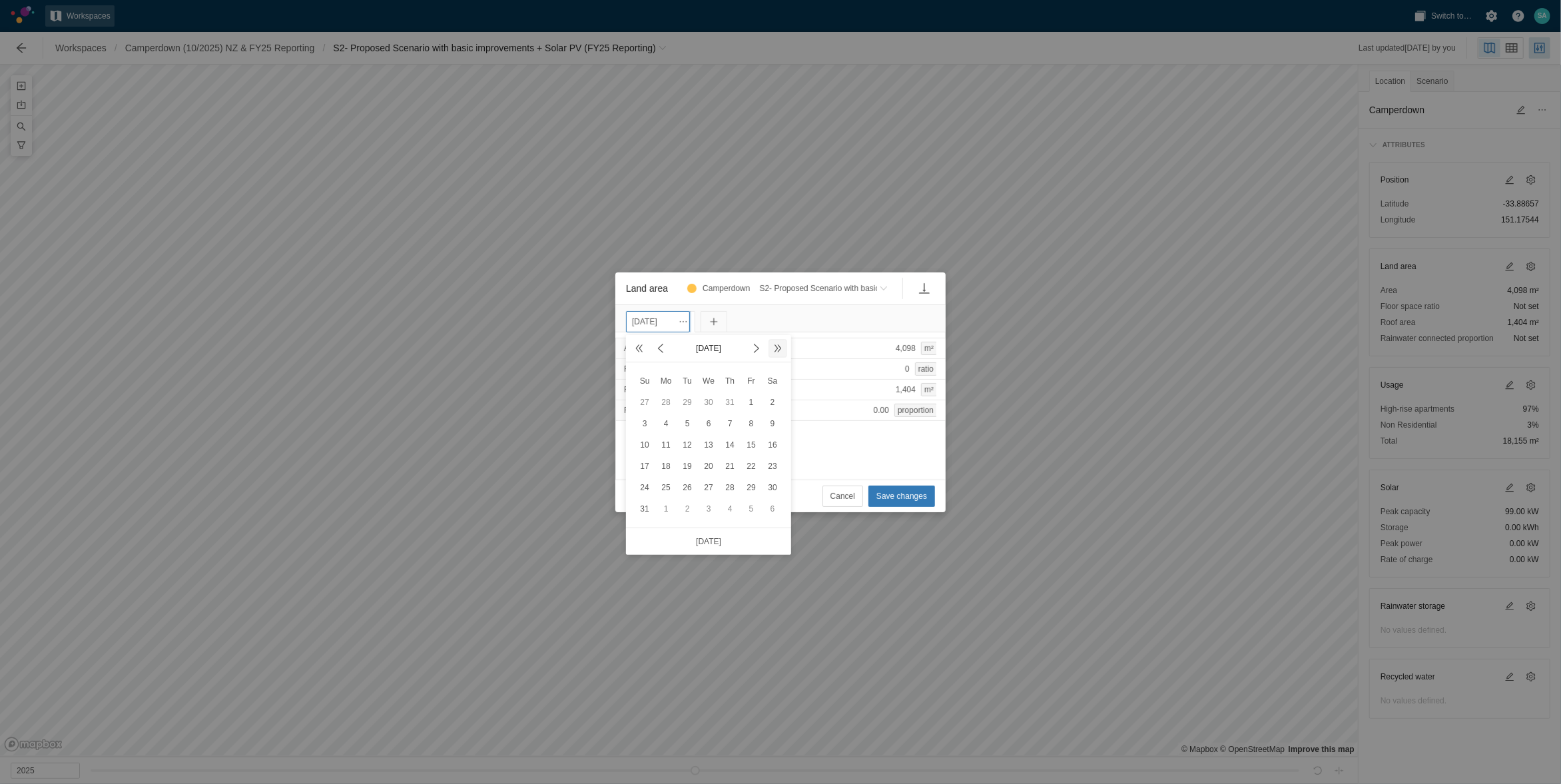
click at [777, 344] on span at bounding box center [778, 348] width 11 height 11
click at [755, 337] on div "Jan 2028" at bounding box center [708, 349] width 165 height 27
click at [755, 339] on div "Jan 2028" at bounding box center [708, 349] width 165 height 27
click at [755, 340] on div "Jan 2028" at bounding box center [708, 349] width 165 height 27
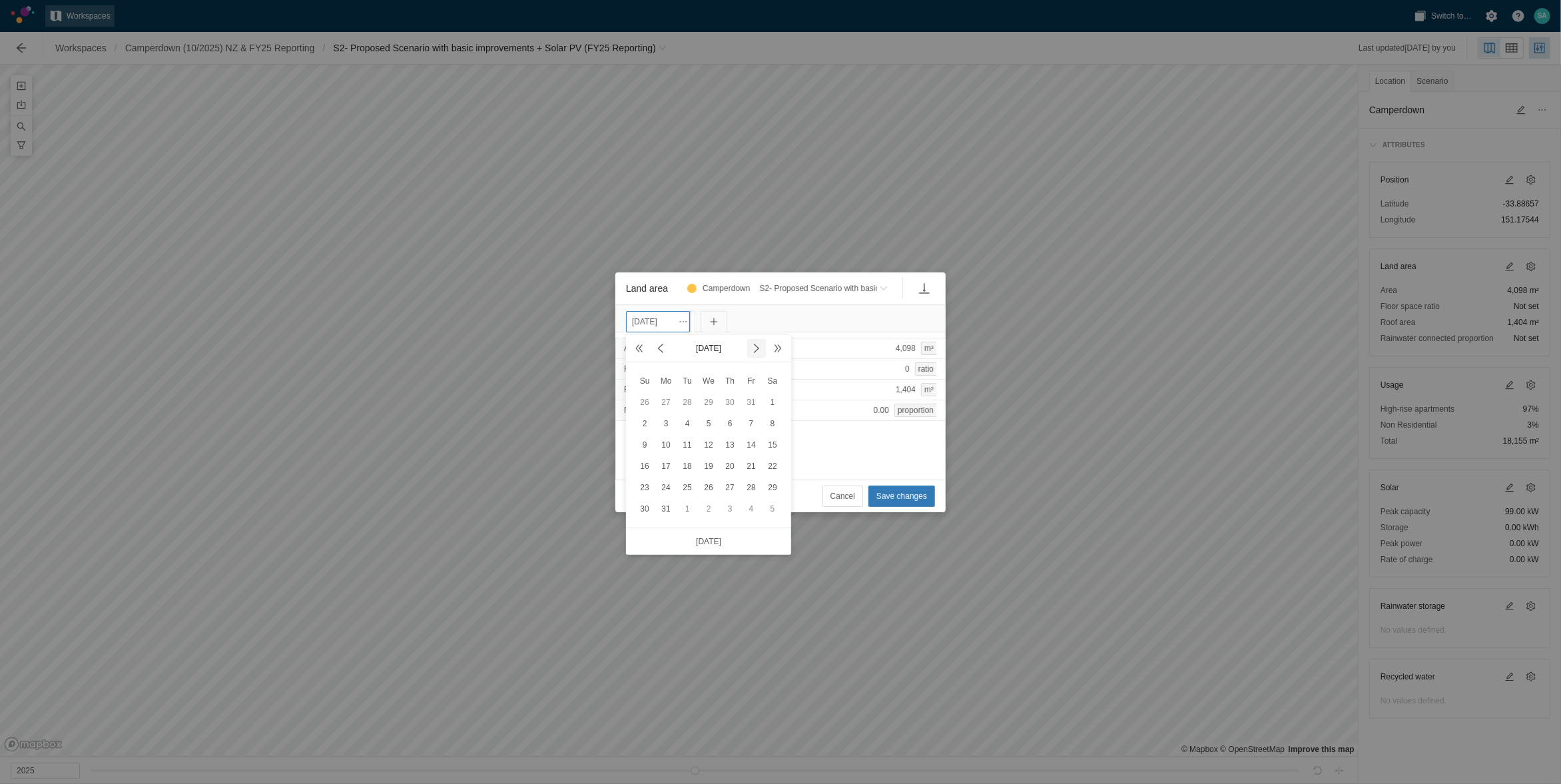
click at [755, 346] on span at bounding box center [757, 348] width 11 height 11
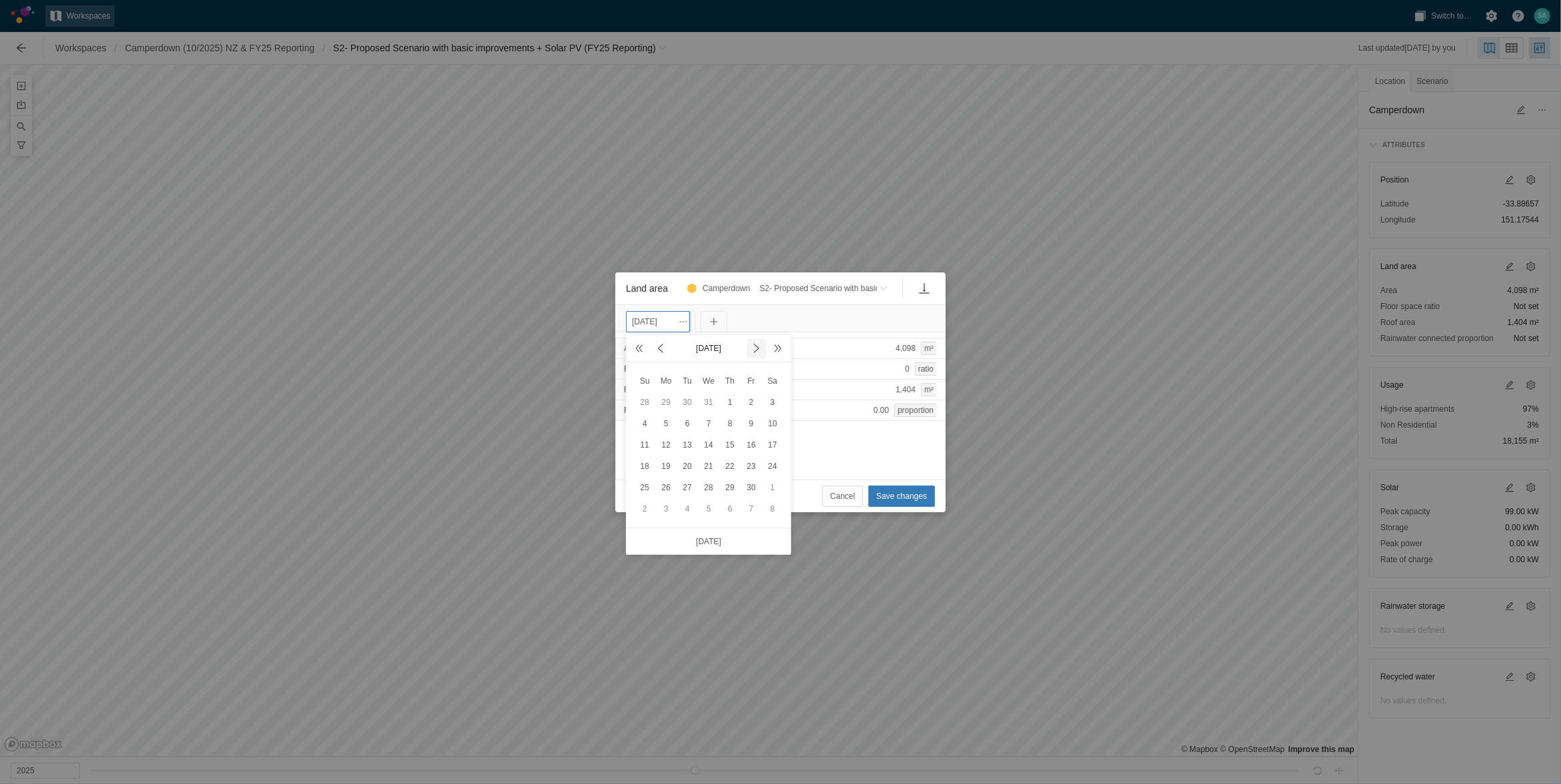
click at [755, 346] on span at bounding box center [757, 348] width 11 height 11
click at [755, 347] on span at bounding box center [757, 348] width 11 height 11
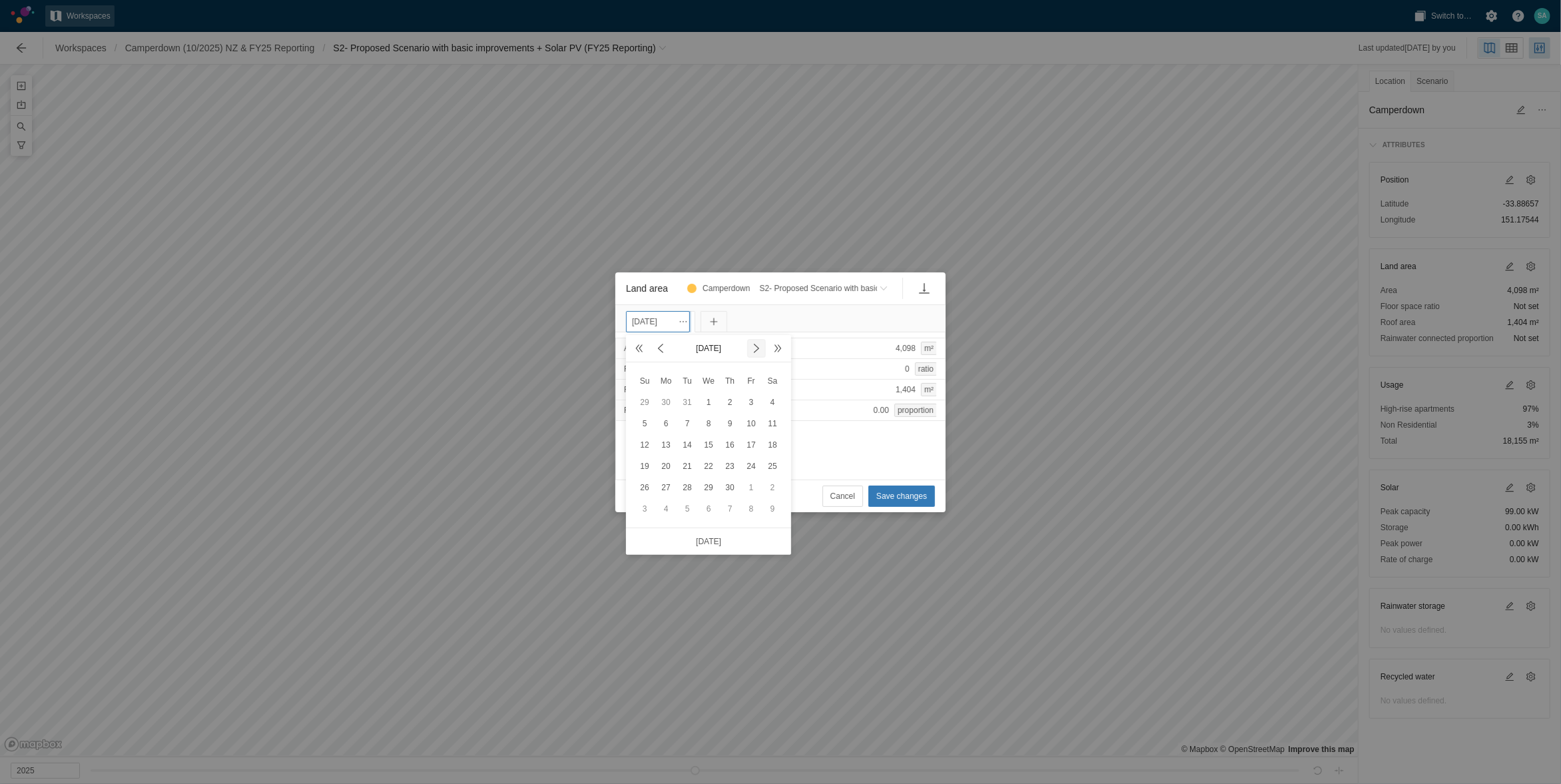
click at [755, 347] on span at bounding box center [757, 348] width 11 height 11
click at [655, 347] on span at bounding box center [660, 348] width 11 height 11
click at [774, 485] on div "30" at bounding box center [772, 487] width 16 height 16
click at [904, 499] on span "Save changes" at bounding box center [901, 496] width 51 height 14
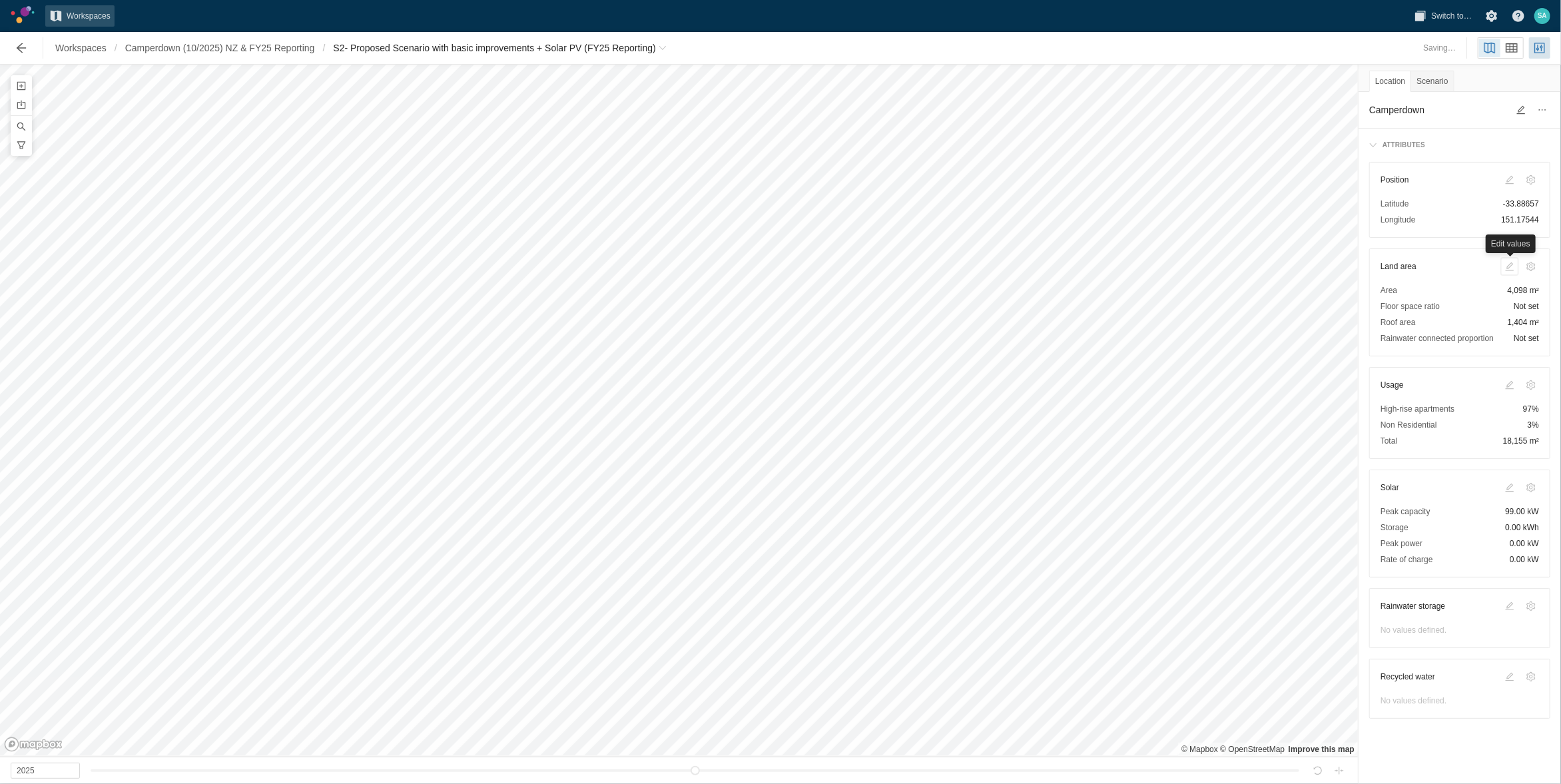
type input "2028"
click at [1511, 384] on span at bounding box center [1510, 385] width 11 height 11
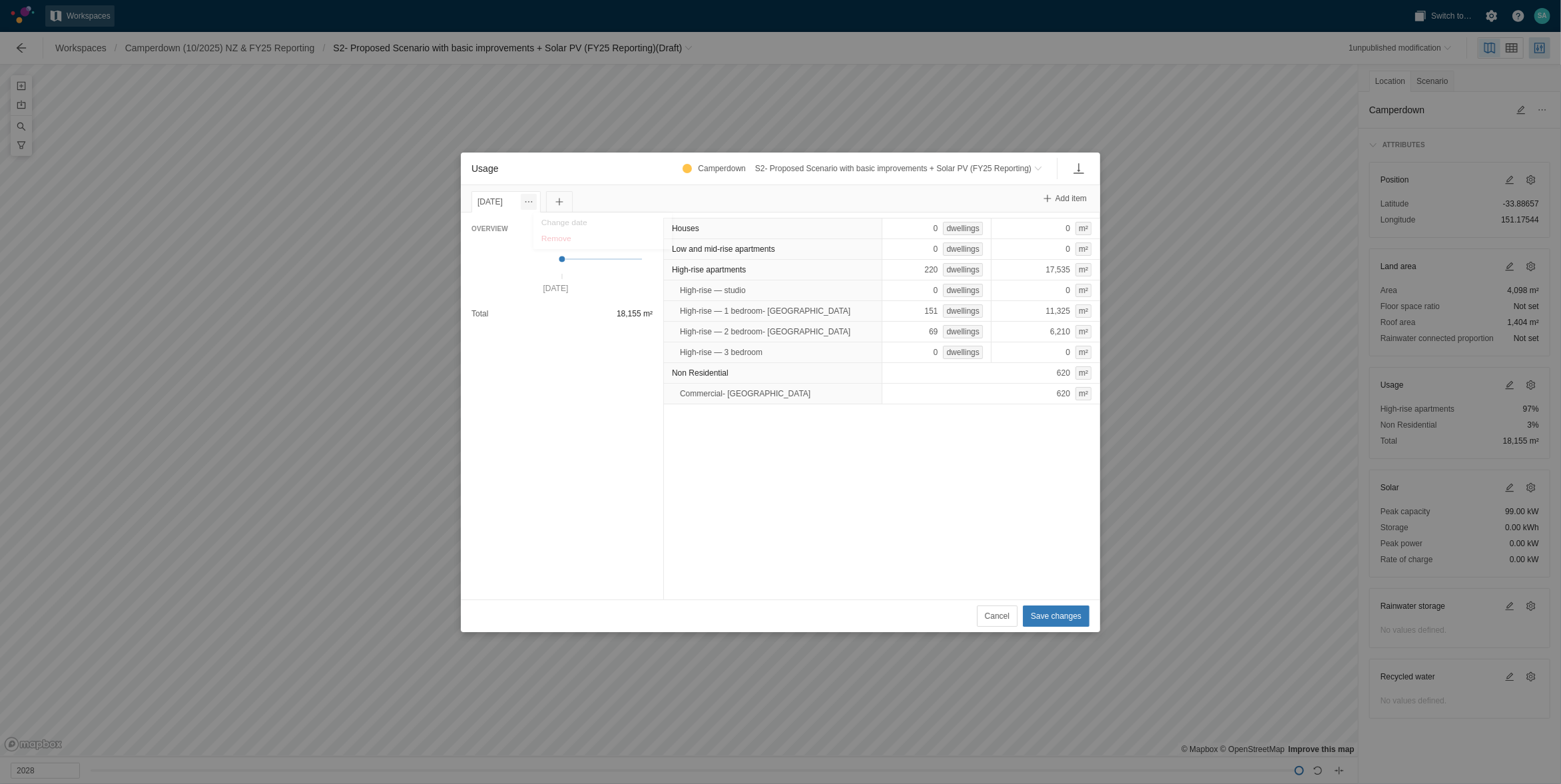
click at [534, 198] on span "Usage" at bounding box center [529, 202] width 11 height 11
click at [549, 220] on div "Change date" at bounding box center [603, 224] width 133 height 19
click at [494, 204] on input "[DATE]" at bounding box center [504, 202] width 64 height 21
click at [623, 226] on span at bounding box center [623, 229] width 11 height 11
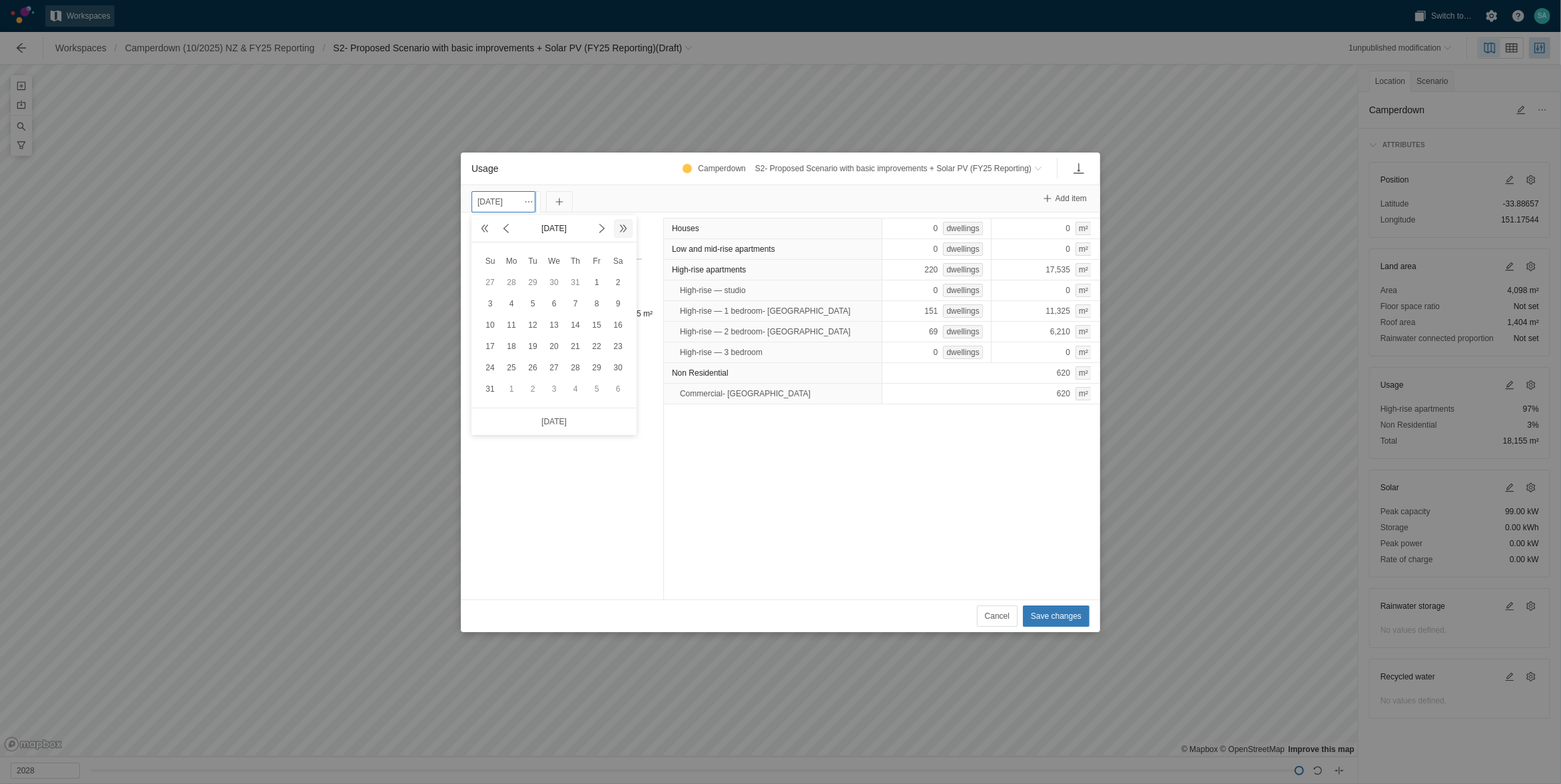
click at [623, 226] on span at bounding box center [623, 229] width 11 height 11
click at [602, 230] on span at bounding box center [602, 229] width 11 height 11
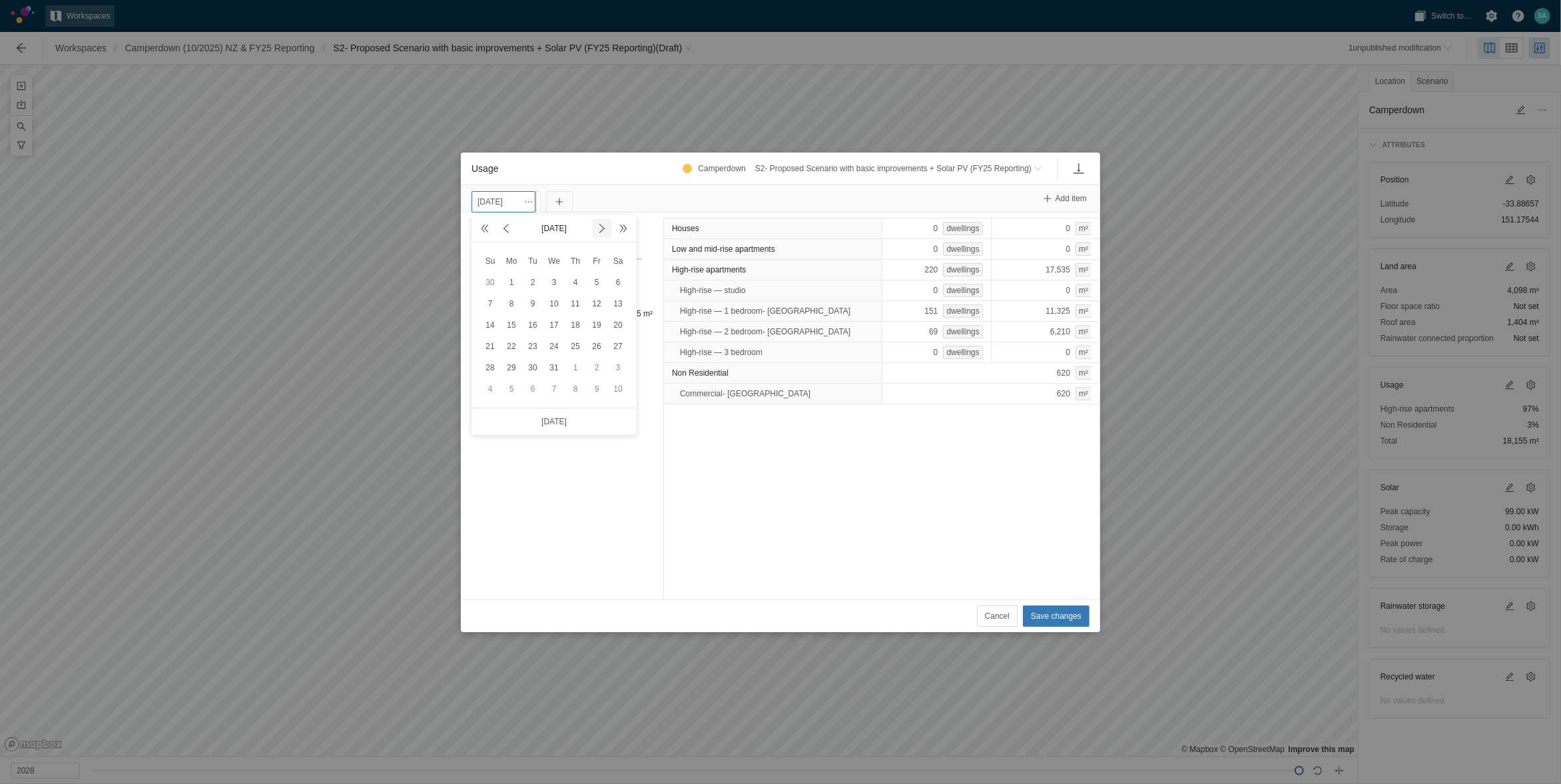
click at [602, 230] on span at bounding box center [602, 229] width 11 height 11
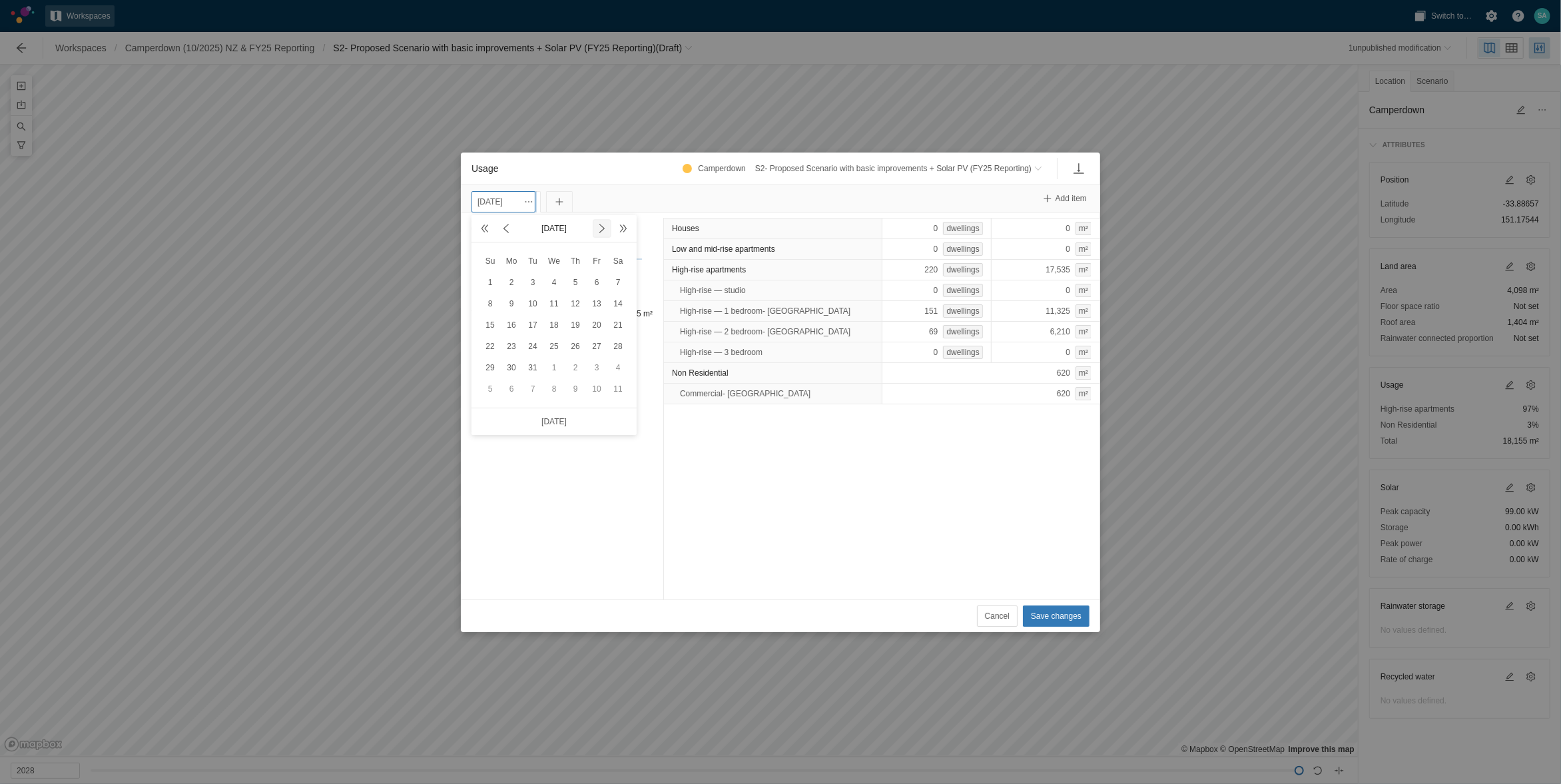
click at [602, 230] on span at bounding box center [602, 229] width 11 height 11
click at [600, 228] on span at bounding box center [602, 229] width 11 height 11
click at [622, 369] on div "30" at bounding box center [618, 367] width 16 height 16
click at [1066, 619] on span "Save changes" at bounding box center [1056, 616] width 51 height 14
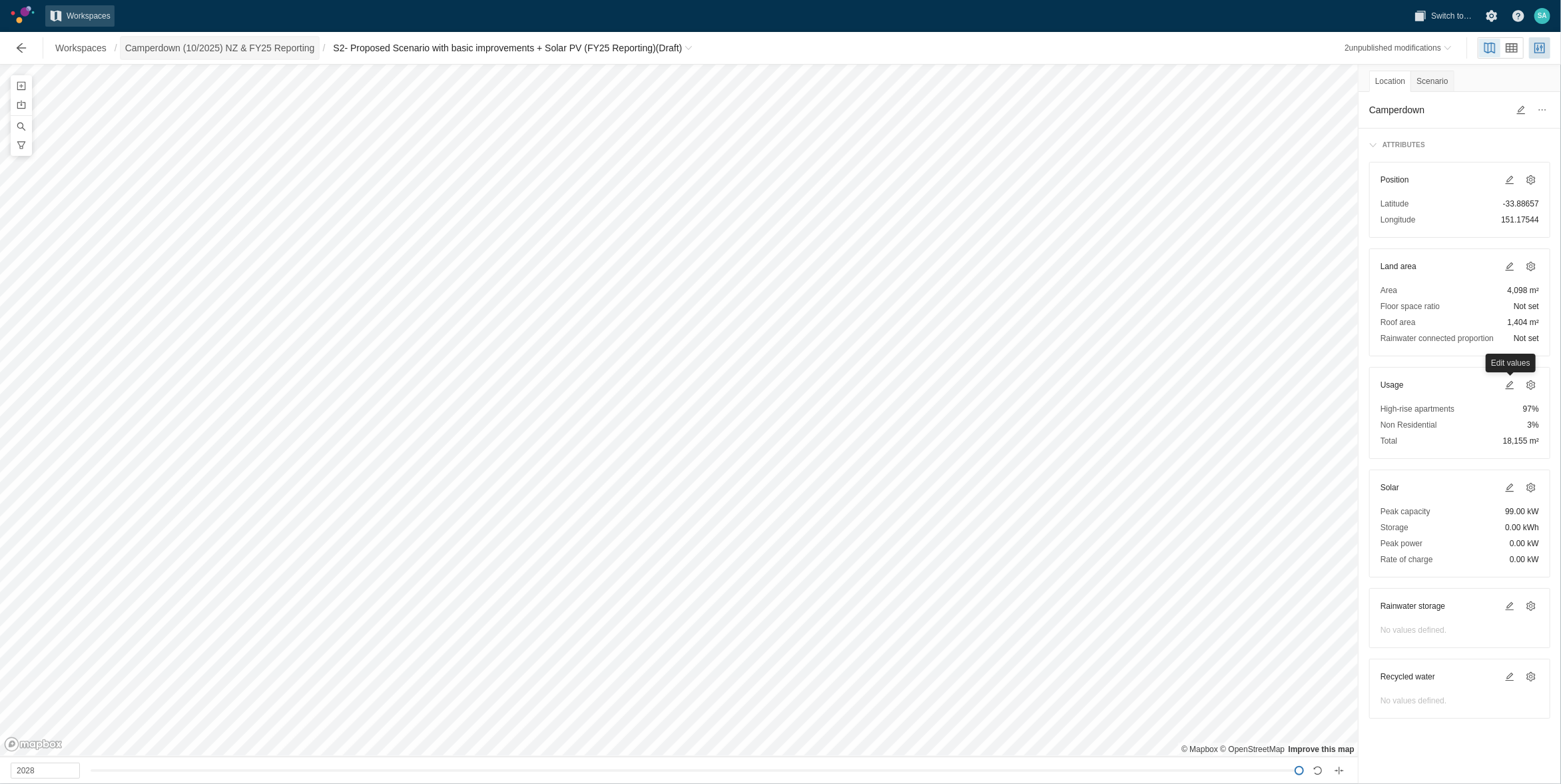
click at [283, 42] on span "Camperdown (10/2025) NZ & FY25 Reporting" at bounding box center [220, 48] width 190 height 14
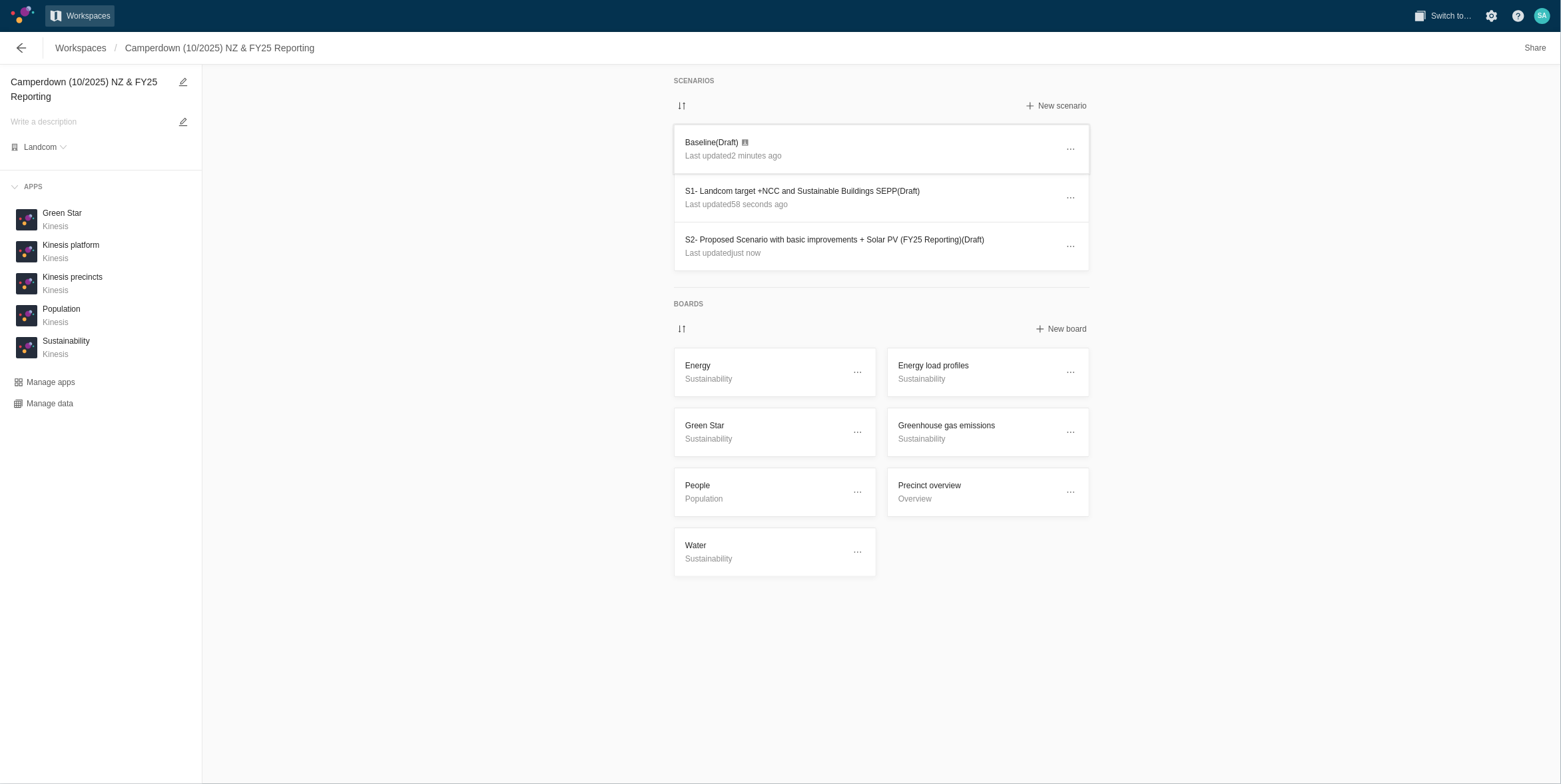
click at [701, 138] on h3 "Baseline (Draft)" at bounding box center [871, 143] width 372 height 14
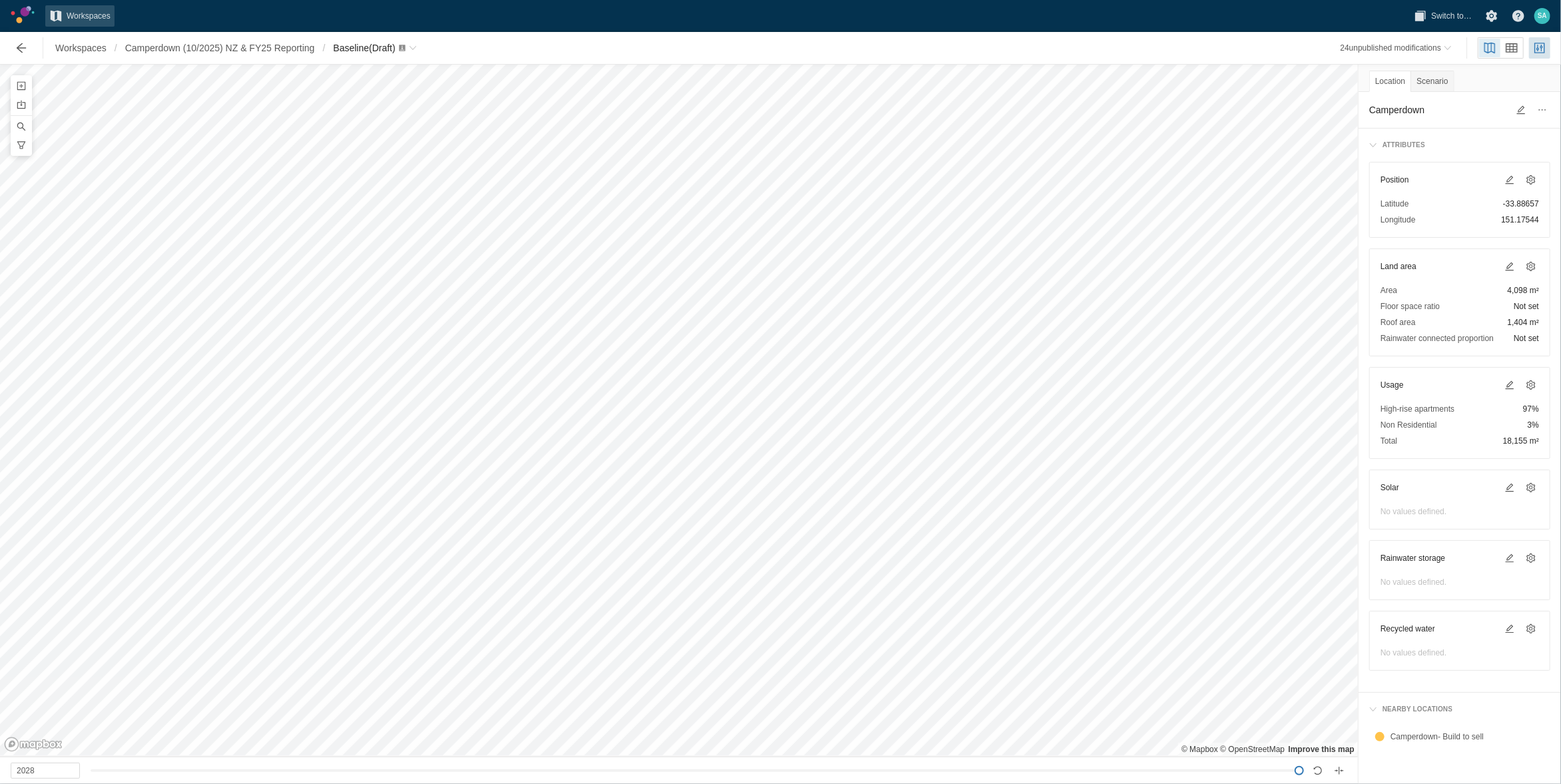
click at [1424, 104] on textarea "Camperdown" at bounding box center [1439, 109] width 138 height 16
click at [1428, 115] on textarea "Camperdown" at bounding box center [1439, 109] width 138 height 16
type textarea "Camperdown (STAGE 1)"
click at [223, 42] on span "Camperdown (10/2025) NZ & FY25 Reporting" at bounding box center [220, 48] width 190 height 14
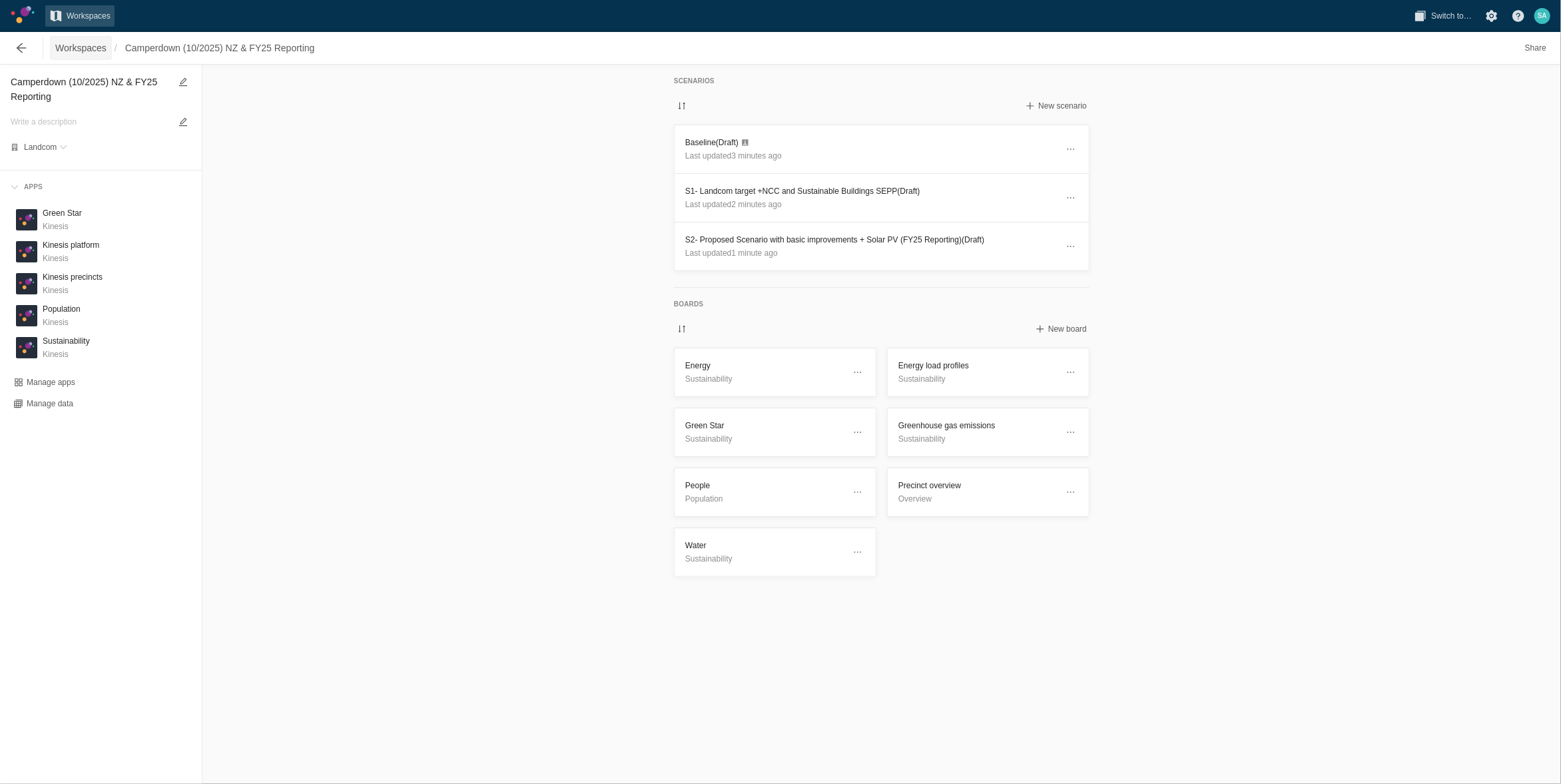
click at [102, 46] on span "Workspaces" at bounding box center [81, 48] width 51 height 14
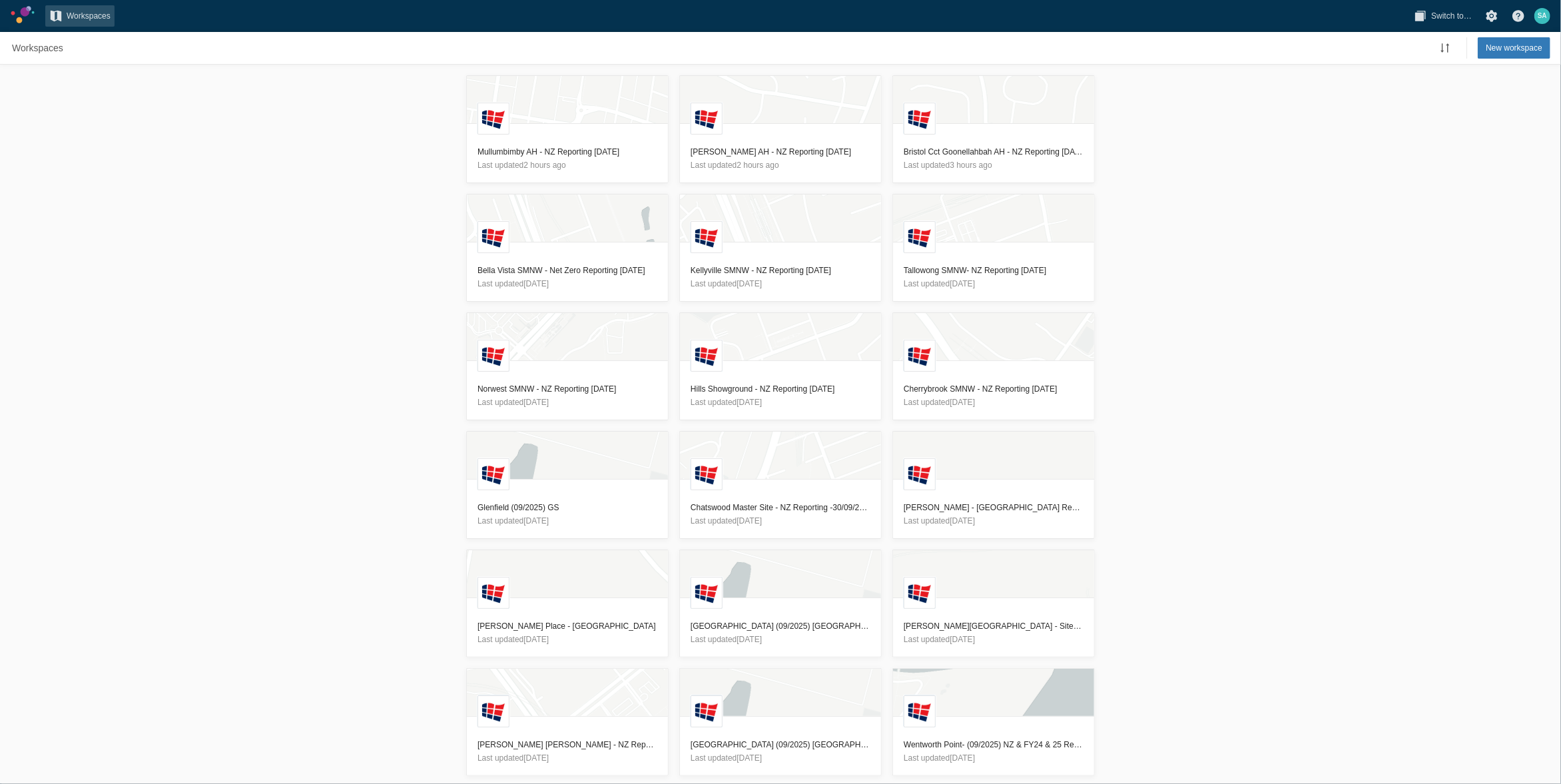
click at [407, 405] on div "L Mullumbimby AH - NZ Reporting 13/10/2025 Last updated 2 hours ago L Cynthia W…" at bounding box center [780, 424] width 1561 height 719
click at [534, 267] on h3 "Bella Vista SMNW - Net Zero Reporting 10/10/2025" at bounding box center [567, 270] width 180 height 14
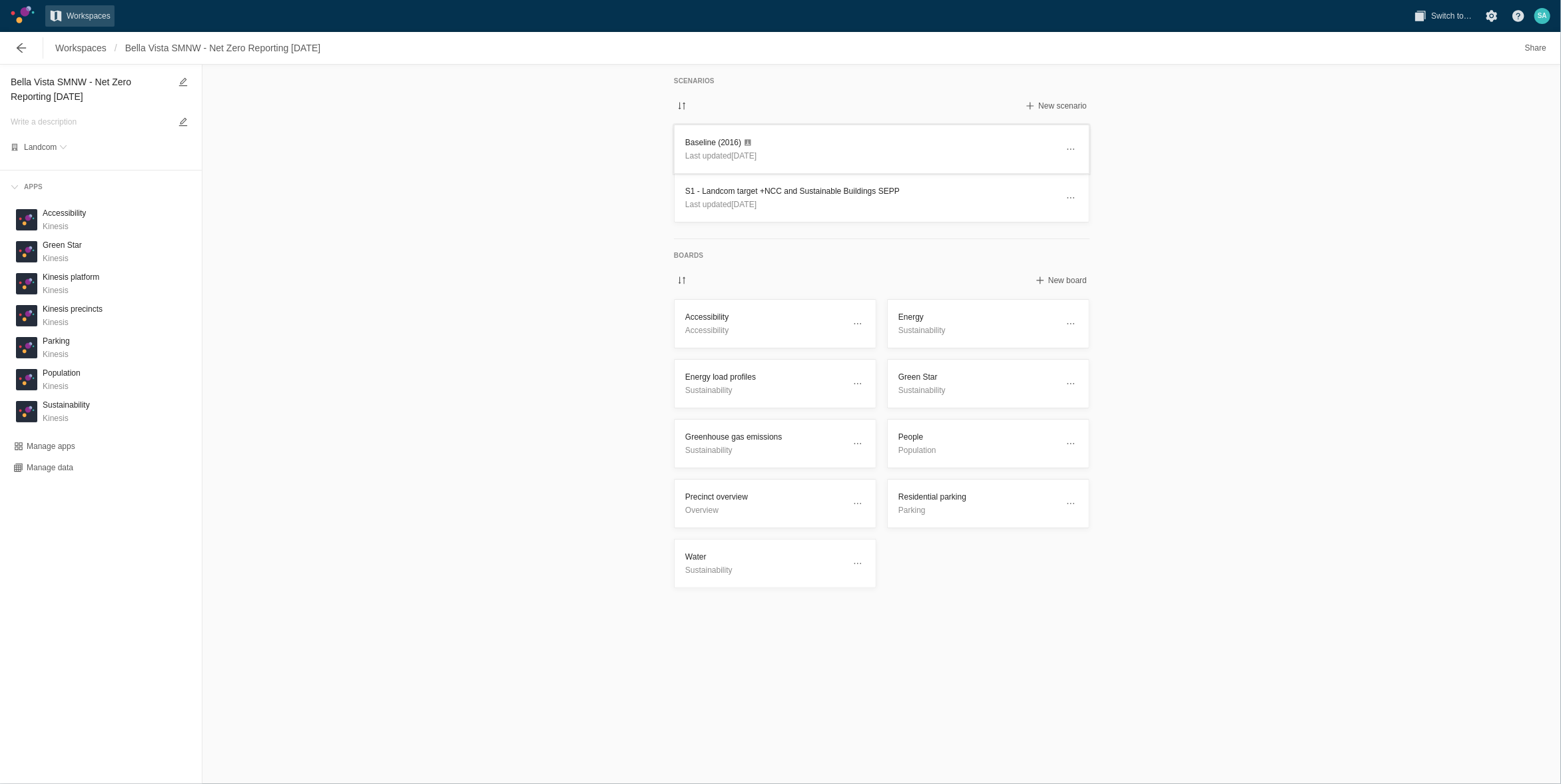
click at [705, 142] on h3 "Baseline (2016)" at bounding box center [871, 143] width 372 height 14
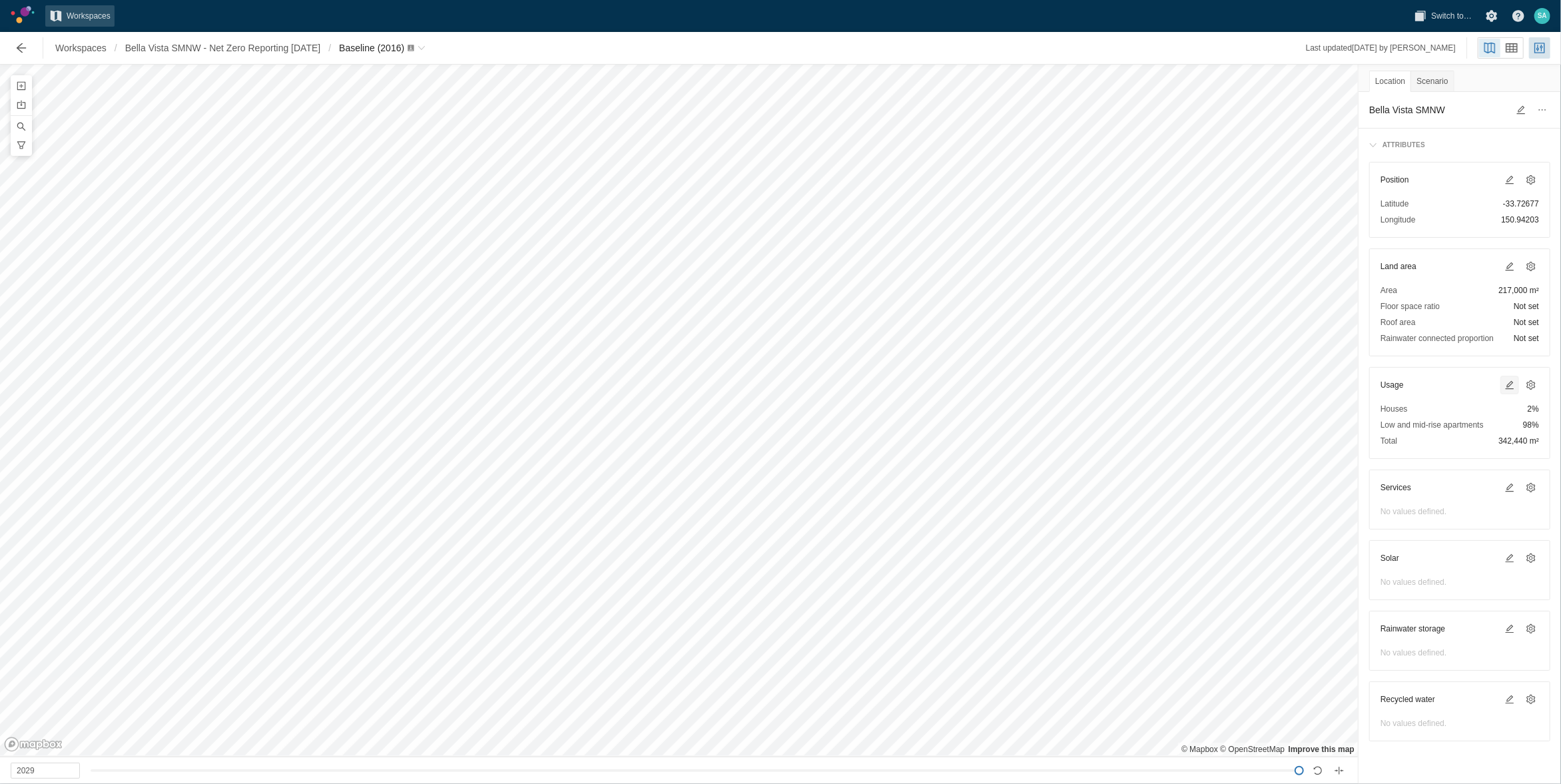
click at [1502, 379] on span at bounding box center [1509, 384] width 16 height 16
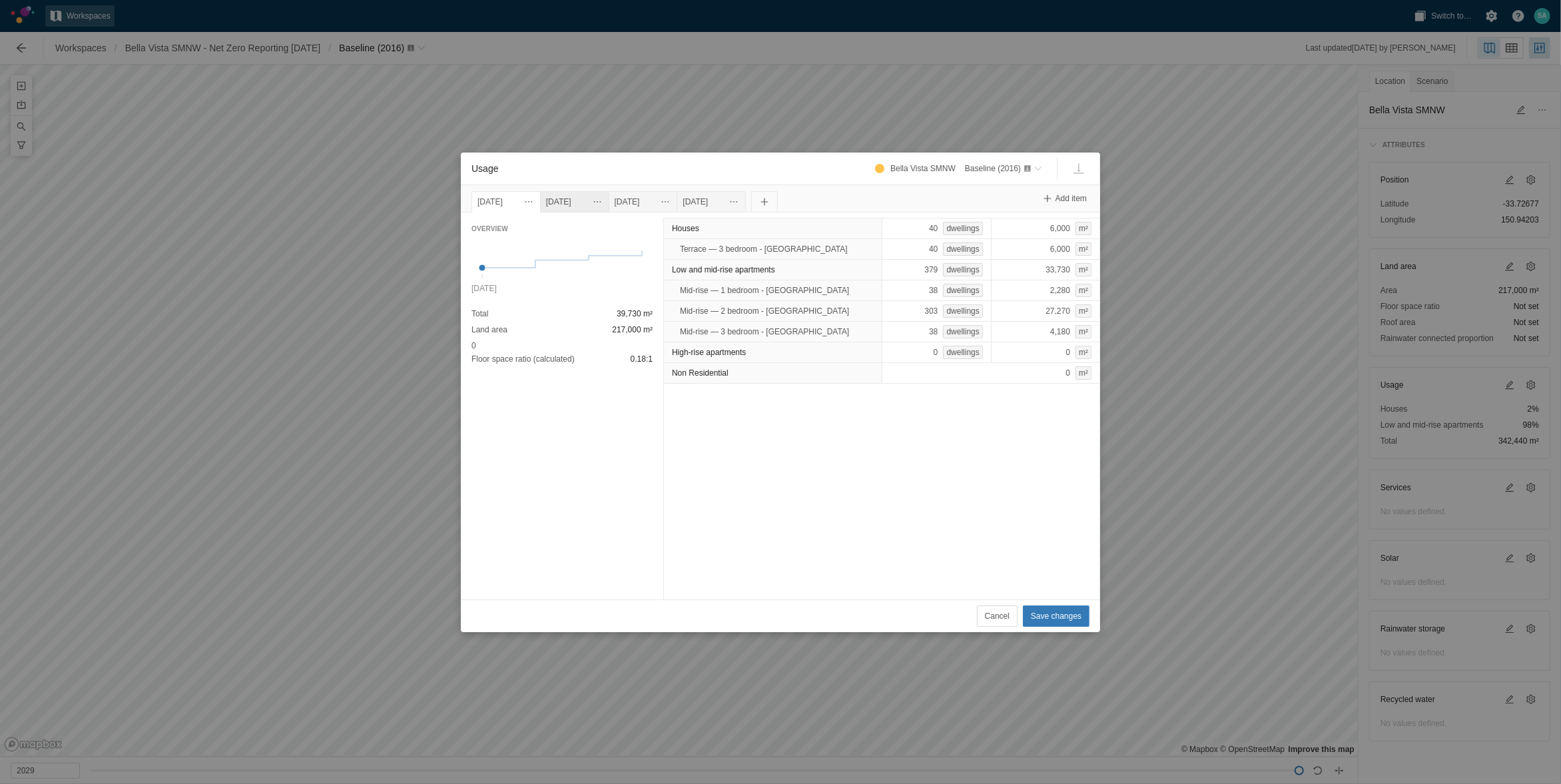
click at [580, 207] on div "1 Jan 2027" at bounding box center [575, 201] width 57 height 14
click at [646, 198] on div "1 Jan 2028" at bounding box center [643, 201] width 57 height 14
click at [740, 201] on div "1 Jan 2029" at bounding box center [711, 201] width 57 height 14
click at [502, 205] on div "1 Jan 2026" at bounding box center [505, 201] width 57 height 14
click at [587, 200] on div "1 Jan 2027" at bounding box center [575, 201] width 57 height 14
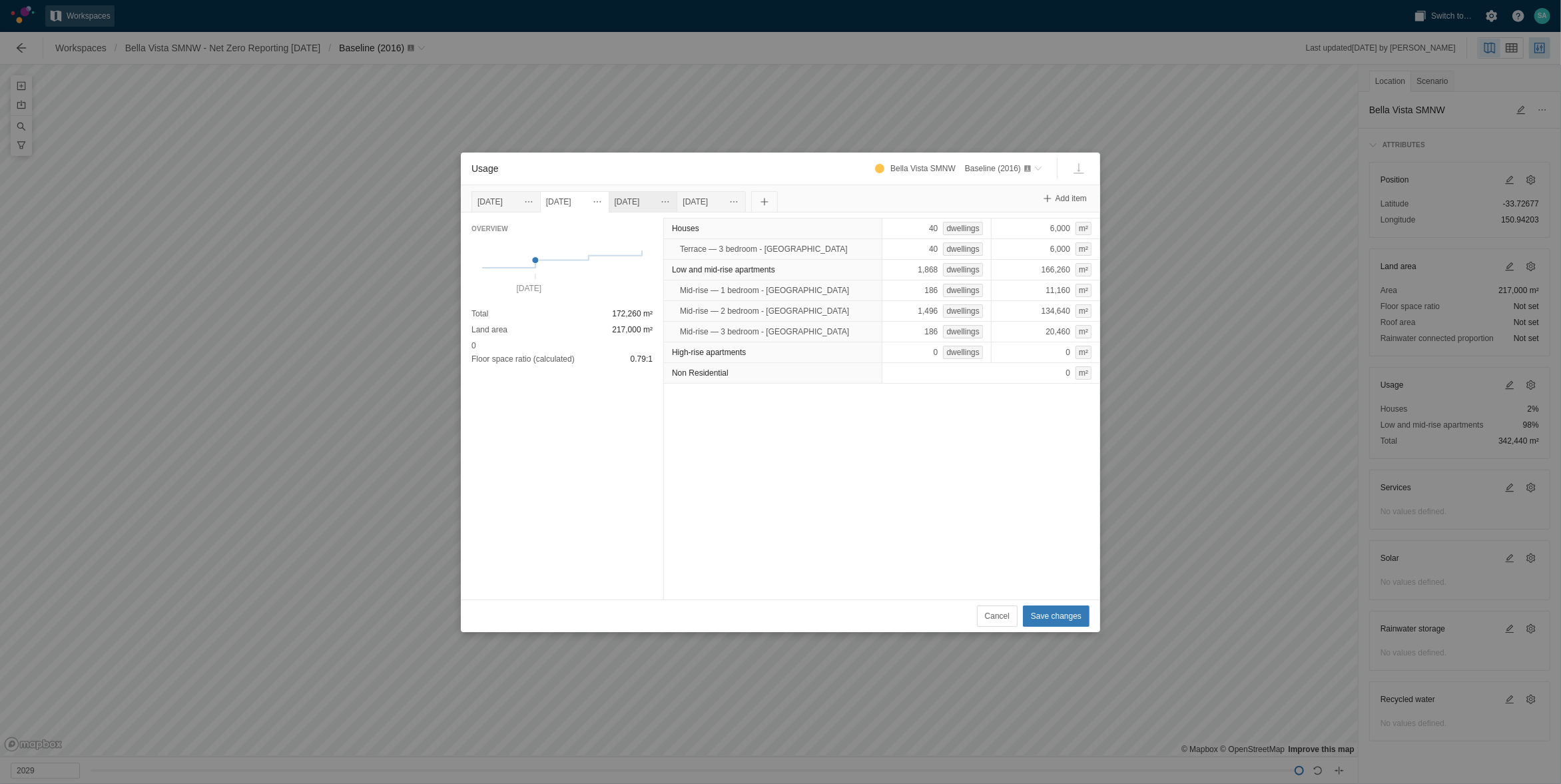
click at [667, 197] on div "1 Jan 2028" at bounding box center [643, 201] width 57 height 14
click at [1001, 606] on button "Cancel" at bounding box center [997, 616] width 40 height 21
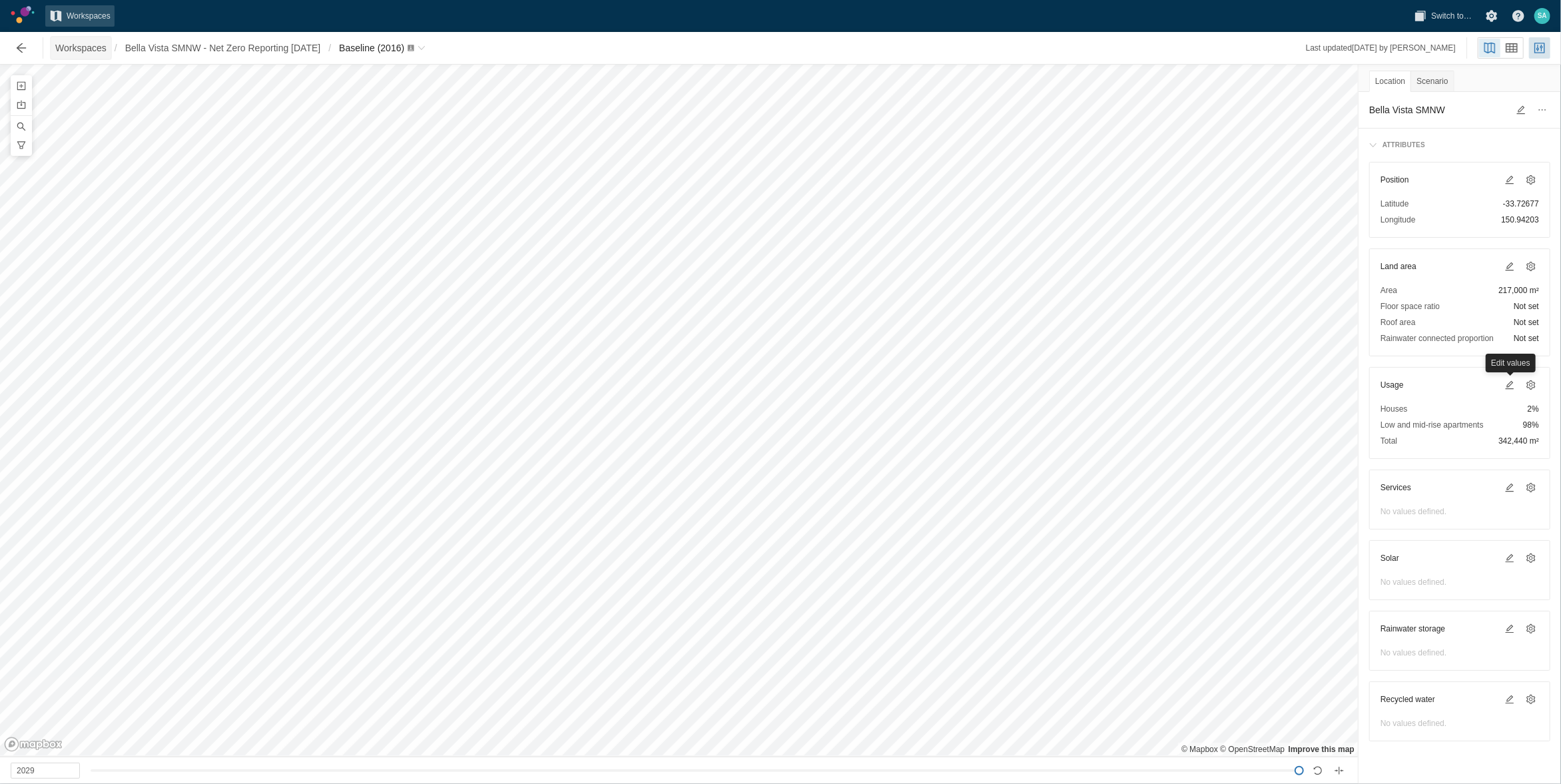
click at [61, 43] on span "Workspaces" at bounding box center [81, 48] width 51 height 14
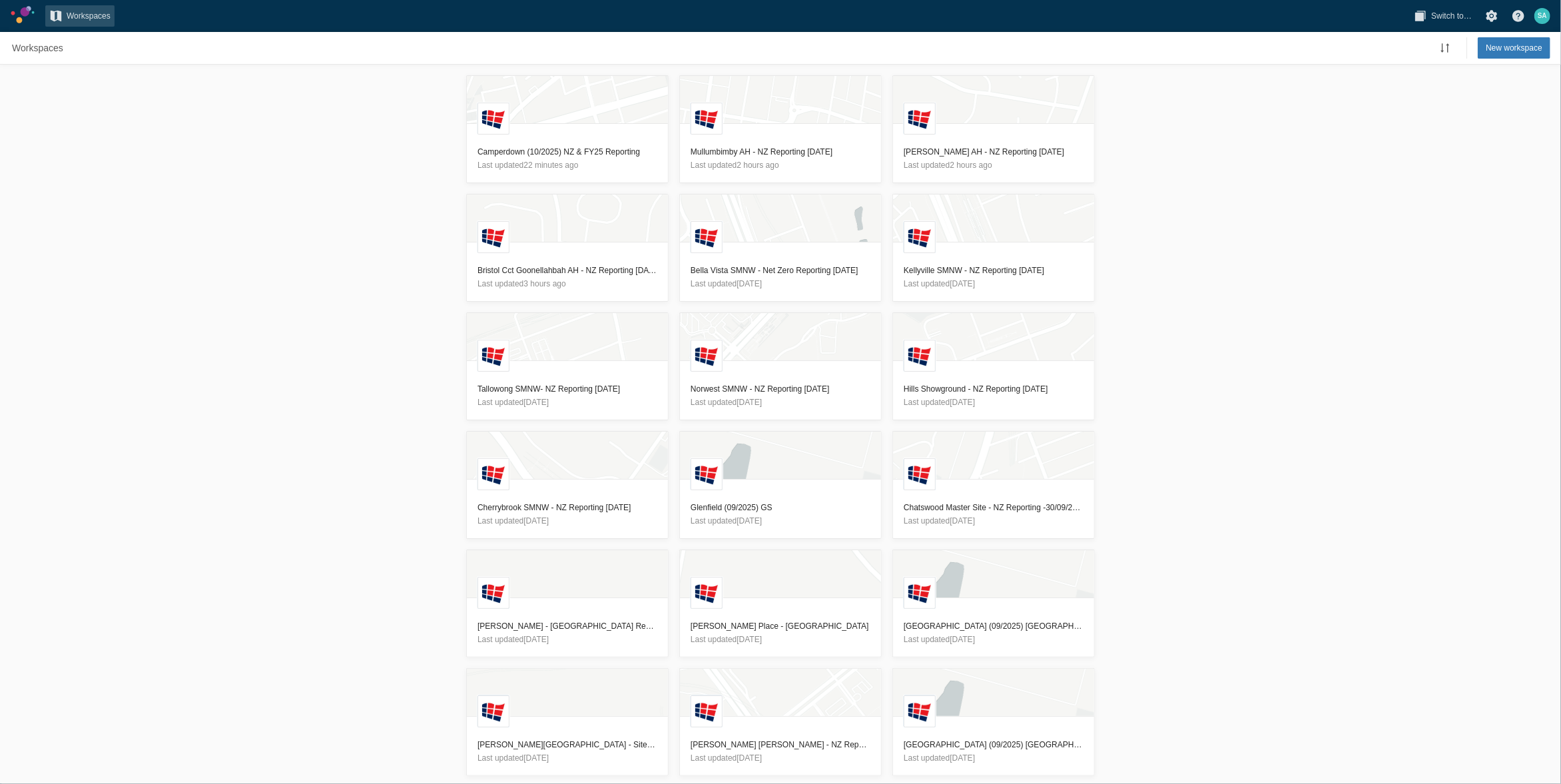
click at [310, 470] on div "L Camperdown (10/2025) NZ & FY25 Reporting Last updated 22 minutes ago L Mullum…" at bounding box center [780, 424] width 1561 height 719
click at [569, 141] on header "Camperdown (10/2025) NZ & FY25 Reporting Last updated 22 minutes ago" at bounding box center [567, 158] width 201 height 48
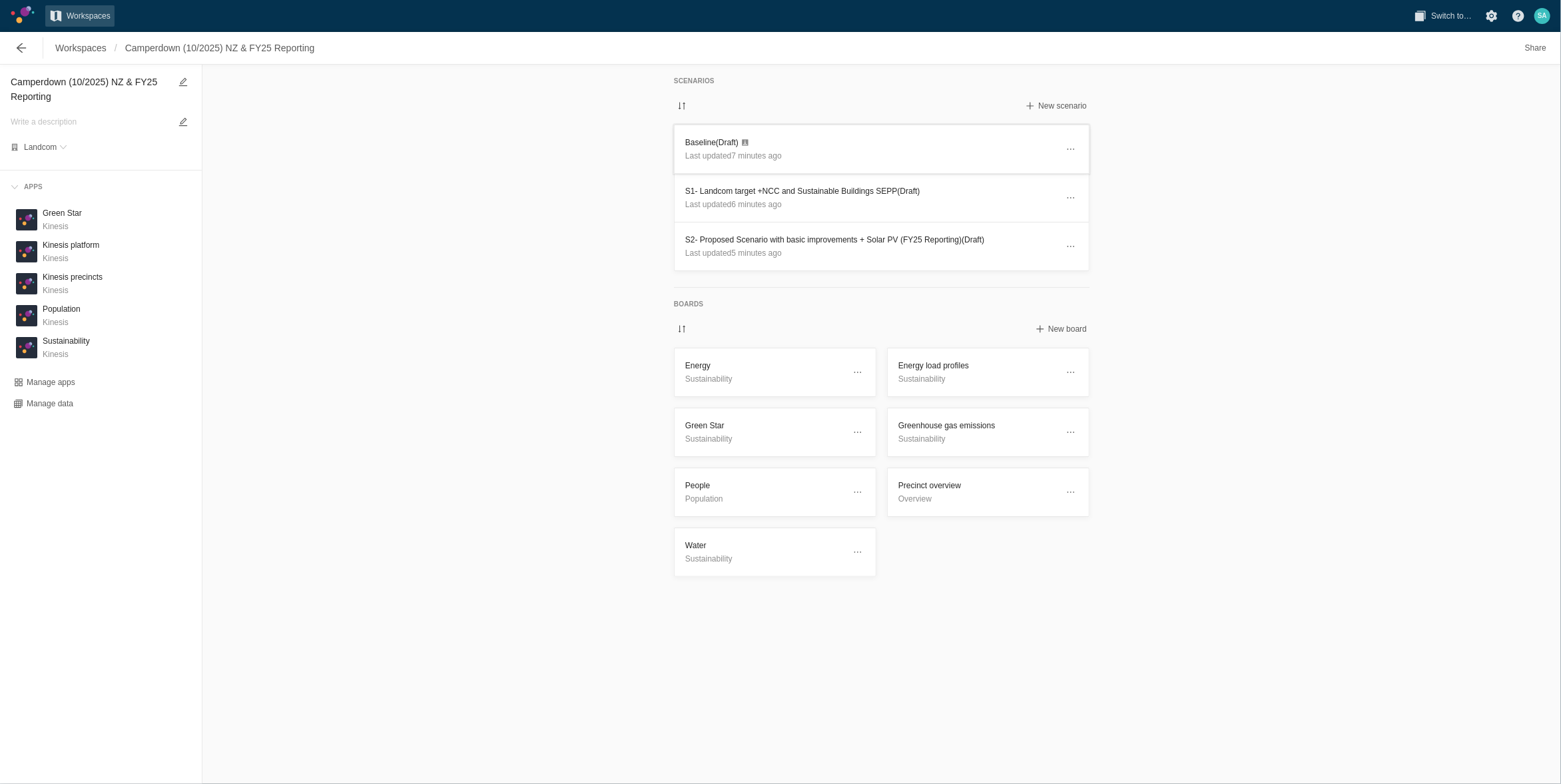
click at [707, 134] on header "Baseline (Draft) Last updated 7 minutes ago" at bounding box center [882, 149] width 414 height 48
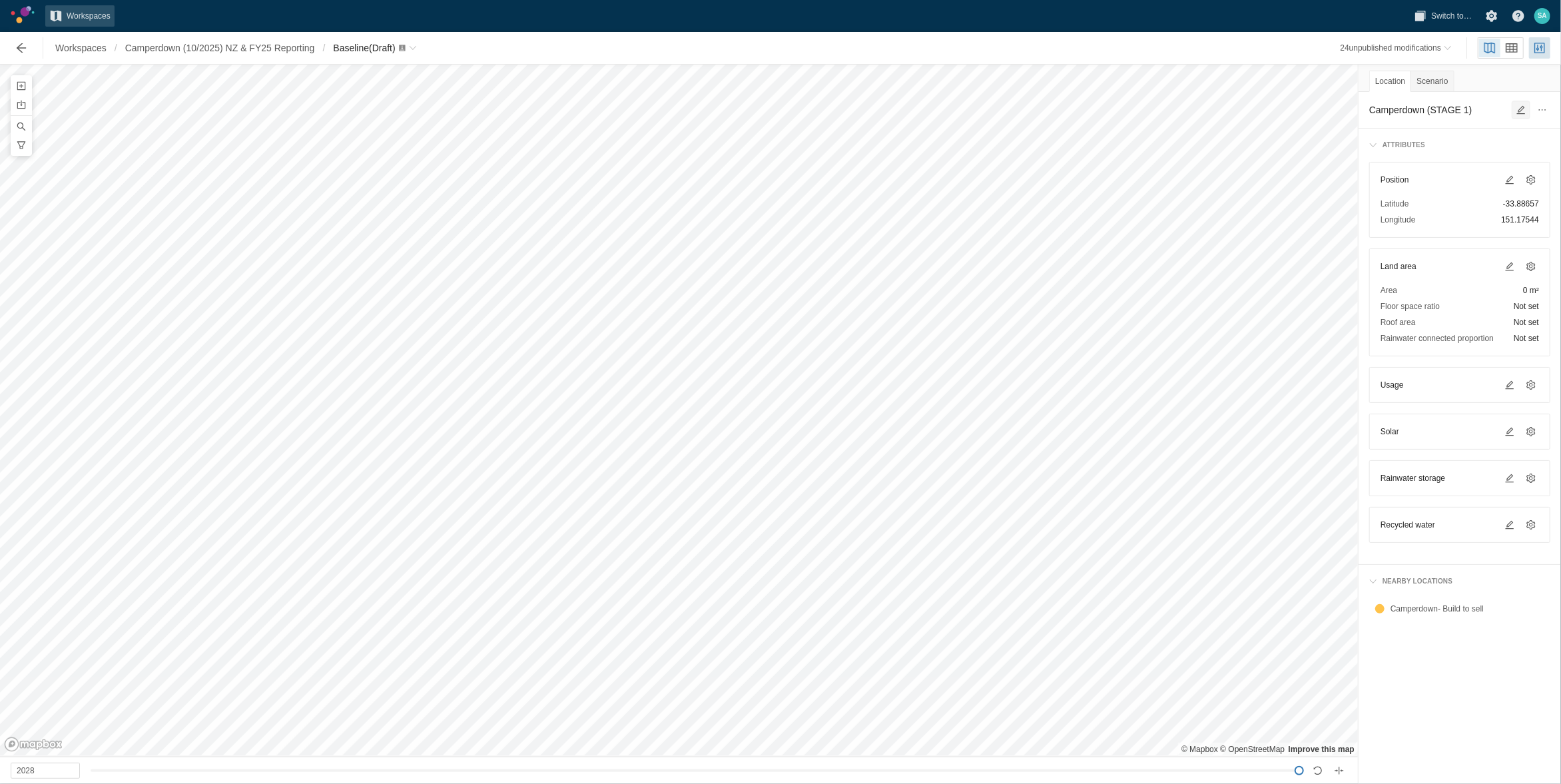
click at [1521, 109] on span at bounding box center [1521, 110] width 11 height 11
click at [1476, 109] on textarea "Camperdown (STAGE 1)" at bounding box center [1439, 109] width 138 height 16
click at [1474, 109] on textarea "Camperdown (STAGE 1)" at bounding box center [1439, 109] width 138 height 16
click at [1465, 109] on textarea "Camperdown (STAGE 1)" at bounding box center [1439, 109] width 138 height 16
paste textarea "BUILD-TO-RENT - ESSENTIAL WORKERS + BIGNELL LANE"
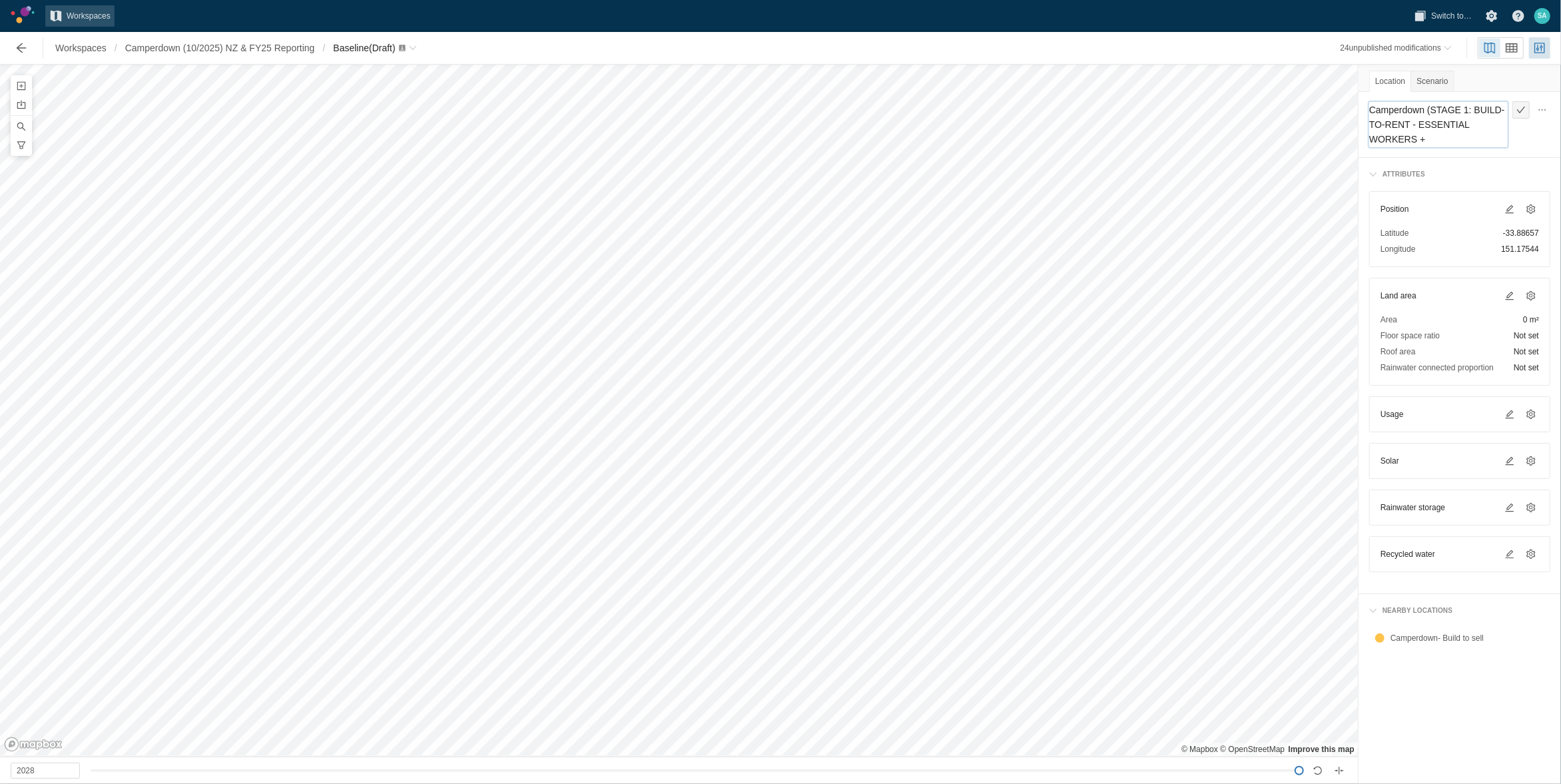
type textarea "Camperdown (STAGE 1: BUILD-TO-RENT - ESSENTIAL WORKERS + [PERSON_NAME])"
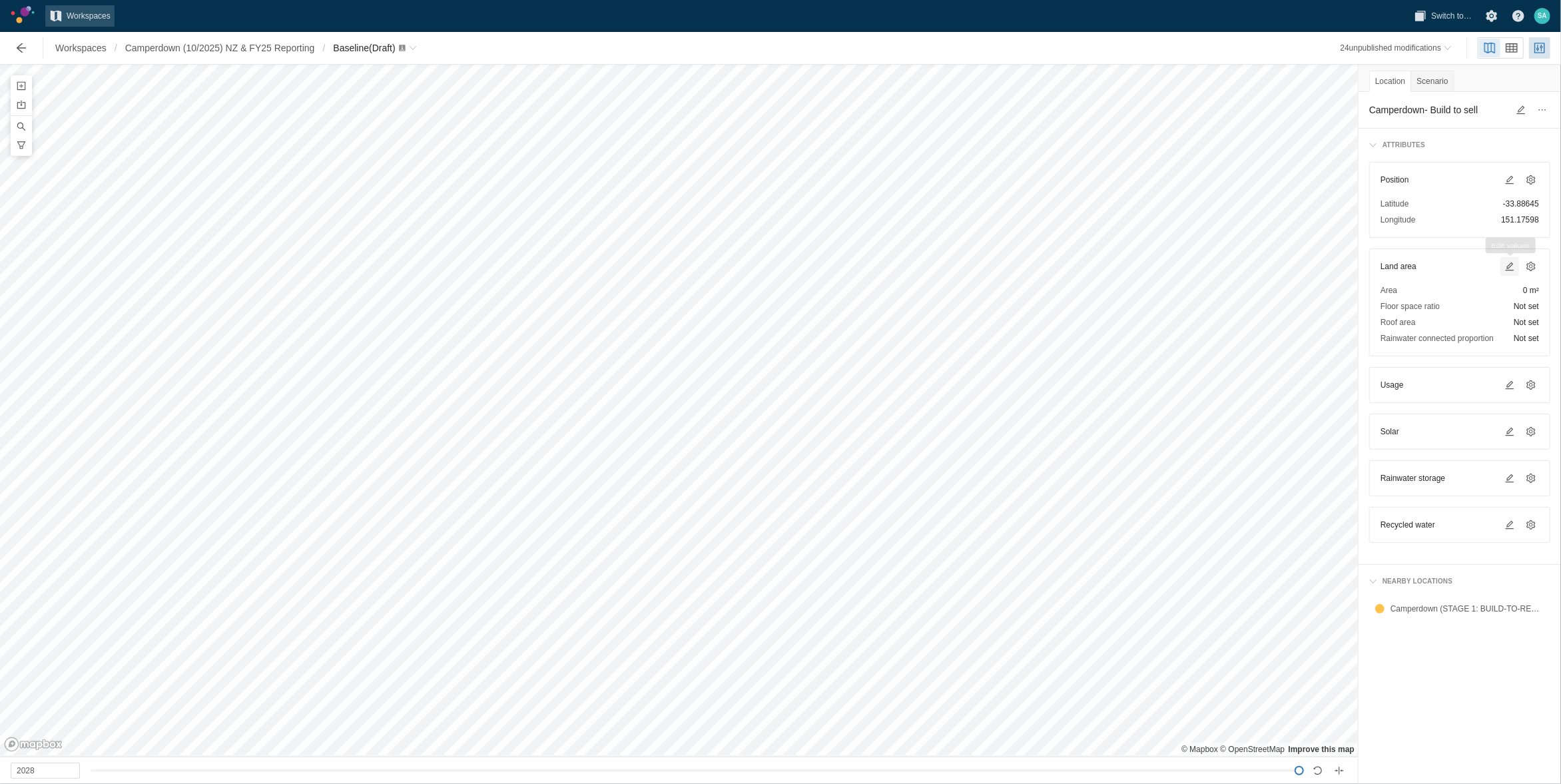
click at [1507, 267] on span at bounding box center [1510, 267] width 11 height 11
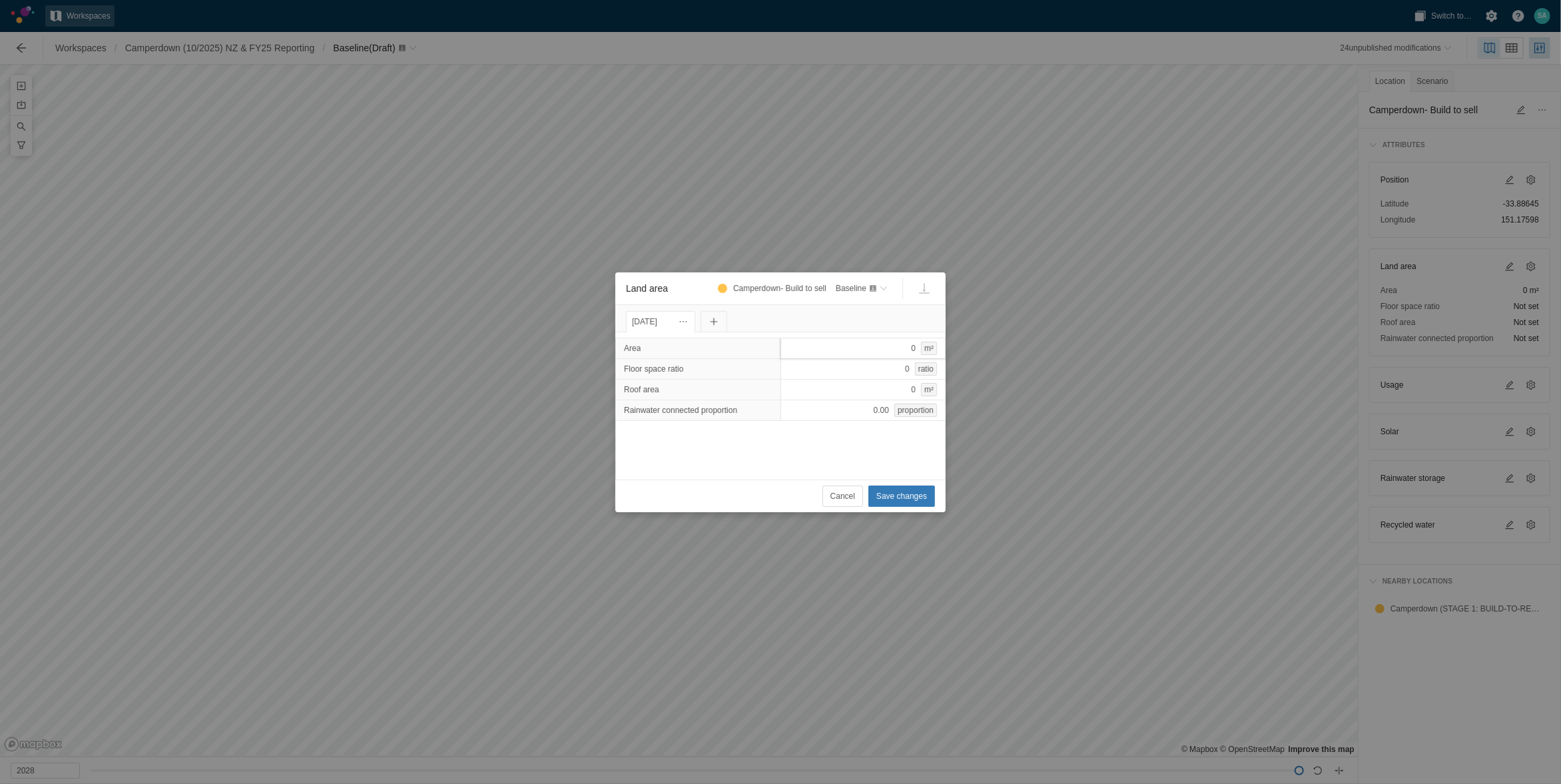
click at [860, 347] on div "0 m²" at bounding box center [863, 348] width 166 height 21
type input "1000"
click at [930, 495] on button "Save changes" at bounding box center [902, 496] width 67 height 21
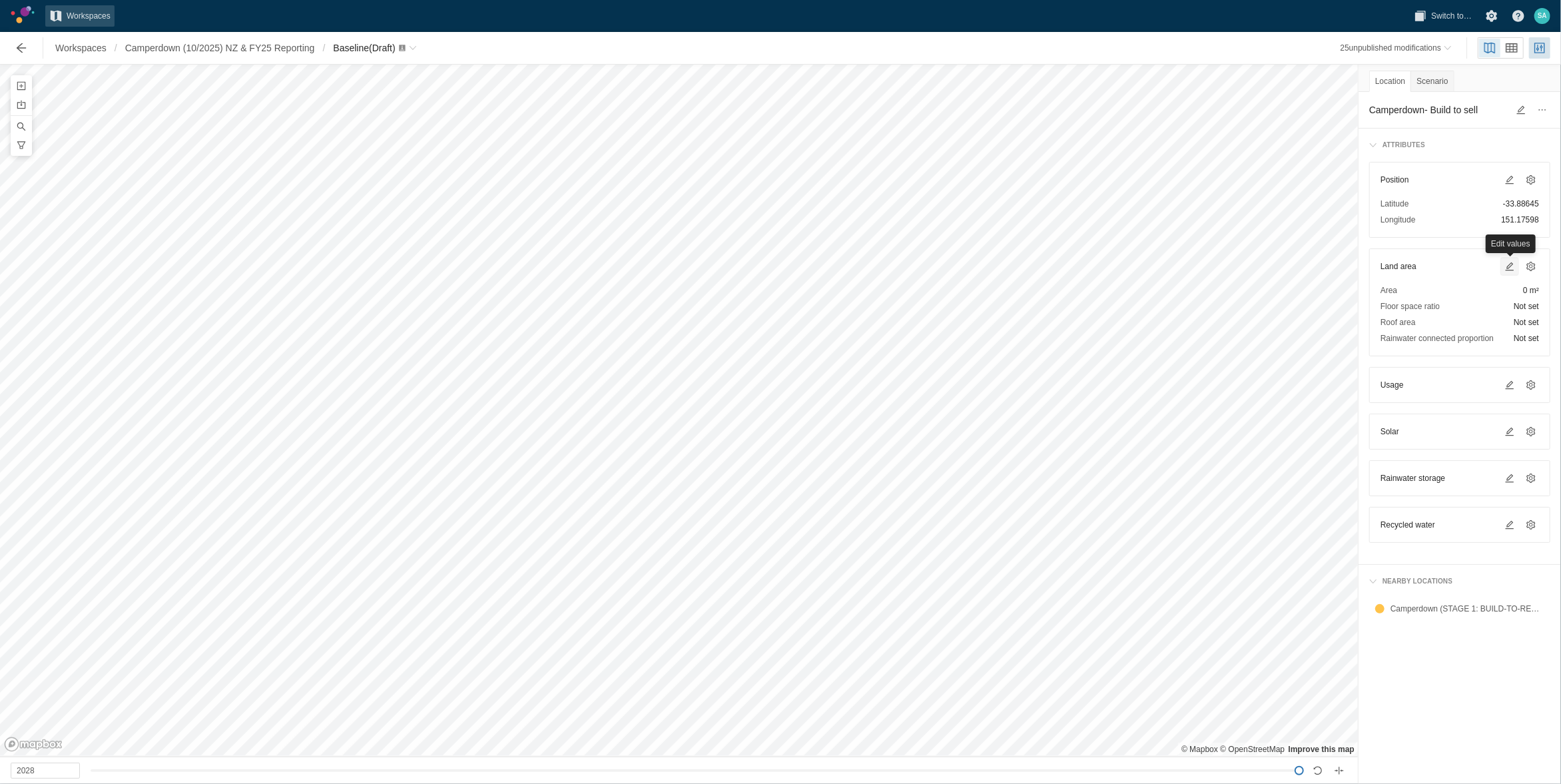
click at [1515, 267] on span at bounding box center [1509, 266] width 16 height 16
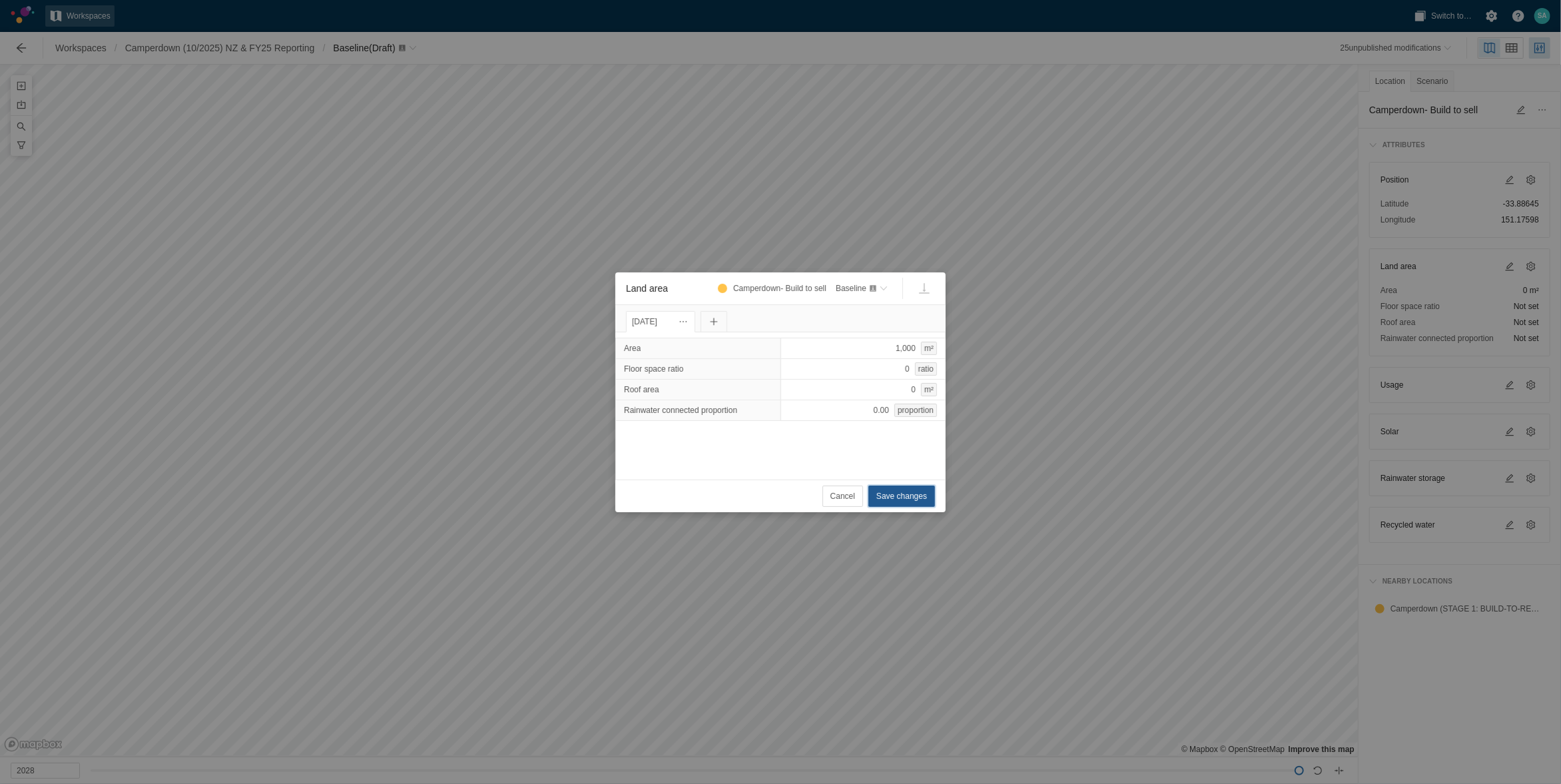
click at [894, 494] on span "Save changes" at bounding box center [901, 496] width 51 height 14
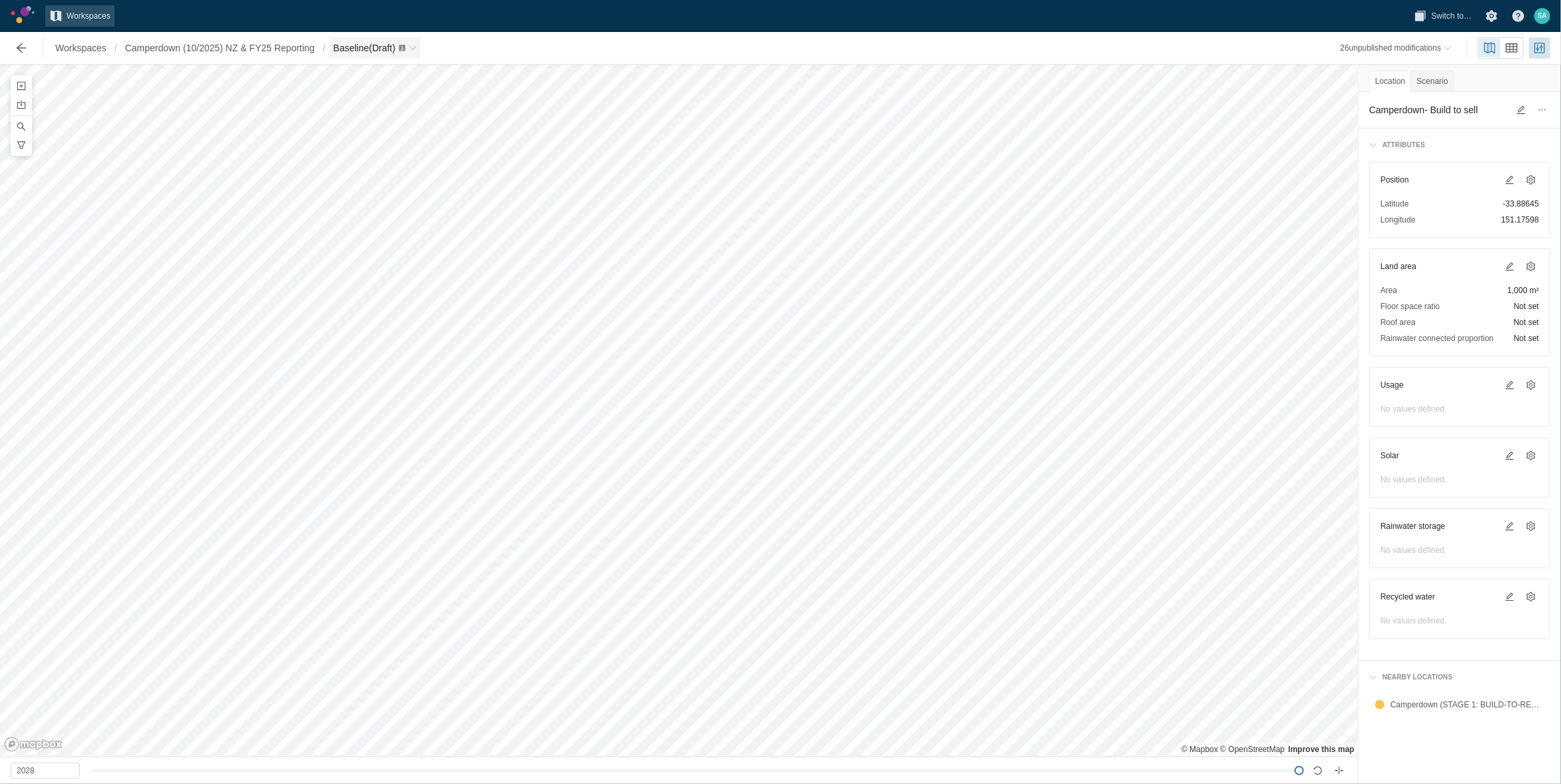
click at [367, 46] on span "Baseline (Draft)" at bounding box center [364, 48] width 62 height 11
click at [364, 202] on link "Green Star" at bounding box center [401, 201] width 133 height 19
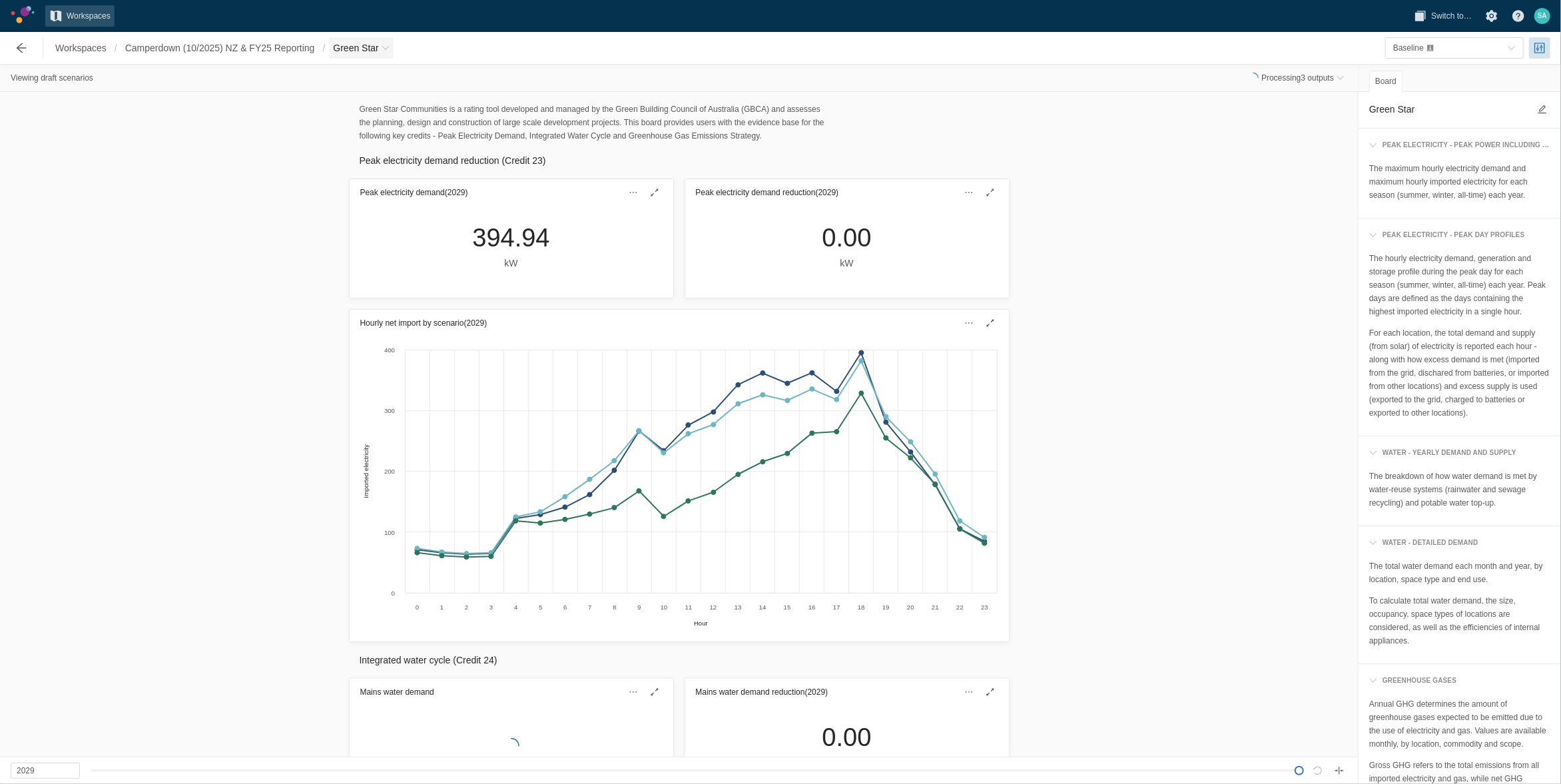
click at [377, 51] on span "Green Star" at bounding box center [356, 48] width 46 height 14
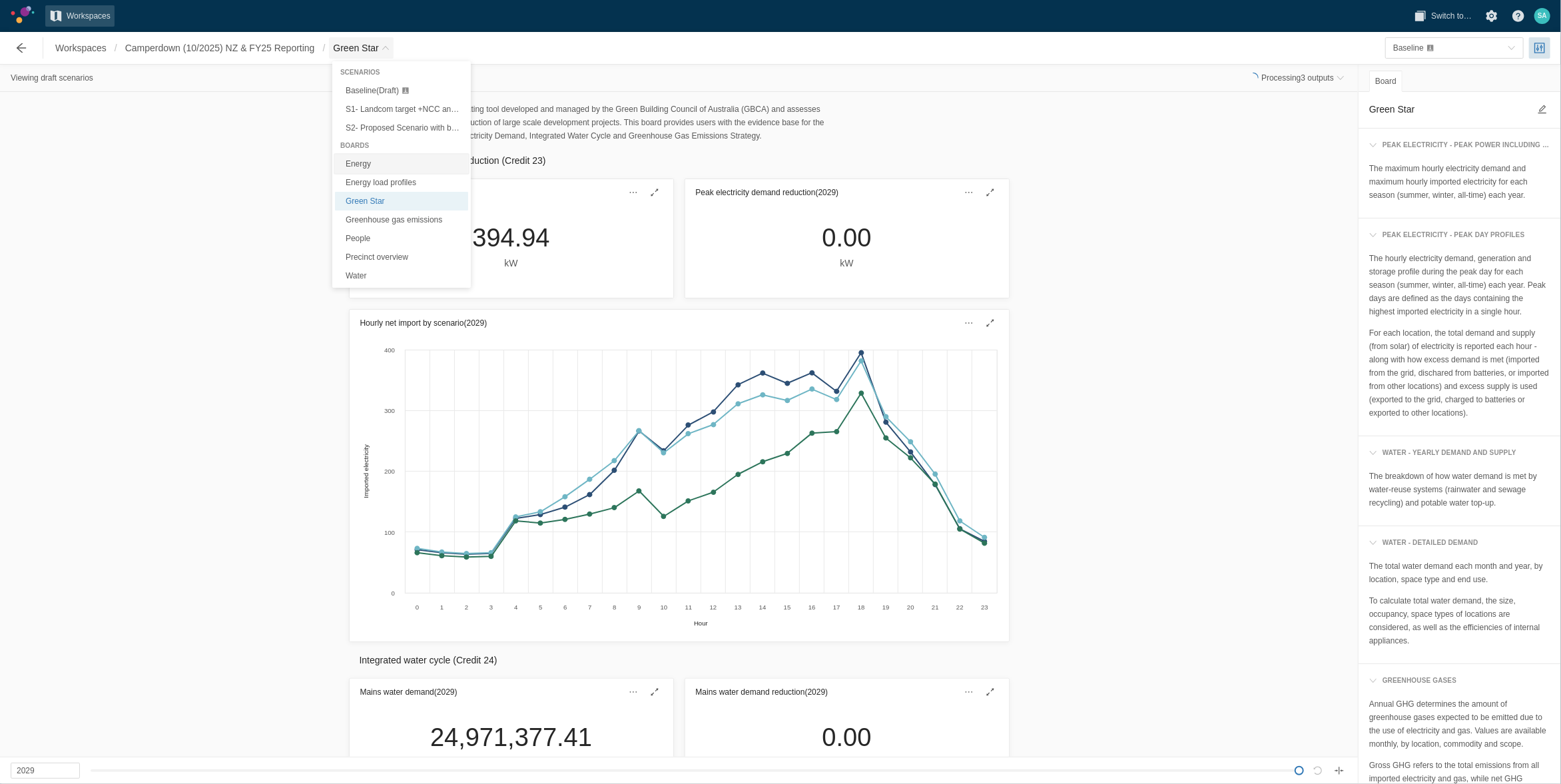
click at [356, 159] on link "Energy" at bounding box center [401, 163] width 133 height 19
type textarea "Energy"
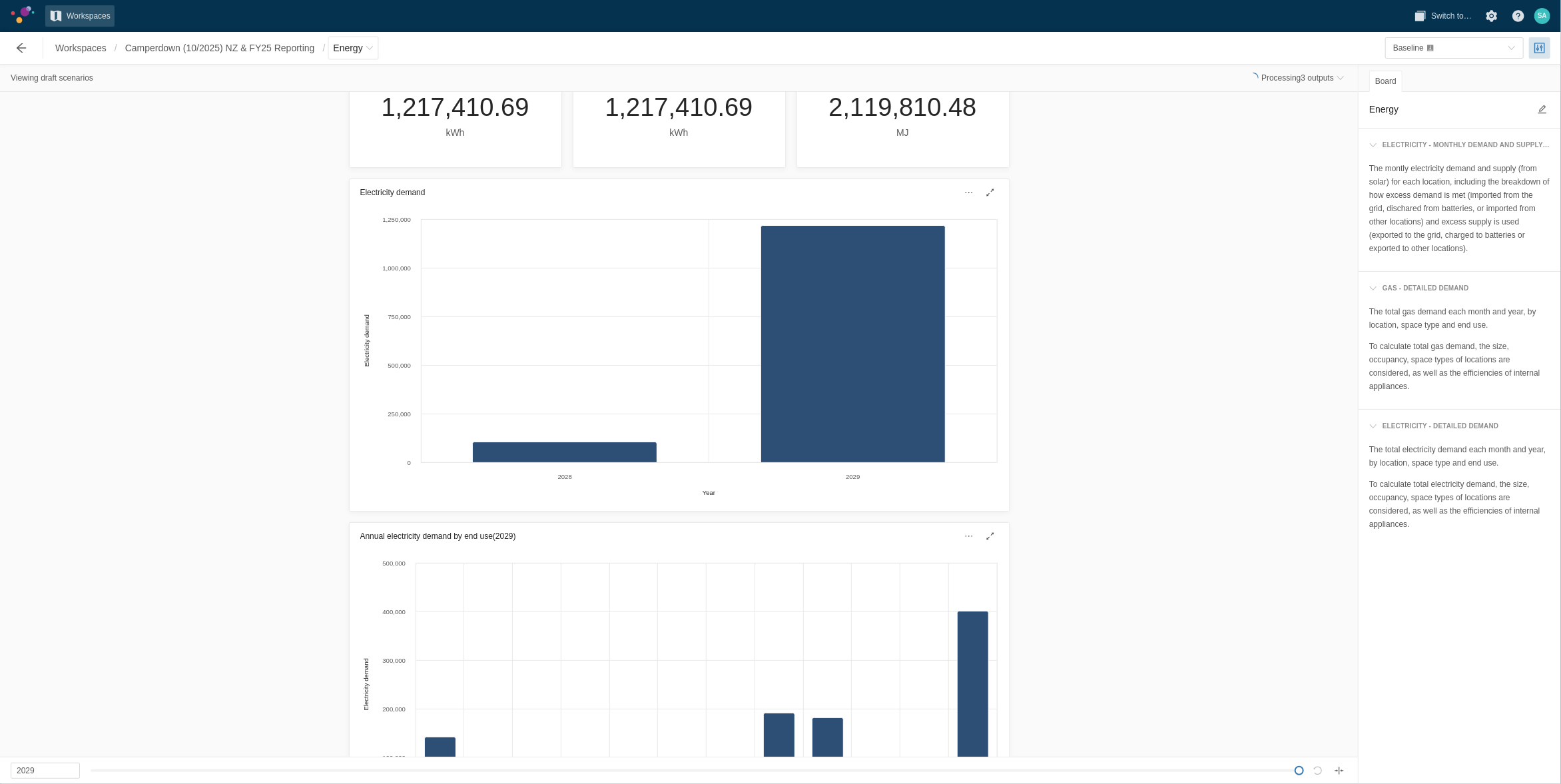
scroll to position [84, 0]
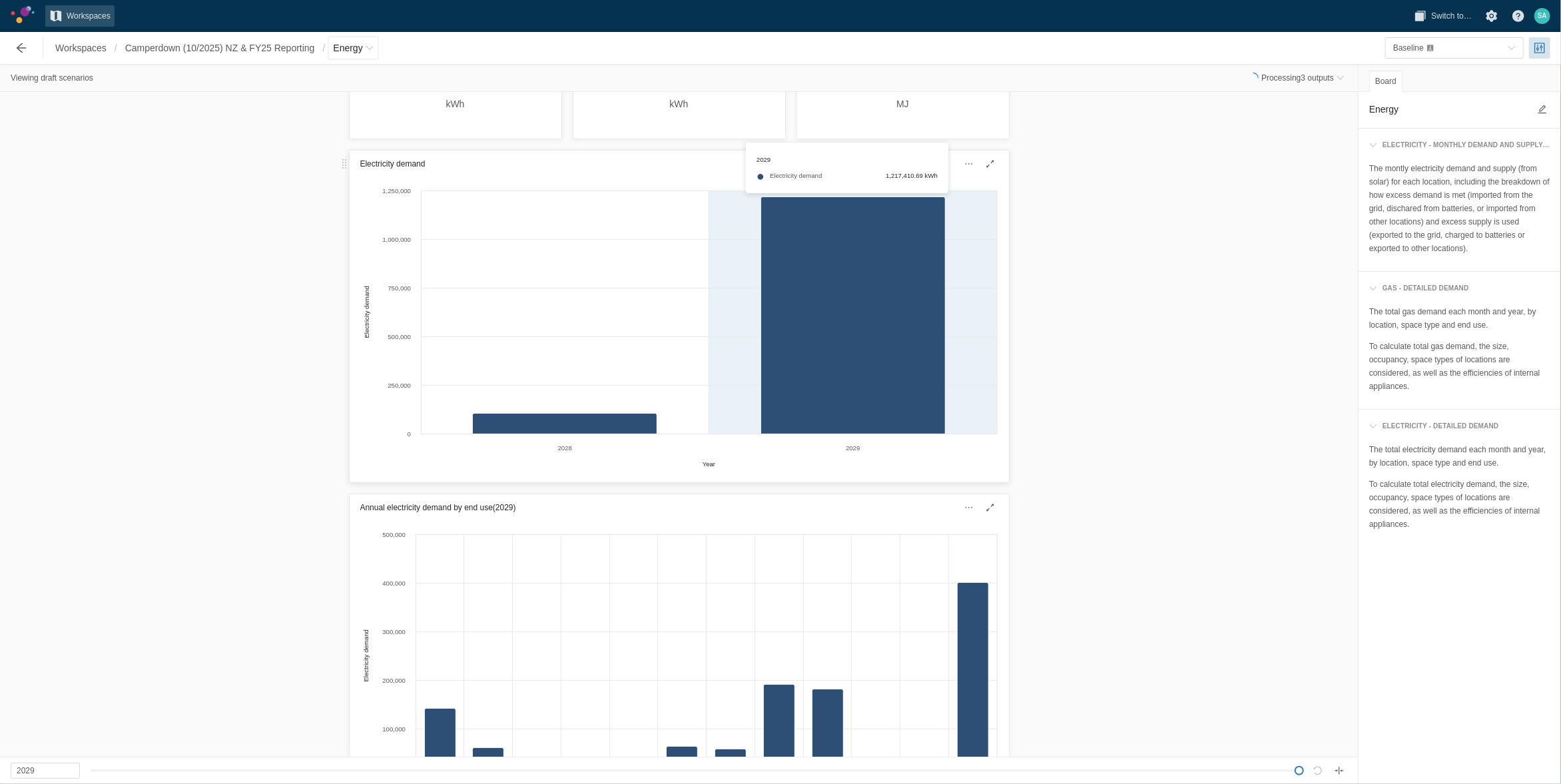
click at [882, 326] on div "Created with Highcharts 11.4.3 Year Electricity demand 2028 2029 0 250,000 500,…" at bounding box center [679, 327] width 638 height 289
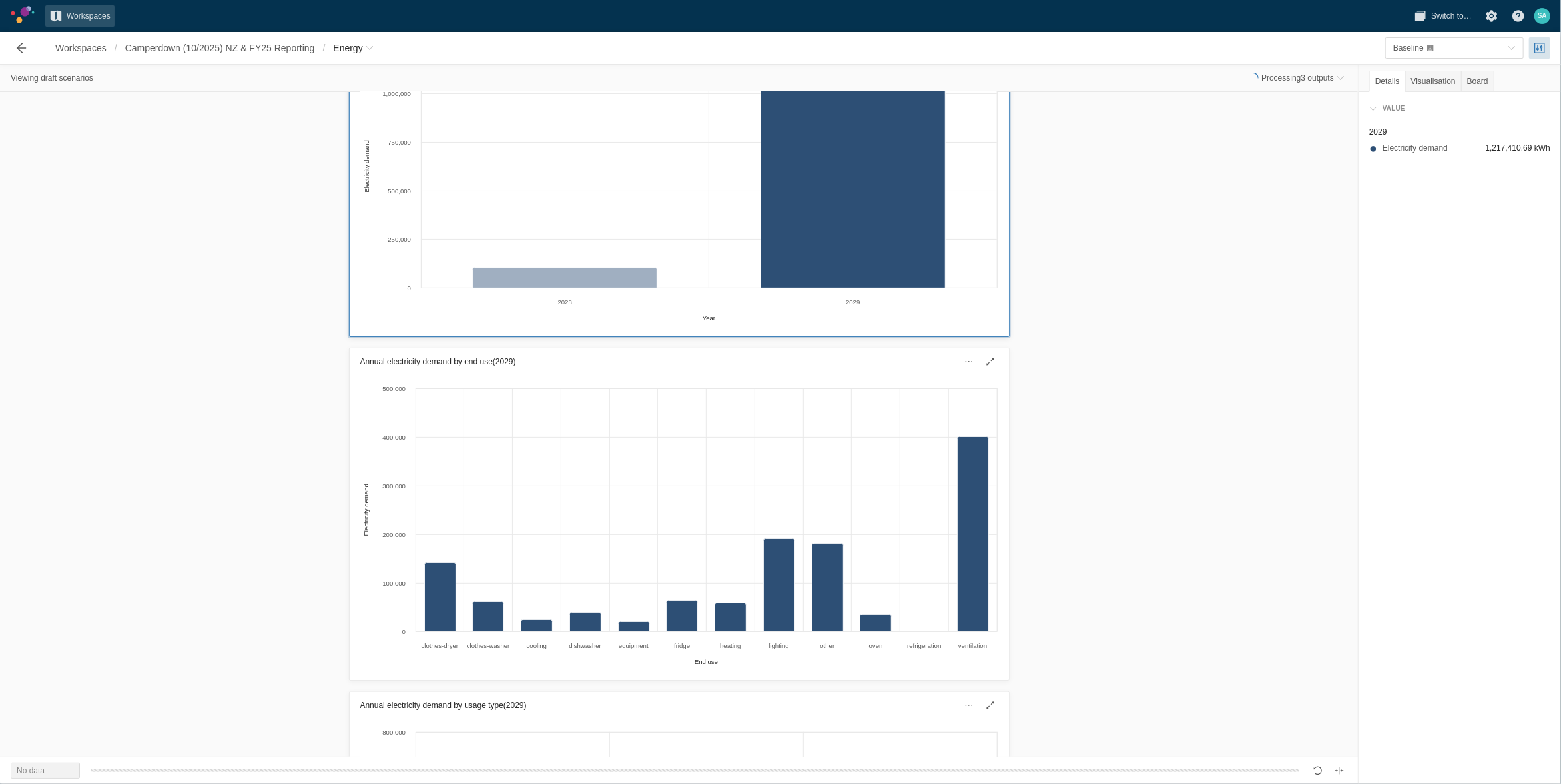
scroll to position [250, 0]
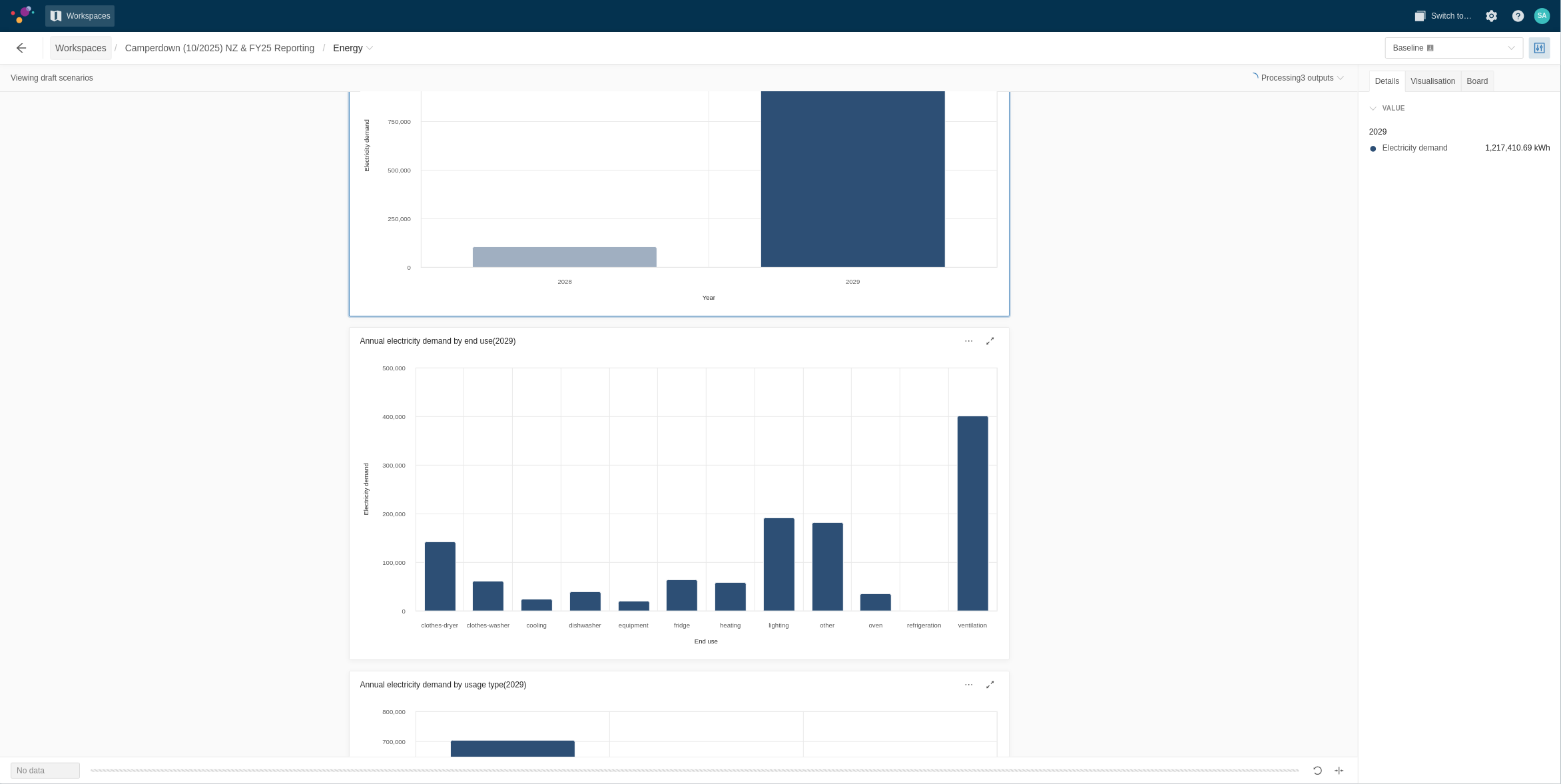
click at [94, 44] on span "Workspaces" at bounding box center [81, 48] width 51 height 14
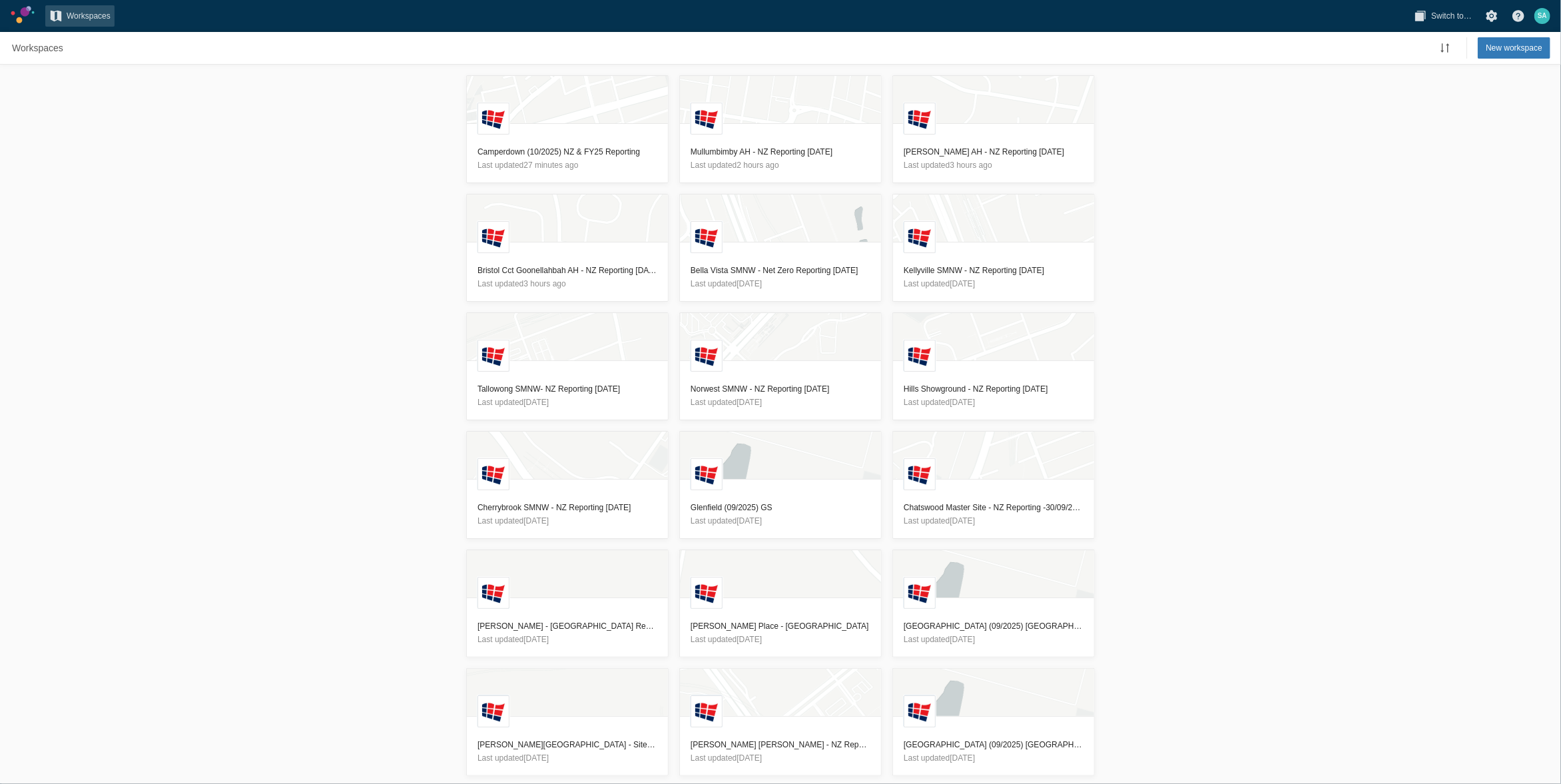
click at [363, 435] on div "L Camperdown (10/2025) NZ & FY25 Reporting Last updated 27 minutes ago L Mullum…" at bounding box center [780, 424] width 1561 height 719
click at [761, 261] on header "Bella Vista SMNW - Net Zero Reporting 10/10/2025 Last updated 3 days ago" at bounding box center [780, 277] width 201 height 48
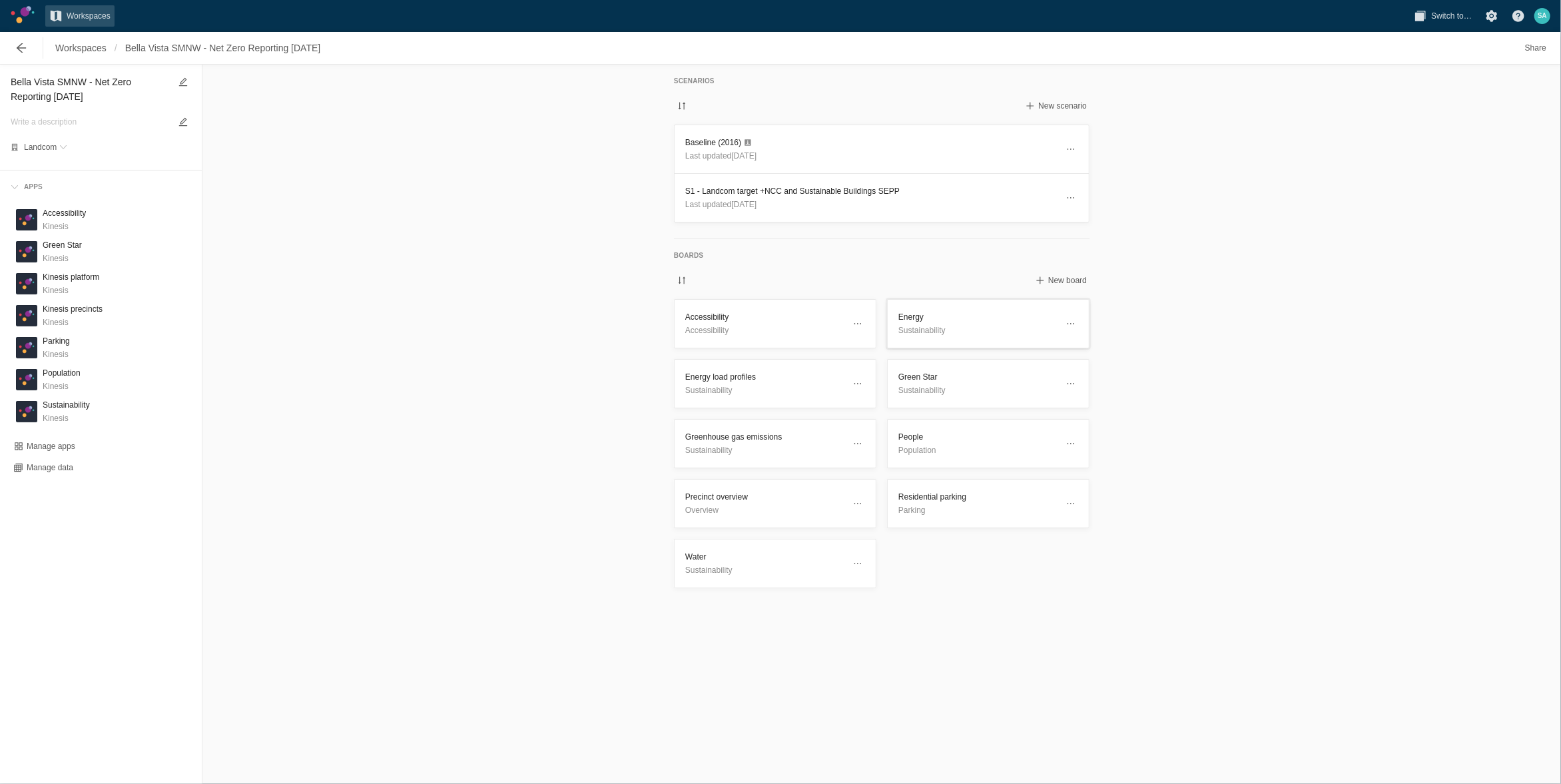
click at [932, 321] on h3 "Energy" at bounding box center [977, 317] width 159 height 14
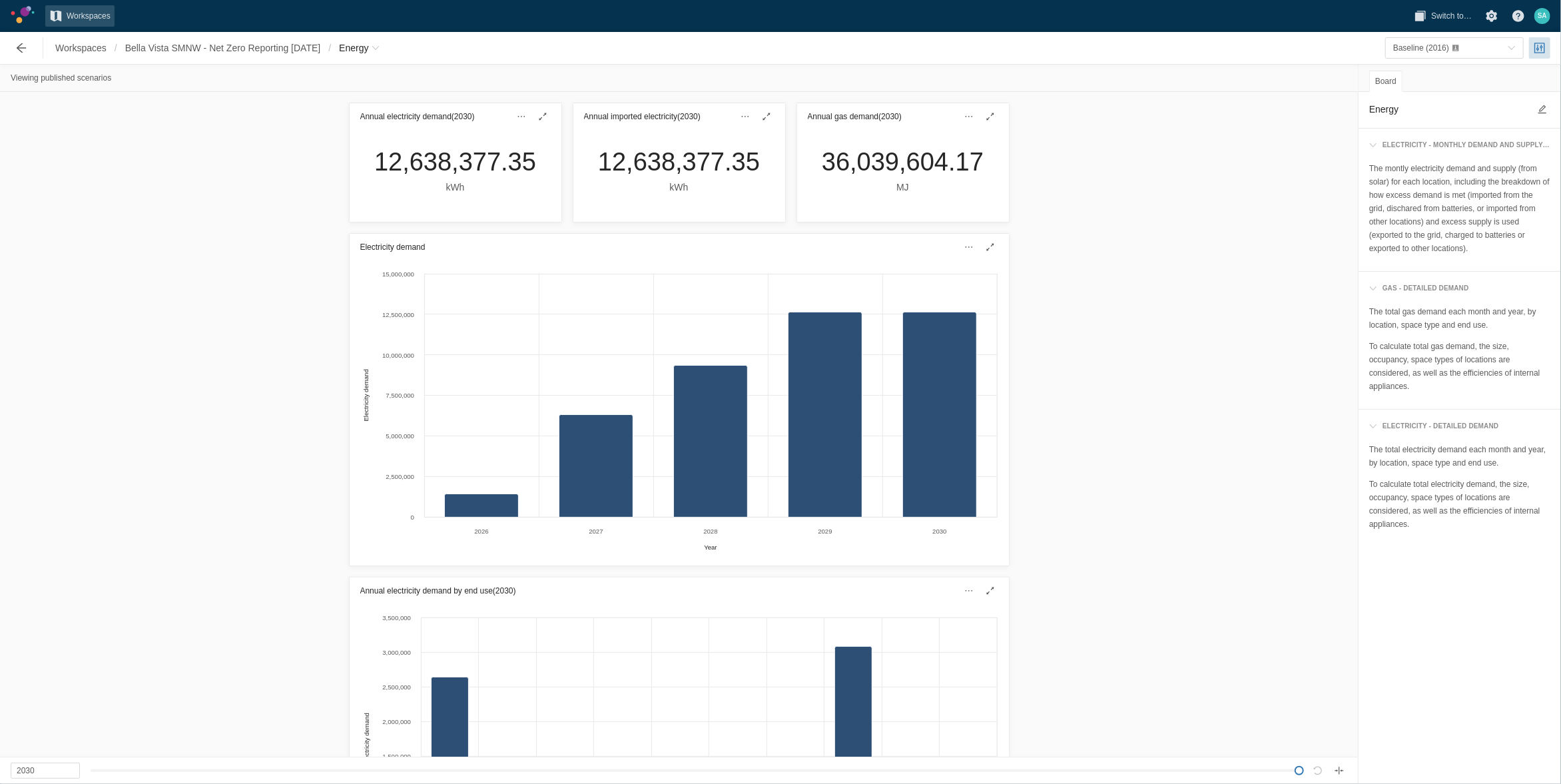
click at [1069, 494] on div "Electricity demand Created with Highcharts 11.4.3 Year Electricity demand 2026 …" at bounding box center [679, 400] width 1358 height 341
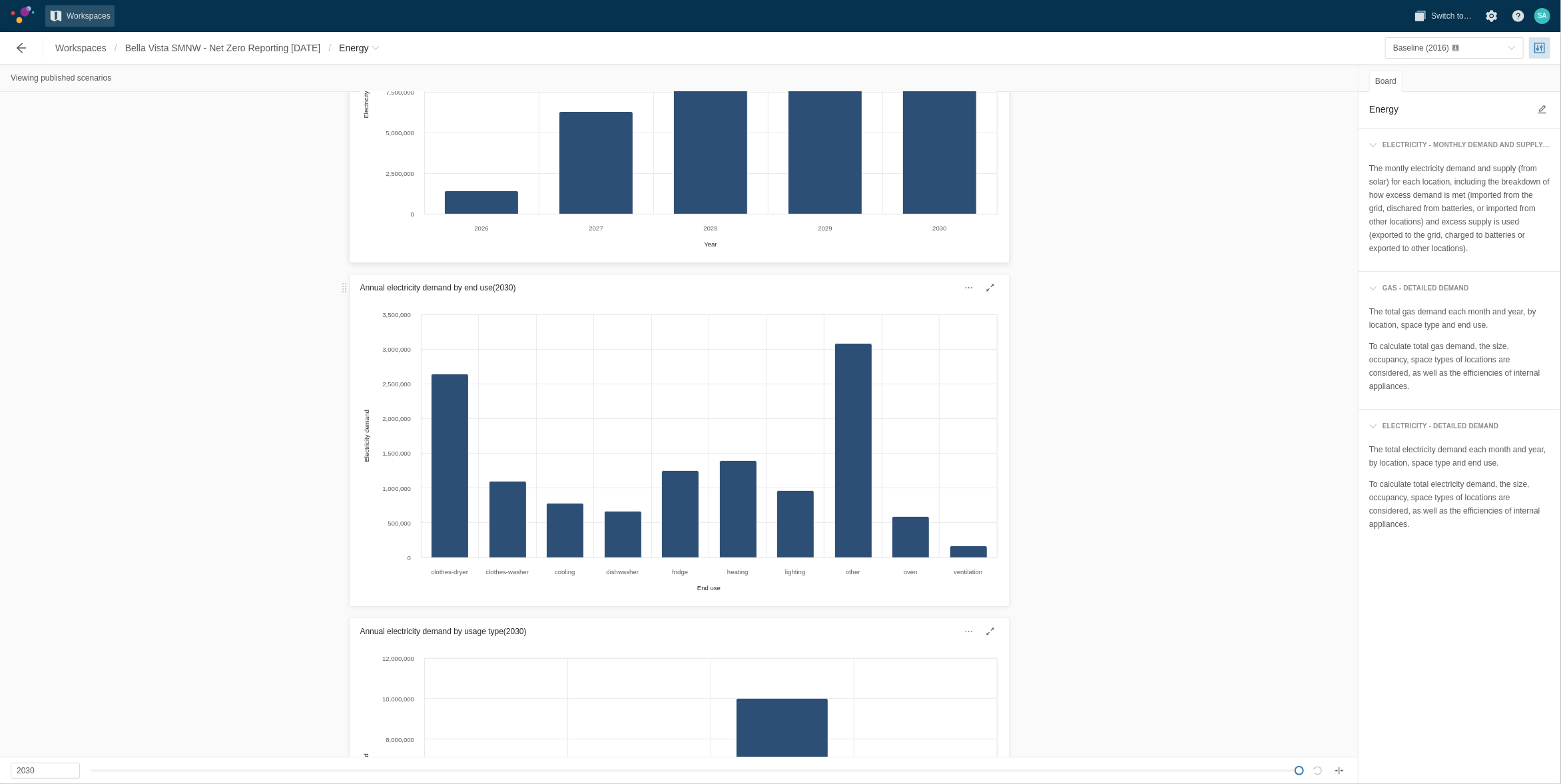
scroll to position [333, 0]
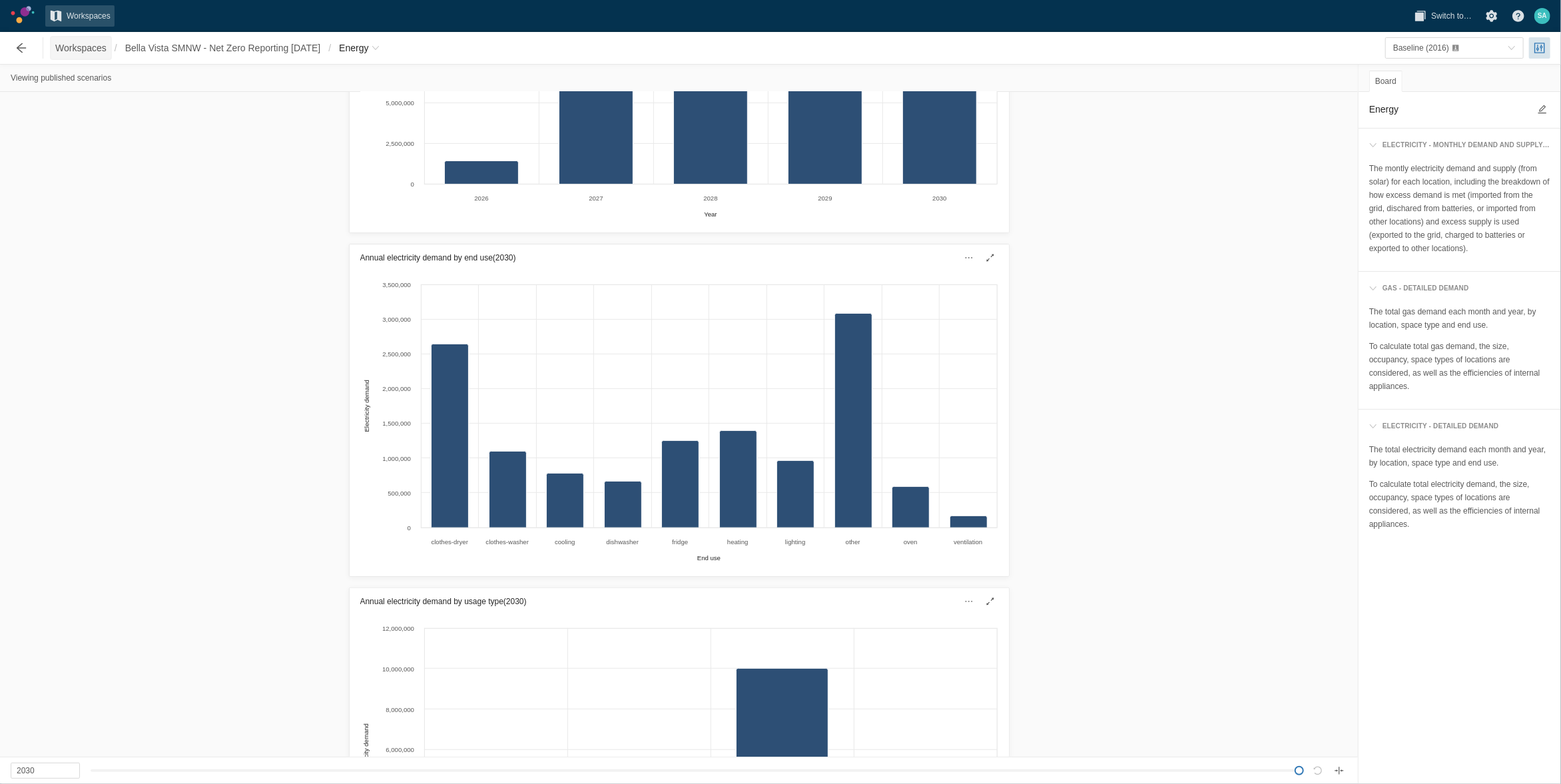
click at [75, 50] on span "Workspaces" at bounding box center [81, 48] width 51 height 14
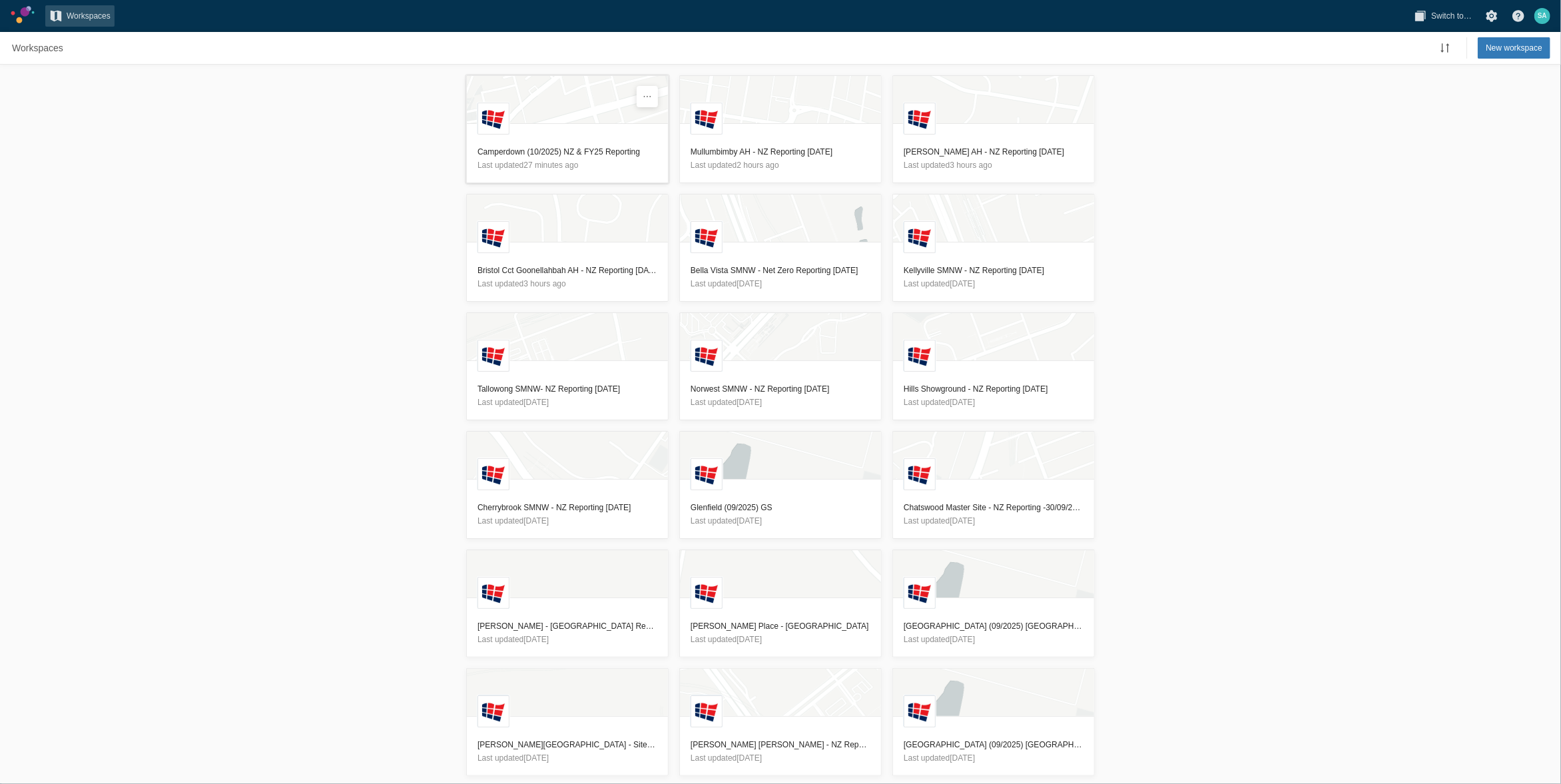
click at [514, 147] on h3 "Camperdown (10/2025) NZ & FY25 Reporting" at bounding box center [567, 152] width 180 height 14
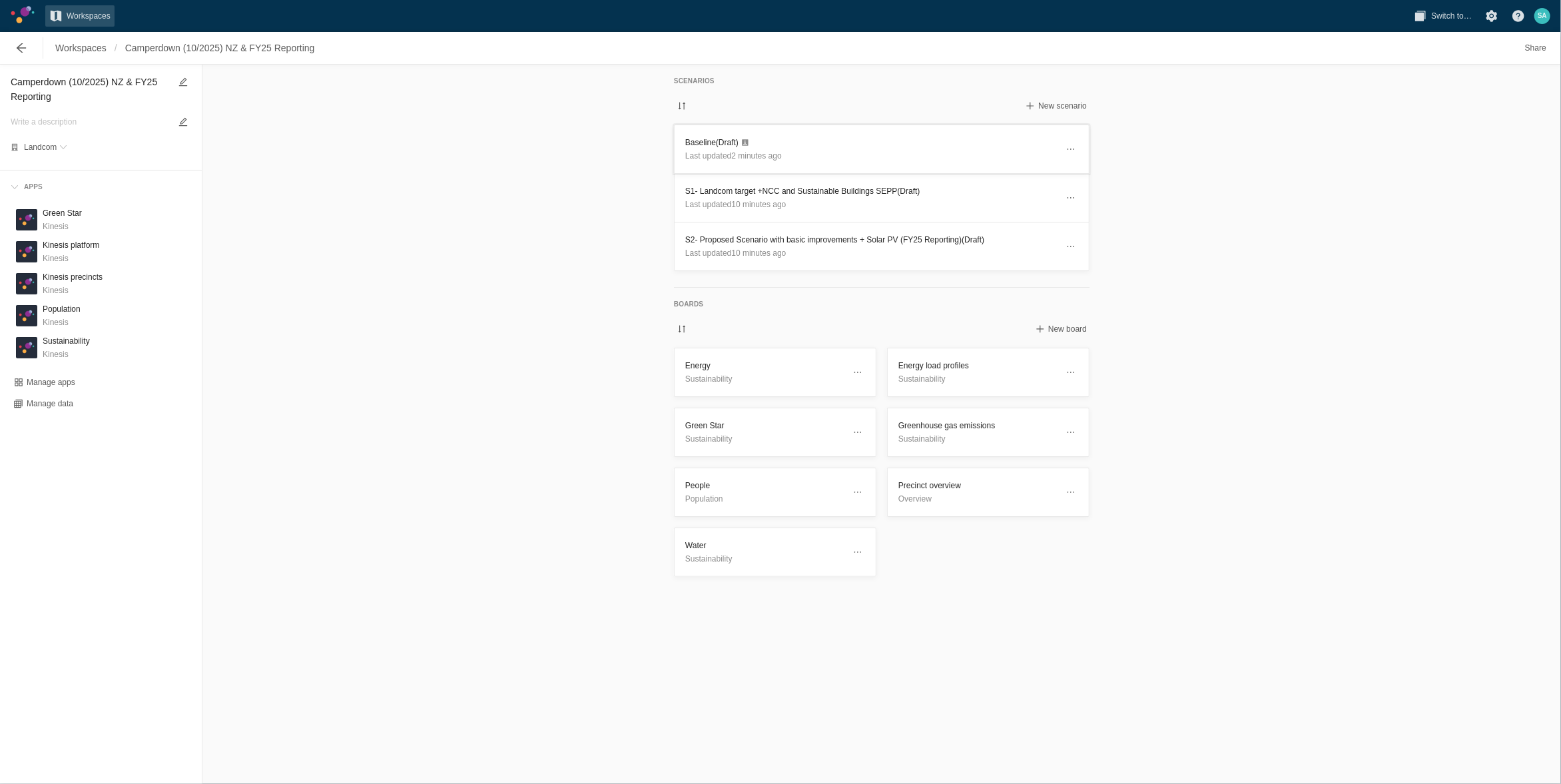
click at [709, 141] on h3 "Baseline (Draft)" at bounding box center [871, 143] width 372 height 14
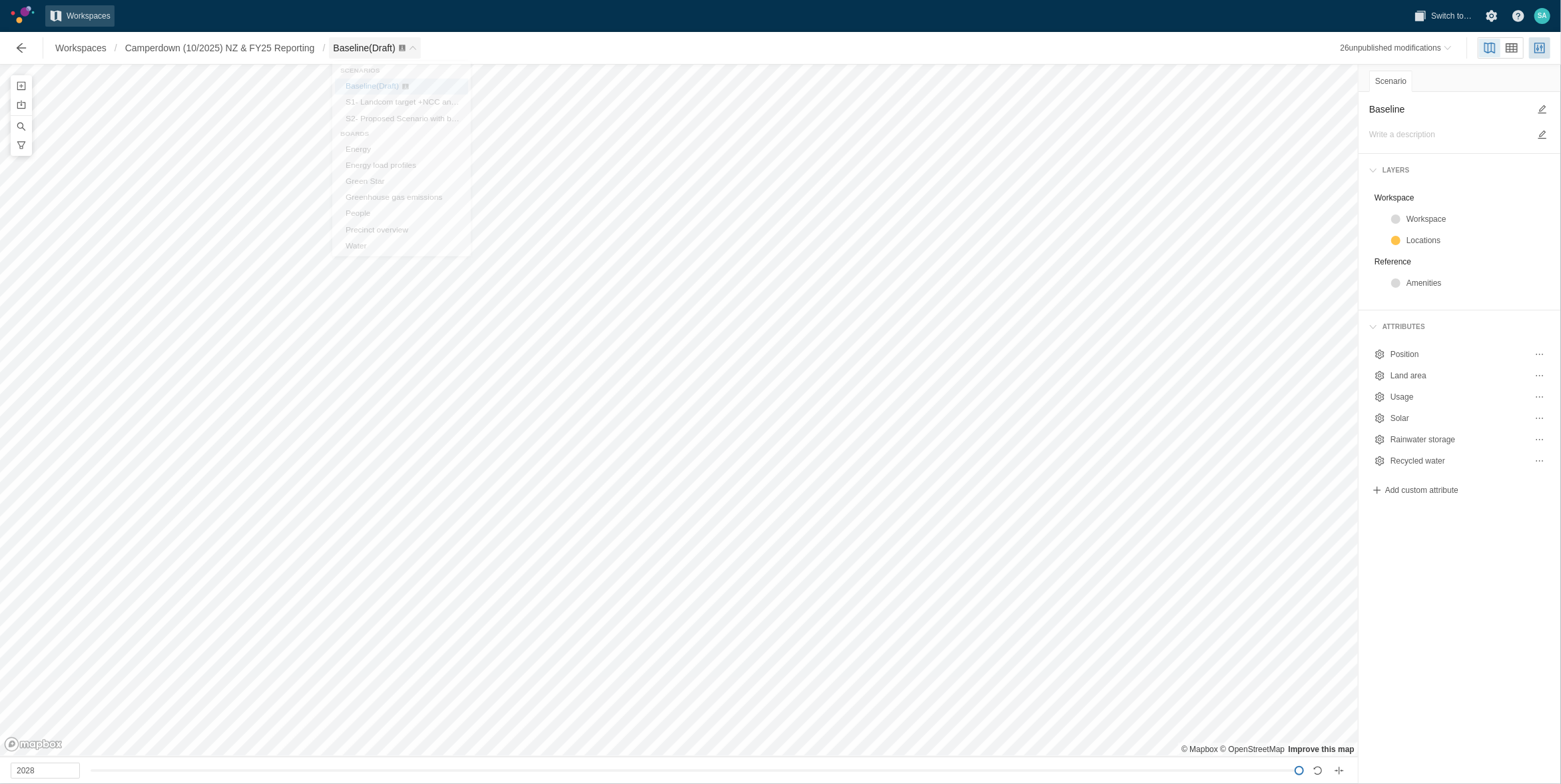
click at [415, 46] on span "Breadcrumb" at bounding box center [413, 48] width 8 height 8
click at [348, 160] on link "Energy" at bounding box center [401, 163] width 133 height 19
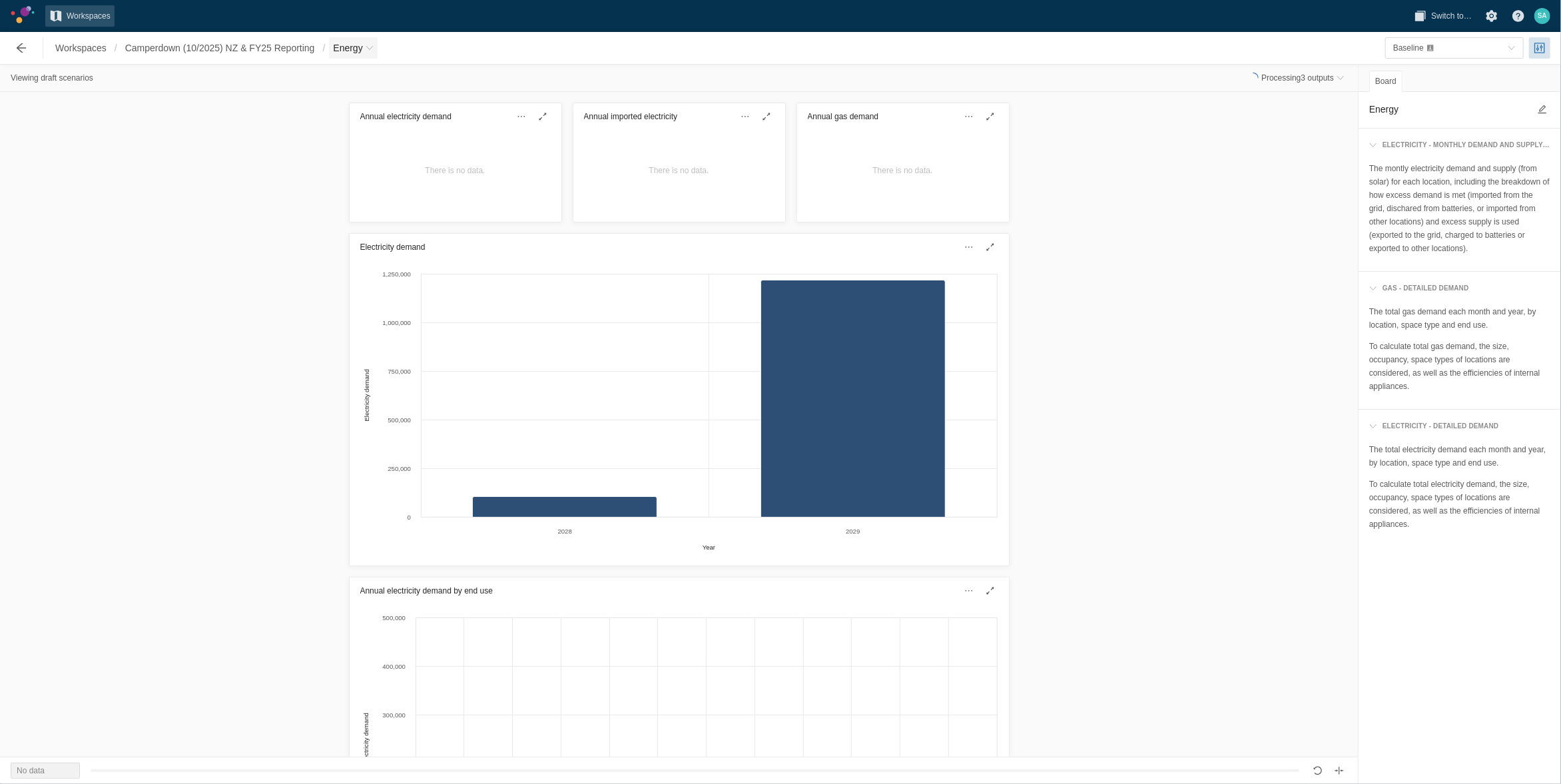
click at [365, 38] on span "Energy" at bounding box center [353, 48] width 48 height 21
click at [361, 94] on span "Baseline (Draft)" at bounding box center [372, 90] width 53 height 9
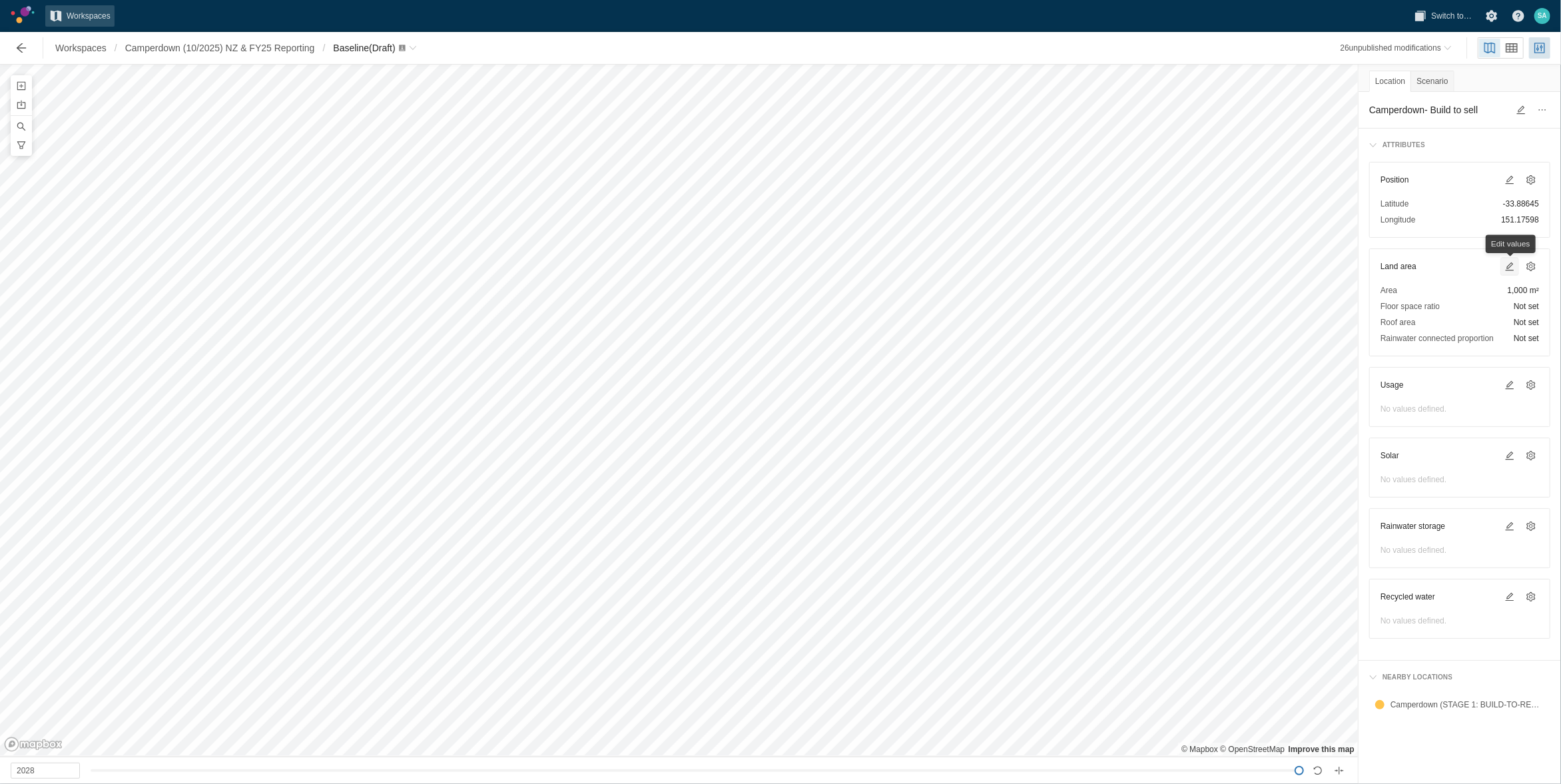
click at [1509, 263] on span at bounding box center [1510, 267] width 11 height 11
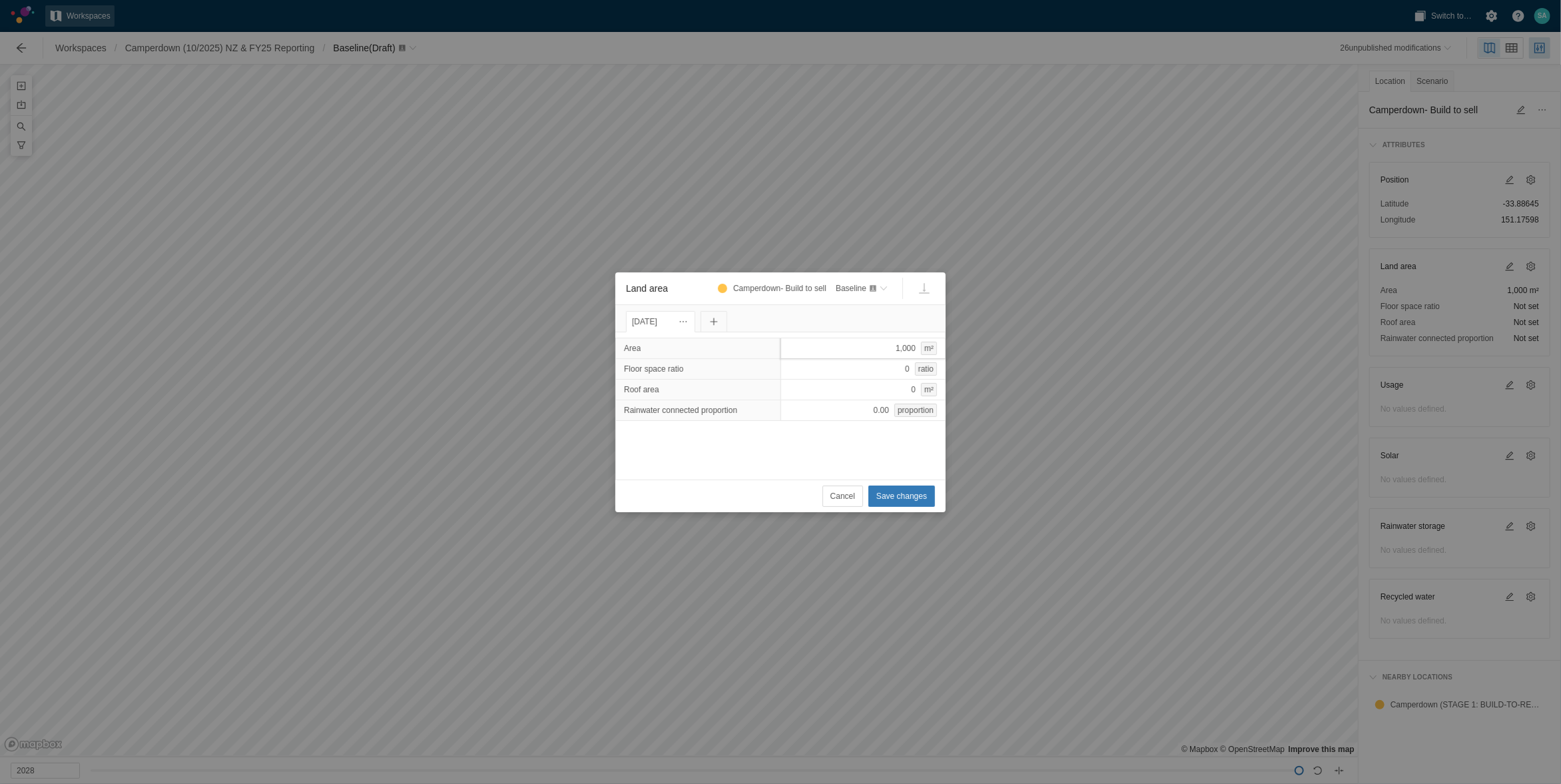
click at [898, 346] on div "1,000 m²" at bounding box center [863, 348] width 166 height 21
click at [898, 346] on input "1000" at bounding box center [863, 348] width 166 height 21
type input "0"
click at [850, 493] on span "Cancel" at bounding box center [843, 496] width 24 height 14
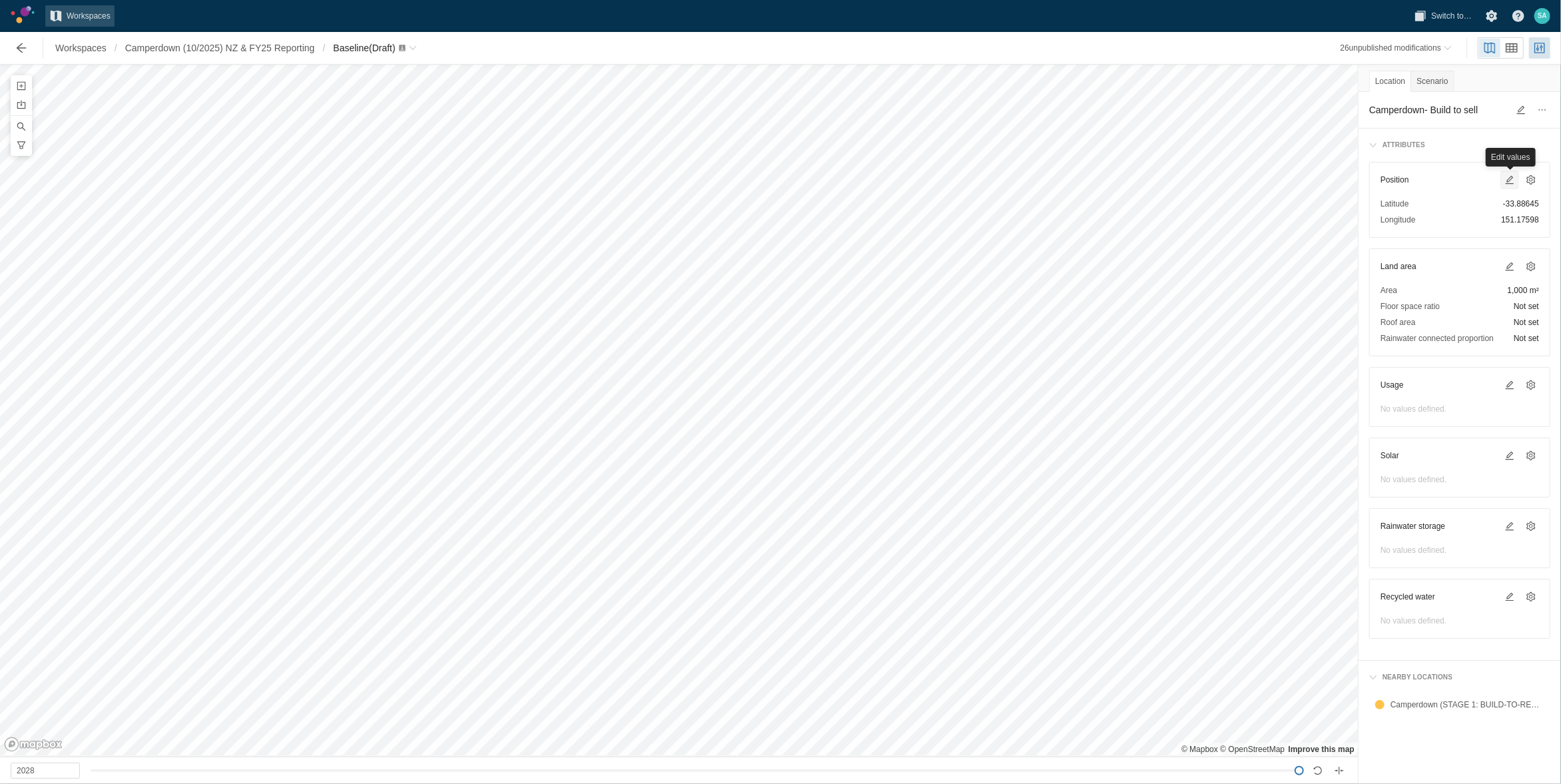
click at [1511, 180] on span at bounding box center [1510, 180] width 11 height 11
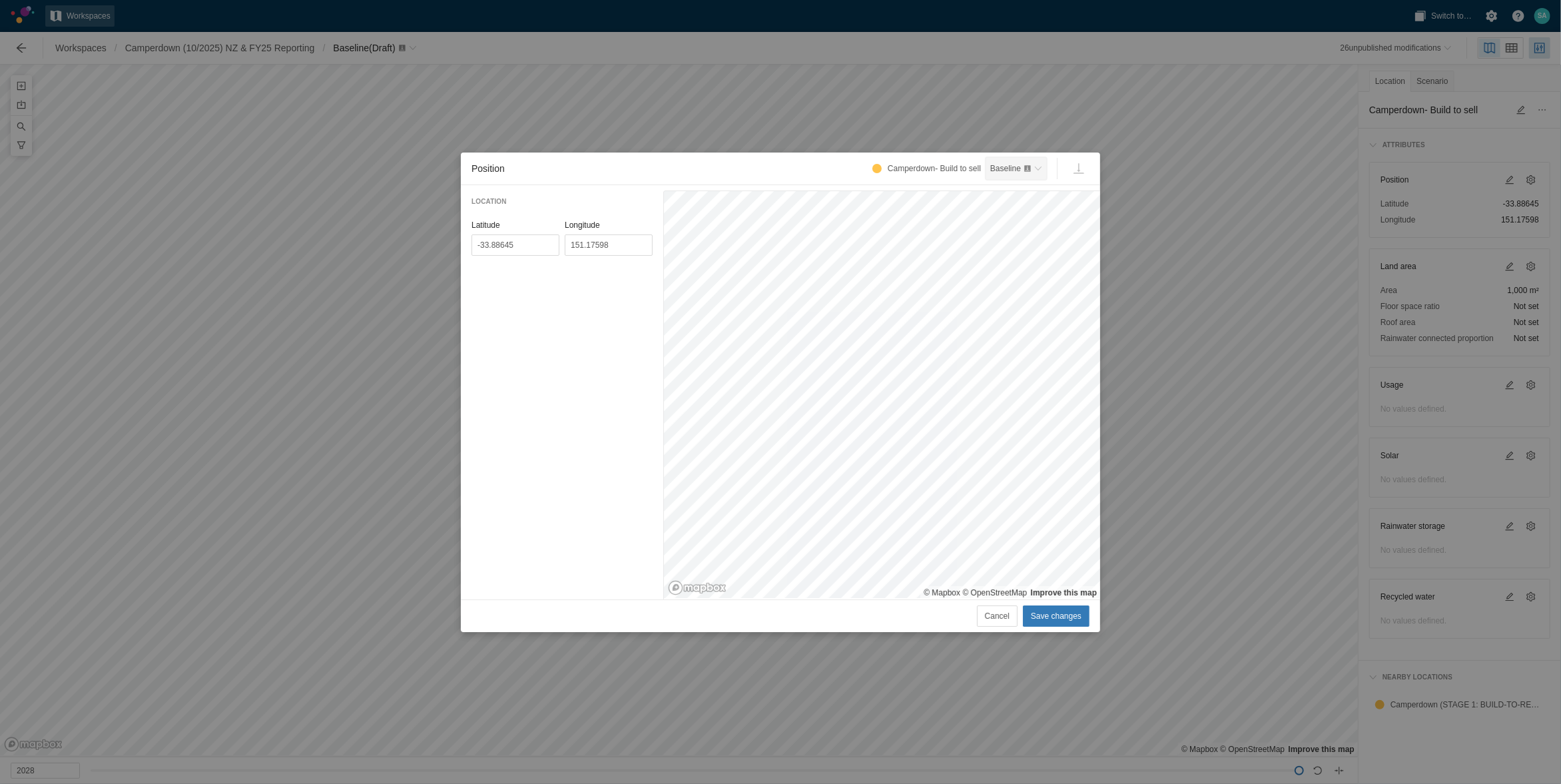
click at [1040, 169] on span "Position" at bounding box center [1038, 168] width 8 height 8
click at [1145, 229] on div "Position Camperdown- Build to sell Baseline Location [GEOGRAPHIC_DATA] © Mapbox…" at bounding box center [780, 392] width 1561 height 784
click at [989, 611] on span "Cancel" at bounding box center [997, 616] width 24 height 14
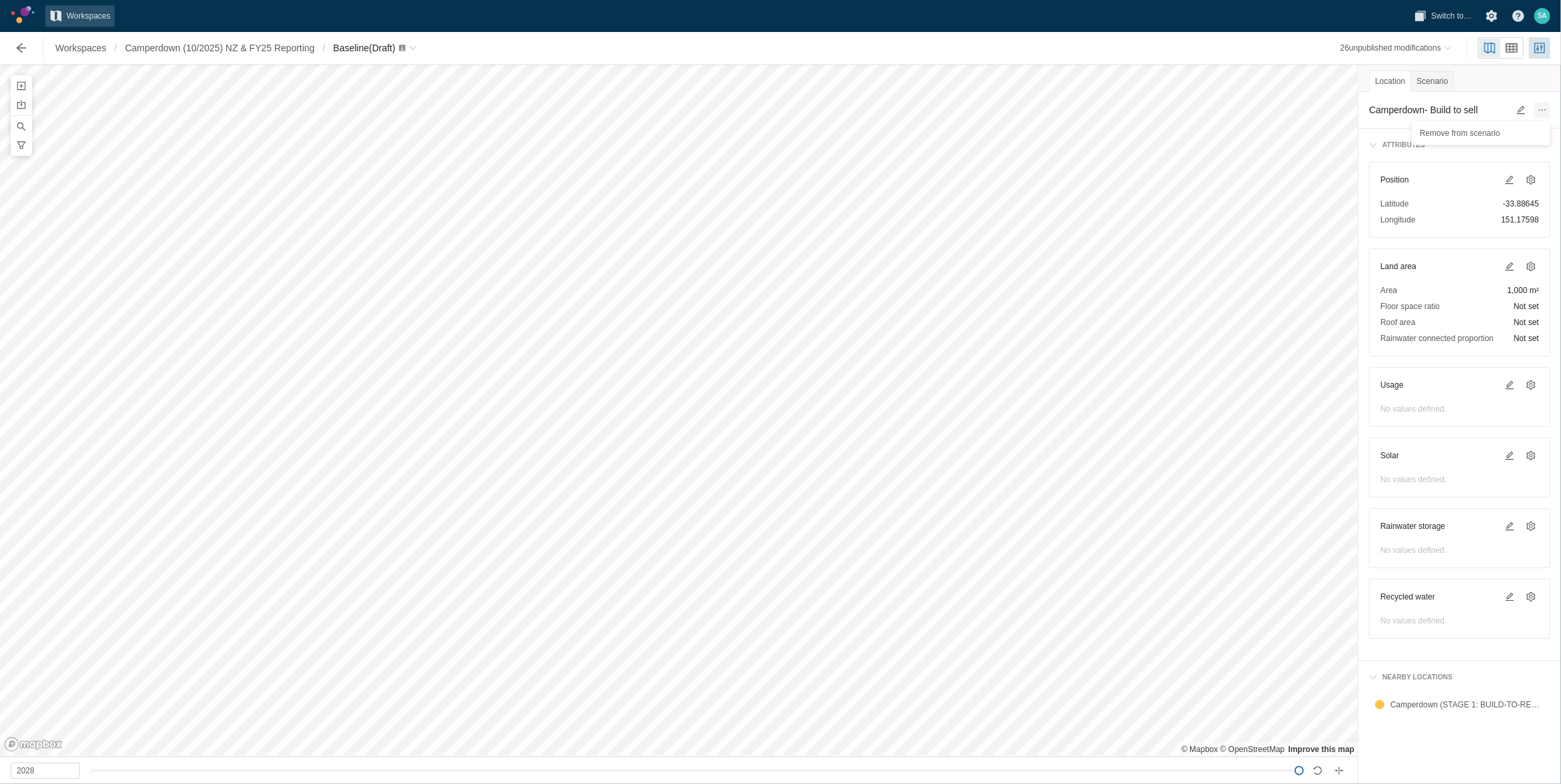
click at [1547, 111] on span at bounding box center [1543, 110] width 11 height 11
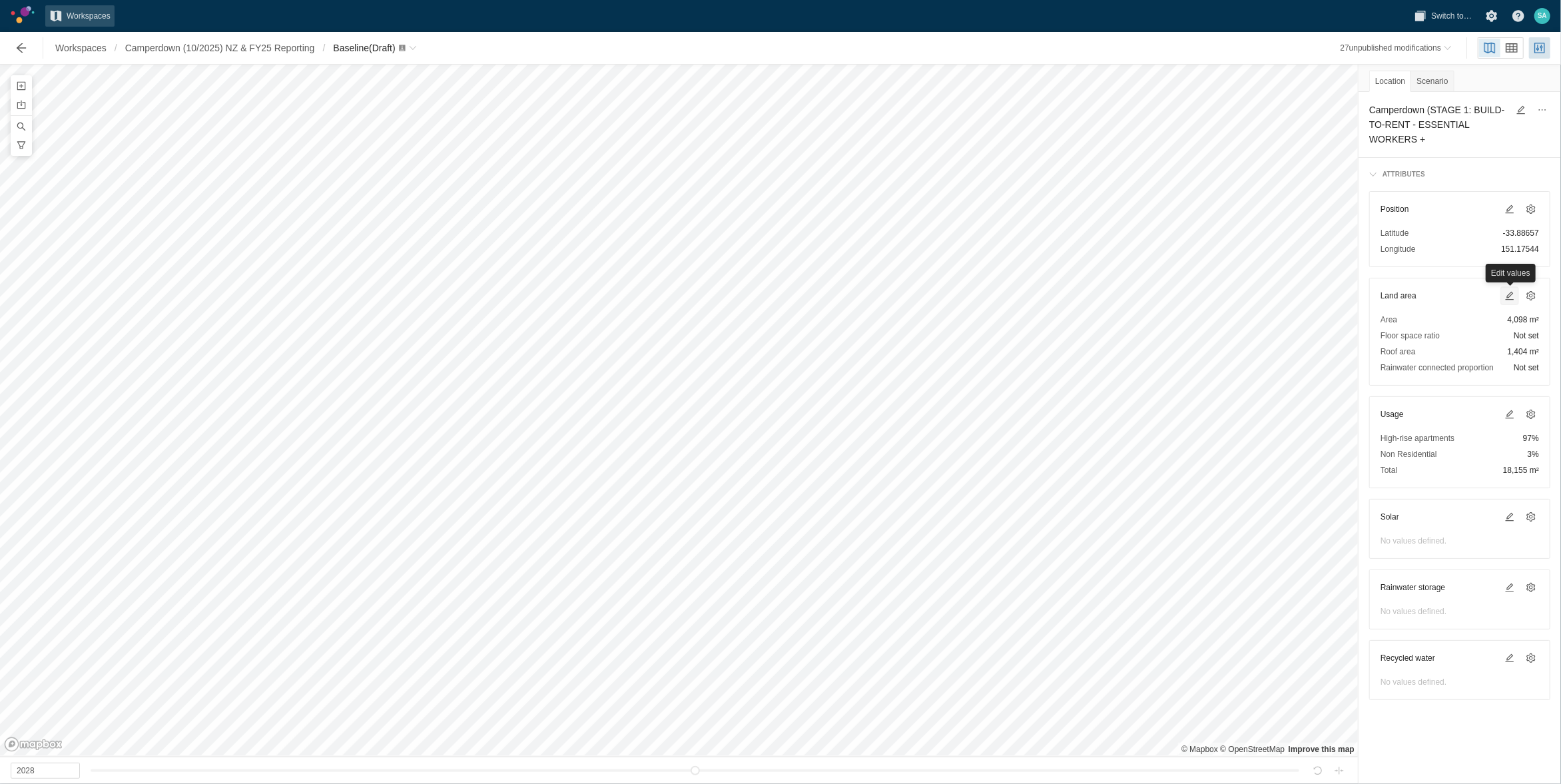
click at [1512, 294] on span at bounding box center [1510, 296] width 11 height 11
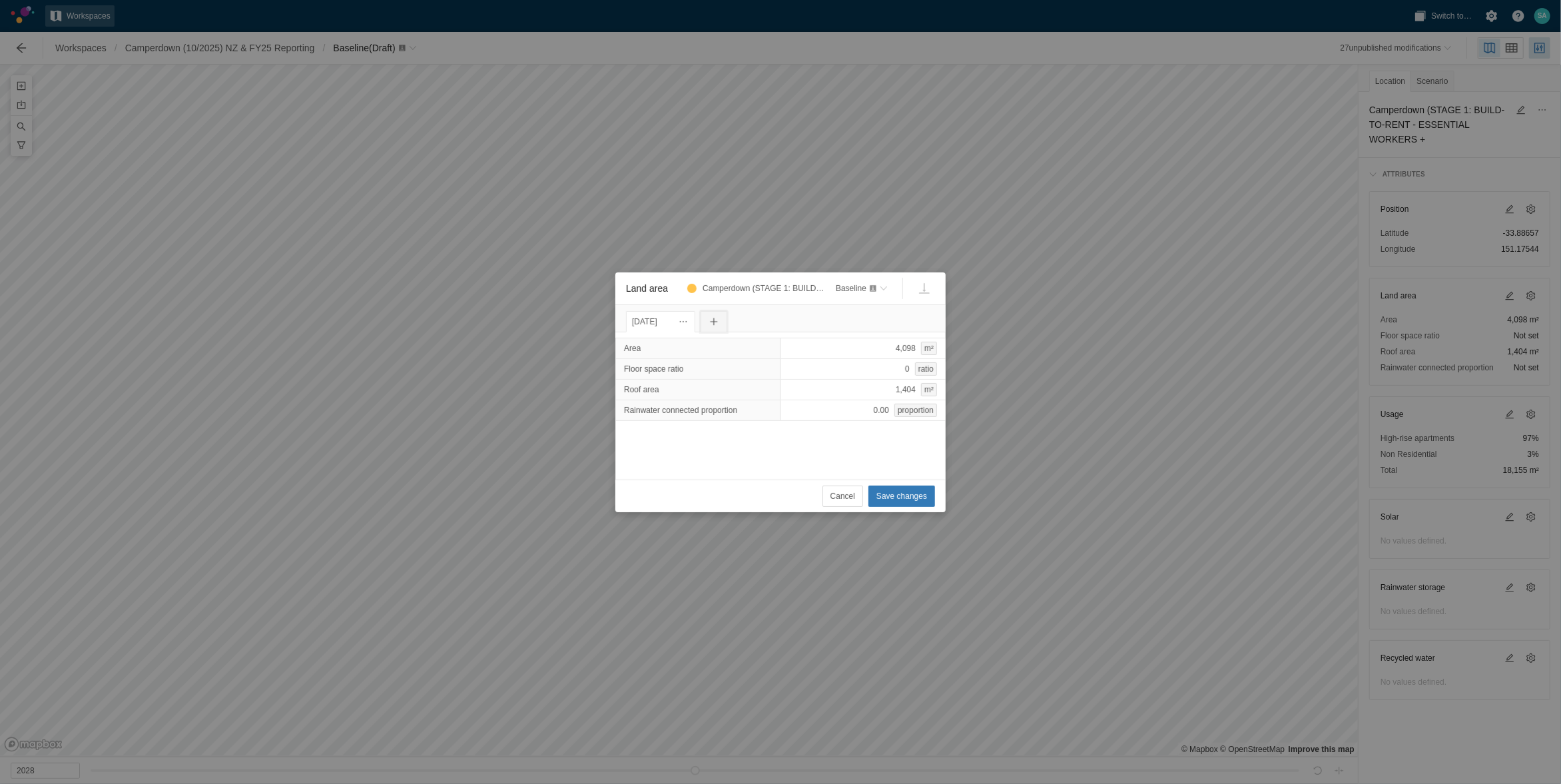
click at [720, 316] on span "Land area" at bounding box center [714, 321] width 11 height 11
click at [872, 346] on div "4,098 m²" at bounding box center [863, 348] width 166 height 21
type input "2278"
click at [805, 460] on div "Area 2278 Floor space ratio 0 ratio Roof area 1,404 m² Rainwater connected prop…" at bounding box center [780, 406] width 331 height 147
click at [878, 388] on div "1,404 m²" at bounding box center [863, 390] width 166 height 21
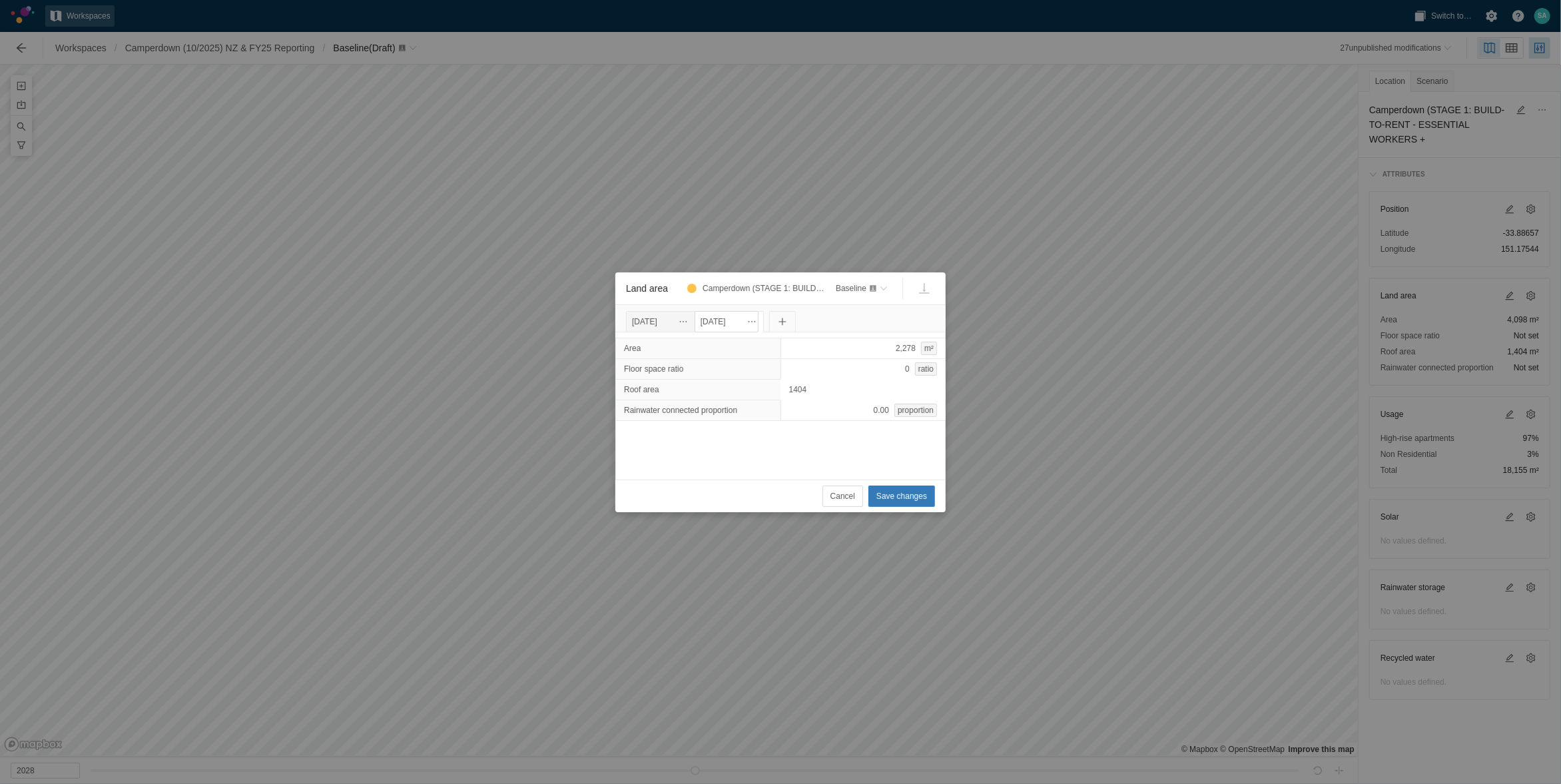
click at [878, 388] on input "1404" at bounding box center [863, 390] width 166 height 21
type input "1000"
click at [868, 434] on div "Area 2,278 m² Floor space ratio 0 ratio Roof area 1000 Rainwater connected prop…" at bounding box center [780, 406] width 331 height 147
click at [904, 388] on div "1,000 m²" at bounding box center [863, 390] width 166 height 21
type input "853"
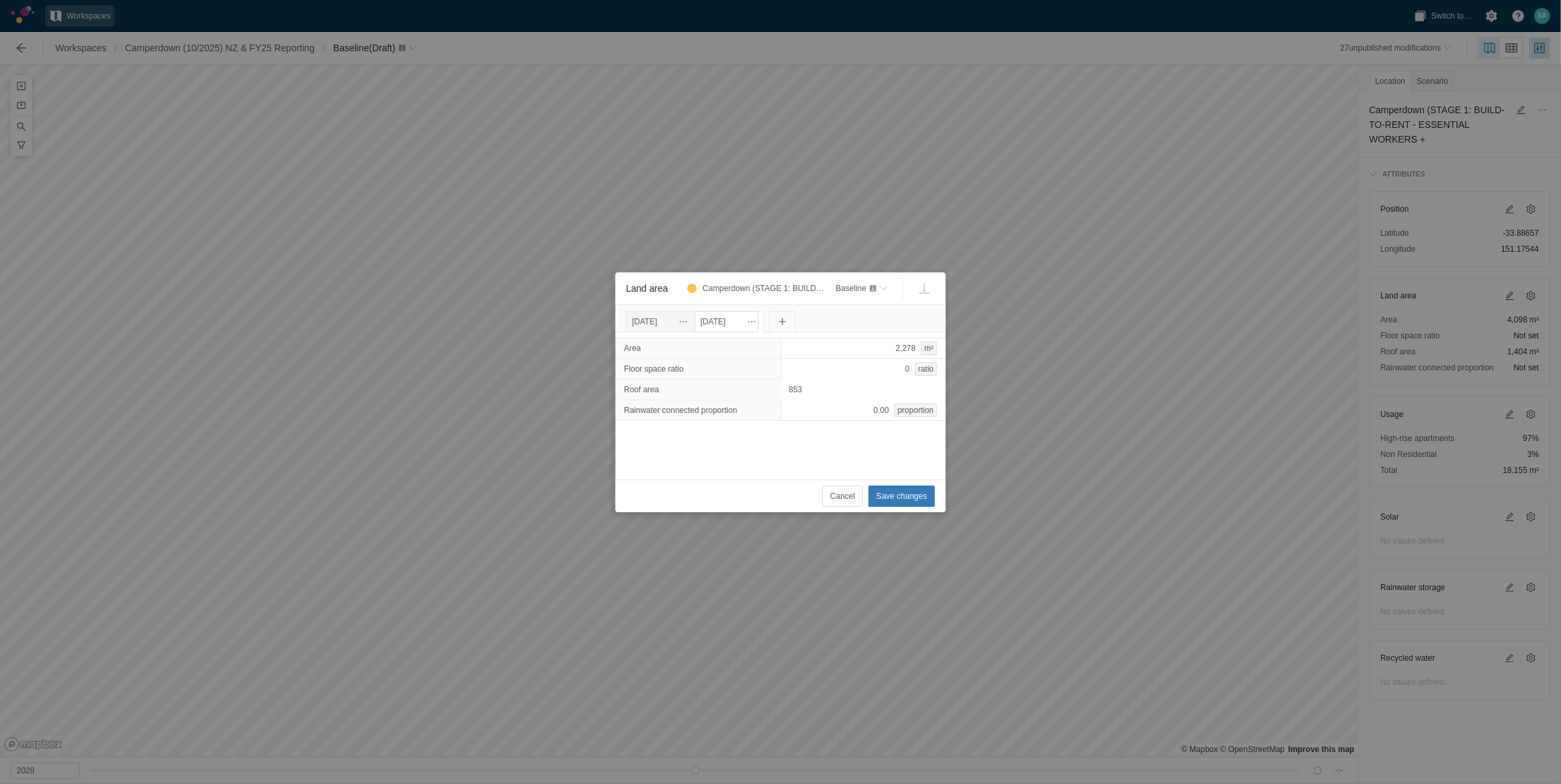
click at [795, 430] on div "Area 2,278 m² Floor space ratio 0 ratio Roof area 853 Rainwater connected propo…" at bounding box center [780, 406] width 331 height 147
click at [904, 498] on span "Save changes" at bounding box center [901, 496] width 51 height 14
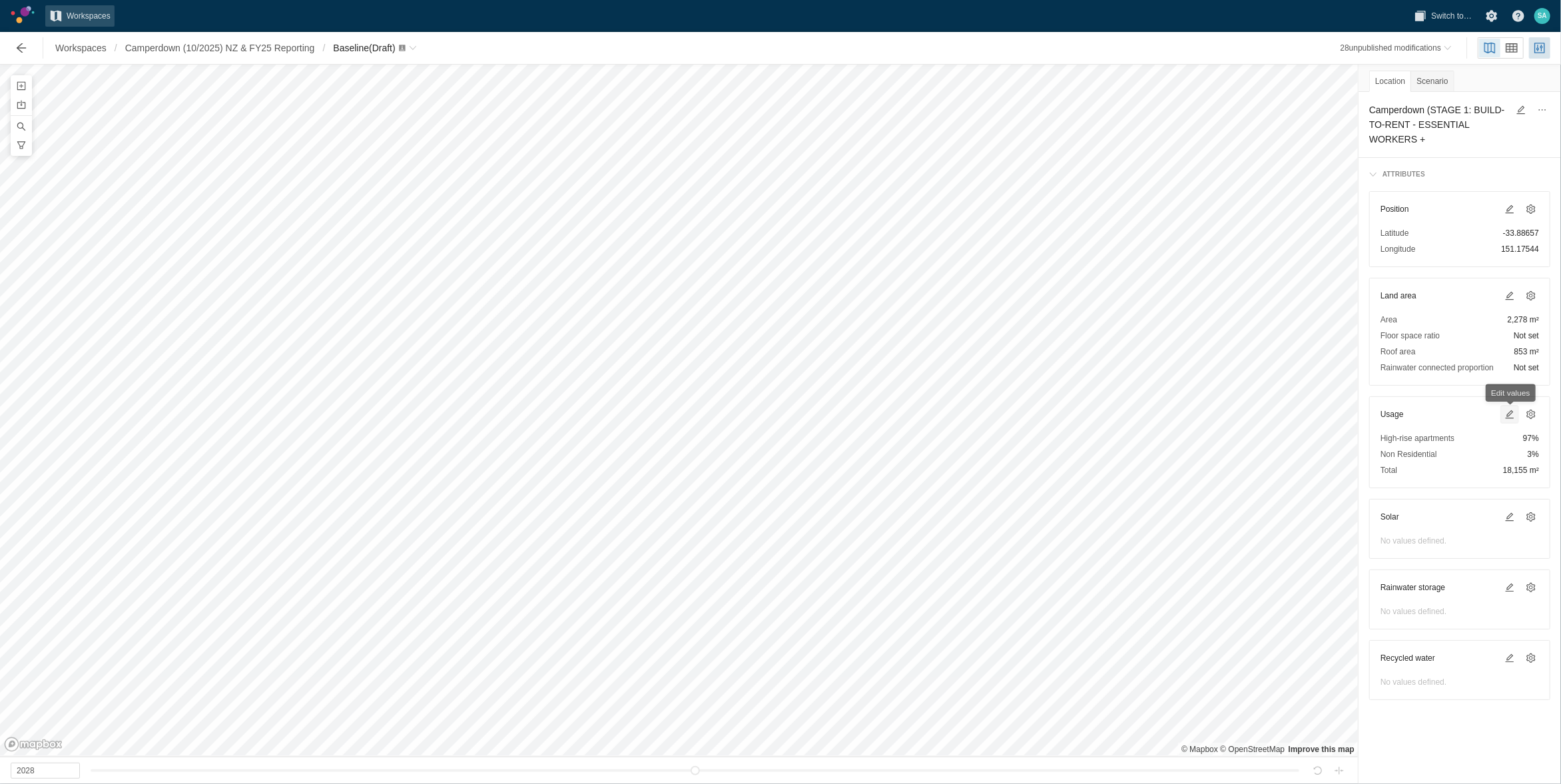
click at [1509, 413] on span at bounding box center [1510, 414] width 11 height 11
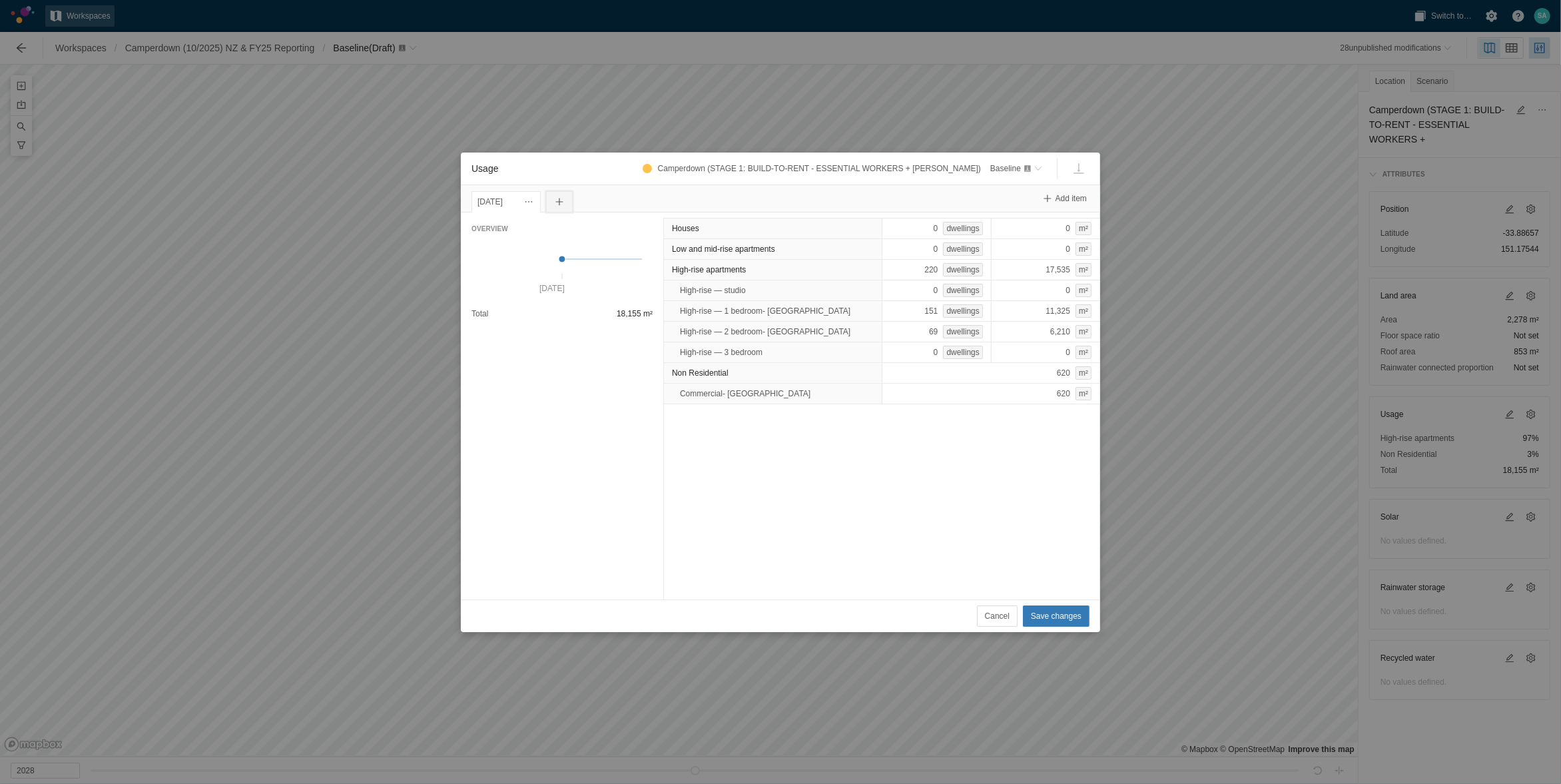
click at [565, 204] on span "Usage" at bounding box center [559, 202] width 11 height 11
click at [493, 203] on div "[DATE]" at bounding box center [505, 201] width 57 height 14
click at [534, 201] on span "Usage" at bounding box center [529, 202] width 11 height 11
click at [556, 222] on div "Change date" at bounding box center [610, 224] width 133 height 19
click at [493, 200] on input "[DATE]" at bounding box center [504, 202] width 64 height 21
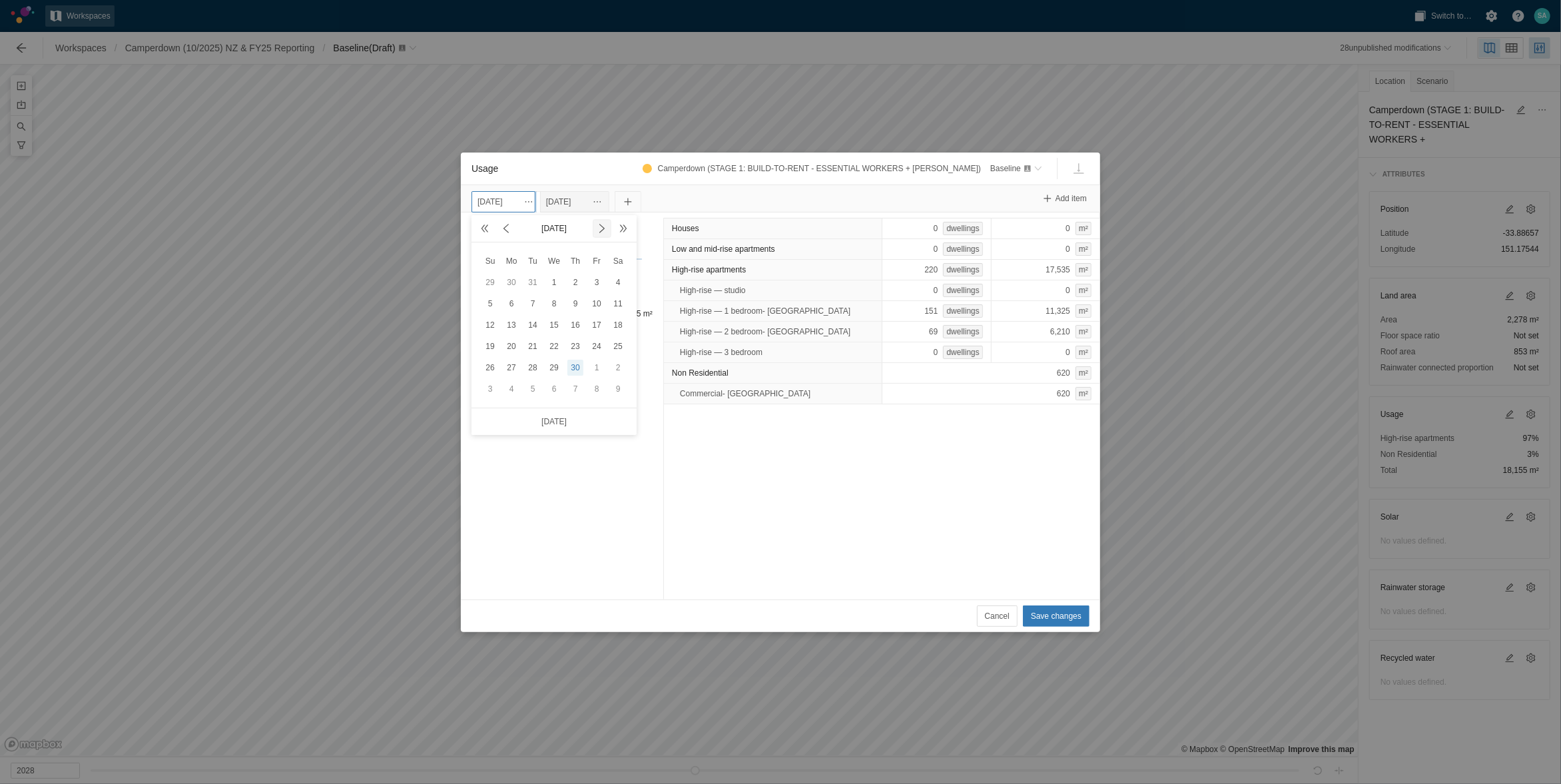
click at [603, 225] on span at bounding box center [602, 229] width 11 height 11
click at [615, 371] on div "30" at bounding box center [618, 367] width 16 height 16
click at [1063, 617] on span "Save changes" at bounding box center [1056, 616] width 51 height 14
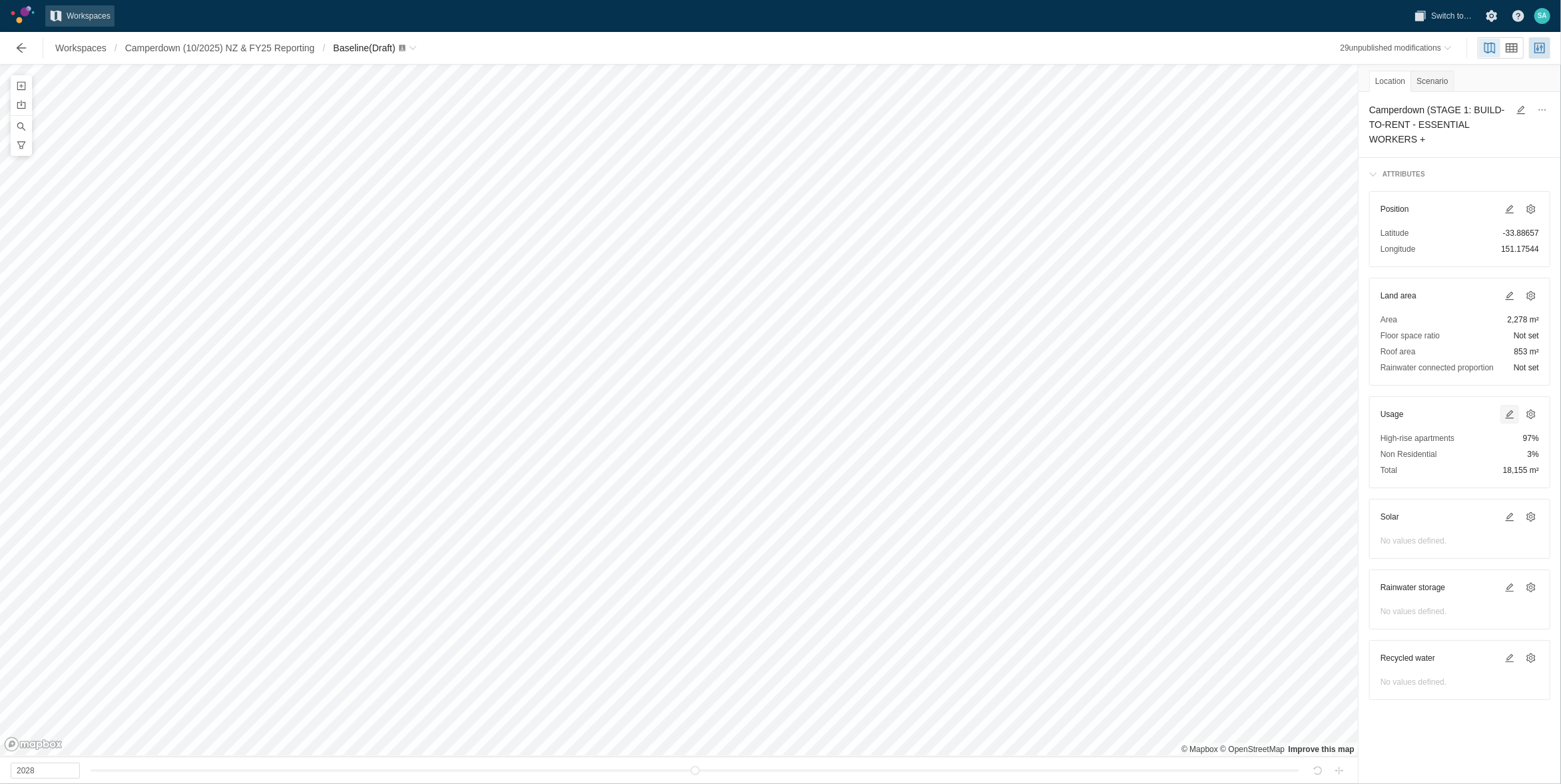
click at [1511, 415] on span at bounding box center [1510, 414] width 11 height 11
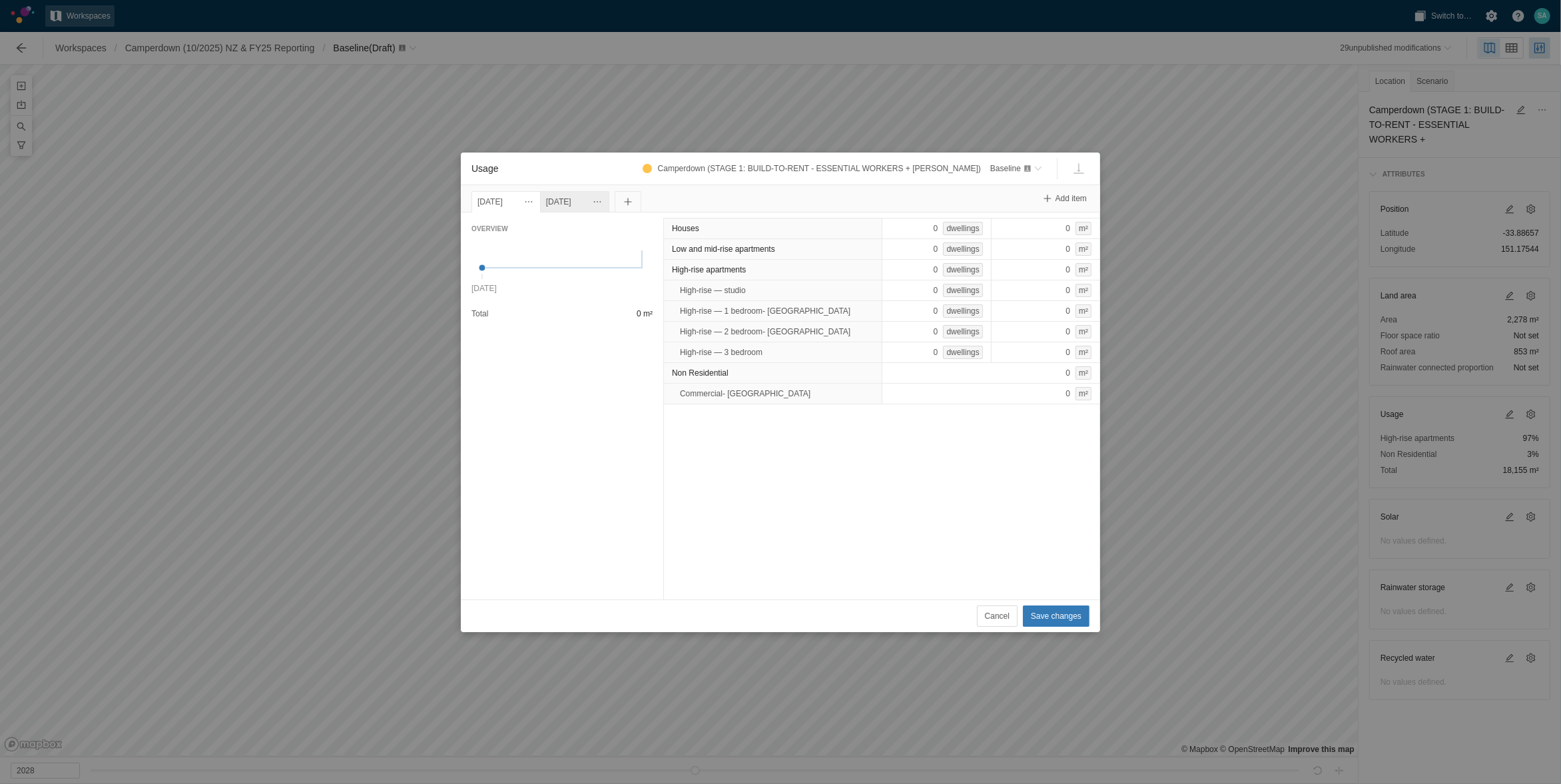
click at [600, 201] on div "[DATE]" at bounding box center [575, 201] width 57 height 14
click at [514, 200] on div "[DATE]" at bounding box center [505, 201] width 57 height 14
click at [534, 200] on span "Usage" at bounding box center [529, 202] width 11 height 11
click at [548, 217] on div "Change date" at bounding box center [604, 224] width 133 height 19
click at [508, 200] on input "[DATE]" at bounding box center [504, 202] width 64 height 21
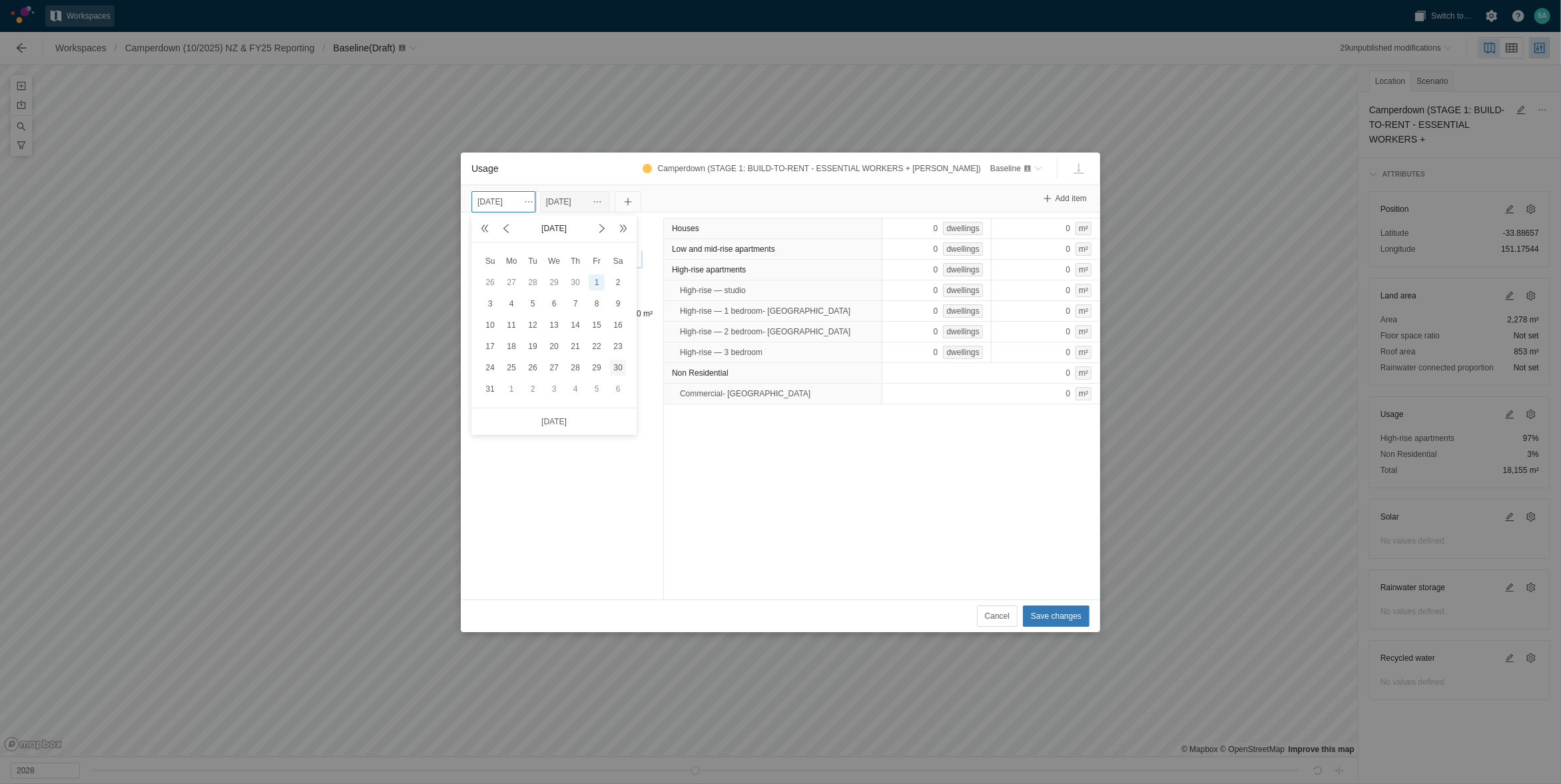
click at [620, 371] on div "30" at bounding box center [618, 367] width 16 height 16
click at [537, 203] on span "Usage" at bounding box center [528, 201] width 16 height 16
click at [516, 200] on div "[DATE]" at bounding box center [505, 201] width 57 height 14
click at [501, 200] on div "[DATE]" at bounding box center [505, 201] width 57 height 14
click at [534, 199] on span "Usage" at bounding box center [529, 202] width 11 height 11
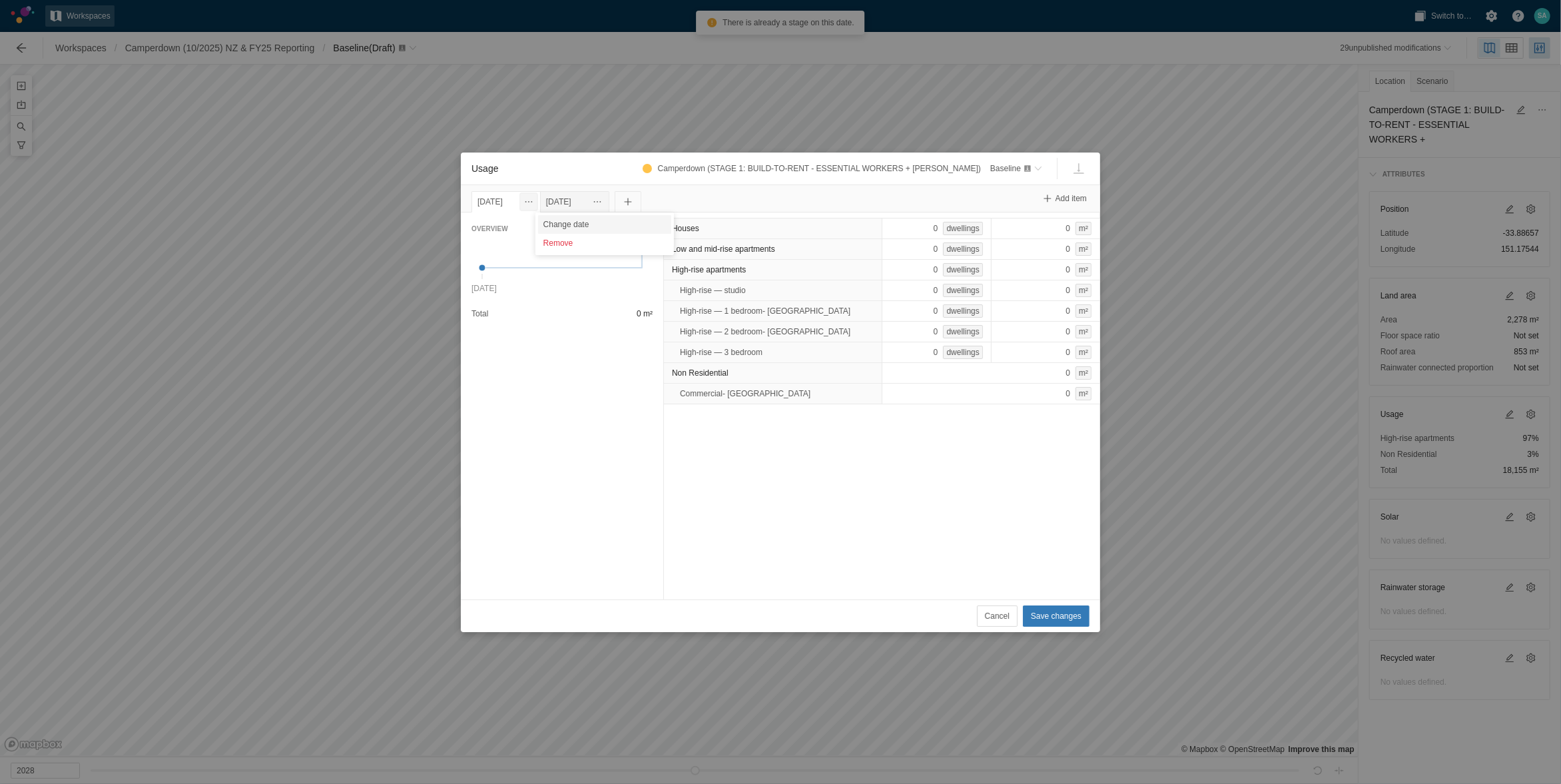
click at [555, 224] on div "Change date" at bounding box center [604, 224] width 133 height 19
click at [501, 196] on input "[DATE]" at bounding box center [504, 202] width 64 height 21
click at [613, 365] on div "30" at bounding box center [618, 367] width 16 height 16
click at [597, 202] on div "[DATE]" at bounding box center [575, 201] width 57 height 14
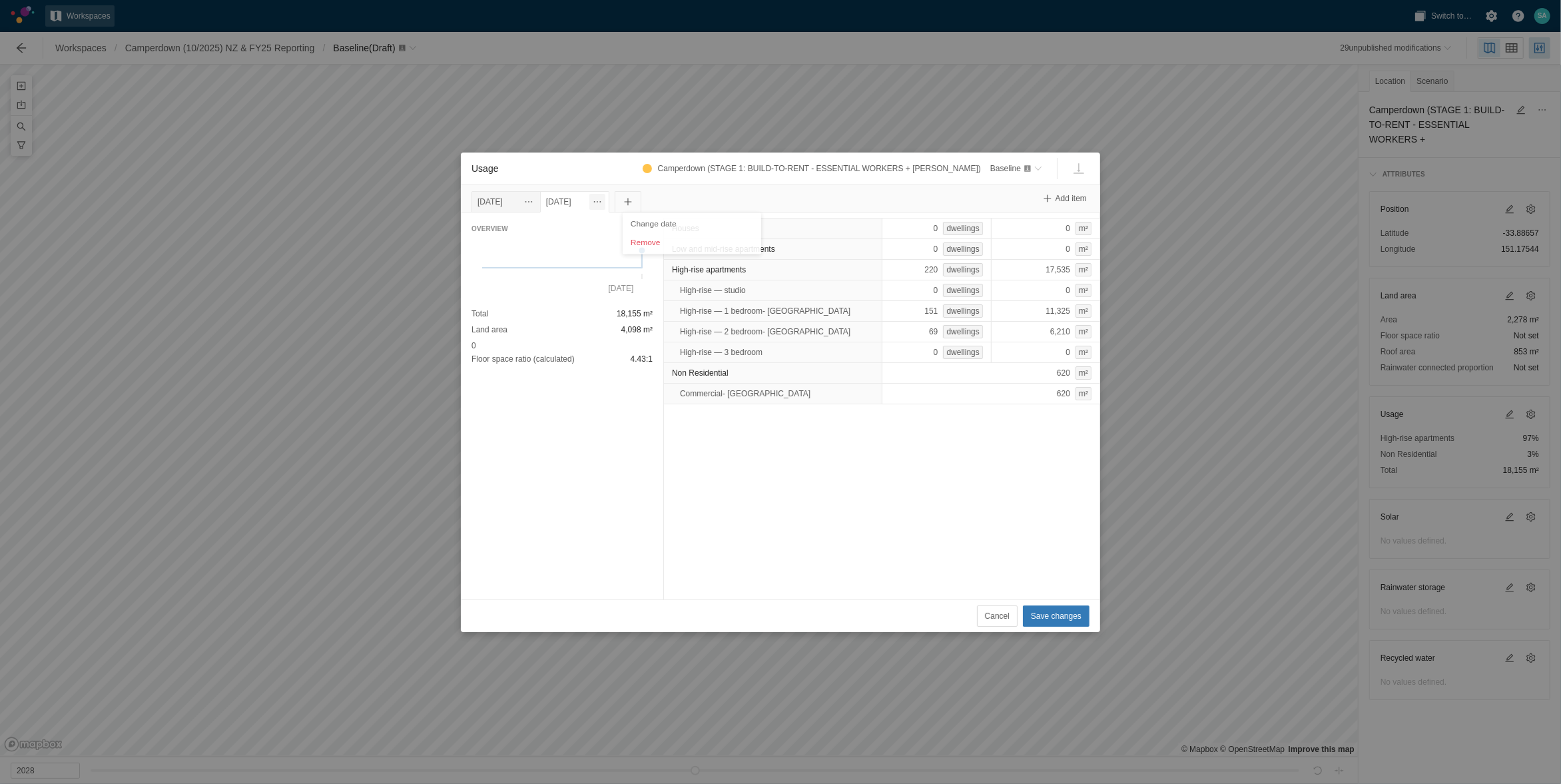
click at [603, 201] on span "Usage" at bounding box center [597, 202] width 11 height 11
click at [629, 221] on div "Change date" at bounding box center [692, 224] width 133 height 19
click at [587, 201] on input "[DATE]" at bounding box center [572, 202] width 64 height 21
click at [572, 385] on div "31" at bounding box center [573, 388] width 16 height 16
click at [506, 191] on div "[DATE]" at bounding box center [506, 202] width 69 height 21
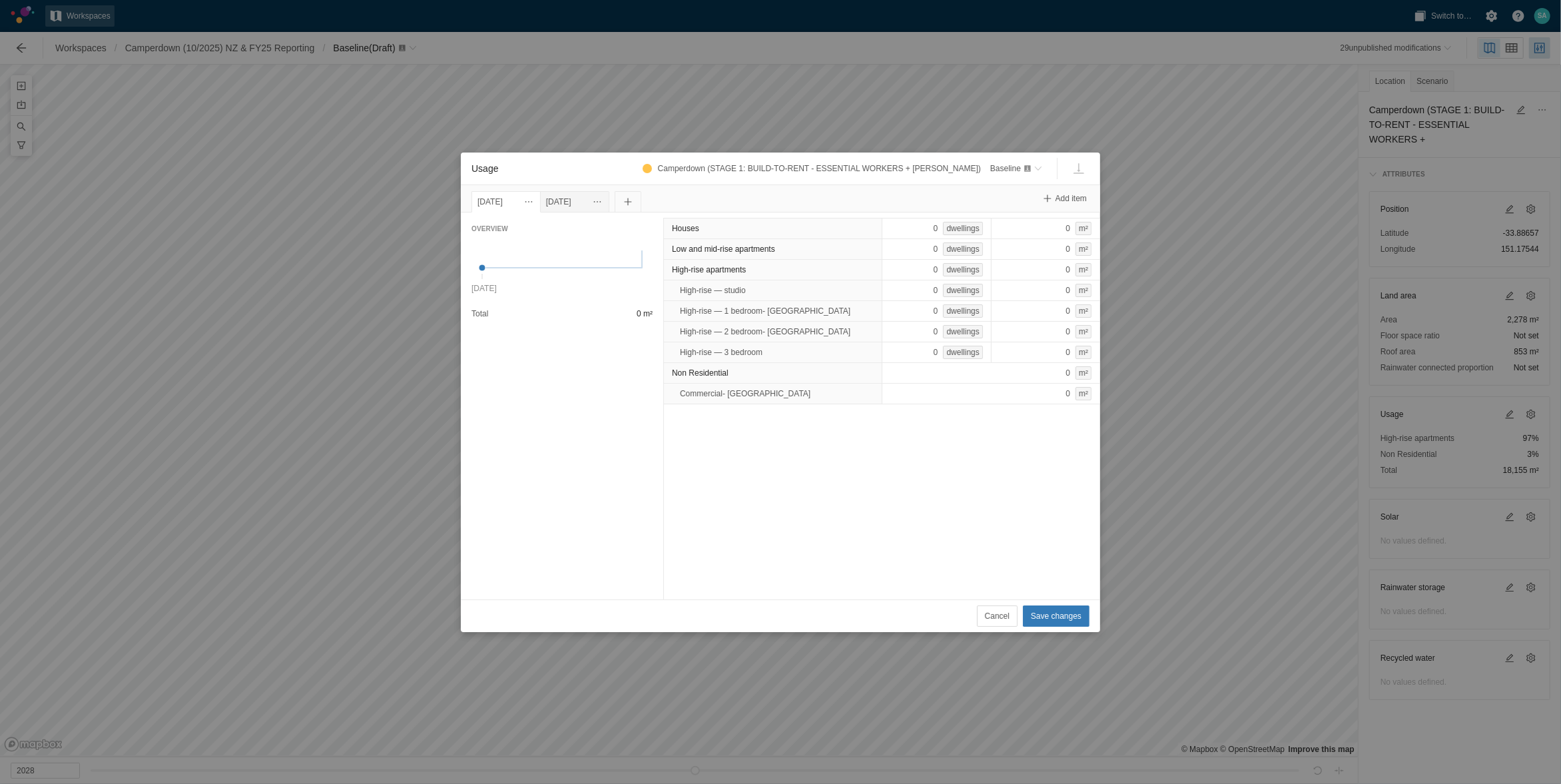
click at [499, 198] on div "[DATE]" at bounding box center [505, 201] width 57 height 14
click at [534, 202] on span "Usage" at bounding box center [529, 202] width 11 height 11
click at [557, 234] on div "Remove" at bounding box center [604, 243] width 133 height 19
click at [505, 200] on div "[DATE]" at bounding box center [505, 201] width 57 height 14
click at [537, 204] on span "Usage" at bounding box center [528, 201] width 16 height 16
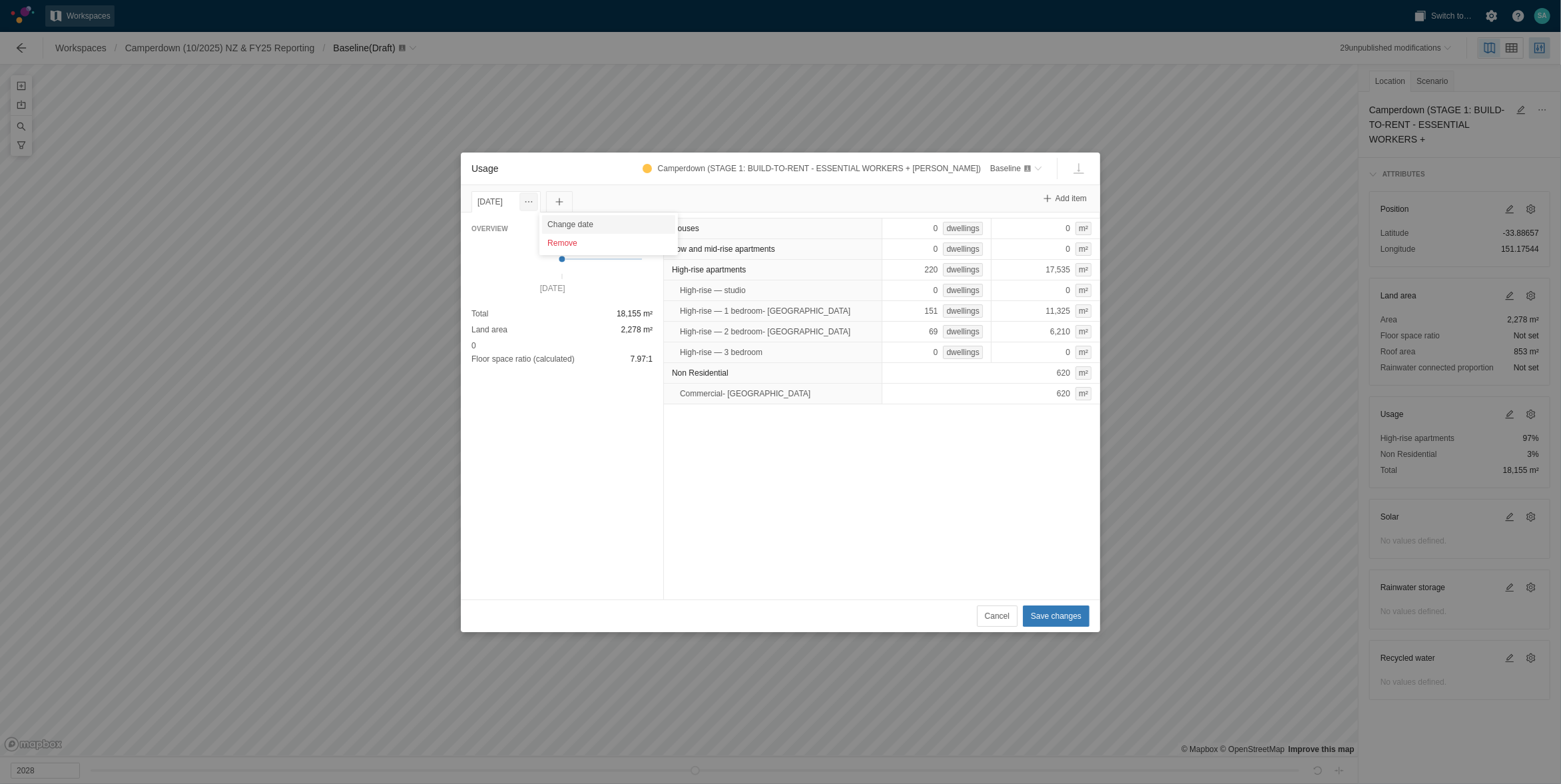
click at [553, 223] on div "Change date" at bounding box center [608, 224] width 133 height 19
click at [499, 203] on input "[DATE]" at bounding box center [504, 202] width 64 height 21
click at [614, 365] on div "30" at bounding box center [618, 367] width 16 height 16
click at [573, 206] on button "Usage" at bounding box center [559, 202] width 27 height 21
click at [918, 270] on div "220 dwellings" at bounding box center [936, 270] width 110 height 21
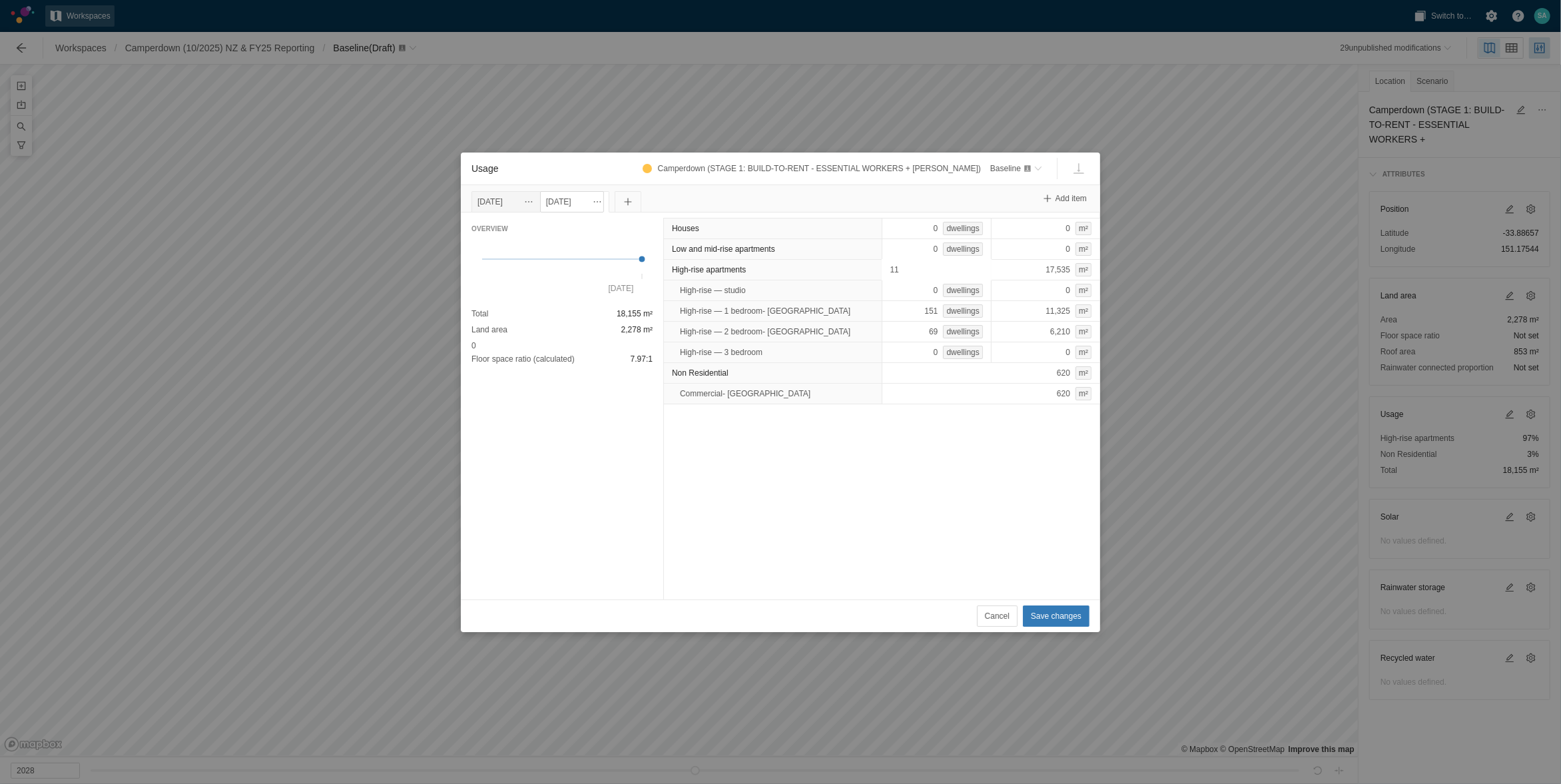
type input "111"
click at [863, 478] on div "Houses 0 dwellings 0 m² Low and mid-rise apartments 0 dwellings 0 m² High-rise …" at bounding box center [882, 406] width 437 height 387
click at [499, 200] on div "[DATE]" at bounding box center [505, 201] width 57 height 14
click at [595, 194] on div "[DATE]" at bounding box center [575, 201] width 57 height 14
click at [925, 296] on div "6 dwellings" at bounding box center [936, 290] width 110 height 21
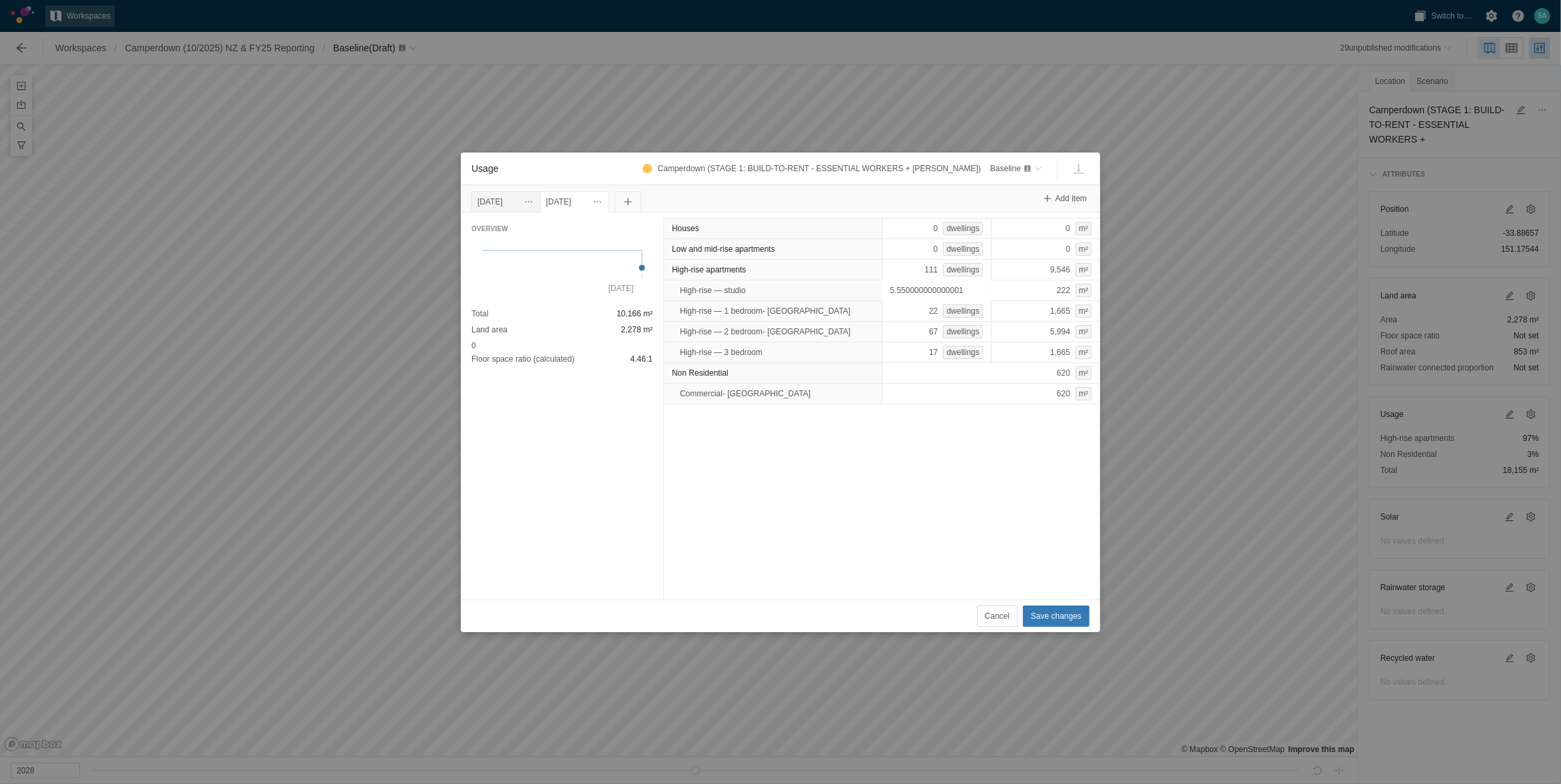
type input "0"
click at [837, 482] on div "Houses 0 dwellings 0 m² Low and mid-rise apartments 0 dwellings 0 m² High-rise …" at bounding box center [882, 406] width 437 height 387
click at [917, 311] on div "22 dwellings" at bounding box center [936, 311] width 110 height 21
type input "33"
click at [850, 485] on div "Houses 0 dwellings 0 m² Low and mid-rise apartments 0 dwellings 0 m² High-rise …" at bounding box center [882, 406] width 437 height 387
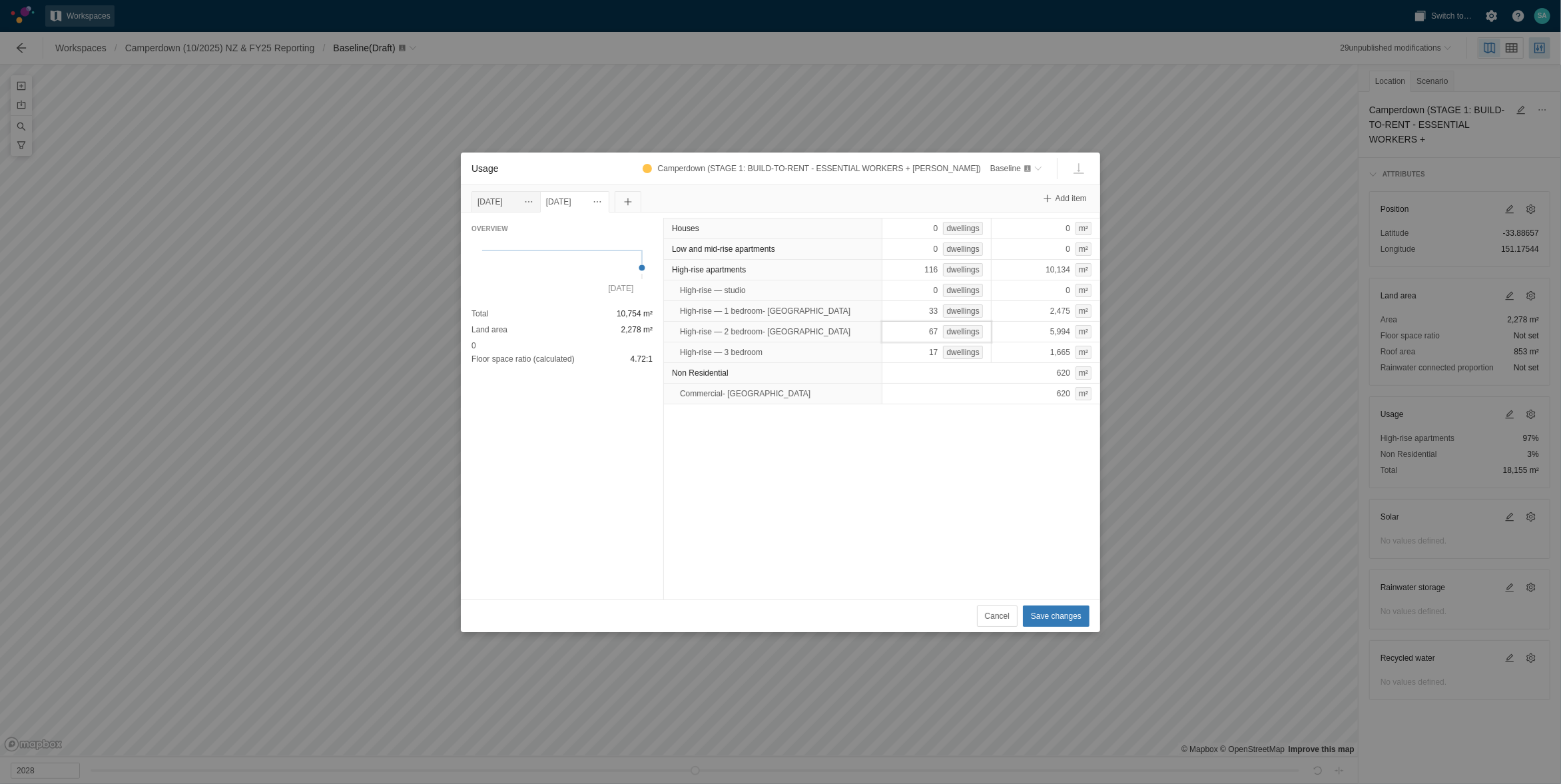
click at [923, 332] on div "67 dwellings" at bounding box center [936, 331] width 110 height 21
type input "60"
click at [844, 498] on div "Houses 0 dwellings 0 m² Low and mid-rise apartments 0 dwellings 0 m² High-rise …" at bounding box center [882, 406] width 437 height 387
click at [907, 359] on div "17 dwellings" at bounding box center [936, 352] width 110 height 21
type input "0"
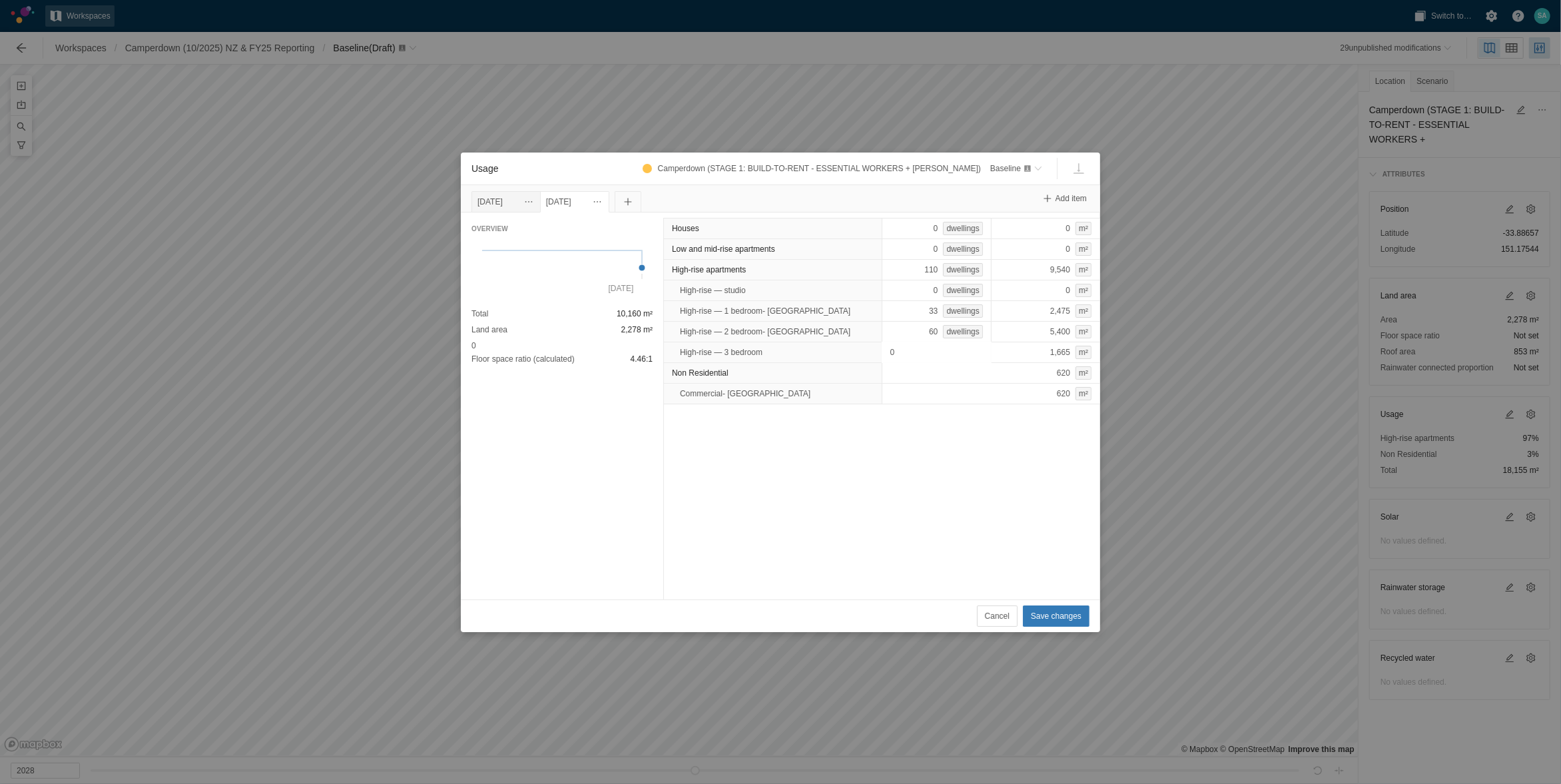
click at [850, 478] on div "Houses 0 dwellings 0 m² Low and mid-rise apartments 0 dwellings 0 m² High-rise …" at bounding box center [882, 406] width 437 height 387
click at [912, 323] on div "60 dwellings" at bounding box center [936, 331] width 110 height 21
type input "50"
click at [890, 444] on div "Houses 0 dwellings 0 m² Low and mid-rise apartments 0 dwellings 0 m² High-rise …" at bounding box center [882, 406] width 437 height 387
click at [922, 330] on div "60 dwellings" at bounding box center [936, 331] width 110 height 21
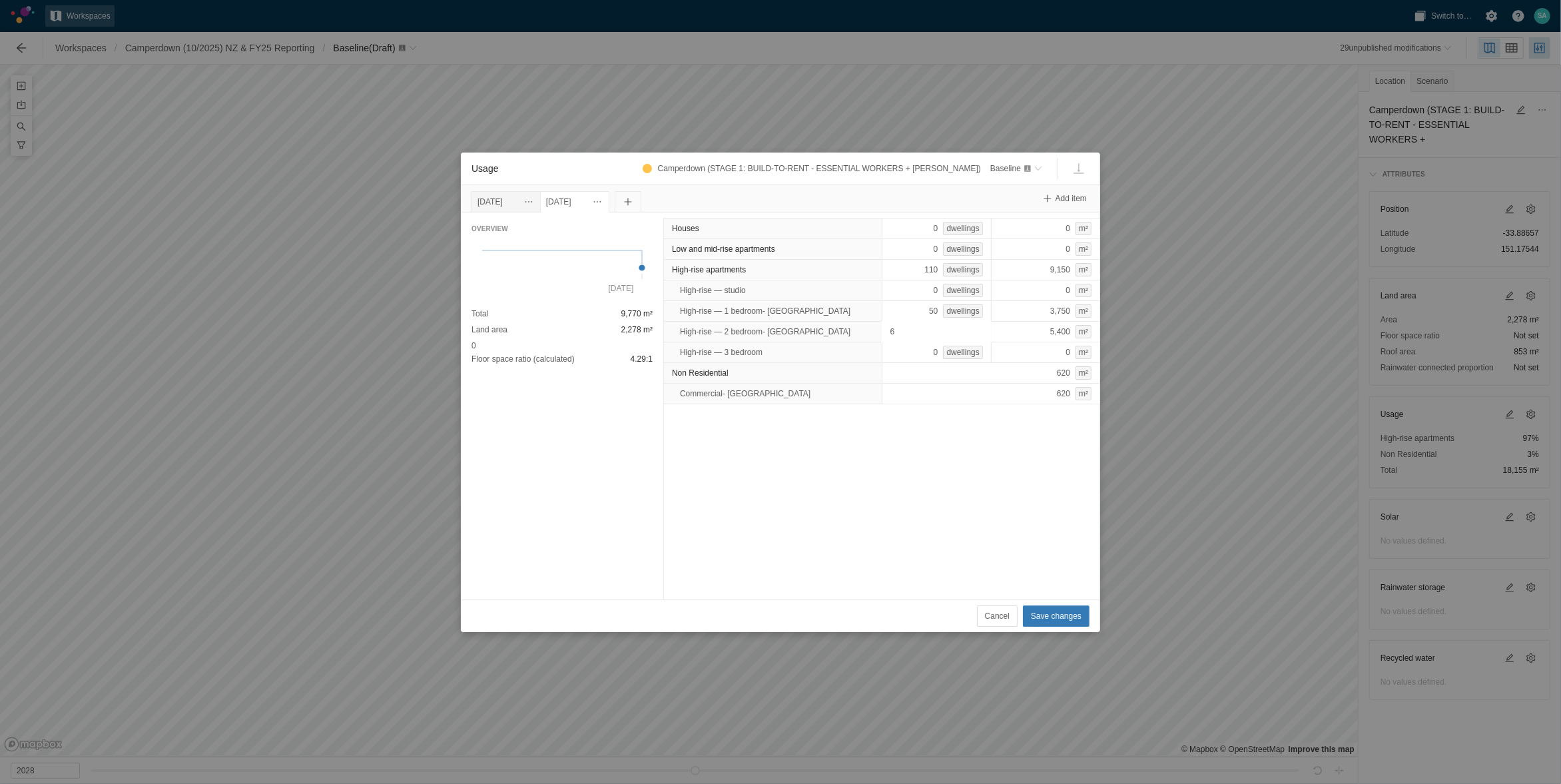
type input "61"
click at [871, 471] on div "Houses 0 dwellings 0 m² Low and mid-rise apartments 0 dwellings 0 m² High-rise …" at bounding box center [882, 406] width 437 height 387
click at [1051, 614] on span "Save changes" at bounding box center [1056, 616] width 51 height 14
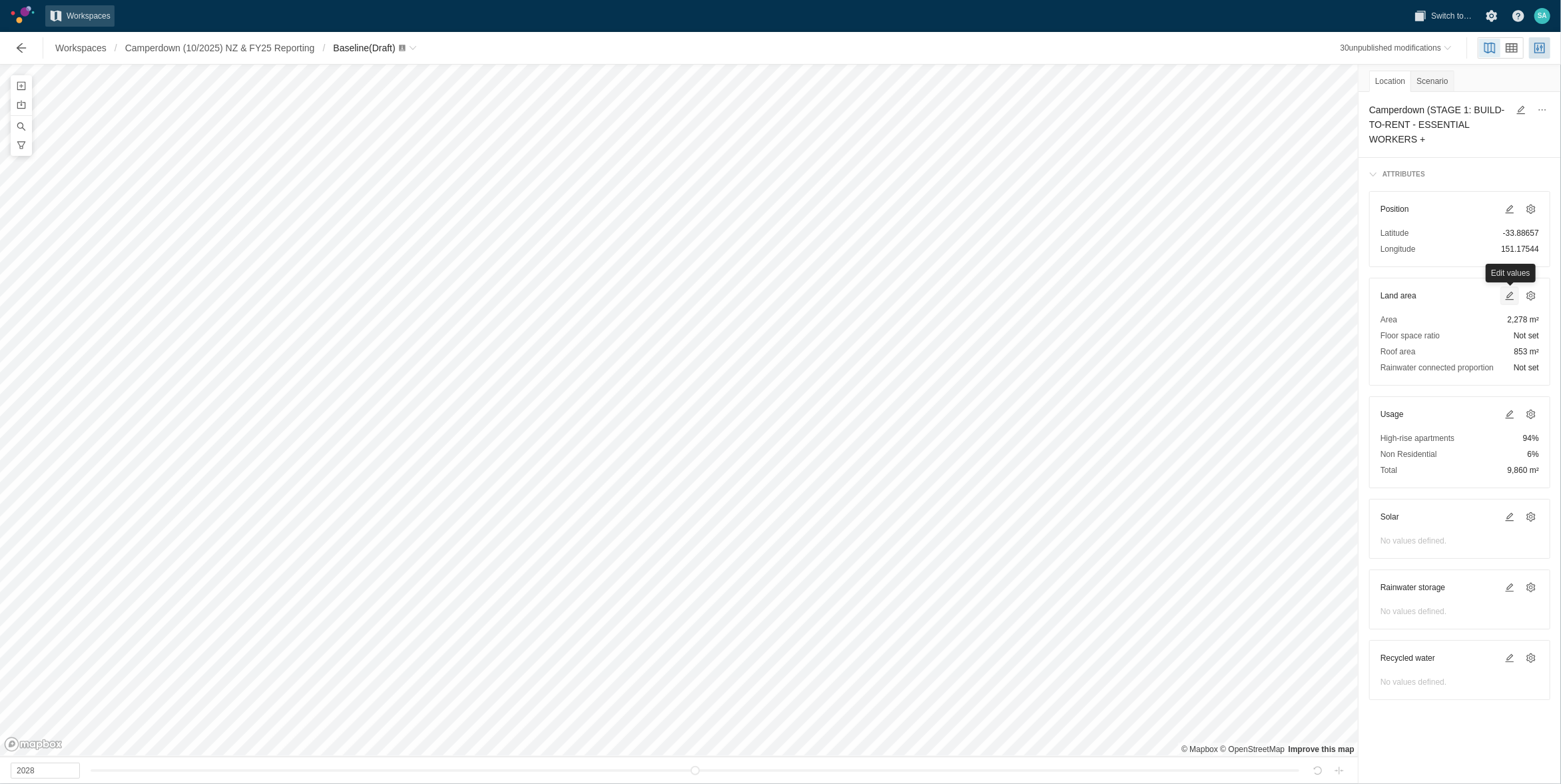
click at [1510, 294] on span at bounding box center [1510, 296] width 11 height 11
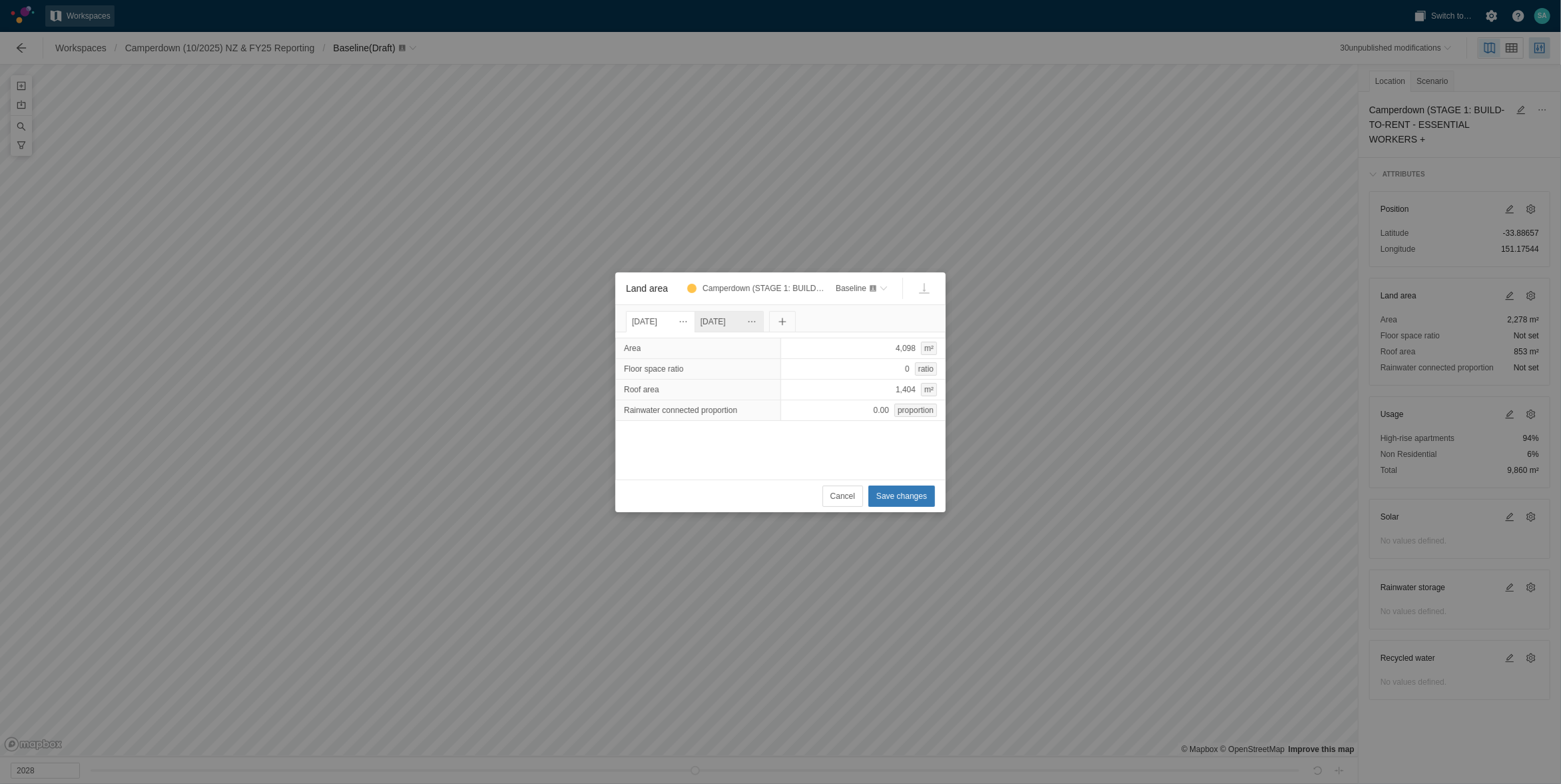
click at [758, 325] on div "[DATE]" at bounding box center [729, 321] width 57 height 14
click at [658, 321] on div "[DATE]" at bounding box center [660, 321] width 57 height 14
click at [850, 499] on span "Cancel" at bounding box center [843, 496] width 24 height 14
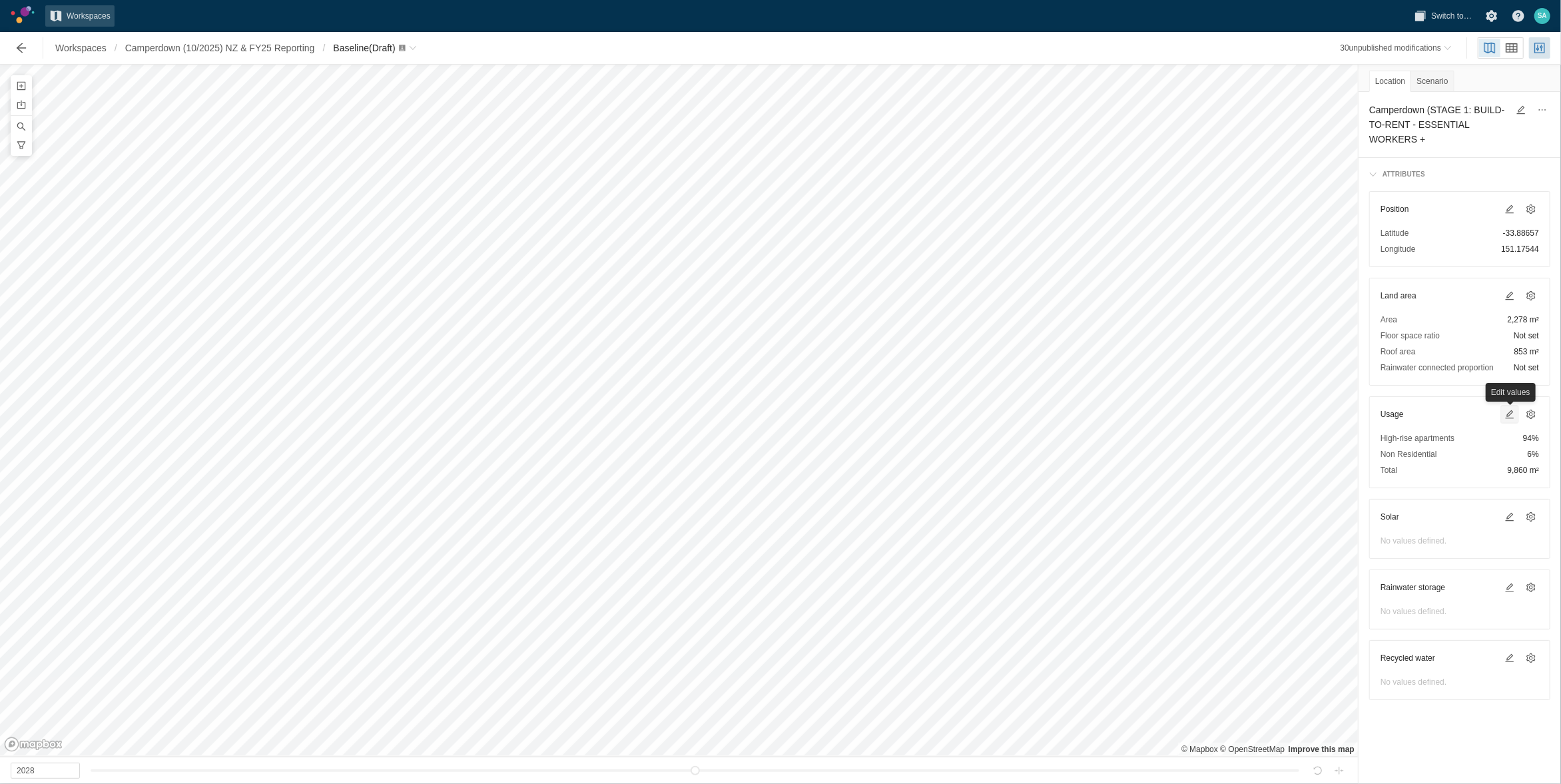
click at [1515, 409] on span at bounding box center [1509, 414] width 16 height 16
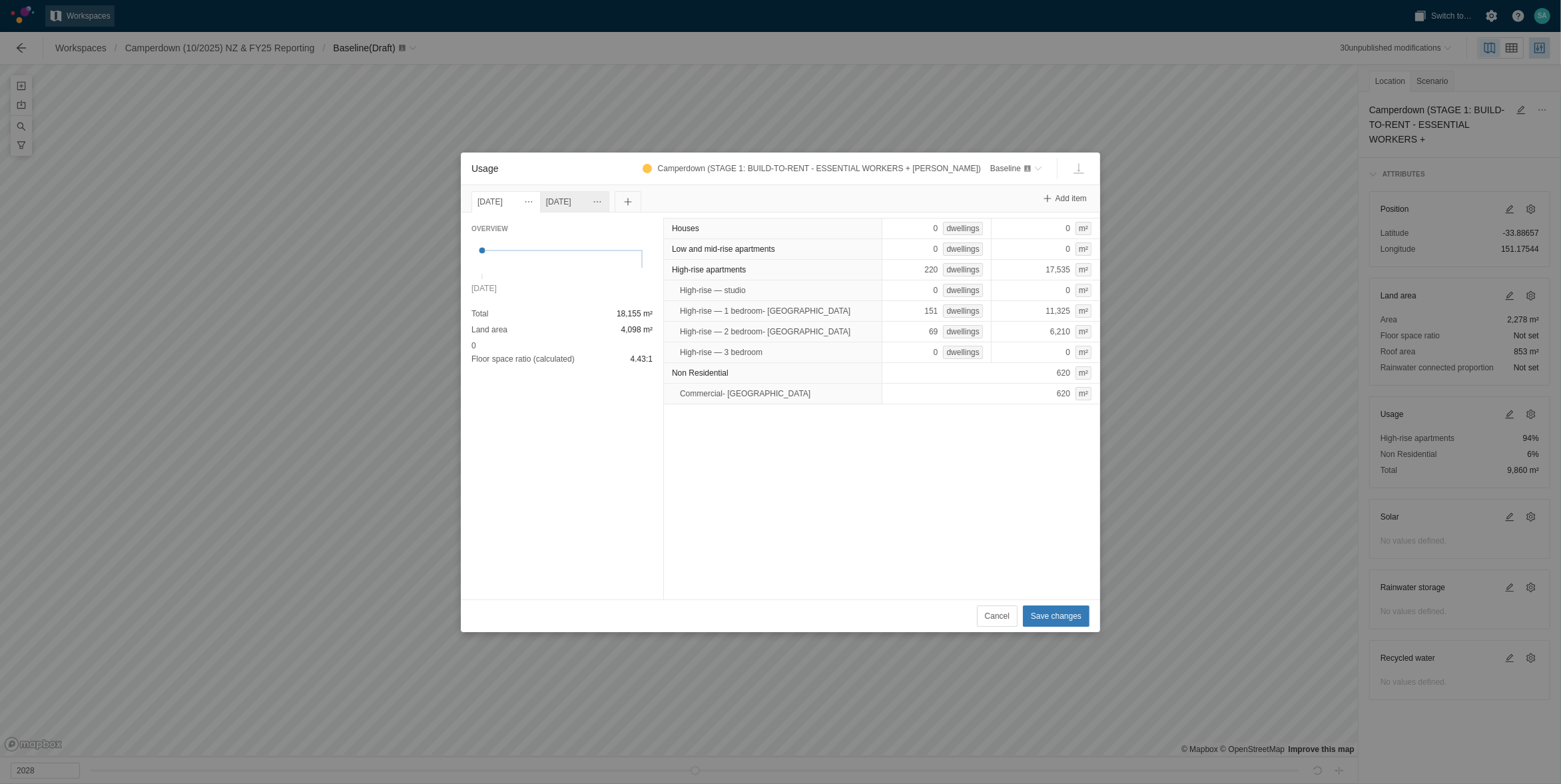
click at [603, 205] on div "[DATE]" at bounding box center [575, 201] width 57 height 14
click at [524, 201] on div "[DATE]" at bounding box center [505, 201] width 57 height 14
click at [597, 196] on div "[DATE]" at bounding box center [575, 201] width 57 height 14
drag, startPoint x: 932, startPoint y: 545, endPoint x: 920, endPoint y: 527, distance: 21.6
click at [932, 545] on div "Houses 0 dwellings 0 m² Low and mid-rise apartments 0 dwellings 0 m² High-rise …" at bounding box center [882, 406] width 437 height 387
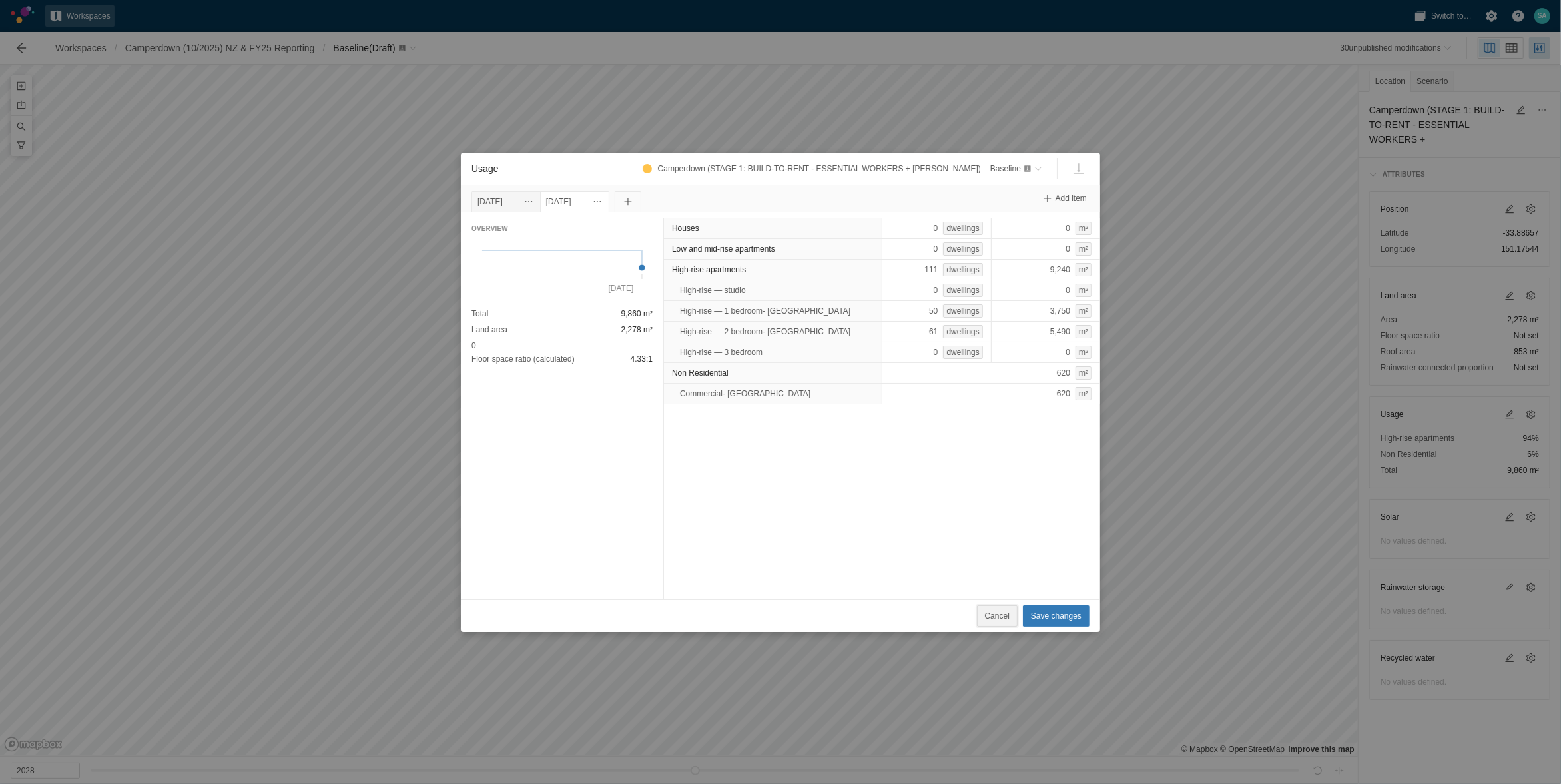
click at [997, 616] on span "Cancel" at bounding box center [997, 616] width 24 height 14
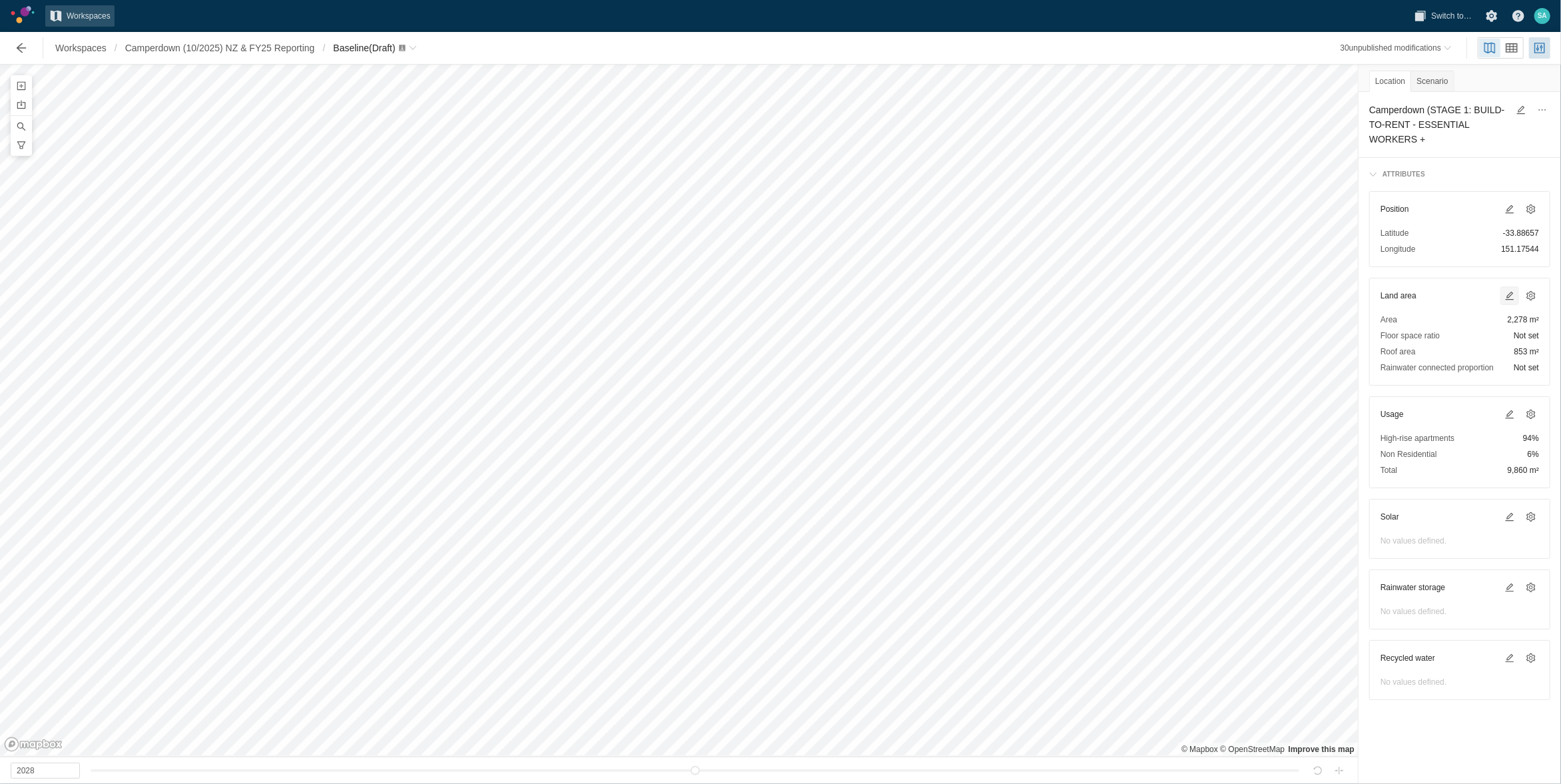
click at [1512, 292] on span at bounding box center [1510, 296] width 11 height 11
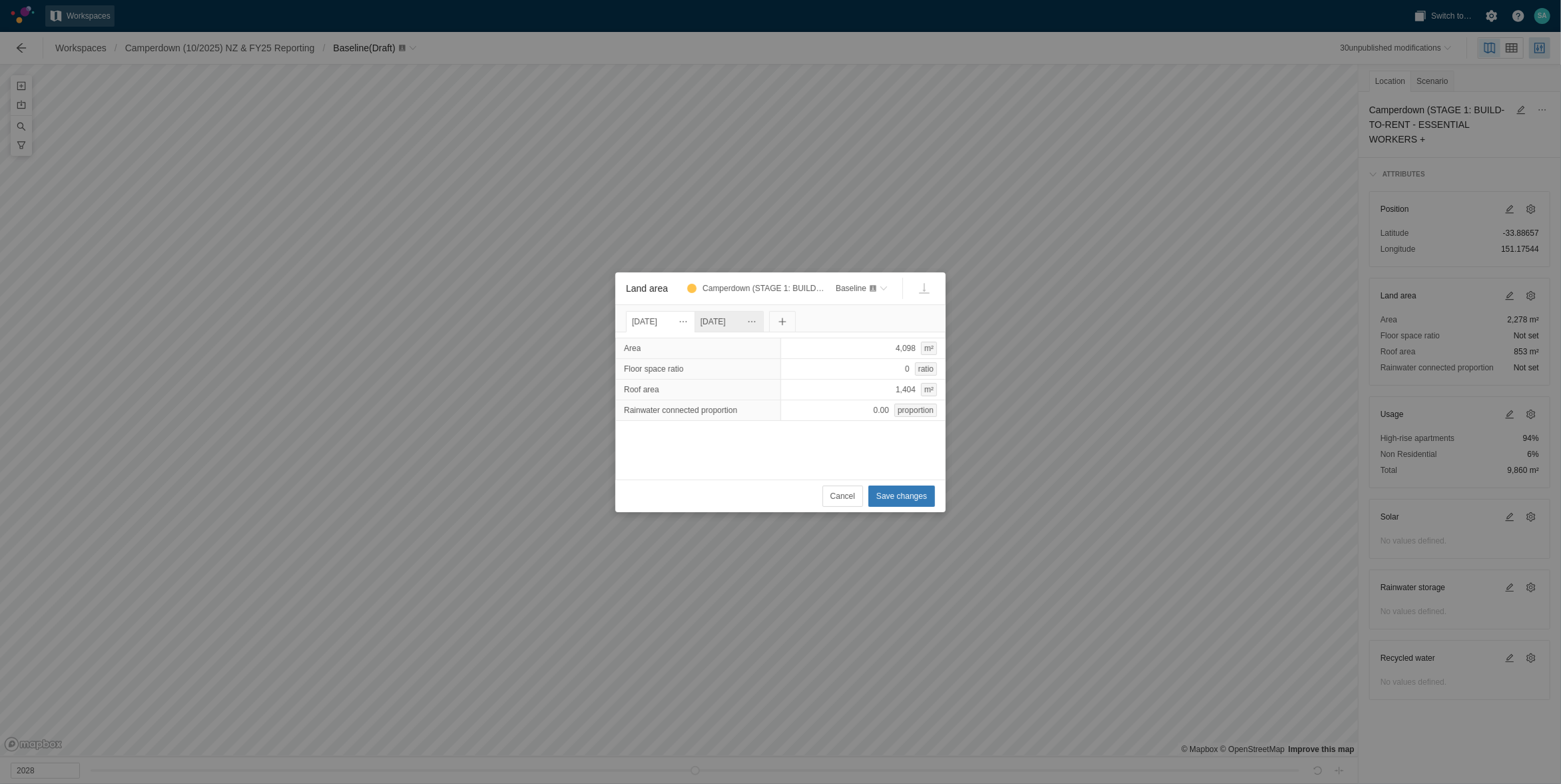
click at [755, 321] on div "[DATE]" at bounding box center [729, 321] width 57 height 14
click at [796, 324] on button "Land area" at bounding box center [782, 321] width 27 height 21
click at [828, 321] on input "[DATE]" at bounding box center [795, 321] width 64 height 21
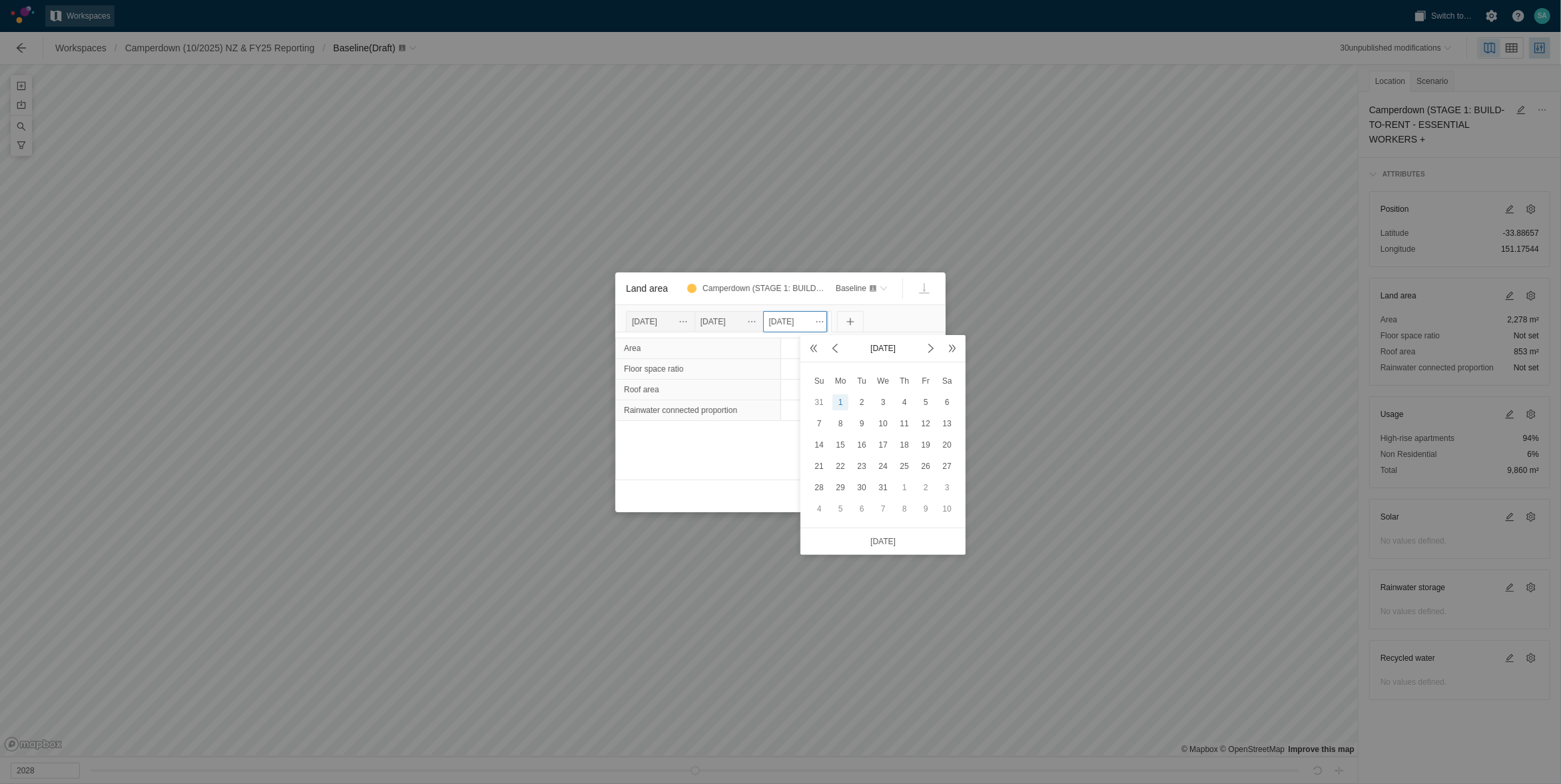
click at [917, 348] on h1 "[DATE]" at bounding box center [883, 349] width 74 height 14
click at [925, 346] on span at bounding box center [931, 348] width 16 height 16
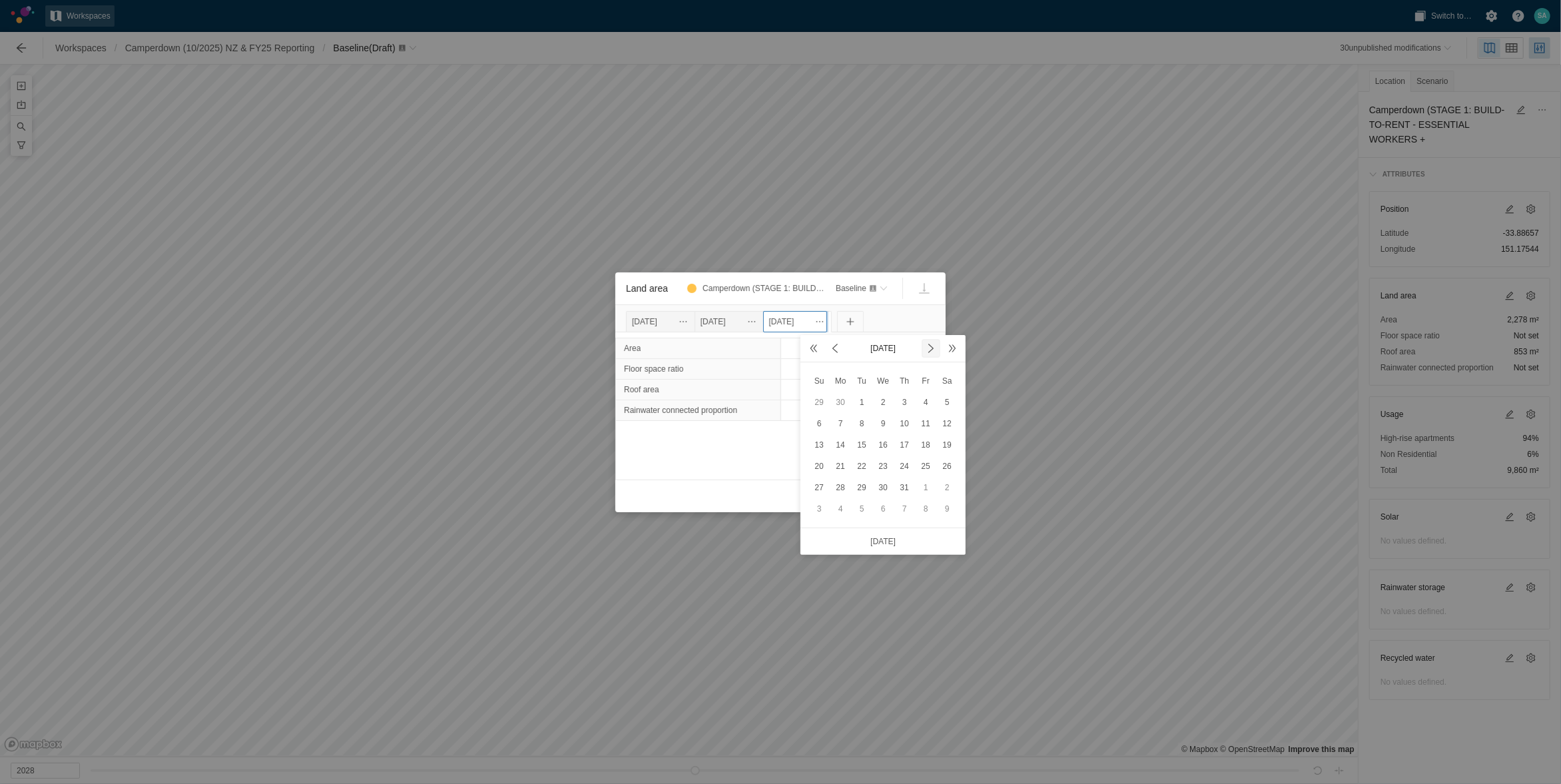
click at [925, 346] on span at bounding box center [931, 348] width 16 height 16
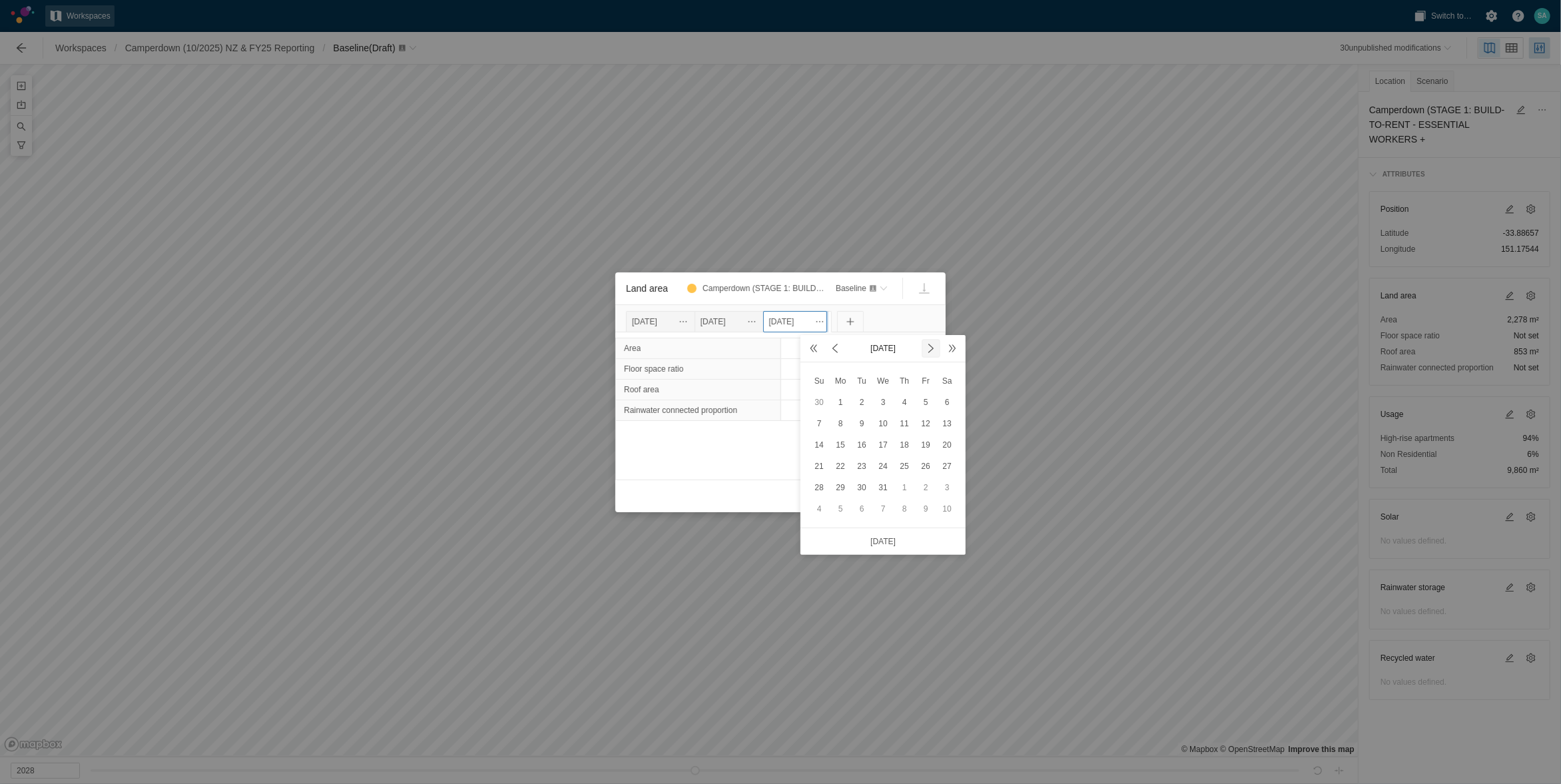
click at [925, 346] on span at bounding box center [931, 348] width 16 height 16
click at [817, 510] on div "30" at bounding box center [819, 508] width 16 height 16
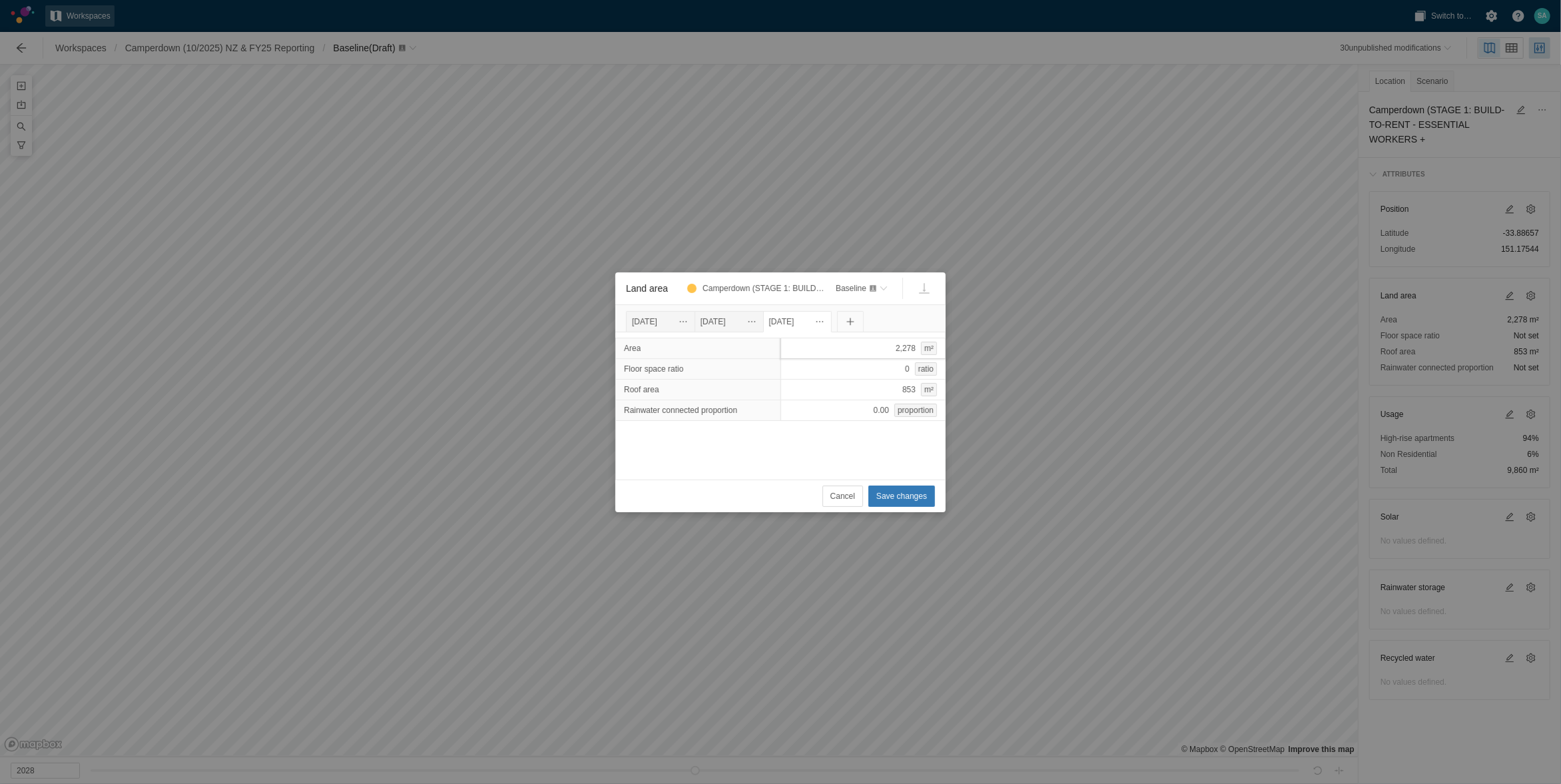
click at [845, 349] on div "2,278 m²" at bounding box center [863, 348] width 166 height 21
type input "4378"
click at [834, 449] on div "Area 4,378 m² Floor space ratio 0 ratio Roof area 853 m² Rainwater connected pr…" at bounding box center [780, 406] width 331 height 147
click at [860, 387] on div "853 m²" at bounding box center [863, 390] width 166 height 21
type input "1850"
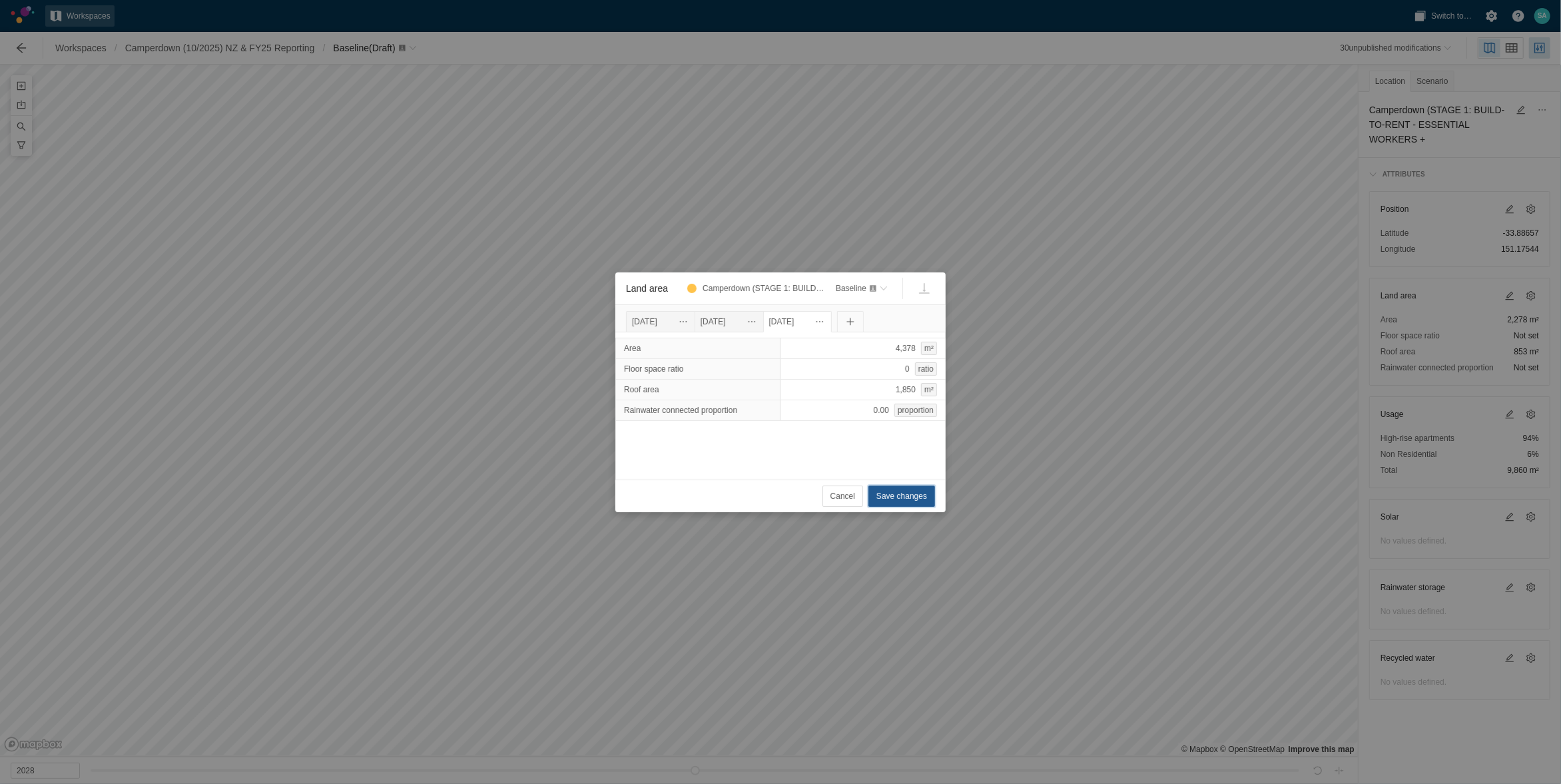
click at [917, 498] on span "Save changes" at bounding box center [901, 496] width 51 height 14
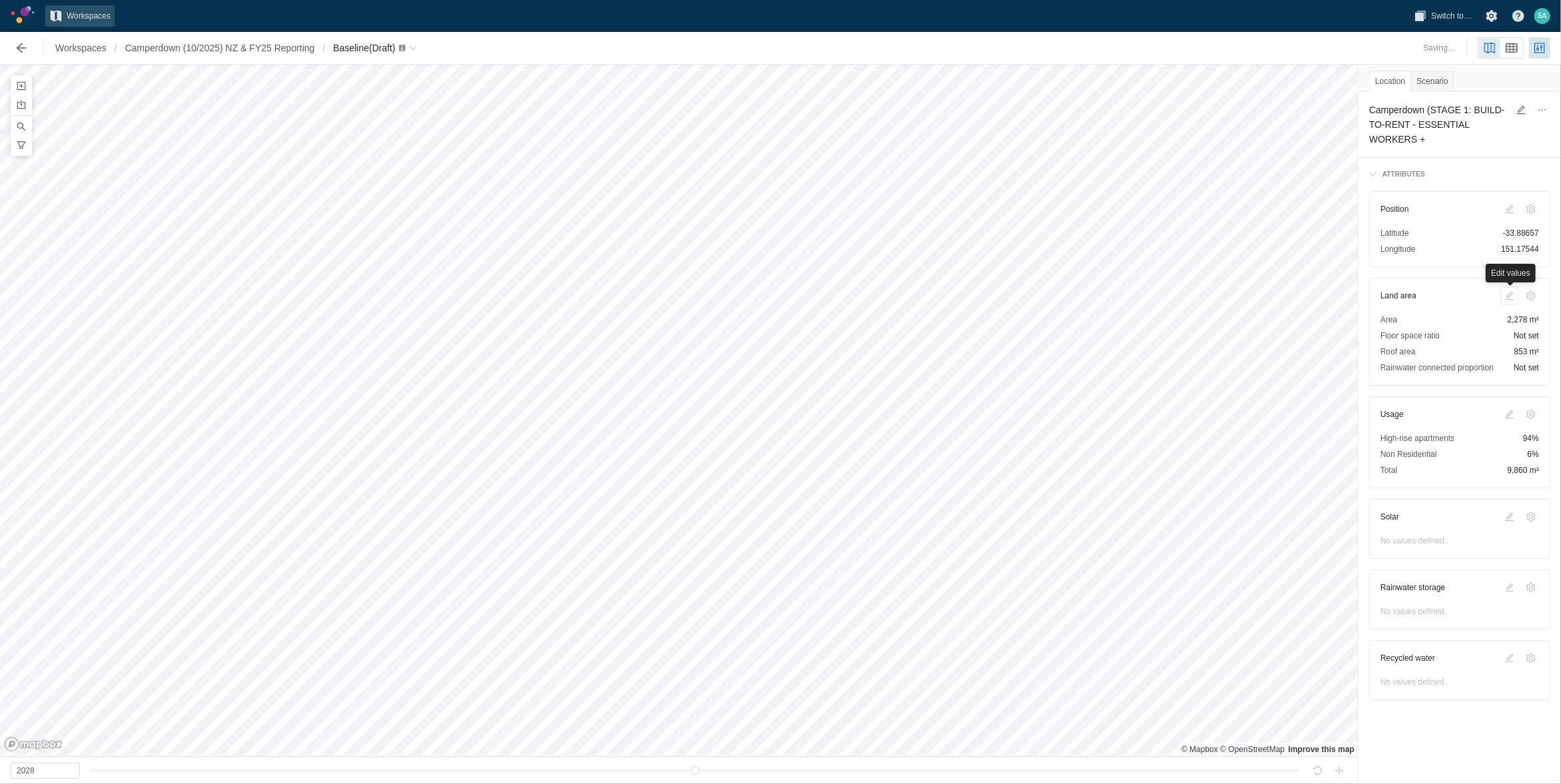
type input "2029"
click at [1507, 292] on span at bounding box center [1510, 296] width 11 height 11
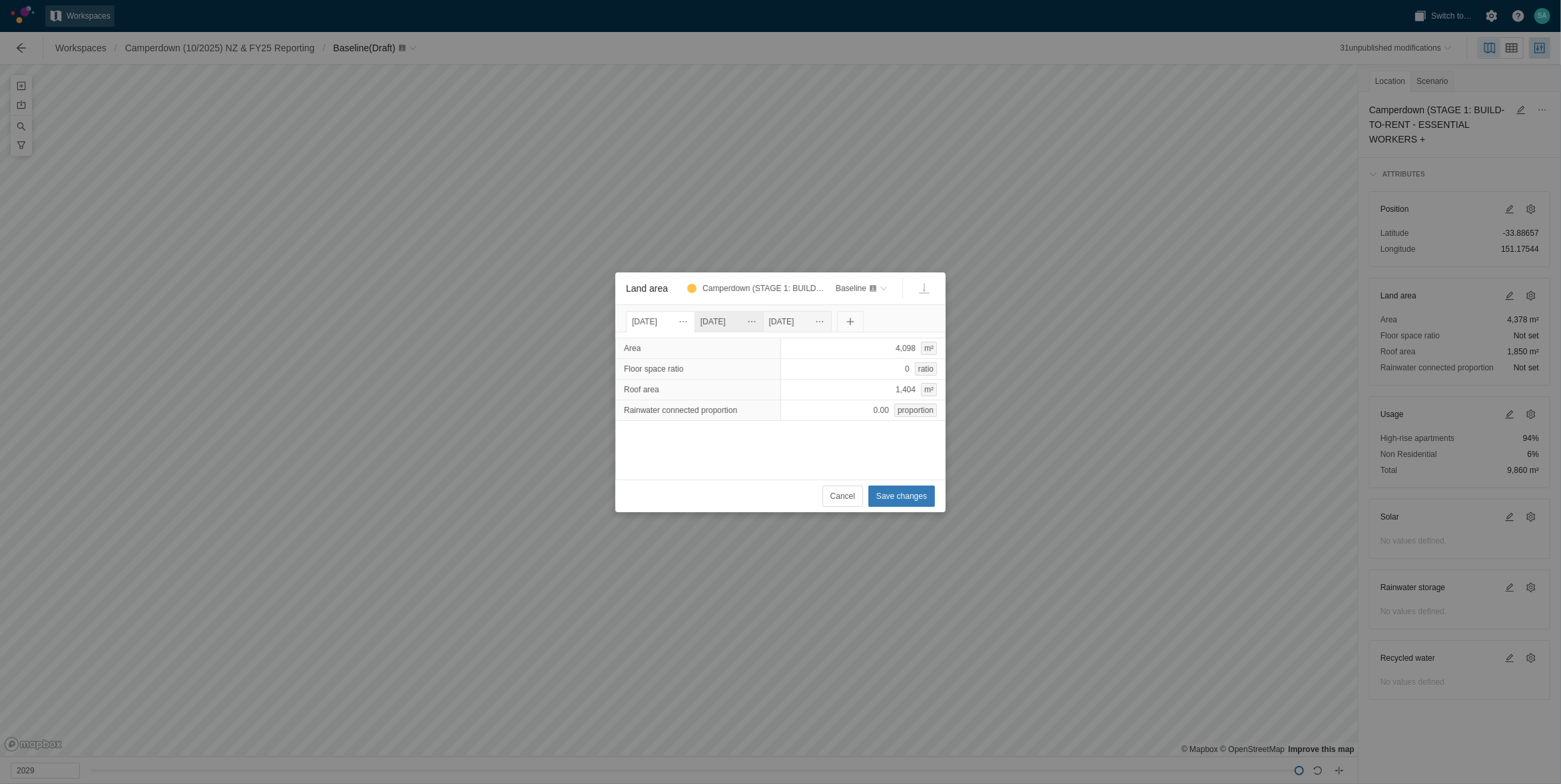
click at [758, 323] on div "[DATE]" at bounding box center [729, 321] width 57 height 14
click at [812, 322] on div "[DATE]" at bounding box center [797, 321] width 57 height 14
click at [688, 323] on div "[DATE]" at bounding box center [660, 321] width 57 height 14
click at [841, 502] on span "Cancel" at bounding box center [843, 496] width 24 height 14
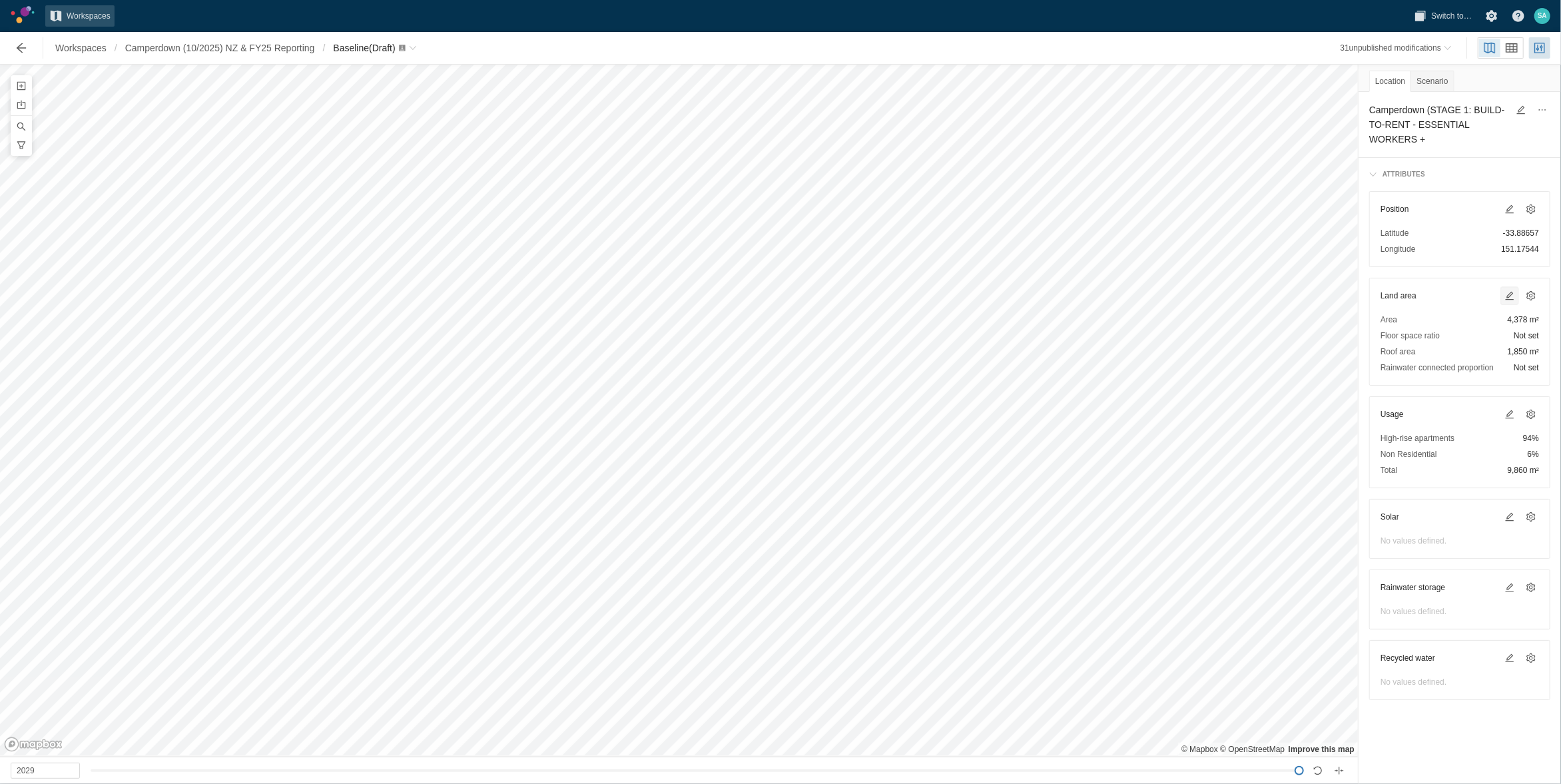
click at [1510, 297] on span at bounding box center [1510, 296] width 11 height 11
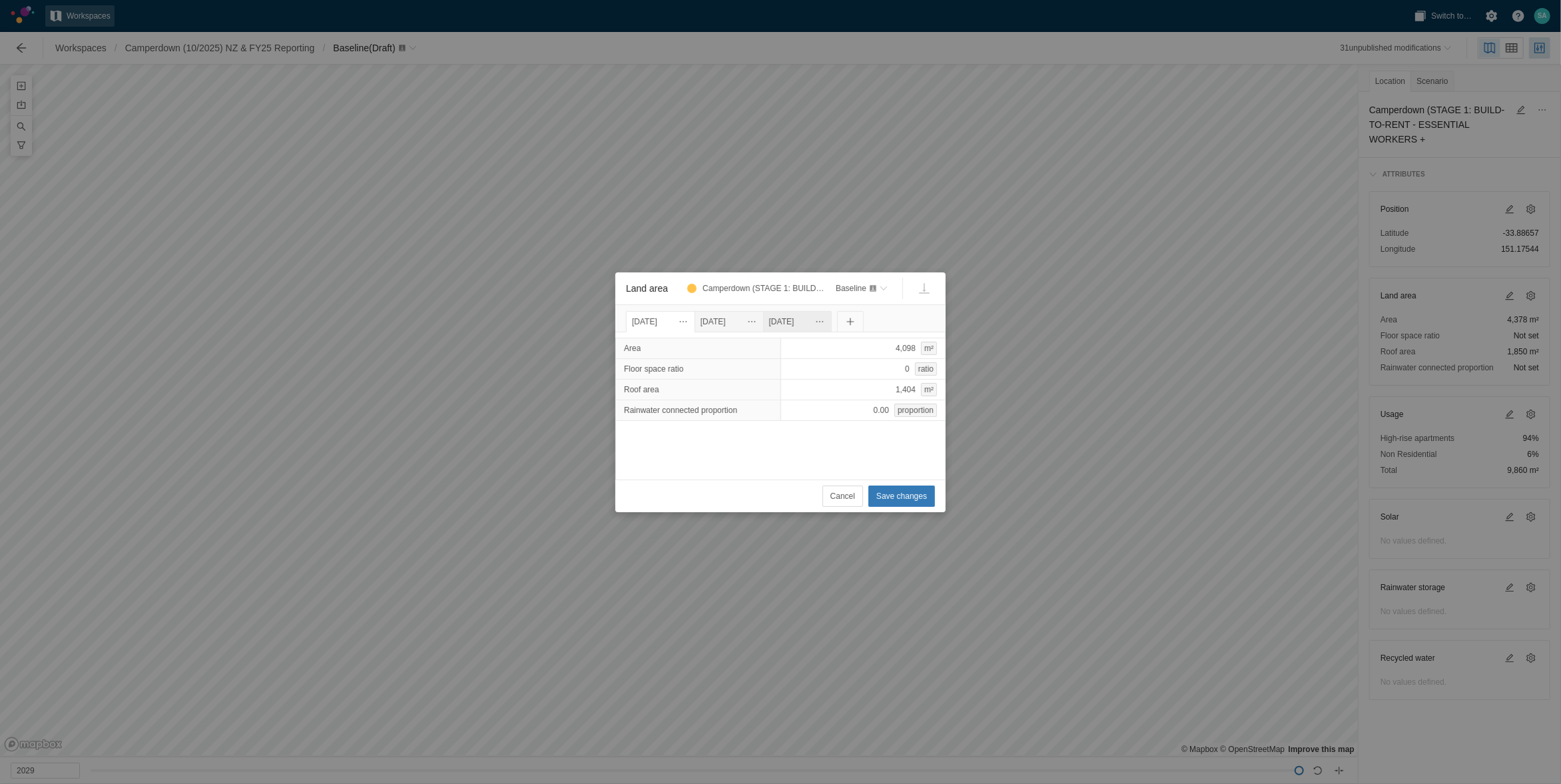
click at [818, 318] on div "[DATE]" at bounding box center [797, 321] width 57 height 14
click at [844, 497] on span "Cancel" at bounding box center [843, 496] width 24 height 14
